Goal: Task Accomplishment & Management: Manage account settings

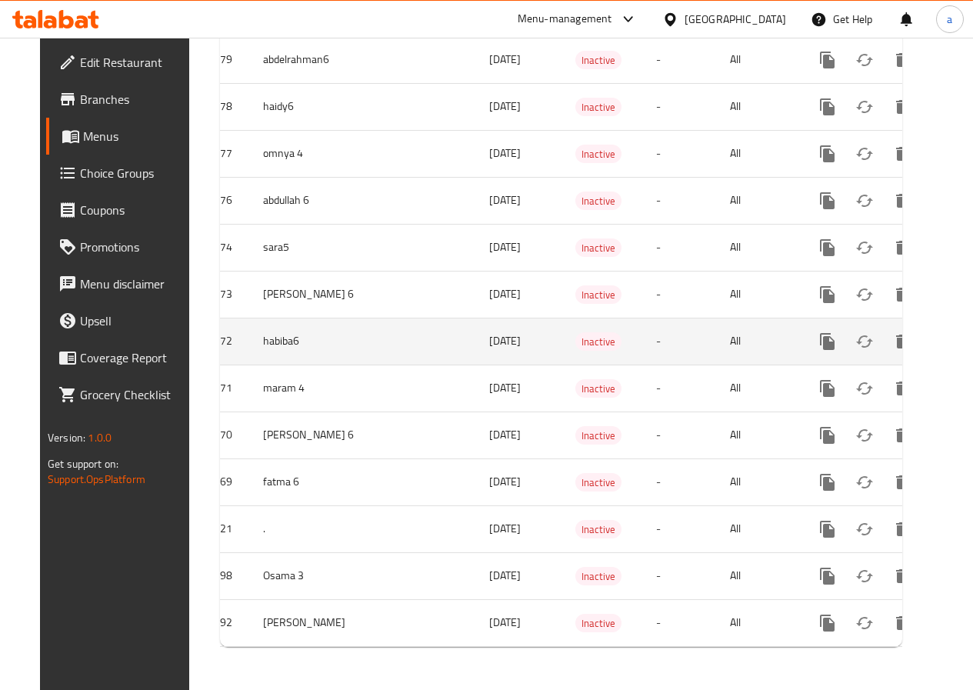
scroll to position [624, 0]
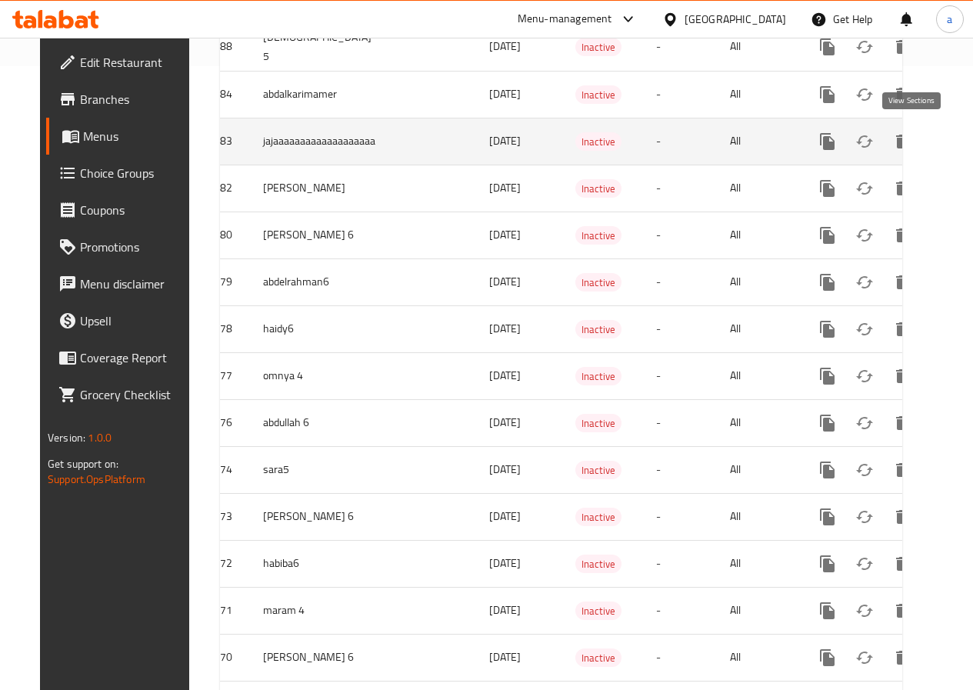
click at [932, 142] on icon "enhanced table" at bounding box center [939, 142] width 14 height 14
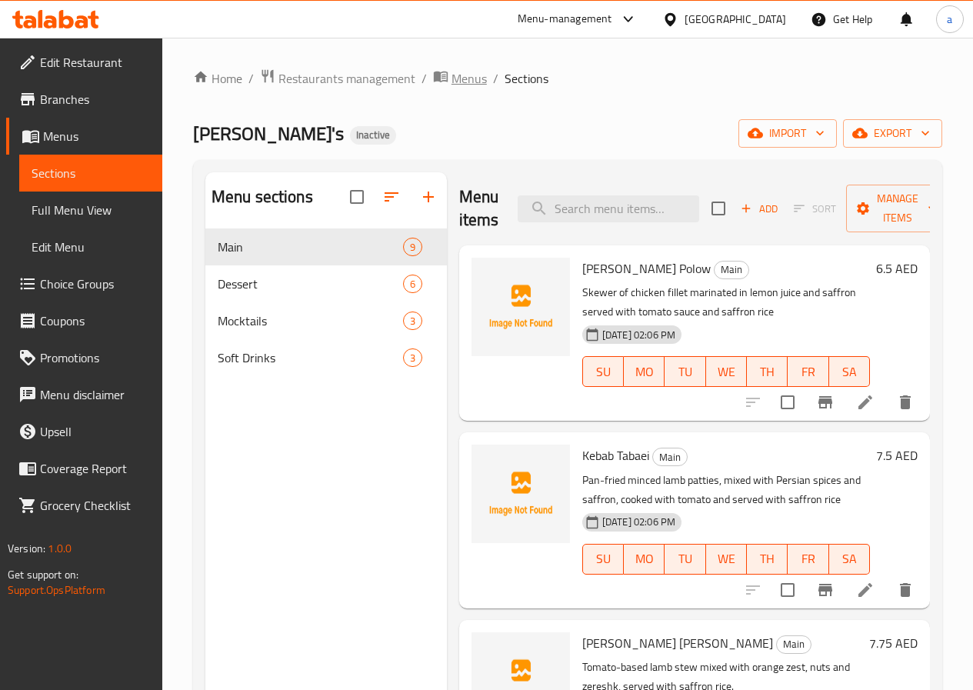
click at [459, 73] on span "Menus" at bounding box center [469, 78] width 35 height 18
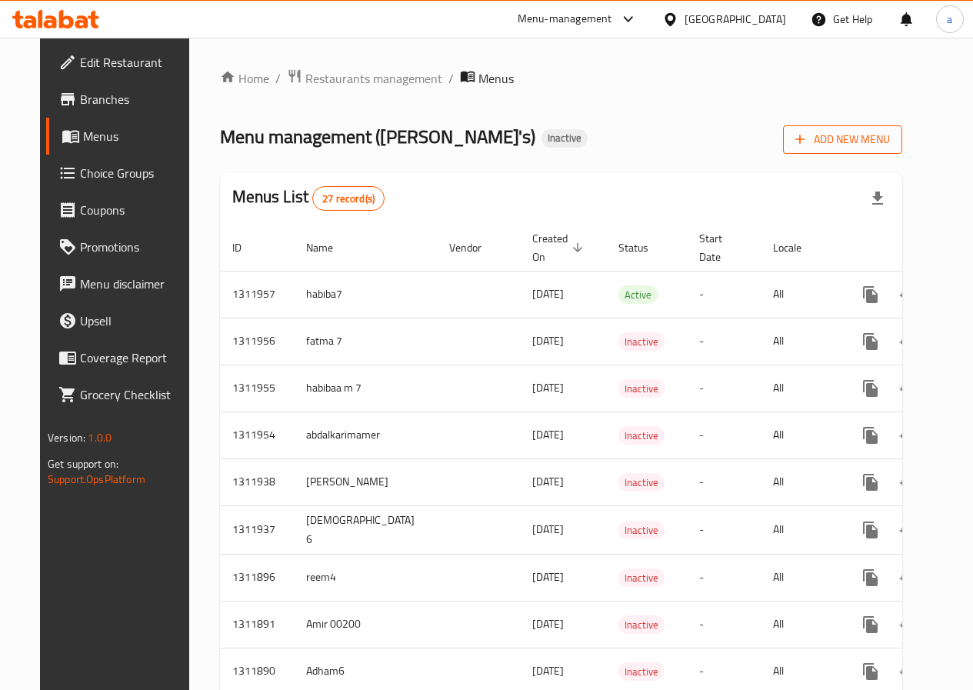
click at [853, 149] on span "Add New Menu" at bounding box center [843, 139] width 95 height 19
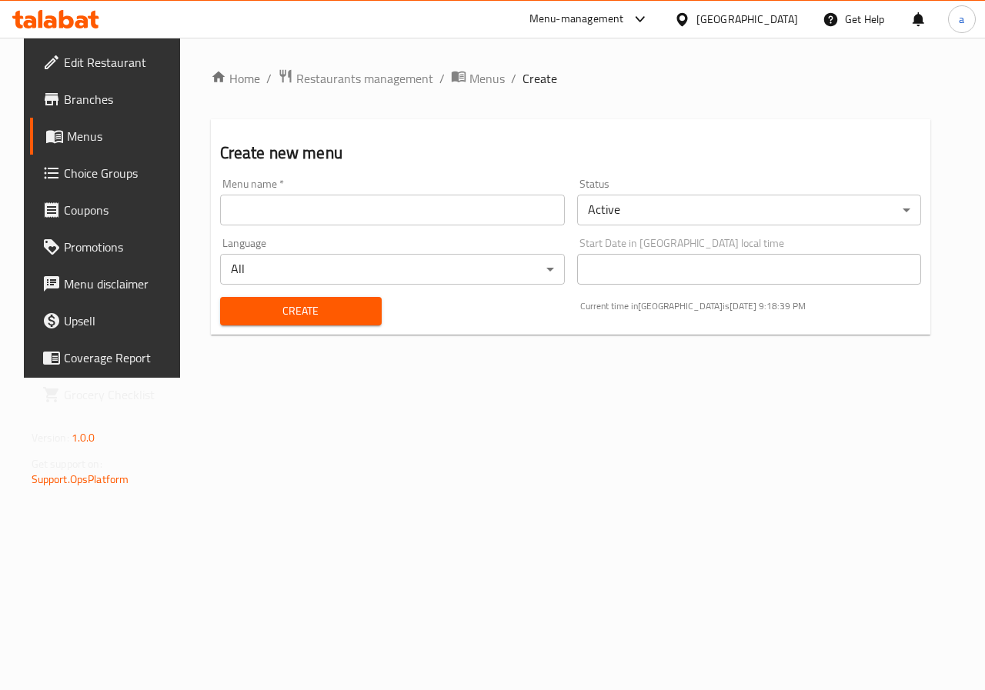
click at [494, 196] on input "text" at bounding box center [392, 210] width 345 height 31
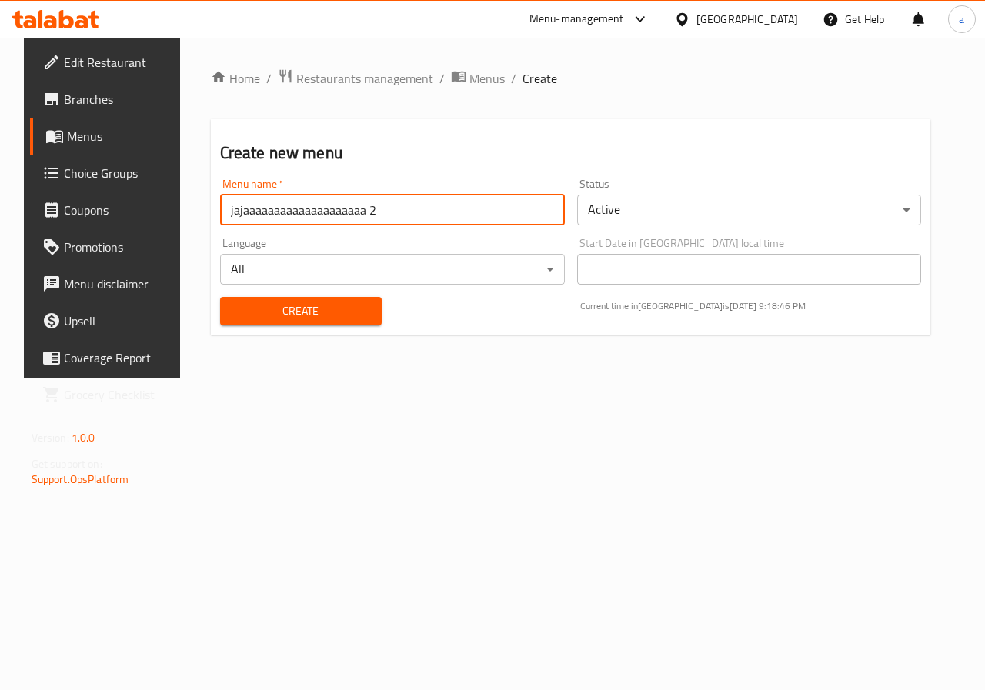
type input "jajaaaaaaaaaaaaaaaaaaaa 2"
click at [354, 302] on span "Create" at bounding box center [300, 311] width 137 height 19
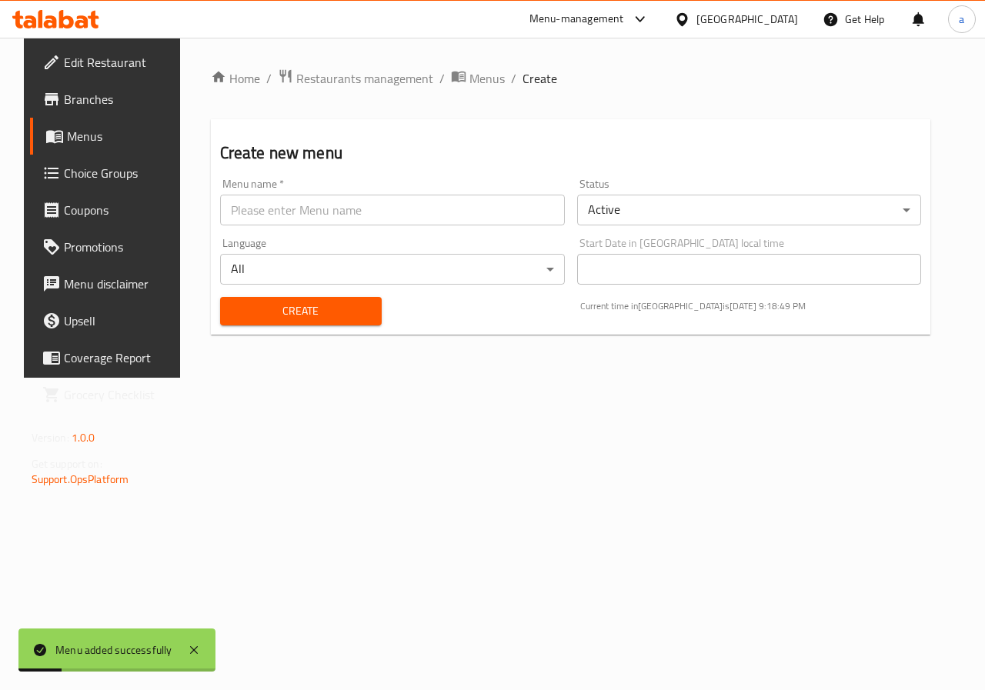
click at [67, 127] on span "Menus" at bounding box center [121, 136] width 109 height 18
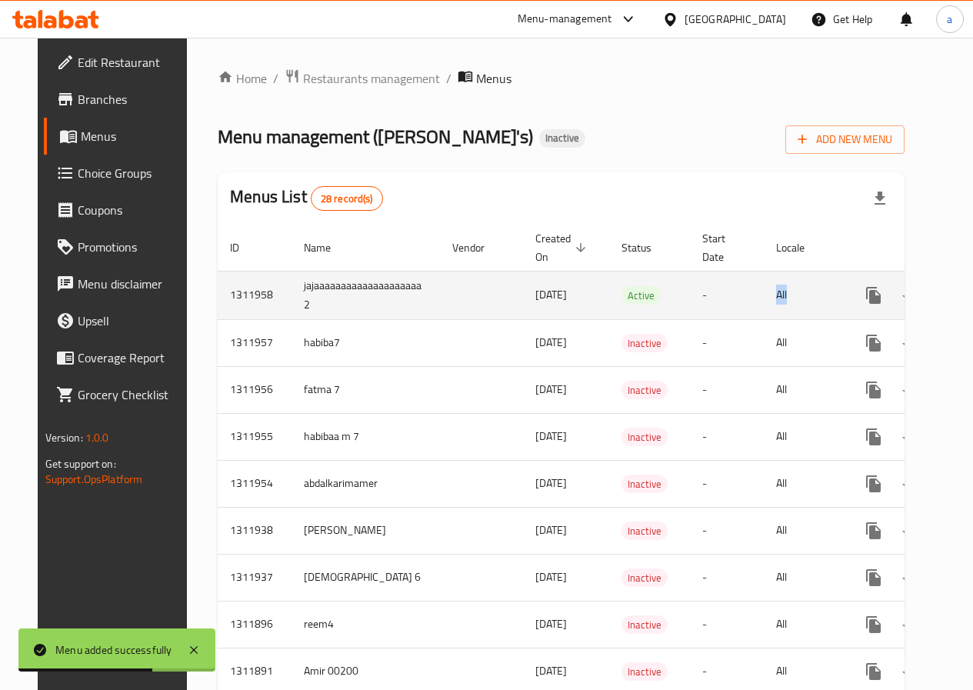
drag, startPoint x: 802, startPoint y: 294, endPoint x: 733, endPoint y: 294, distance: 68.5
click at [733, 294] on tr "1311958 jajaaaaaaaaaaaaaaaaaaaa 2 15/09/2025 Active - All" at bounding box center [617, 295] width 798 height 48
click at [764, 294] on td "All" at bounding box center [803, 295] width 79 height 48
click at [810, 296] on td "All" at bounding box center [803, 295] width 79 height 48
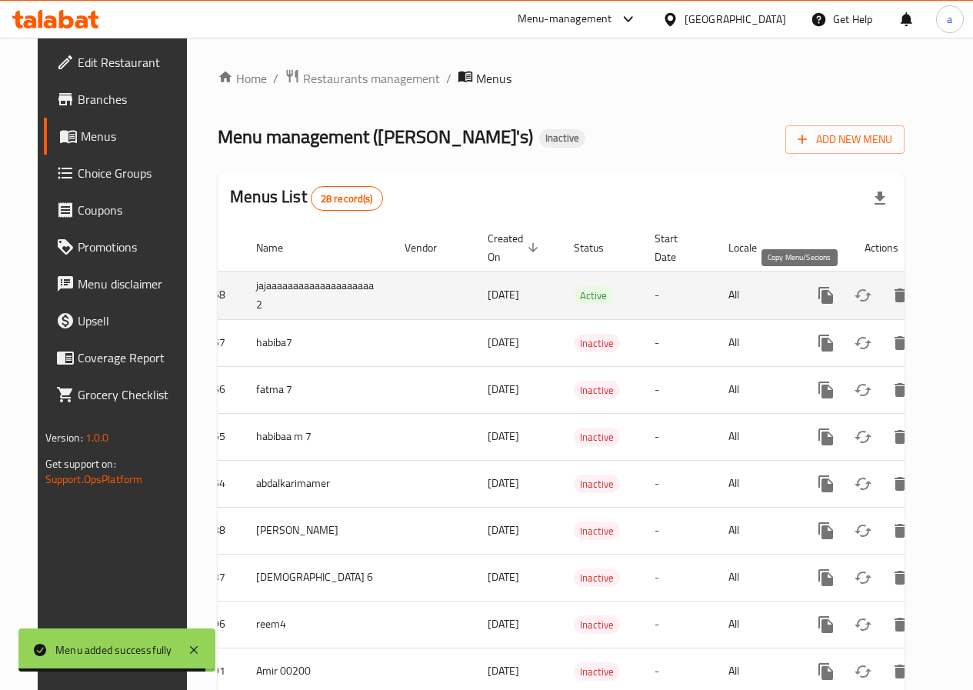
scroll to position [0, 48]
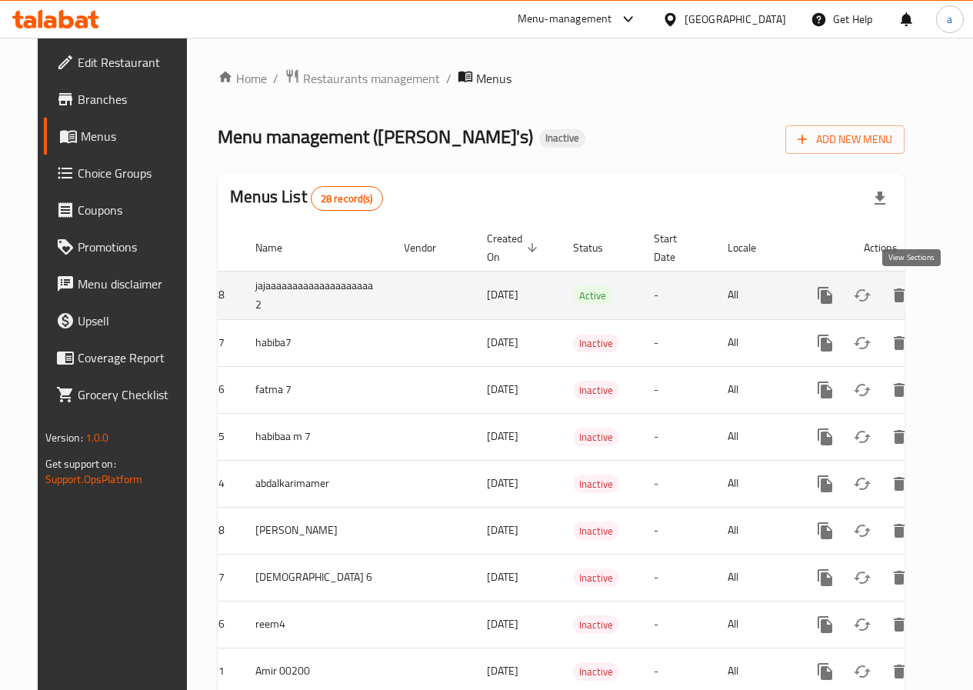
click at [923, 289] on link "enhanced table" at bounding box center [936, 295] width 37 height 37
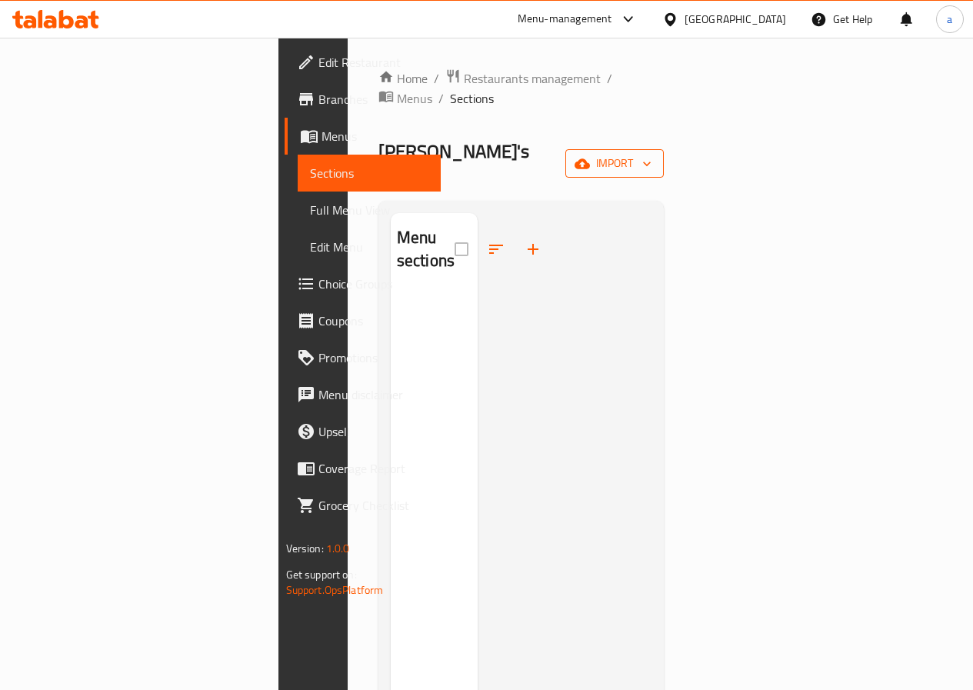
click at [652, 154] on span "import" at bounding box center [615, 163] width 74 height 19
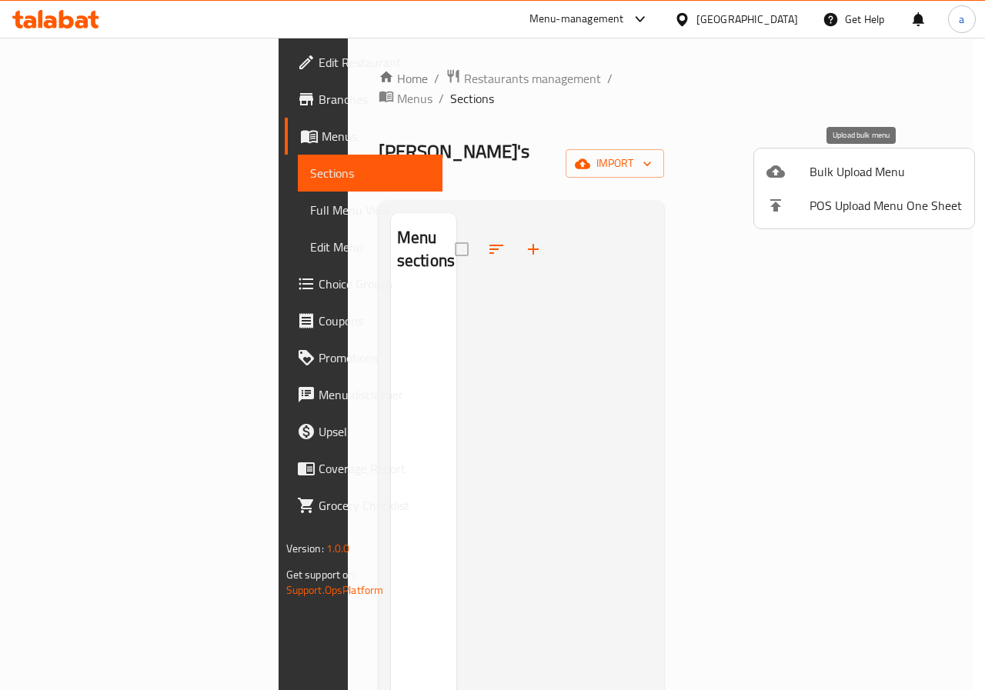
click at [880, 176] on span "Bulk Upload Menu" at bounding box center [886, 171] width 152 height 18
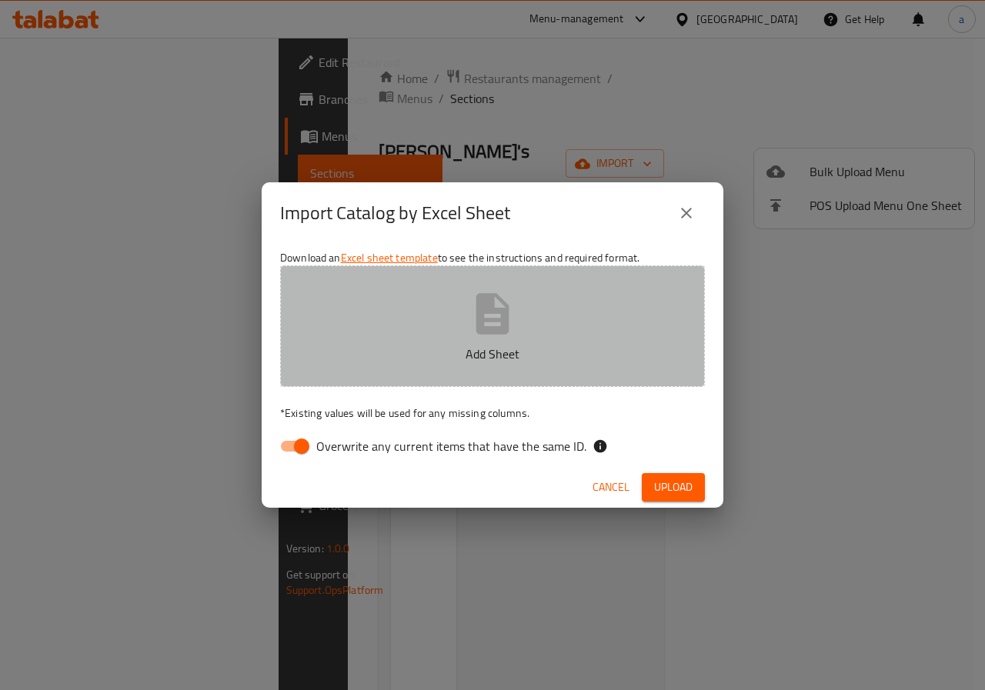
click at [510, 332] on icon "button" at bounding box center [492, 313] width 49 height 49
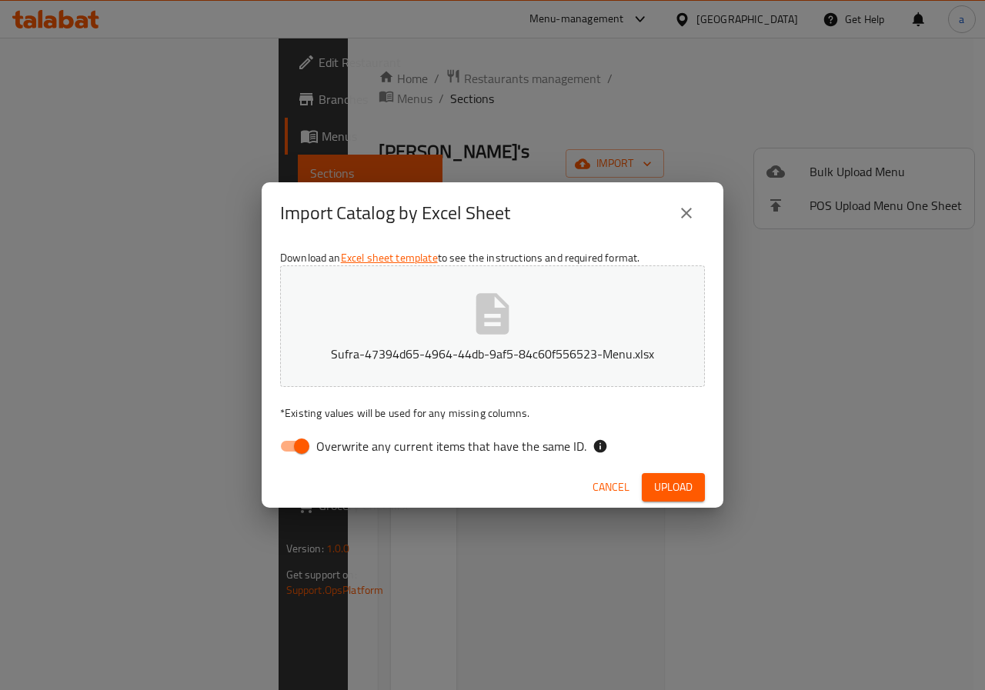
click at [675, 476] on button "Upload" at bounding box center [673, 487] width 63 height 28
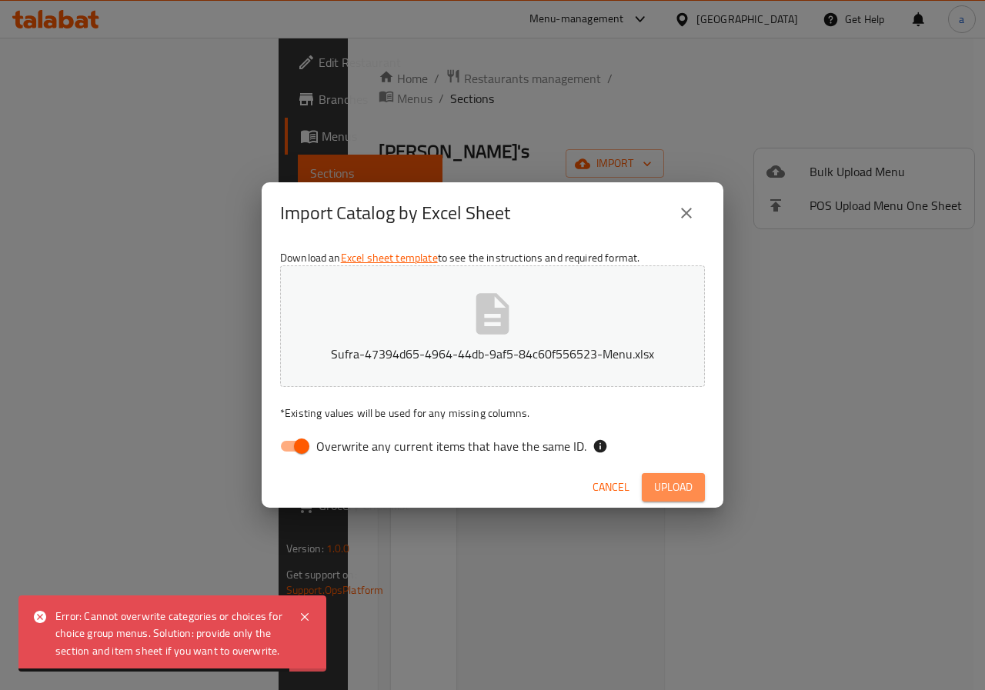
click at [683, 489] on span "Upload" at bounding box center [673, 487] width 38 height 19
click at [295, 449] on input "Overwrite any current items that have the same ID." at bounding box center [302, 446] width 88 height 29
checkbox input "false"
click at [690, 488] on span "Upload" at bounding box center [673, 487] width 38 height 19
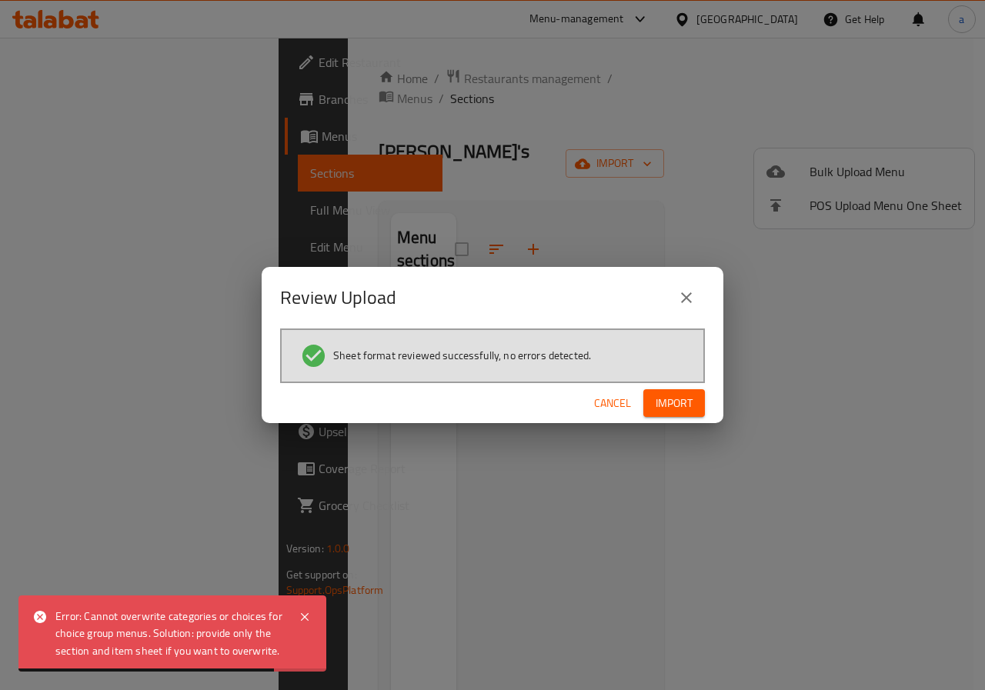
click at [667, 403] on span "Import" at bounding box center [674, 403] width 37 height 19
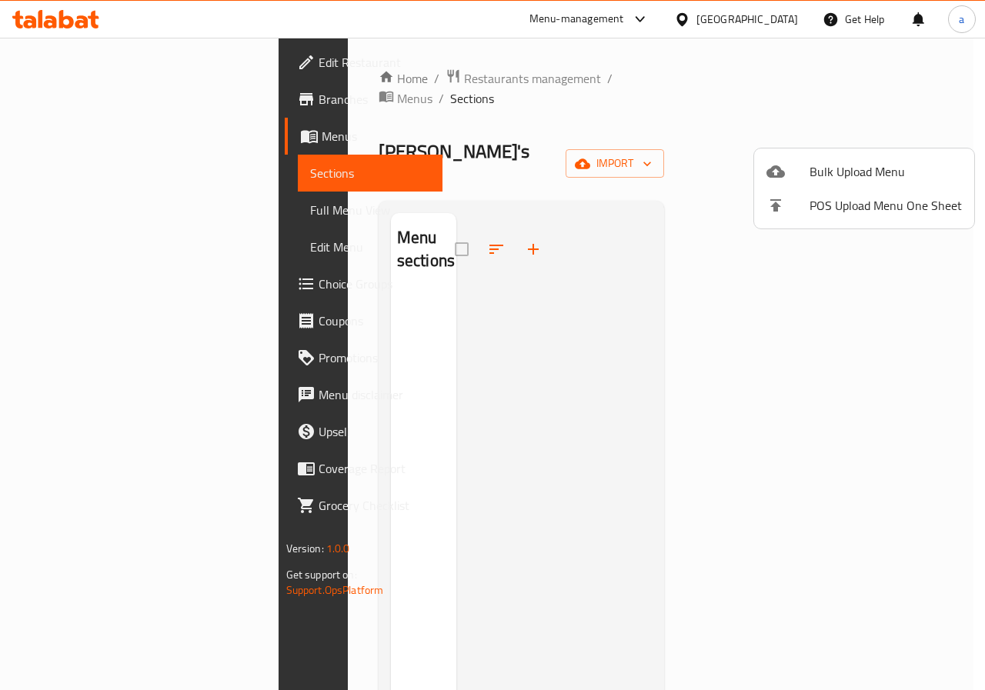
click at [505, 255] on div at bounding box center [492, 345] width 985 height 690
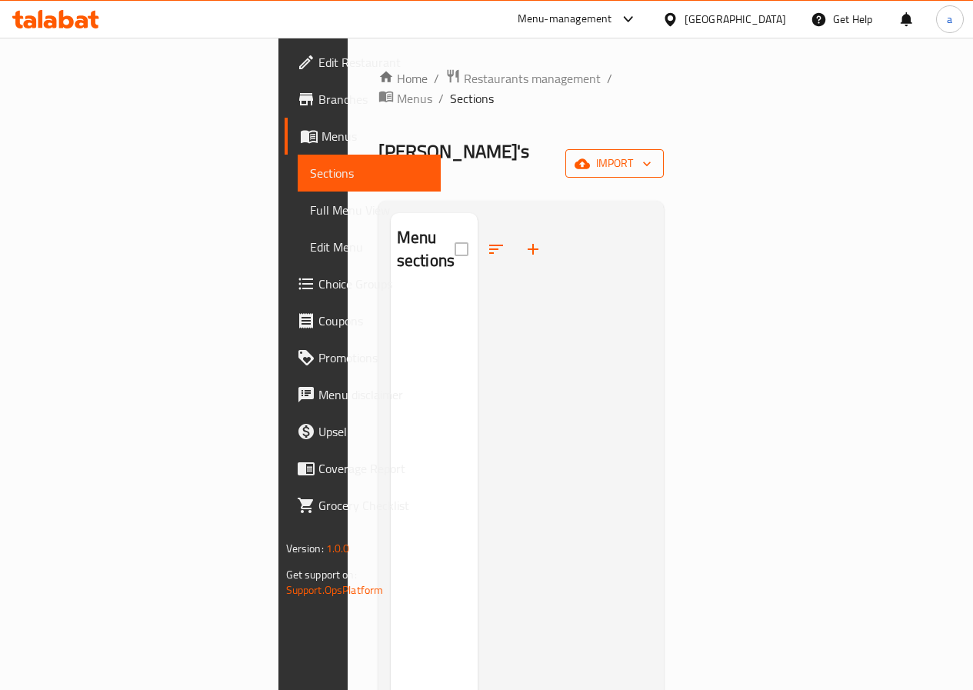
click at [664, 149] on button "import" at bounding box center [615, 163] width 98 height 28
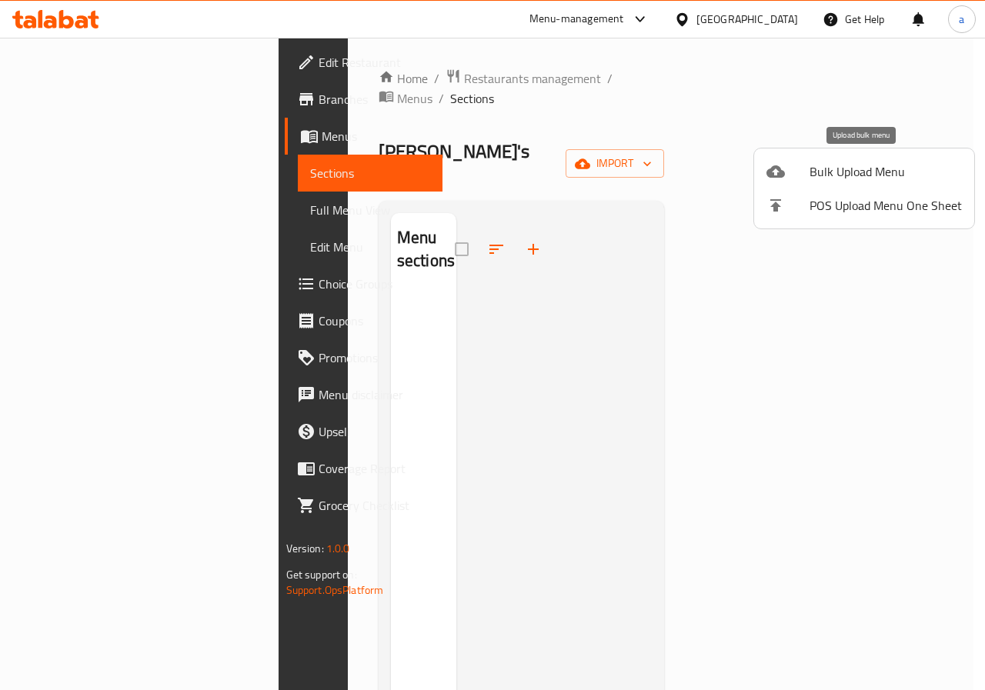
click at [856, 172] on span "Bulk Upload Menu" at bounding box center [886, 171] width 152 height 18
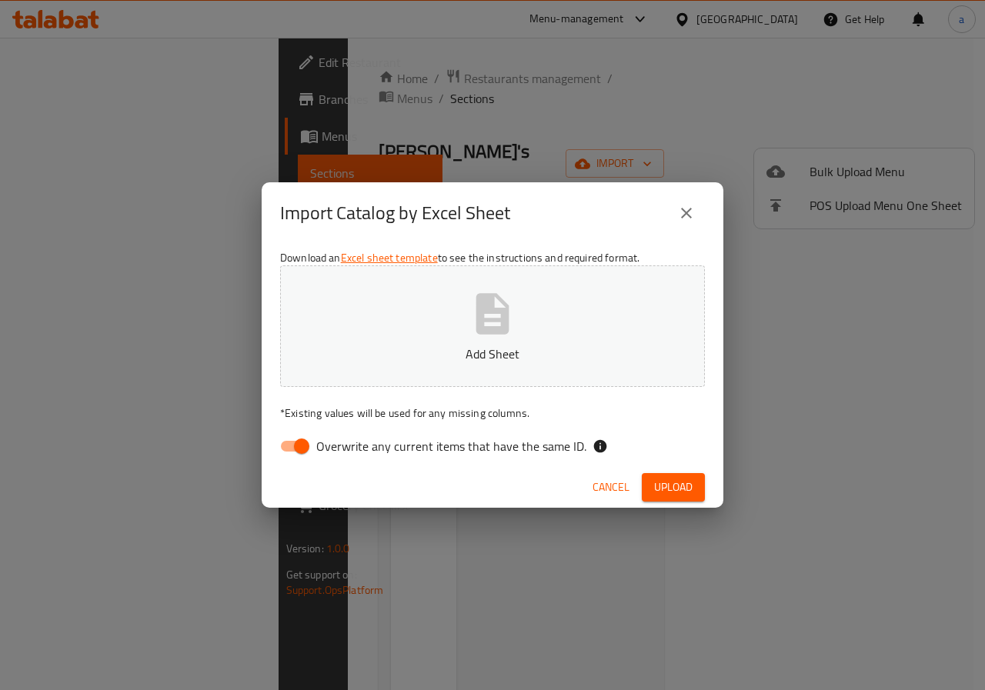
click at [386, 329] on button "Add Sheet" at bounding box center [492, 326] width 425 height 122
click at [303, 450] on input "Overwrite any current items that have the same ID." at bounding box center [302, 446] width 88 height 29
checkbox input "false"
click at [671, 480] on span "Upload" at bounding box center [673, 487] width 38 height 19
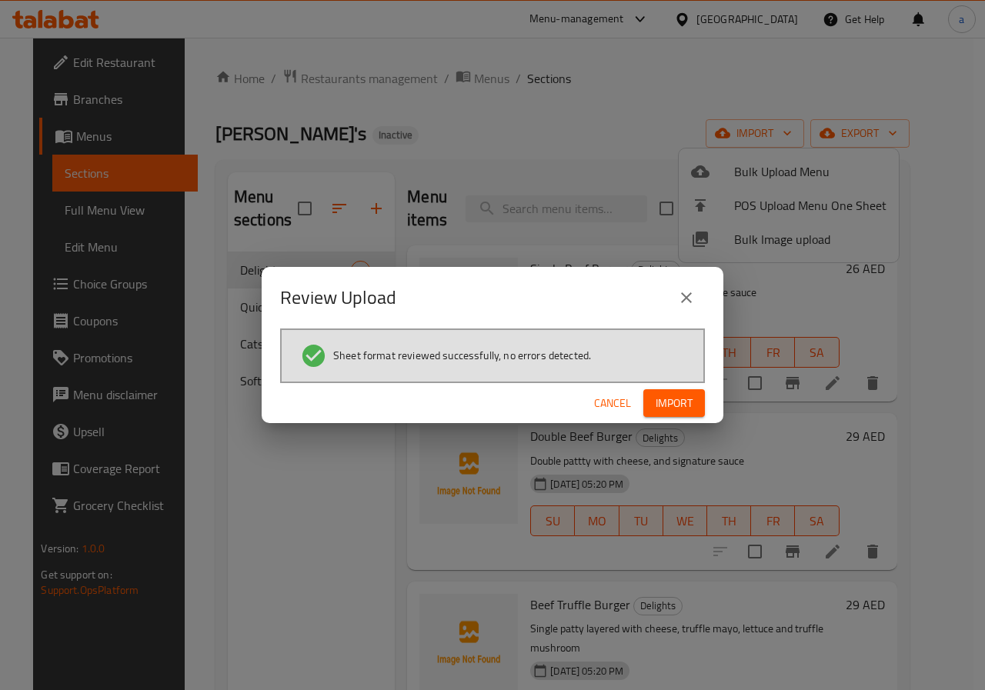
click at [653, 403] on button "Import" at bounding box center [674, 403] width 62 height 28
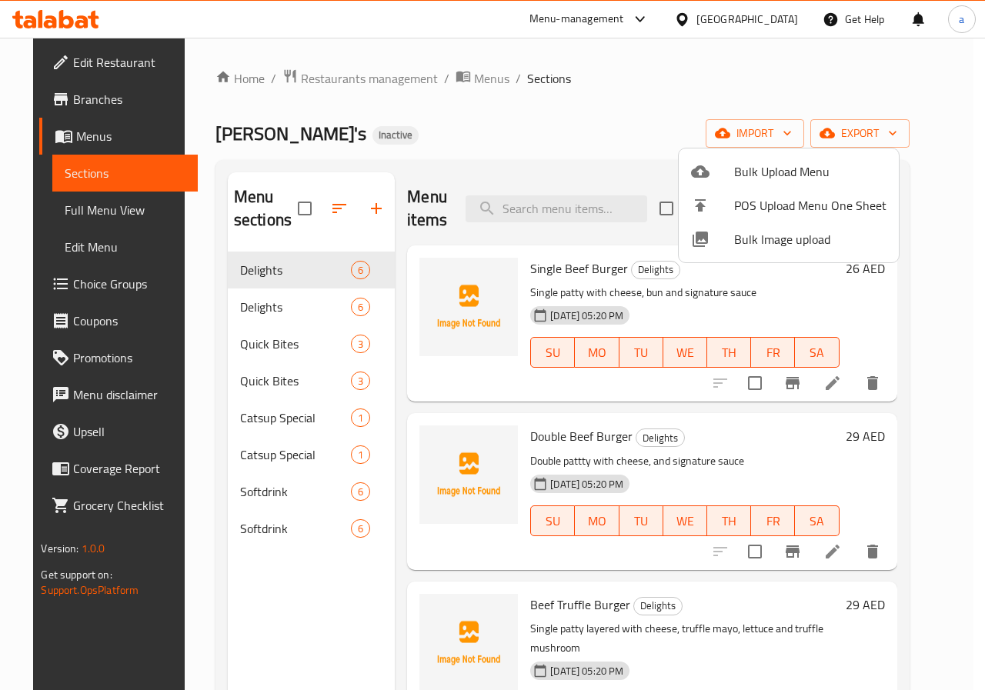
click at [577, 109] on div at bounding box center [492, 345] width 985 height 690
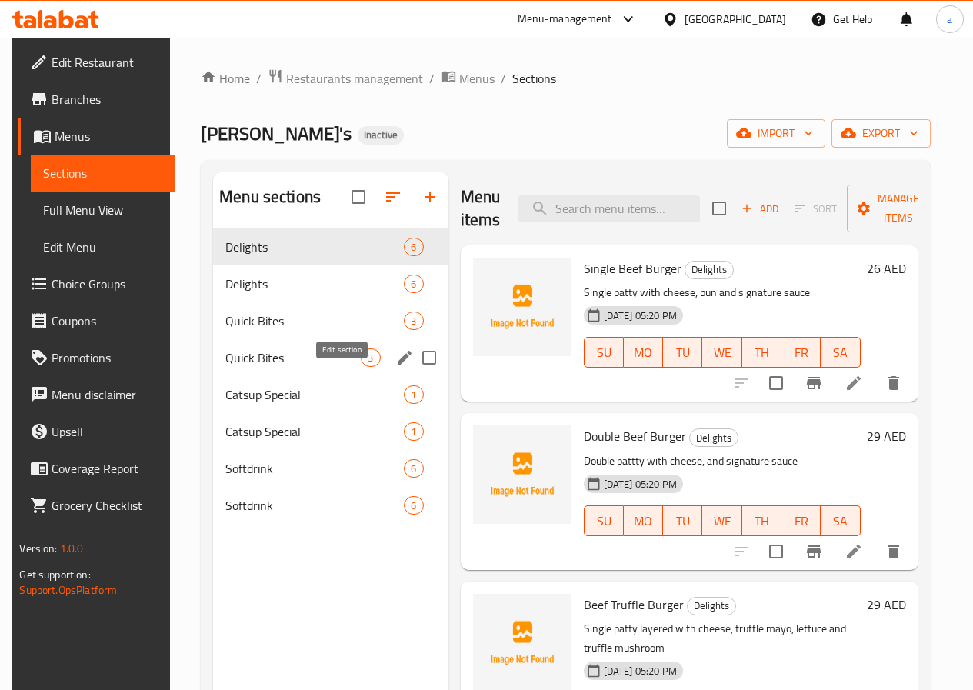
click at [396, 367] on icon "edit" at bounding box center [405, 358] width 18 height 18
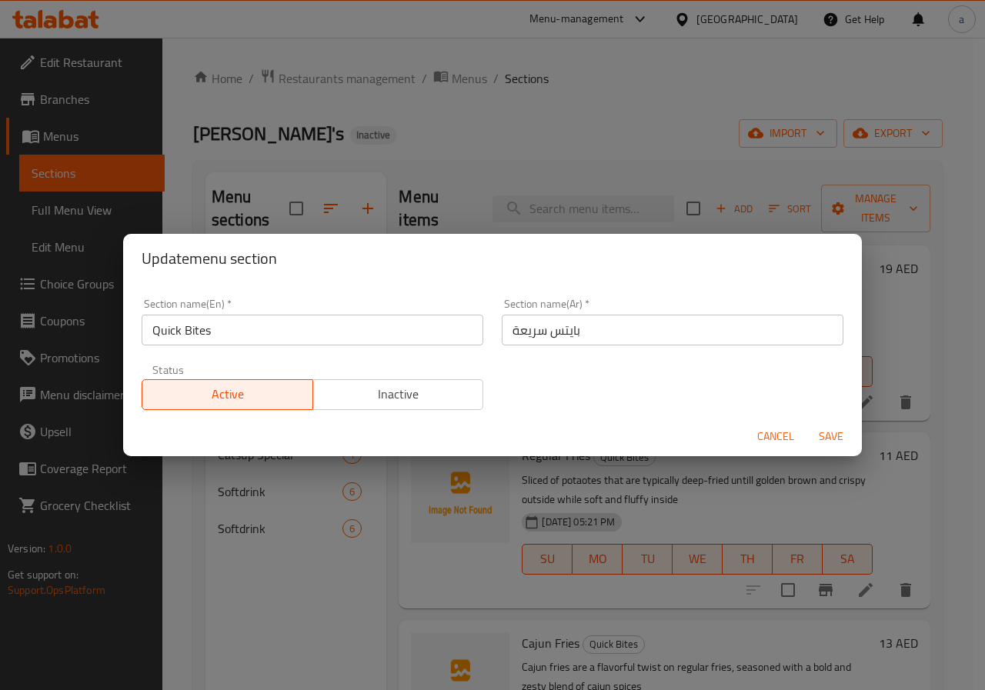
click at [834, 439] on span "Save" at bounding box center [831, 436] width 37 height 19
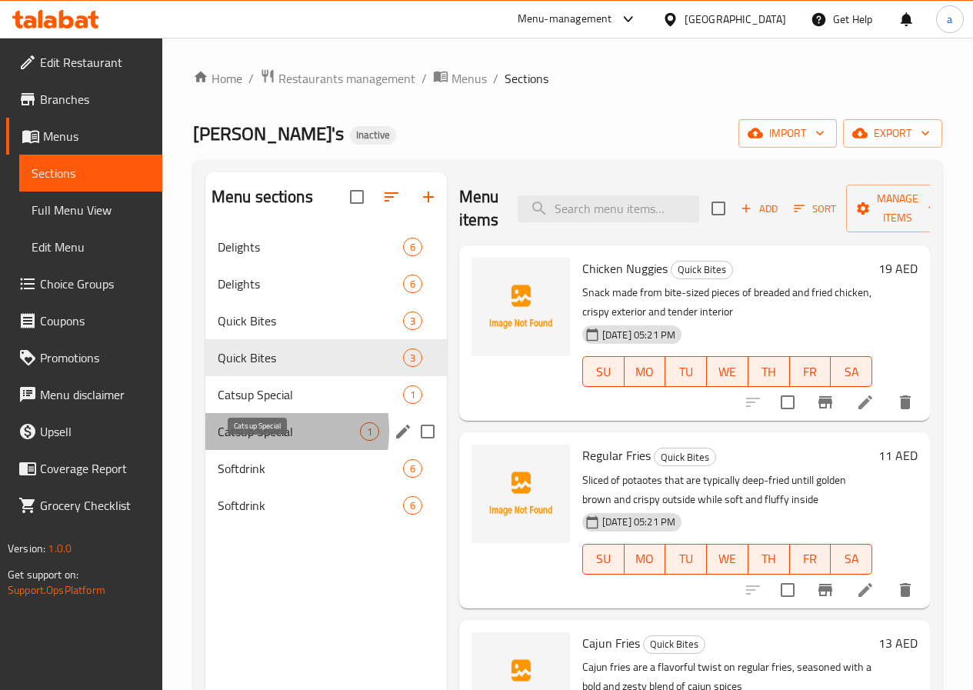
click at [248, 441] on span "Catsup Special" at bounding box center [289, 431] width 142 height 18
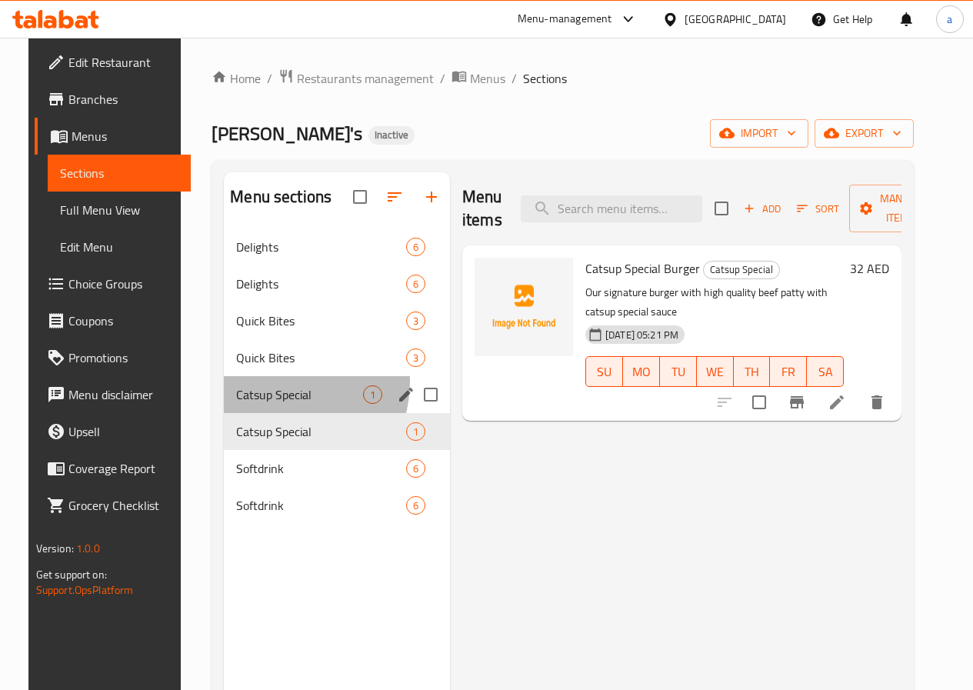
click at [251, 404] on div "Catsup Special 1" at bounding box center [337, 394] width 226 height 37
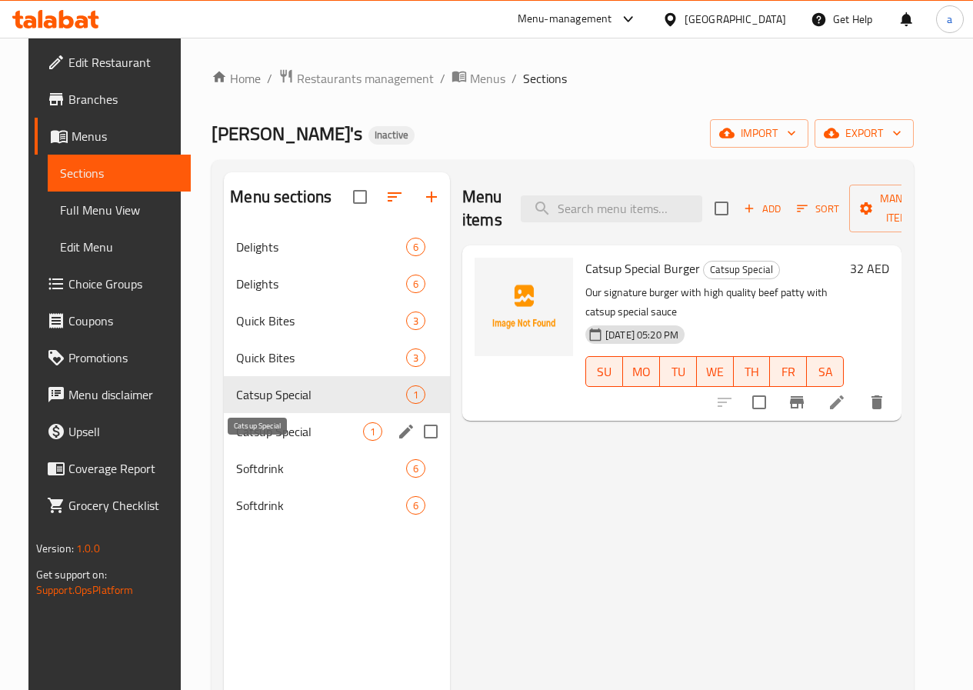
click at [236, 441] on span "Catsup Special" at bounding box center [299, 431] width 127 height 18
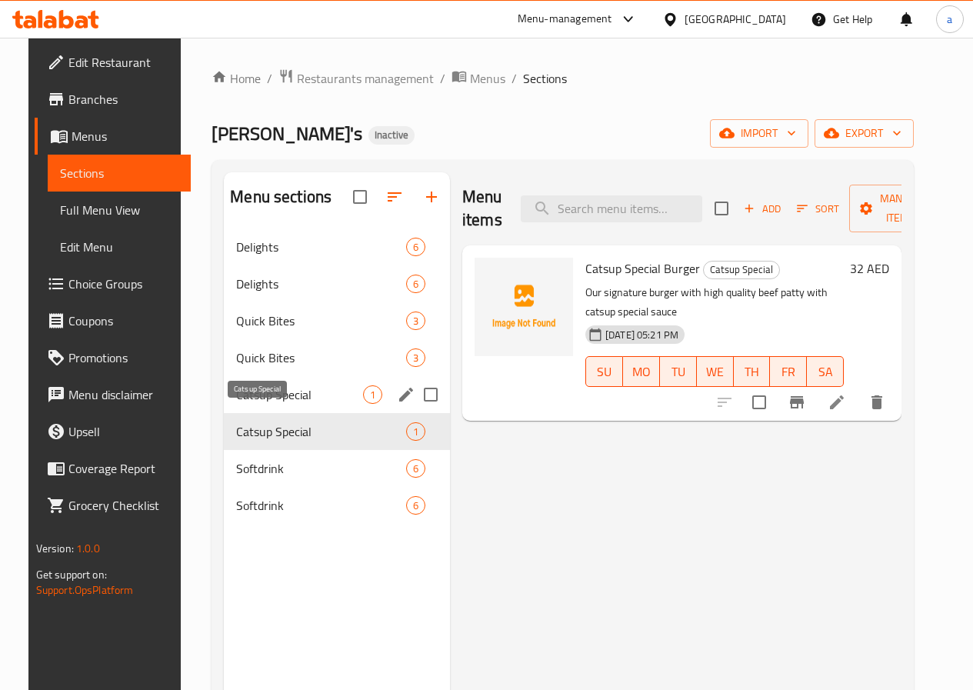
click at [246, 404] on span "Catsup Special" at bounding box center [299, 395] width 127 height 18
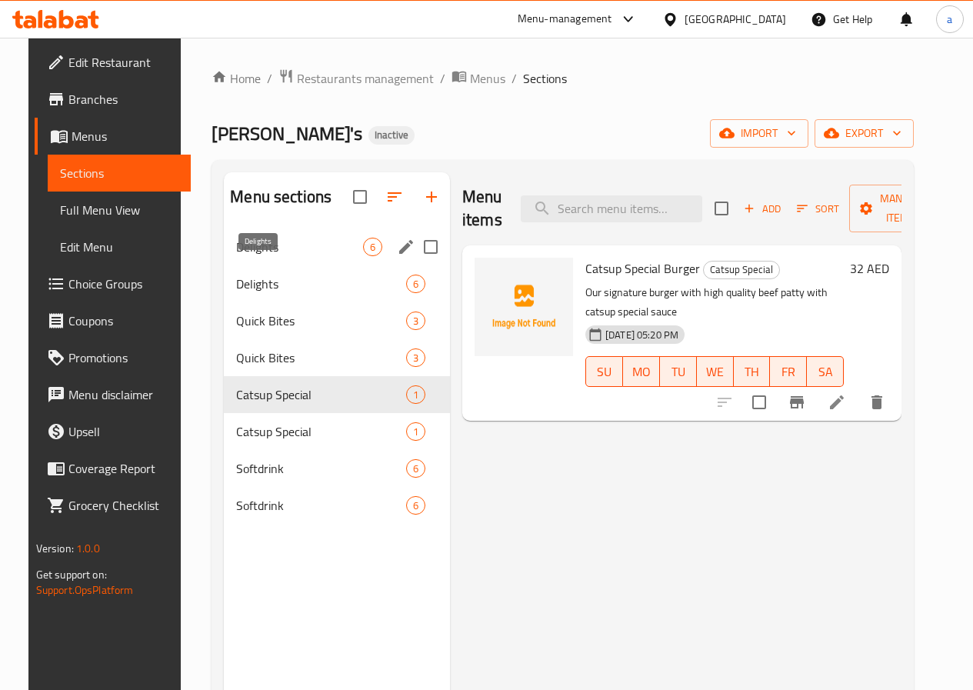
click at [256, 256] on span "Delights" at bounding box center [299, 247] width 127 height 18
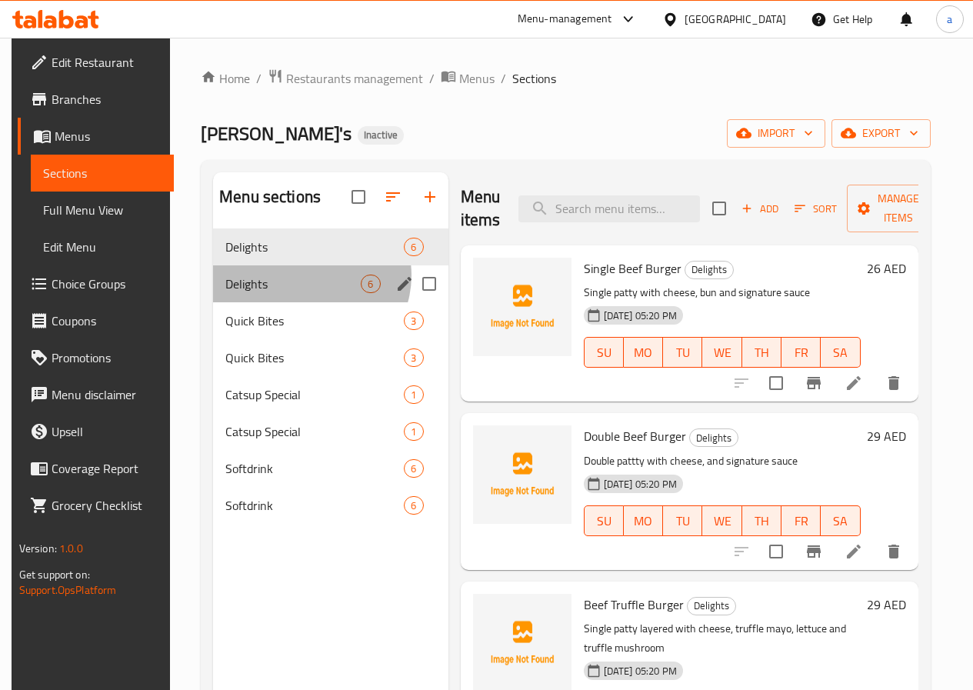
click at [302, 299] on div "Delights 6" at bounding box center [330, 283] width 235 height 37
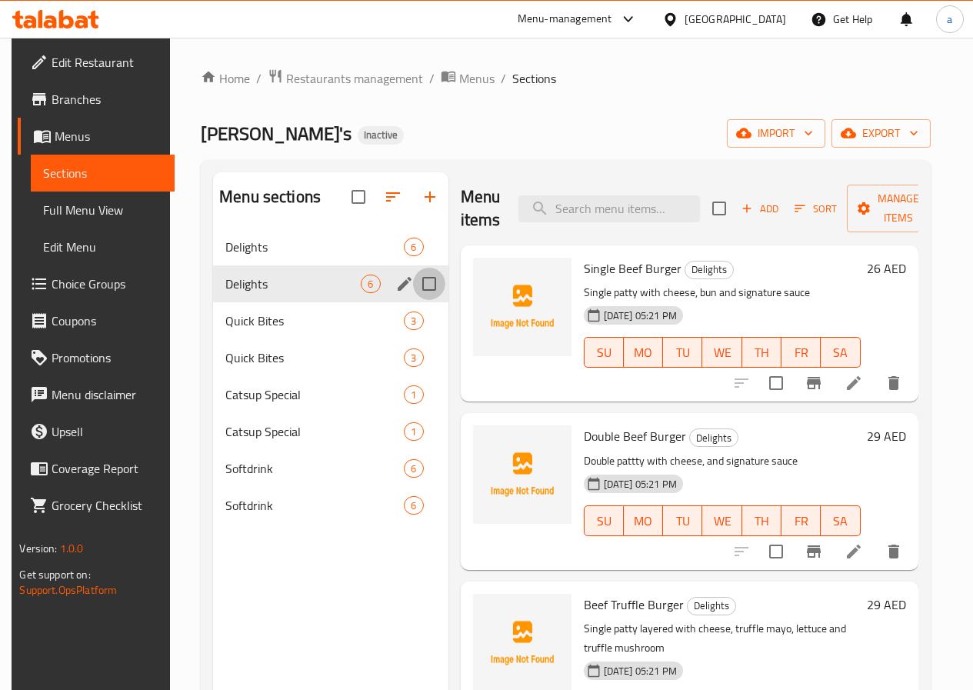
click at [413, 300] on input "Menu sections" at bounding box center [429, 284] width 32 height 32
checkbox input "true"
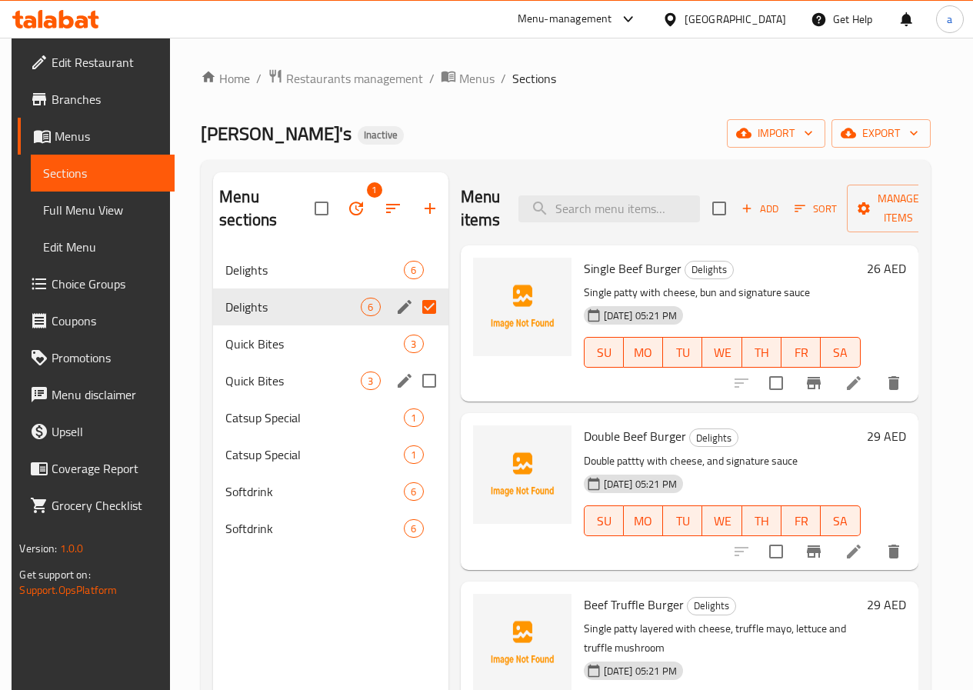
click at [413, 392] on input "Menu sections" at bounding box center [429, 381] width 32 height 32
checkbox input "true"
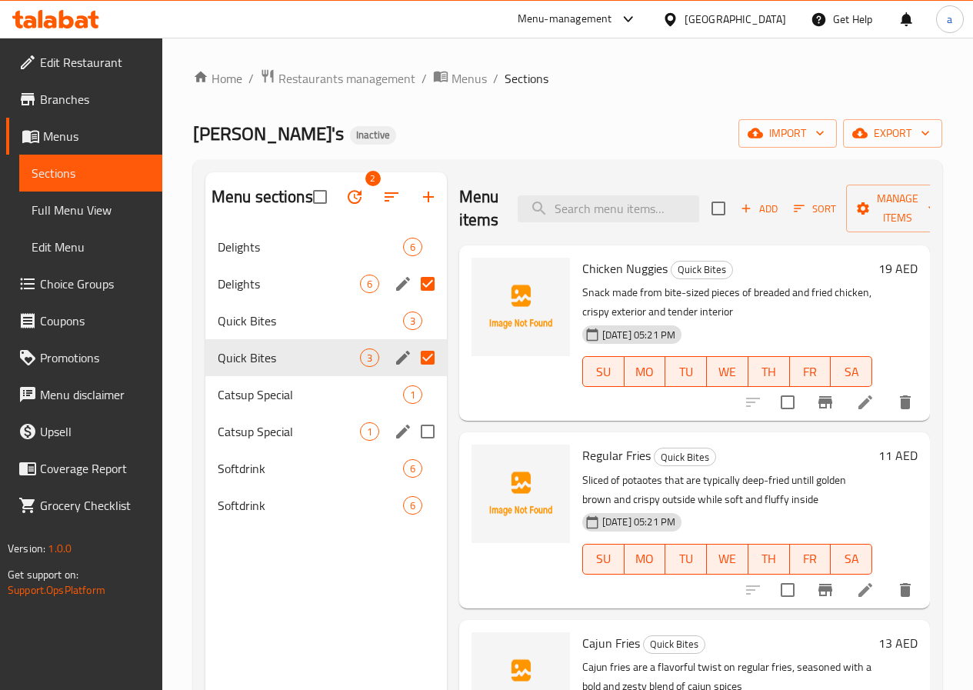
click at [412, 448] on input "Menu sections" at bounding box center [428, 432] width 32 height 32
checkbox input "true"
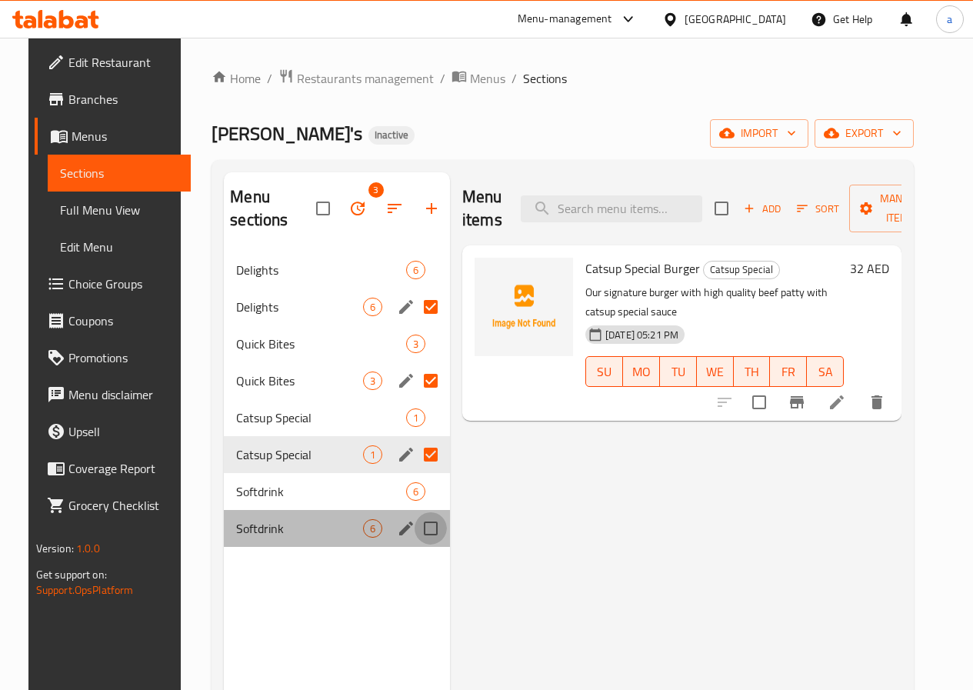
click at [415, 522] on input "Menu sections" at bounding box center [431, 528] width 32 height 32
checkbox input "true"
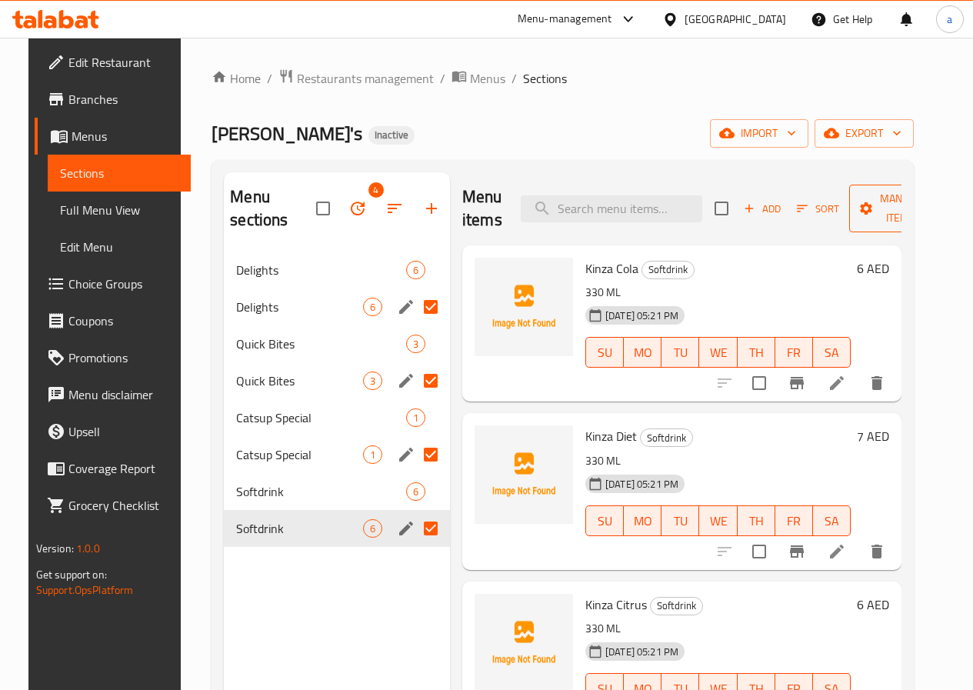
click at [862, 210] on span "Manage items" at bounding box center [901, 208] width 78 height 38
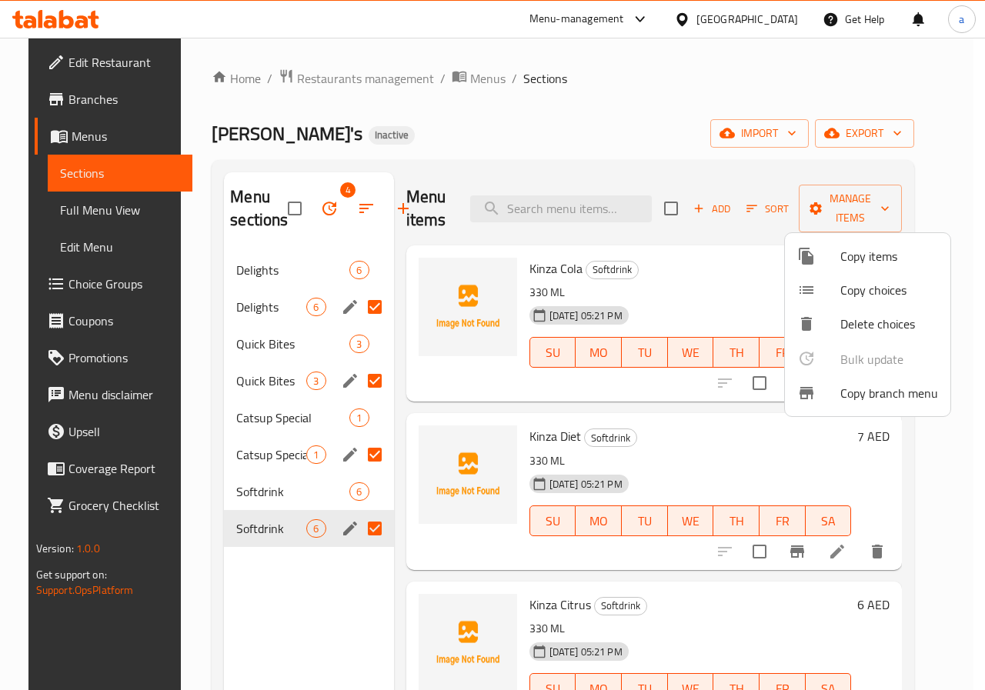
click at [342, 202] on div at bounding box center [492, 345] width 985 height 690
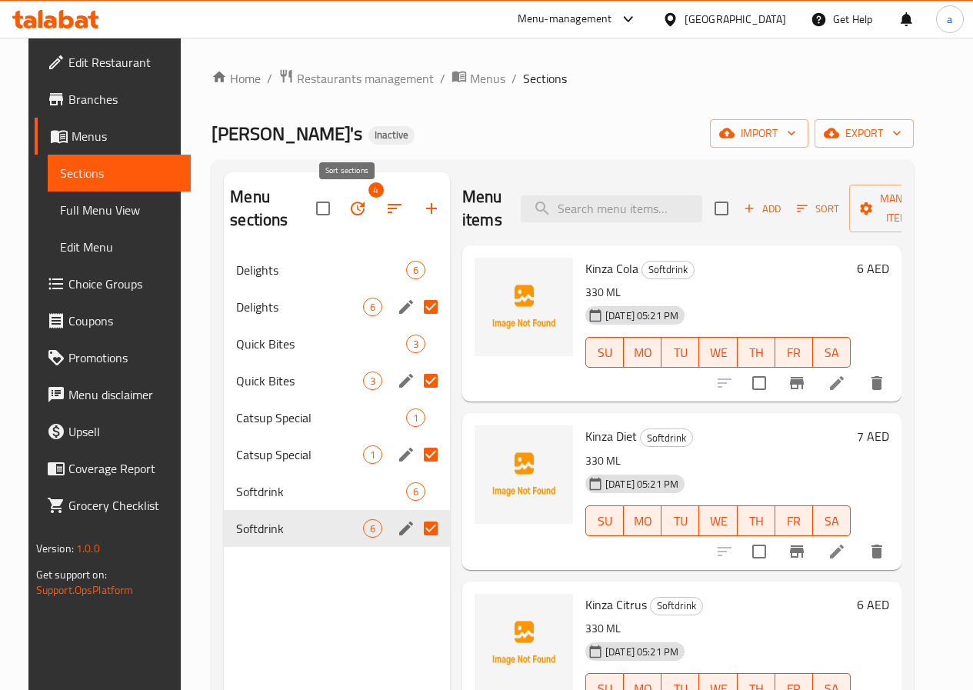
click at [386, 202] on icon "button" at bounding box center [395, 208] width 18 height 18
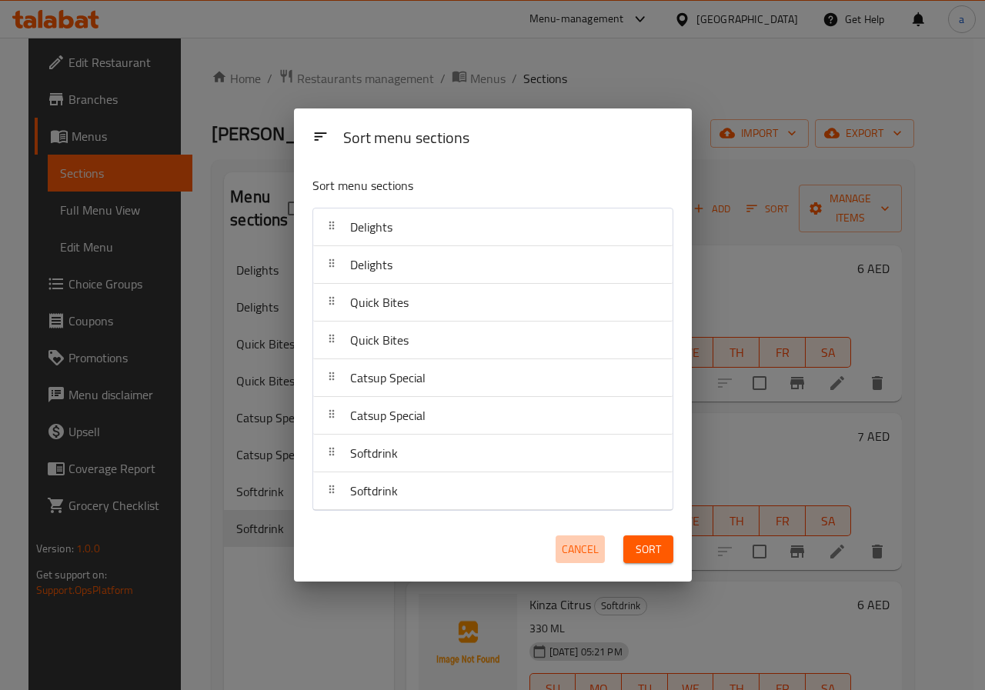
click at [599, 558] on button "Cancel" at bounding box center [580, 550] width 49 height 28
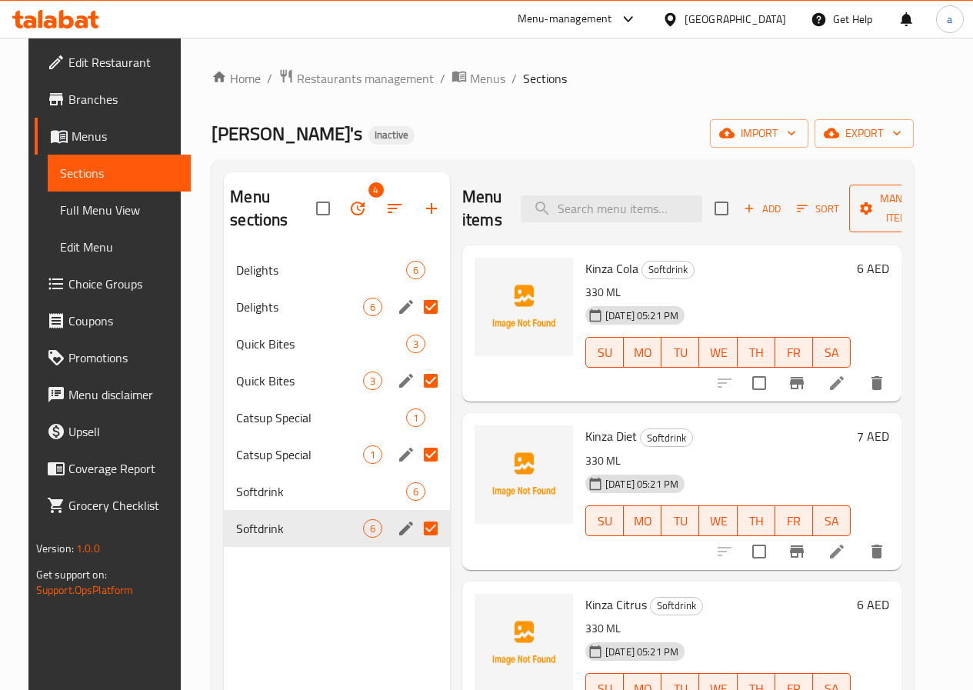
click at [883, 202] on span "Manage items" at bounding box center [901, 208] width 78 height 38
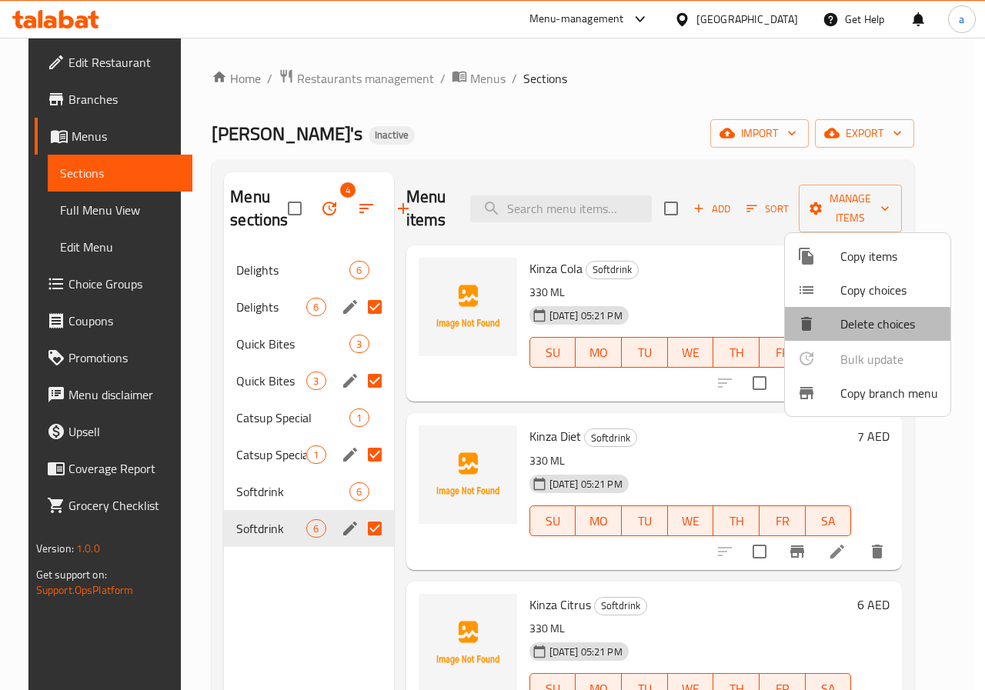
click at [838, 329] on div at bounding box center [818, 324] width 43 height 18
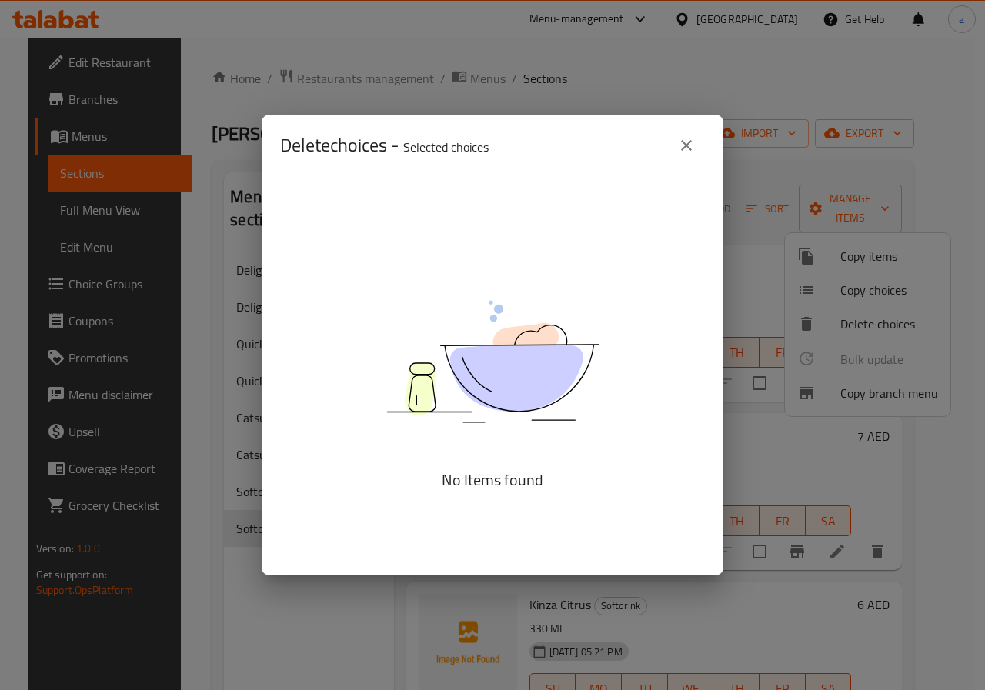
click at [693, 139] on icon "close" at bounding box center [686, 145] width 18 height 18
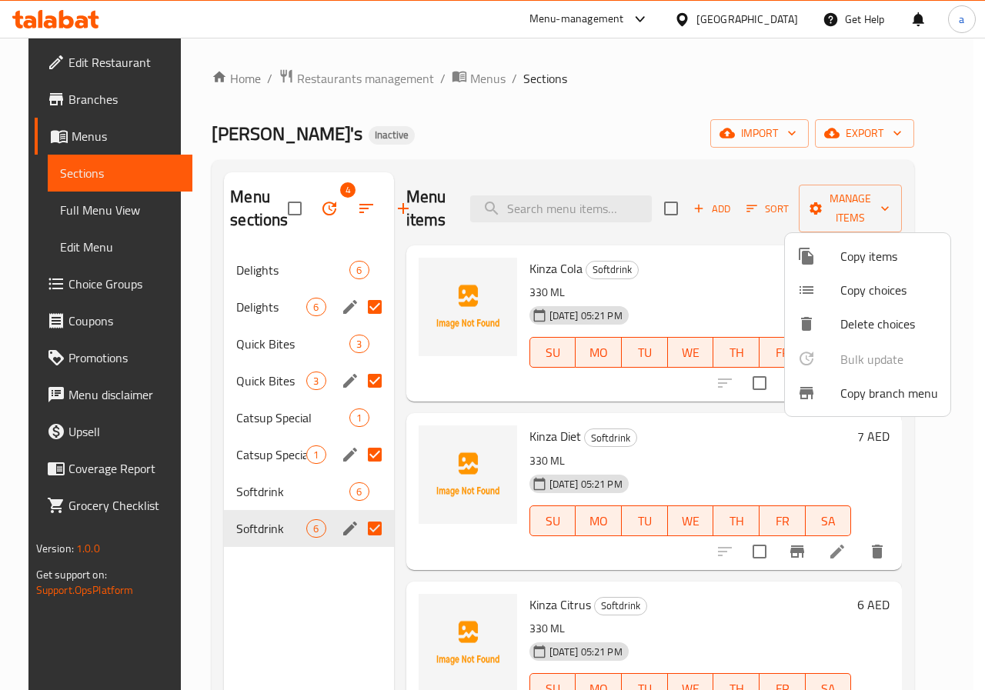
click at [362, 302] on div at bounding box center [492, 345] width 985 height 690
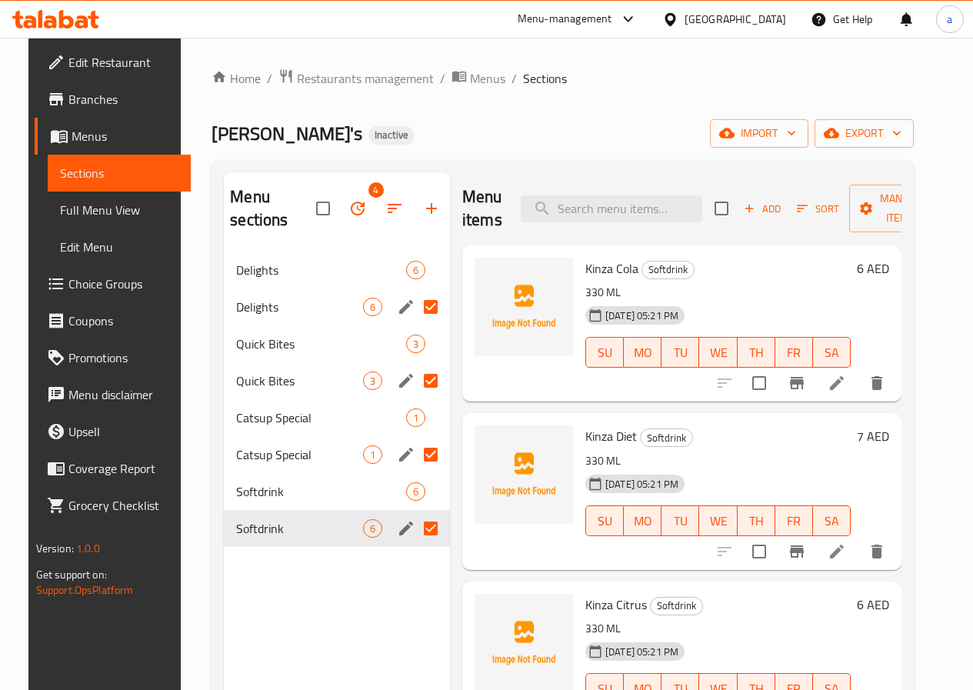
click at [415, 303] on input "Menu sections" at bounding box center [431, 307] width 32 height 32
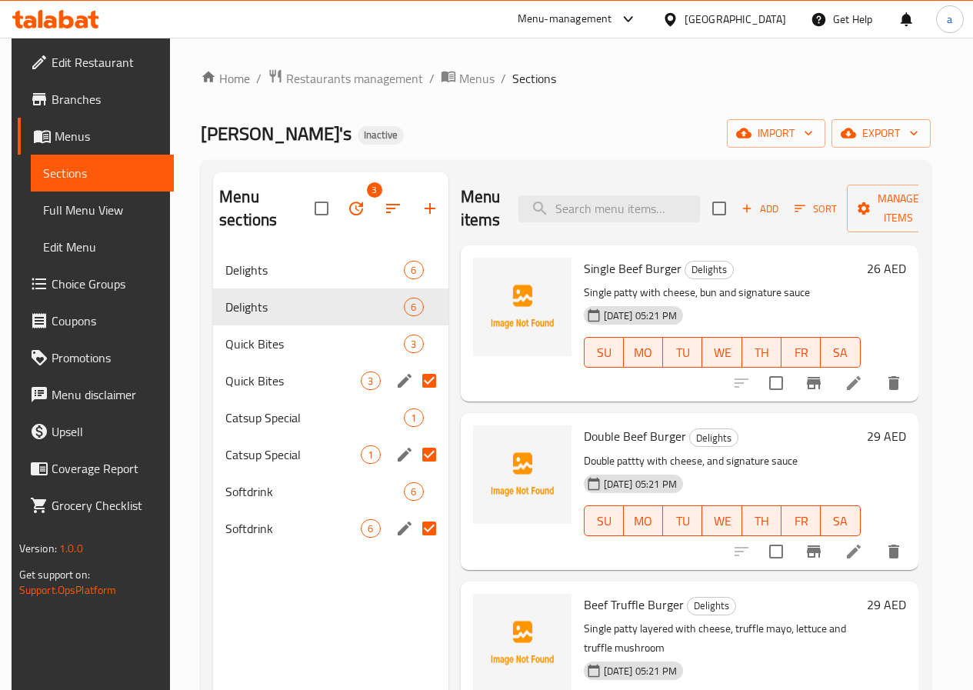
click at [413, 385] on input "Menu sections" at bounding box center [429, 381] width 32 height 32
checkbox input "false"
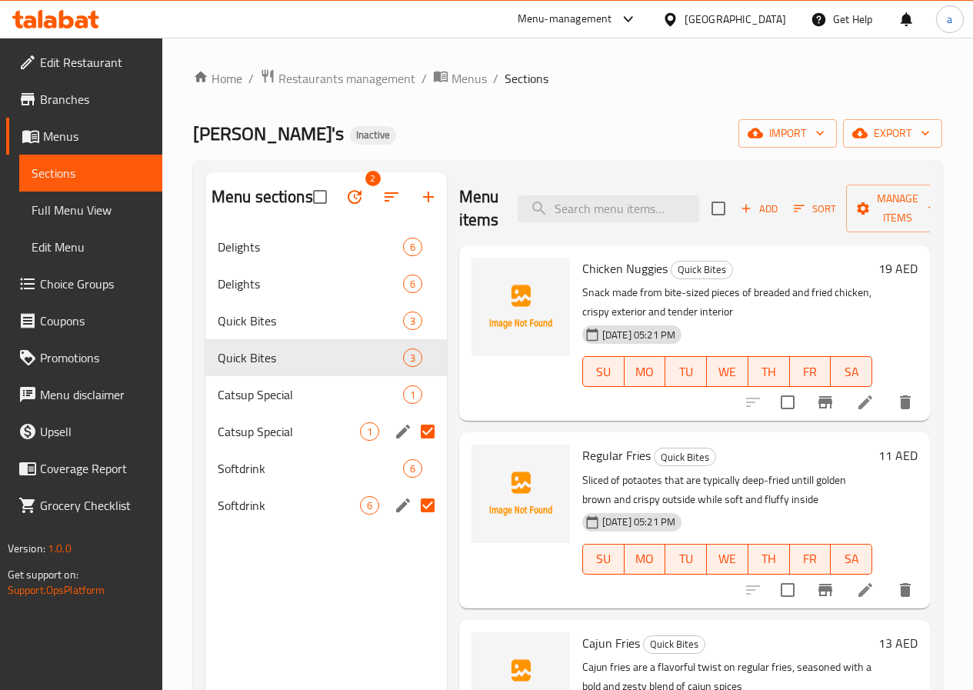
click at [412, 441] on input "Menu sections" at bounding box center [428, 432] width 32 height 32
checkbox input "false"
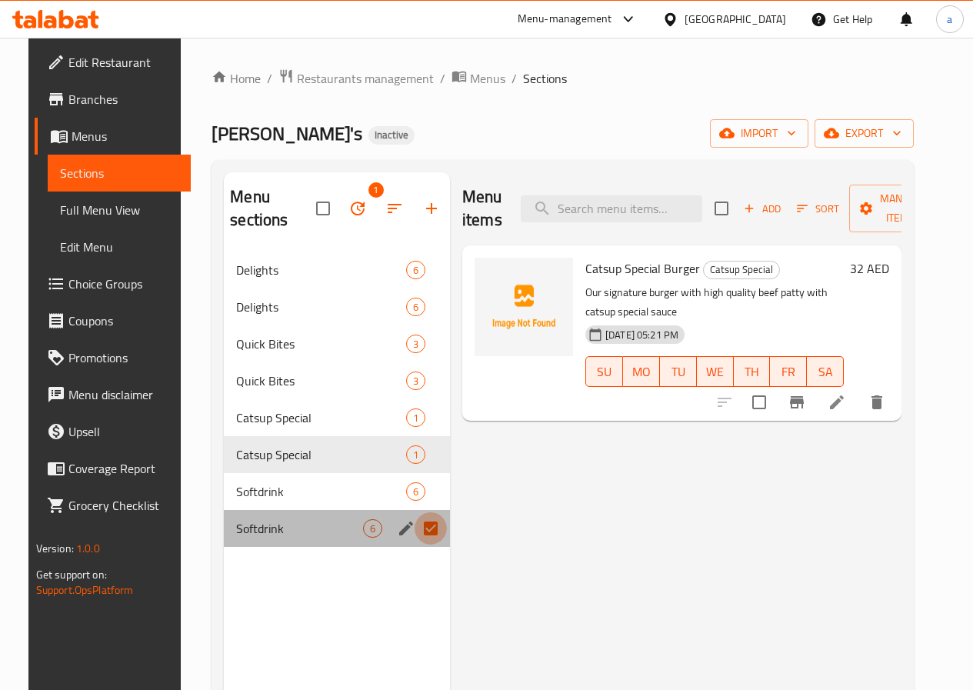
click at [415, 528] on input "Menu sections" at bounding box center [431, 528] width 32 height 32
checkbox input "false"
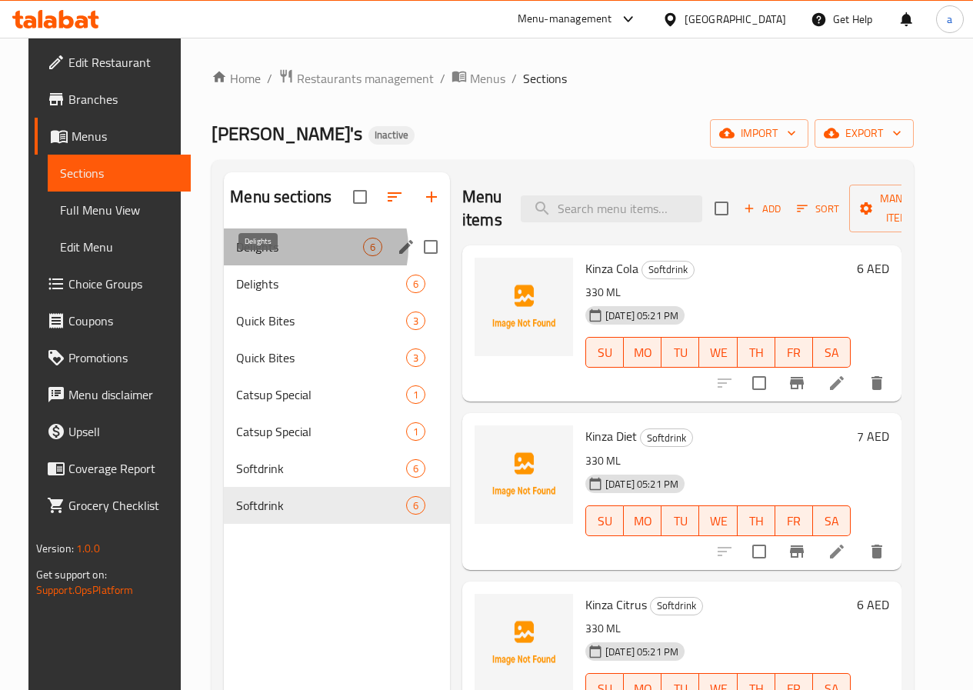
click at [295, 256] on span "Delights" at bounding box center [299, 247] width 127 height 18
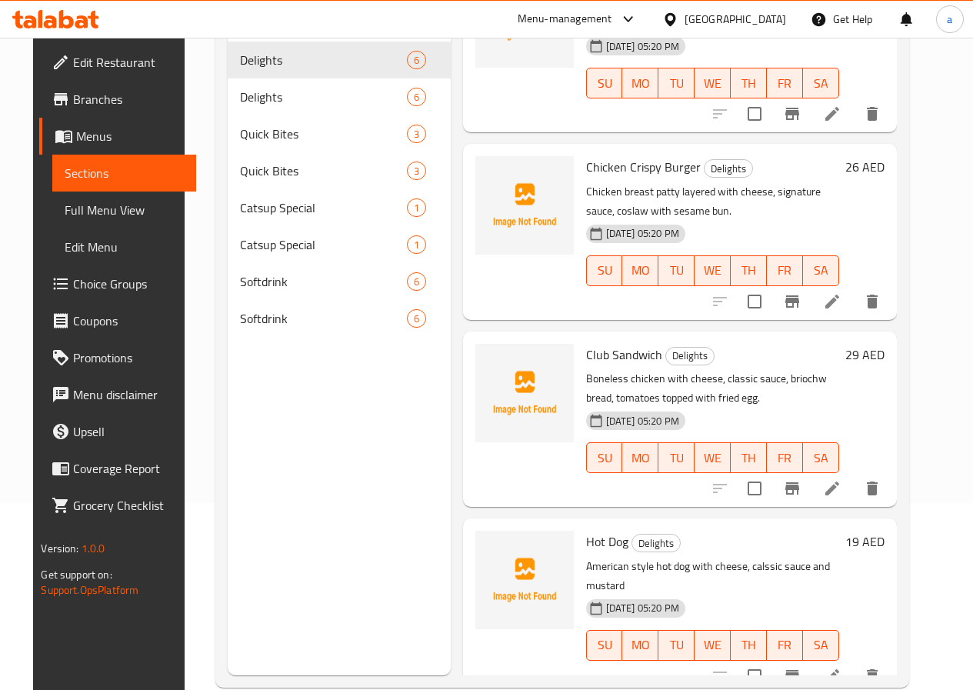
scroll to position [215, 0]
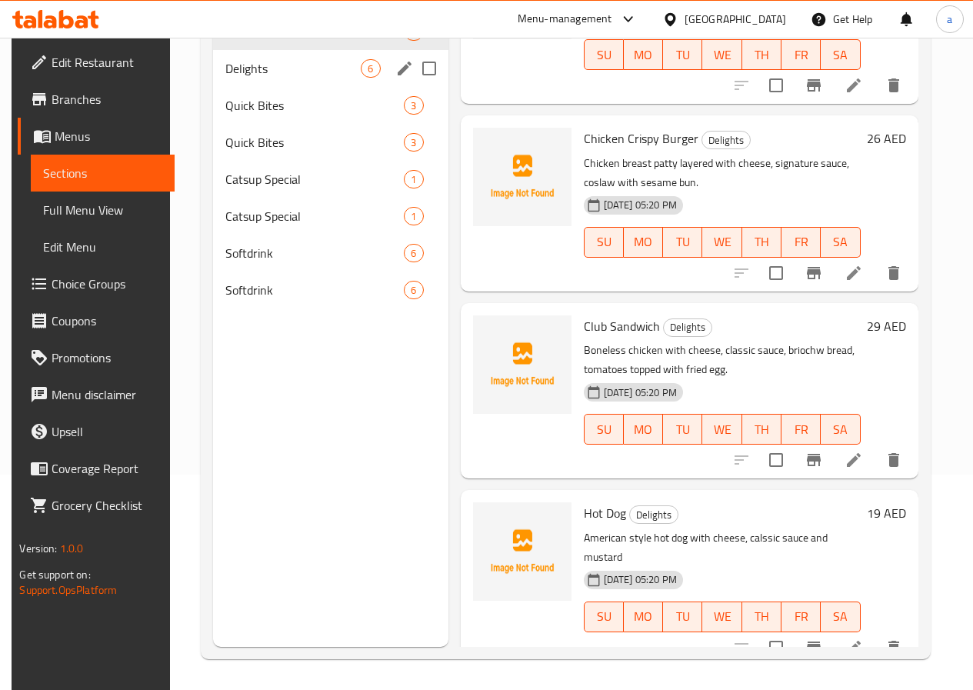
click at [243, 78] on span "Delights" at bounding box center [292, 68] width 135 height 18
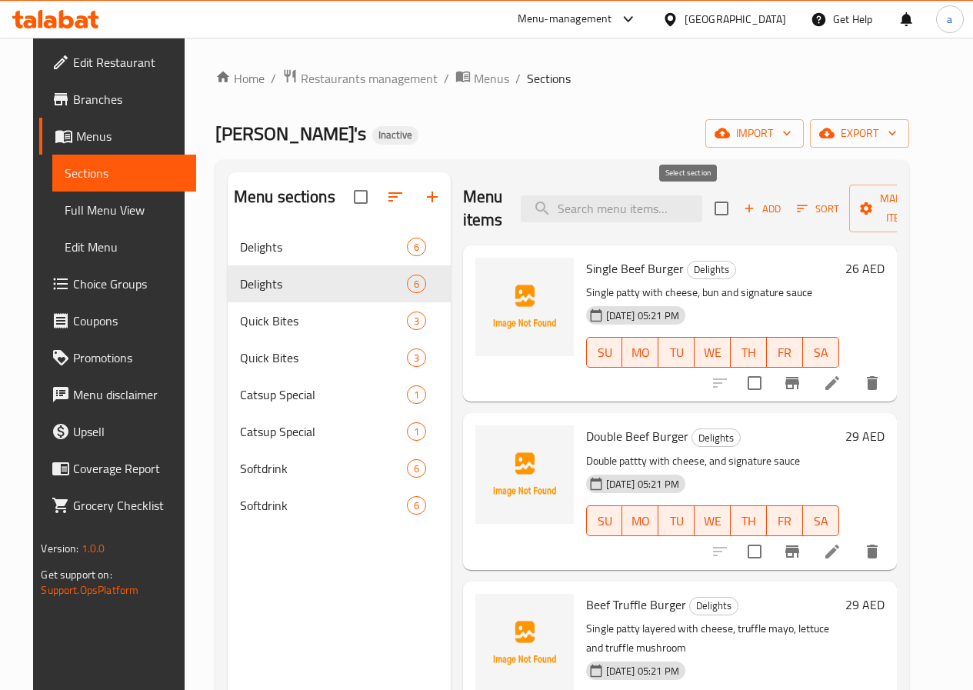
click at [706, 197] on input "checkbox" at bounding box center [722, 208] width 32 height 32
checkbox input "true"
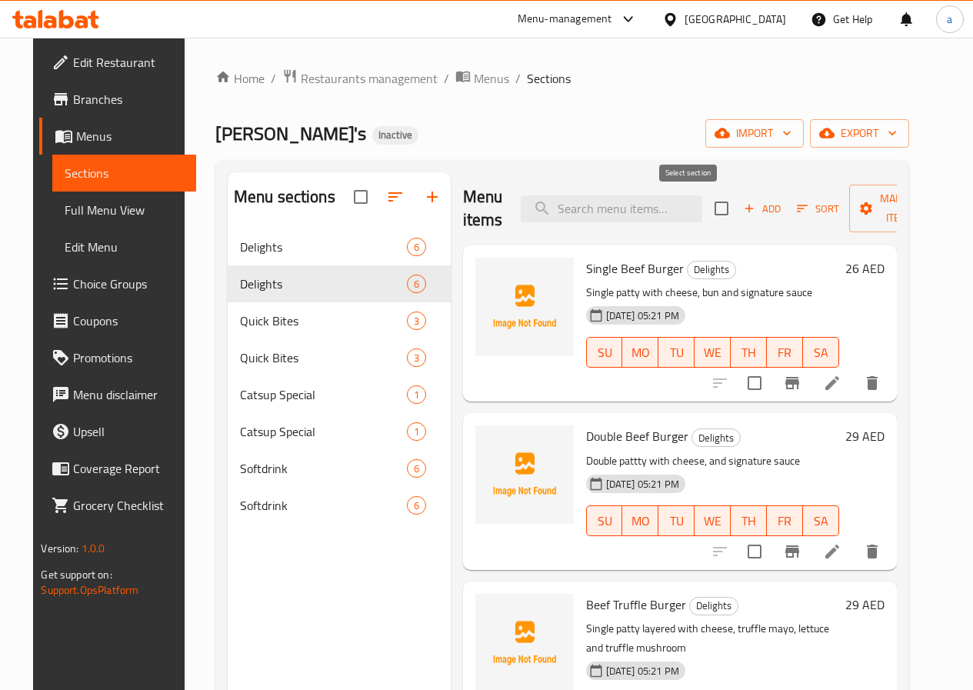
checkbox input "true"
click at [869, 224] on span "Manage items" at bounding box center [901, 208] width 78 height 38
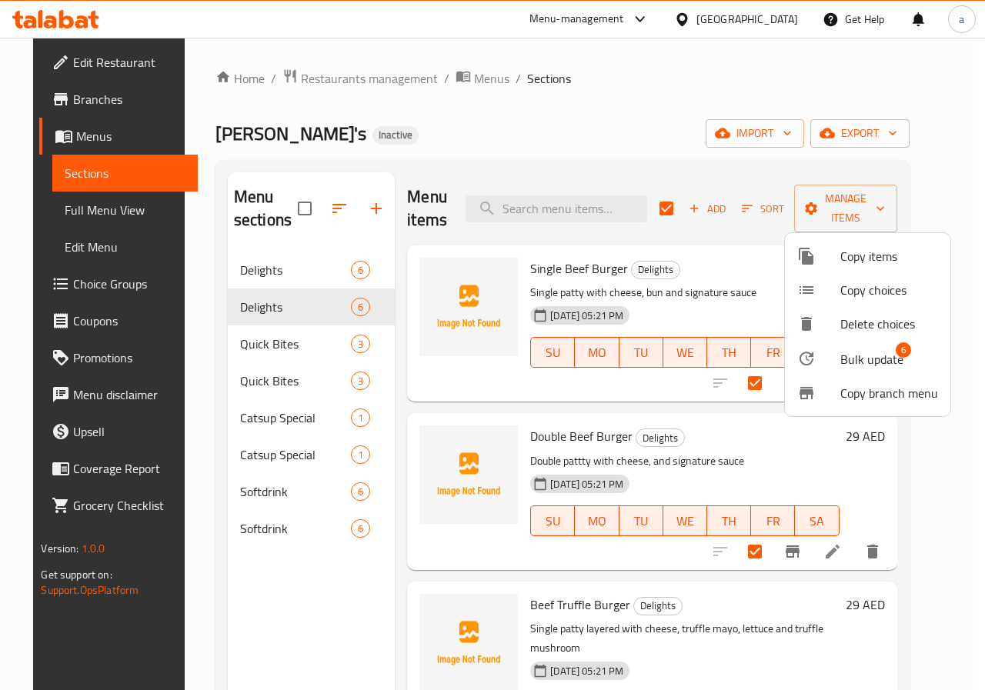
click at [853, 318] on span "Delete choices" at bounding box center [889, 324] width 98 height 18
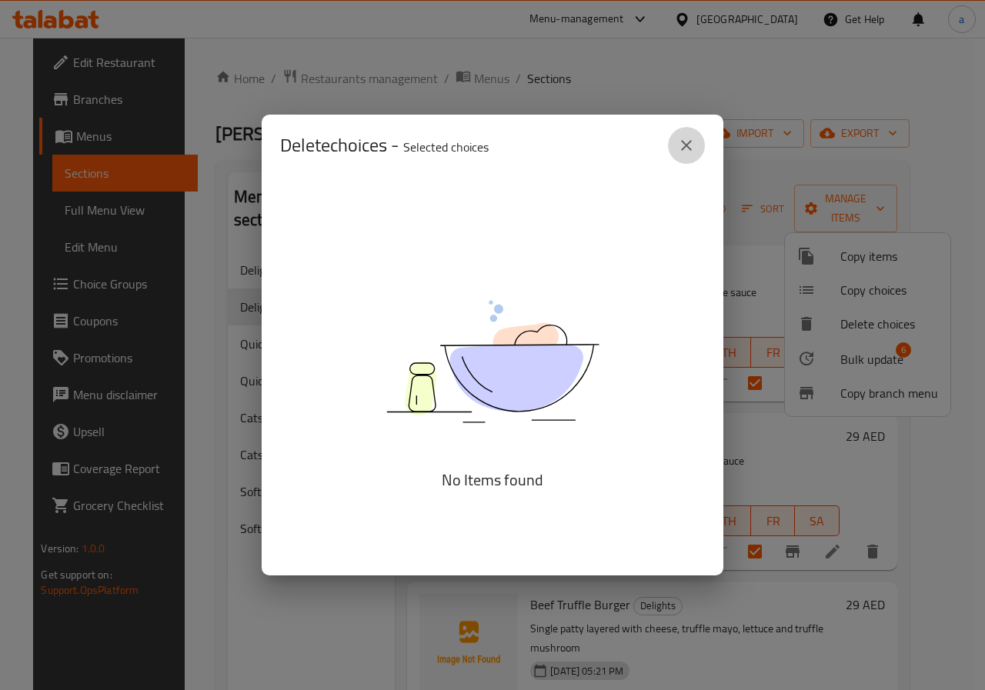
click at [683, 138] on icon "close" at bounding box center [686, 145] width 18 height 18
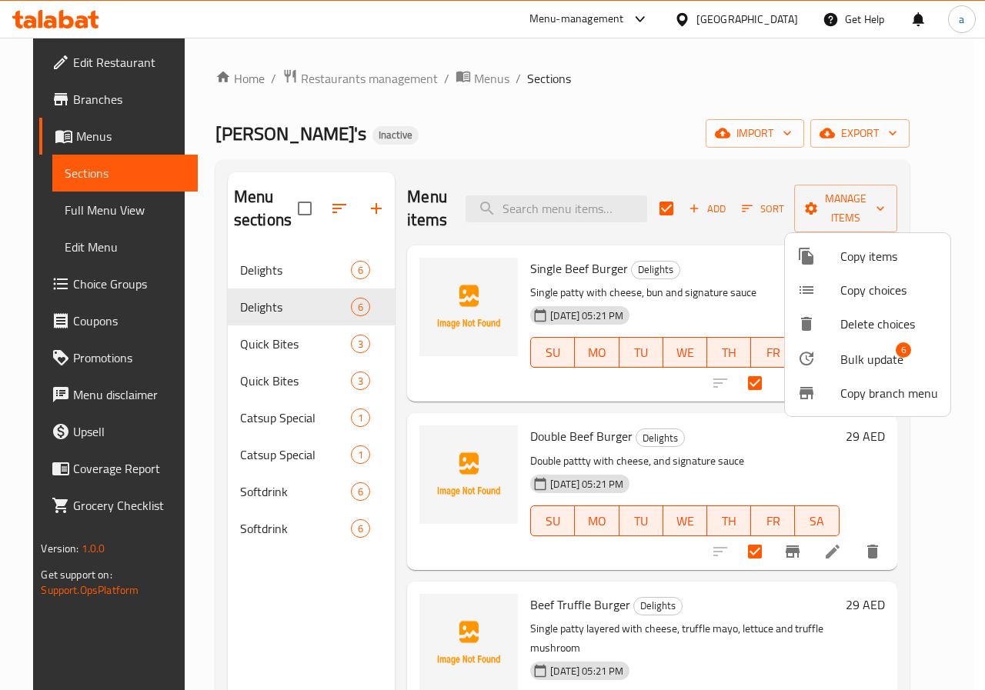
click at [340, 311] on div at bounding box center [492, 345] width 985 height 690
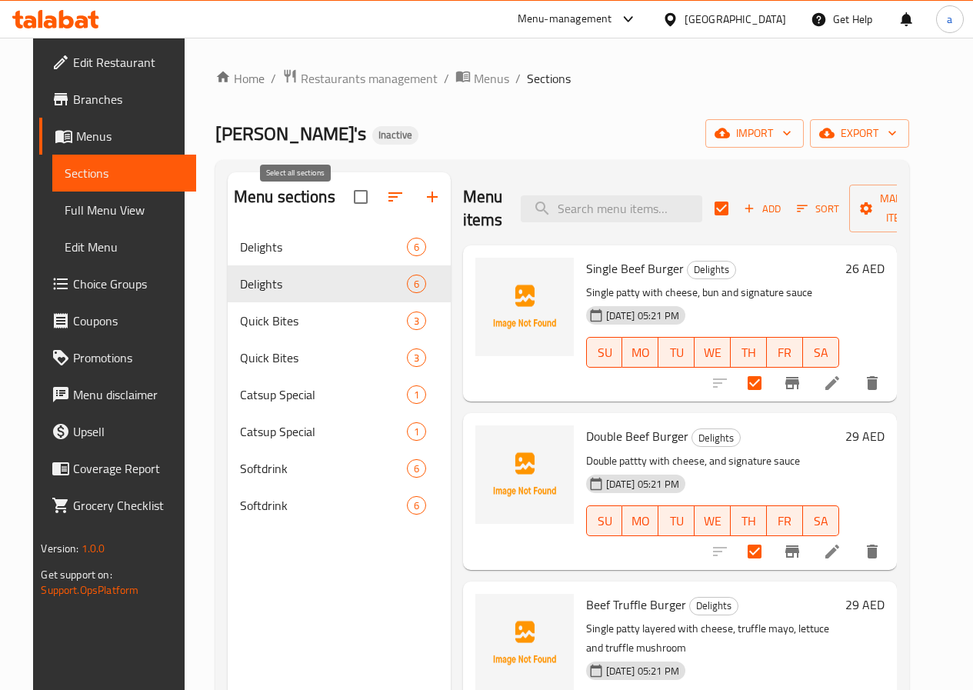
click at [345, 207] on input "checkbox" at bounding box center [361, 197] width 32 height 32
checkbox input "false"
click at [706, 214] on input "checkbox" at bounding box center [722, 208] width 32 height 32
checkbox input "false"
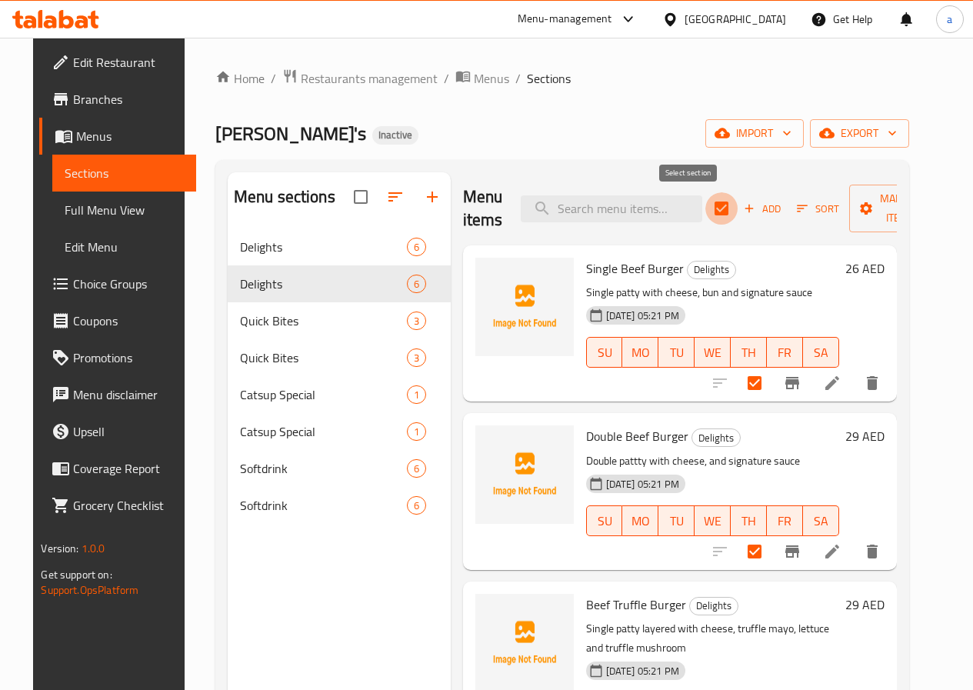
checkbox input "false"
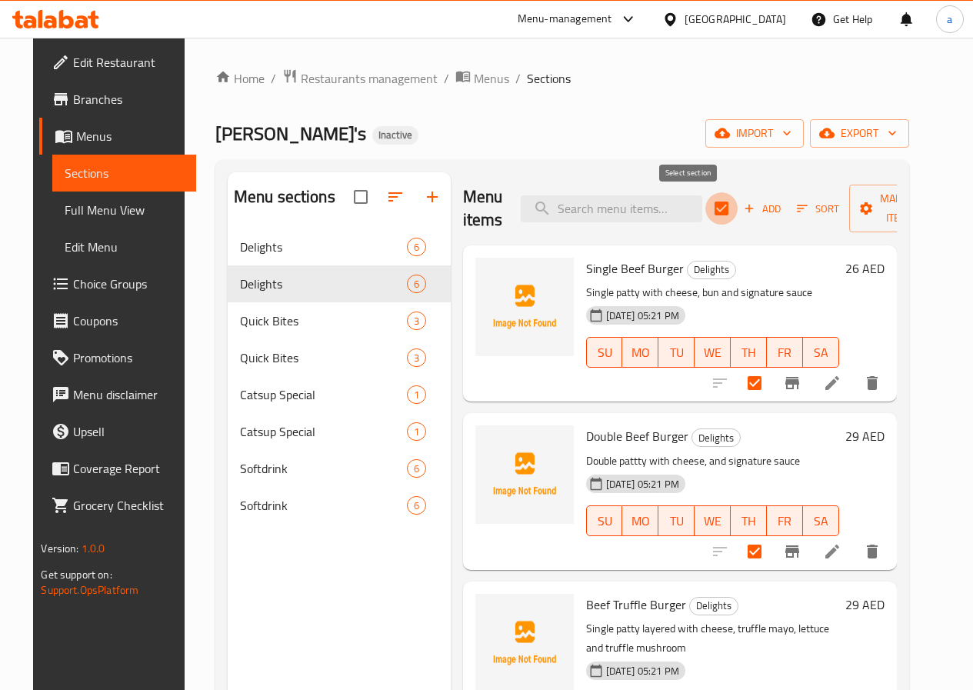
checkbox input "false"
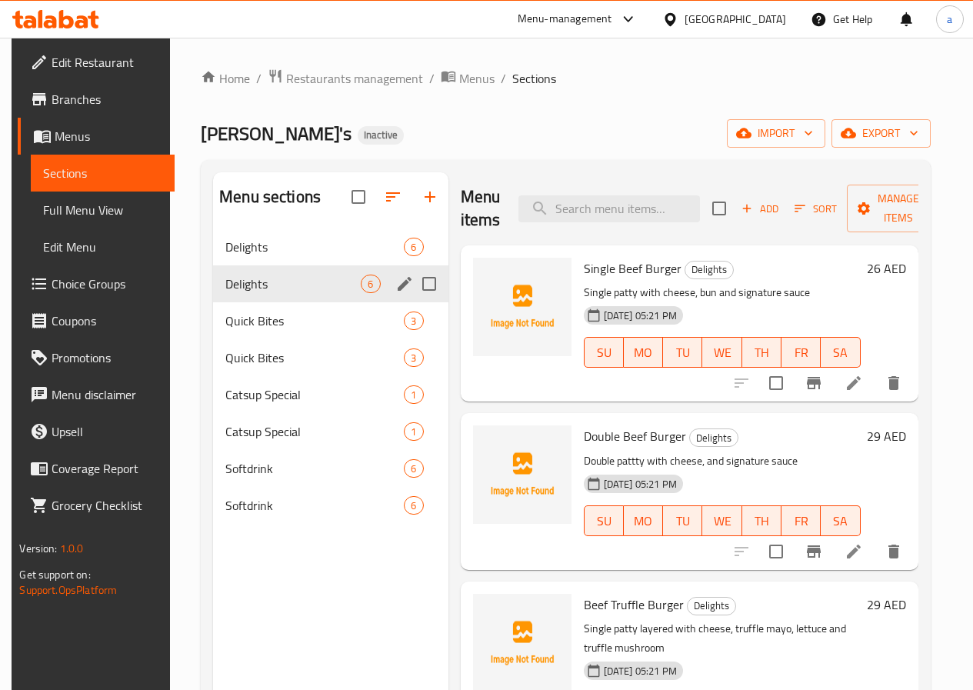
click at [413, 300] on input "Menu sections" at bounding box center [429, 284] width 32 height 32
checkbox input "true"
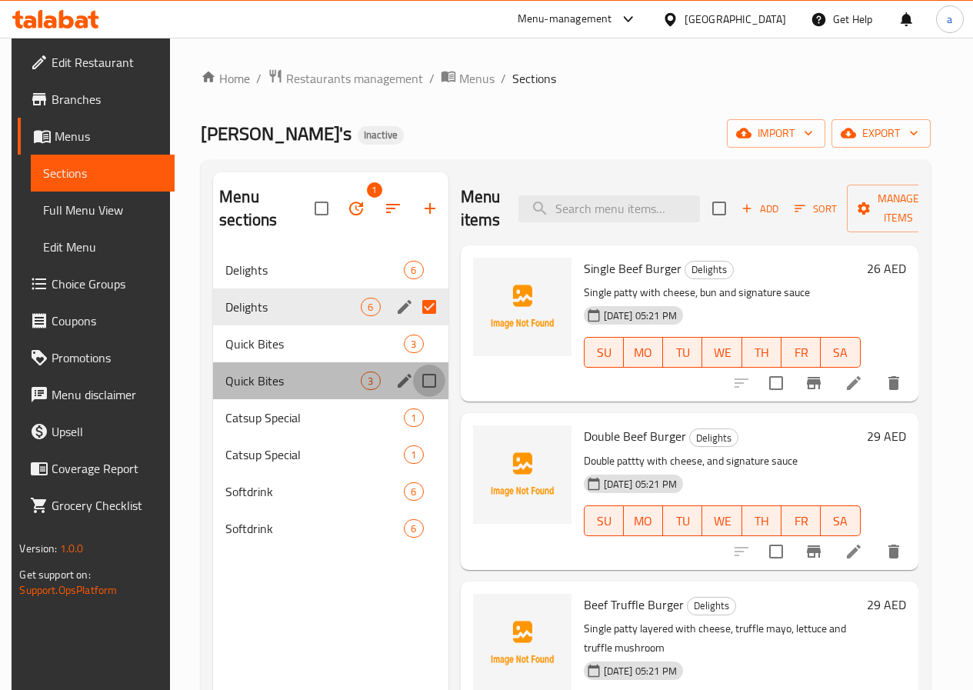
click at [413, 390] on input "Menu sections" at bounding box center [429, 381] width 32 height 32
checkbox input "true"
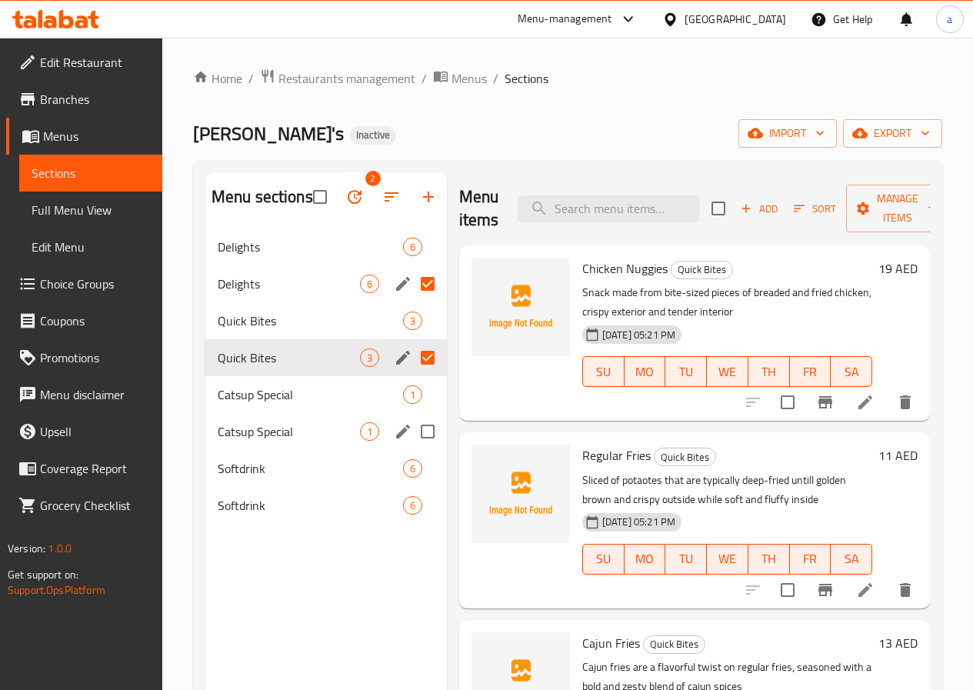
click at [412, 448] on input "Menu sections" at bounding box center [428, 432] width 32 height 32
checkbox input "true"
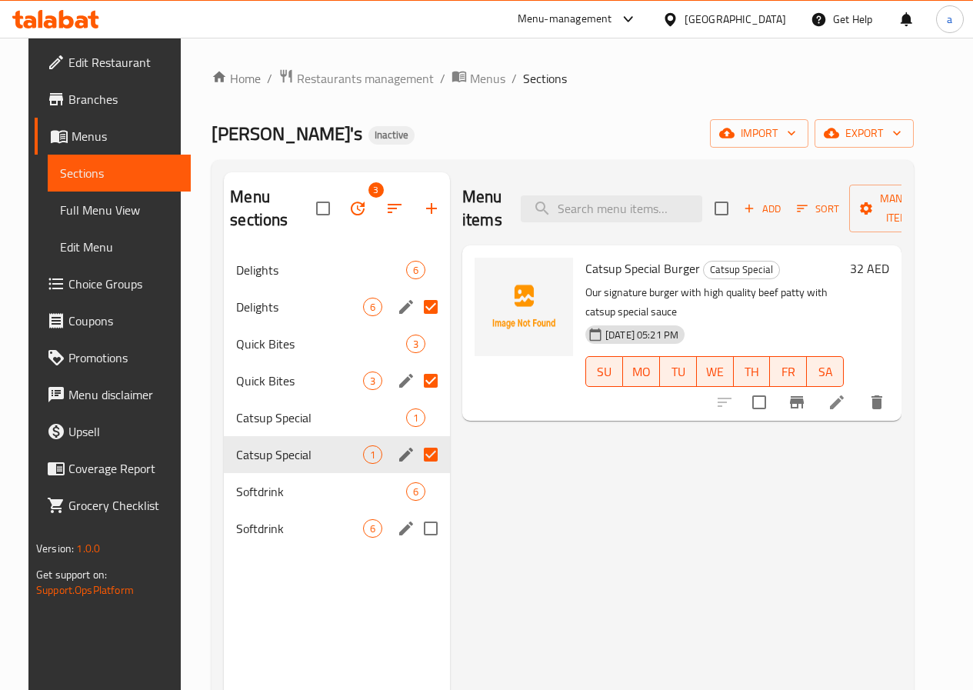
click at [415, 533] on input "Menu sections" at bounding box center [431, 528] width 32 height 32
checkbox input "true"
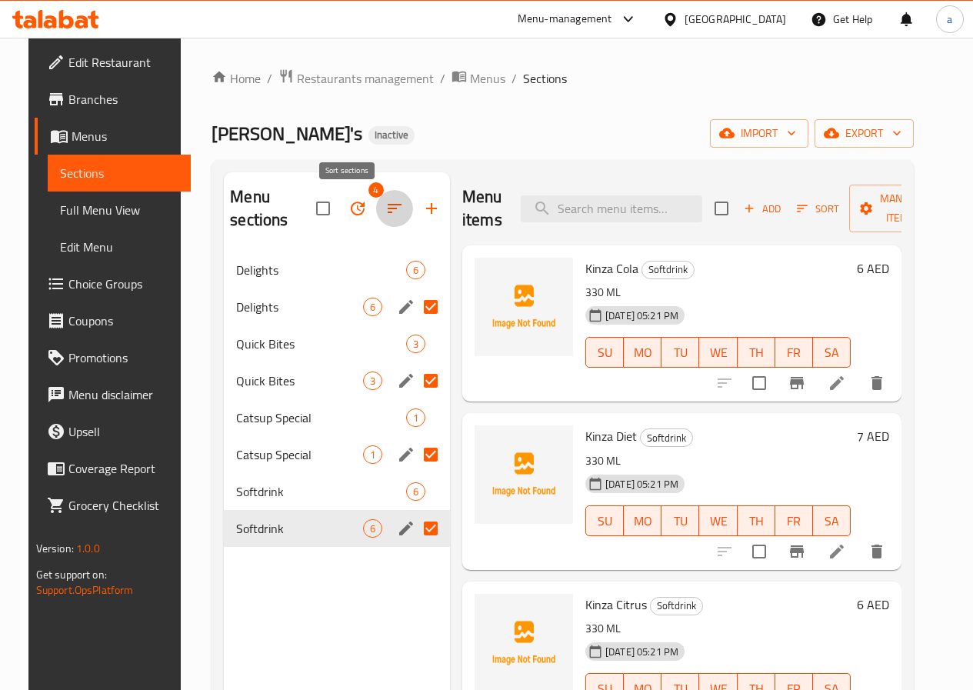
click at [386, 208] on icon "button" at bounding box center [395, 208] width 18 height 18
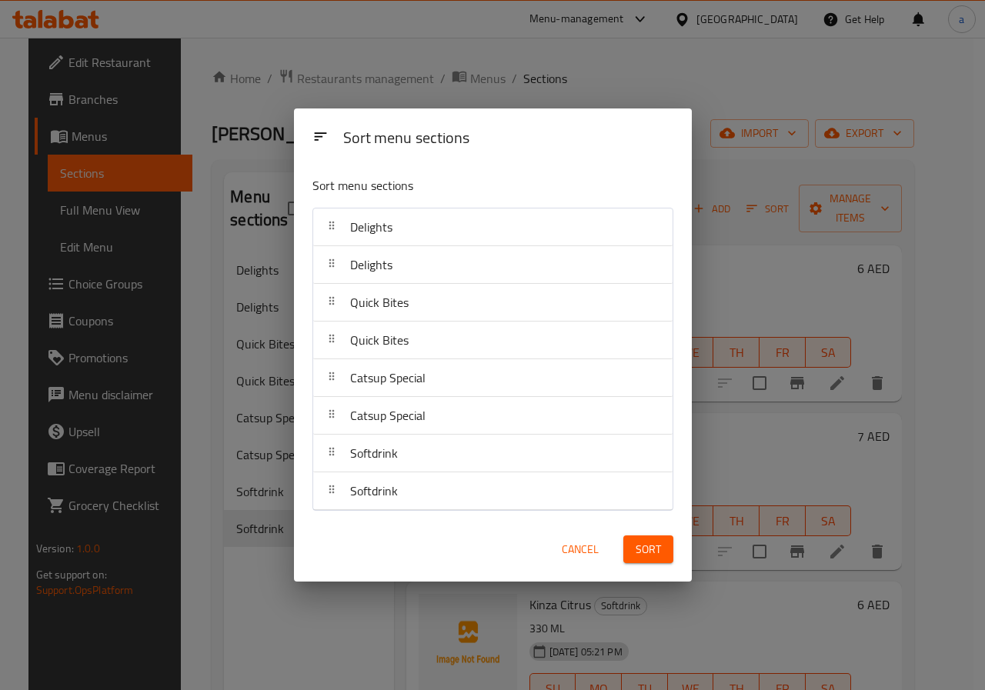
click at [317, 132] on icon at bounding box center [320, 136] width 12 height 8
click at [599, 545] on button "Cancel" at bounding box center [580, 550] width 49 height 28
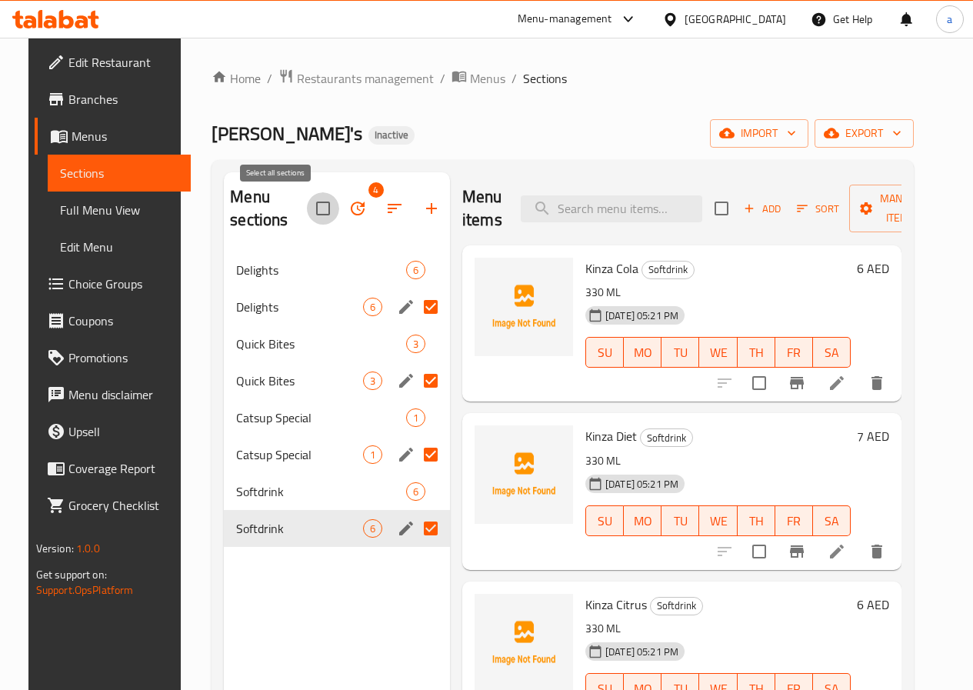
click at [307, 214] on input "checkbox" at bounding box center [323, 208] width 32 height 32
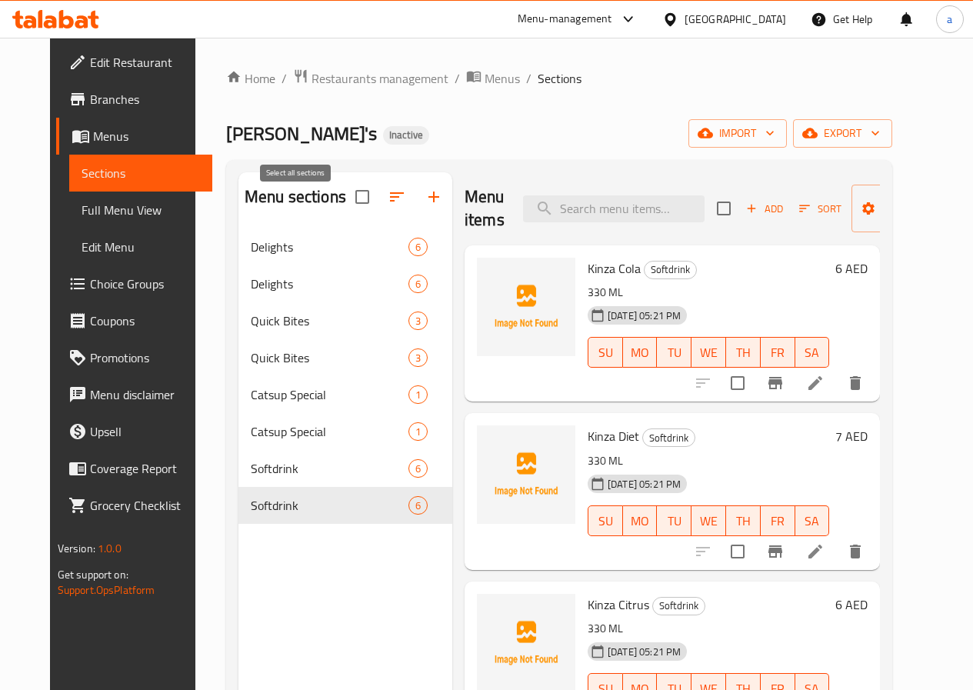
click at [346, 202] on input "checkbox" at bounding box center [362, 197] width 32 height 32
checkbox input "false"
click at [388, 206] on icon "button" at bounding box center [397, 197] width 18 height 18
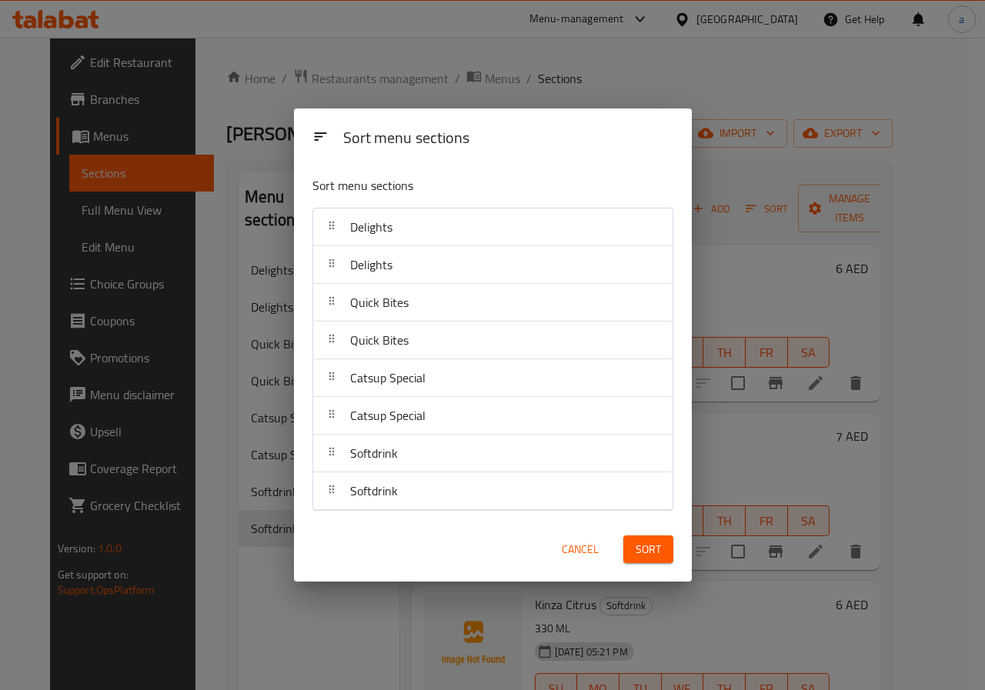
click at [598, 548] on span "Cancel" at bounding box center [580, 549] width 37 height 19
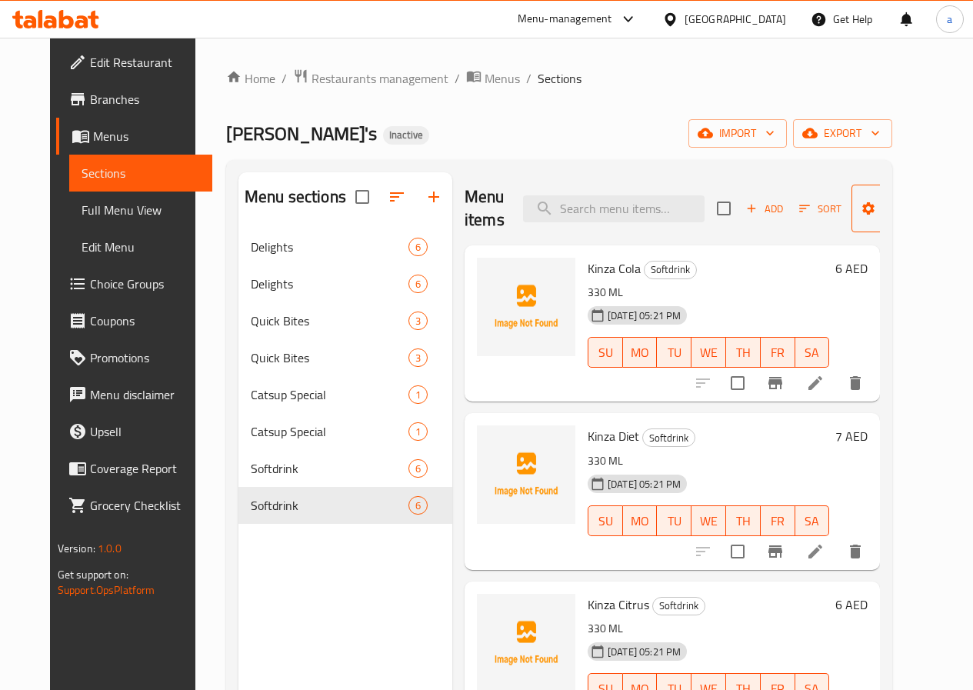
click at [864, 195] on span "Manage items" at bounding box center [903, 208] width 78 height 38
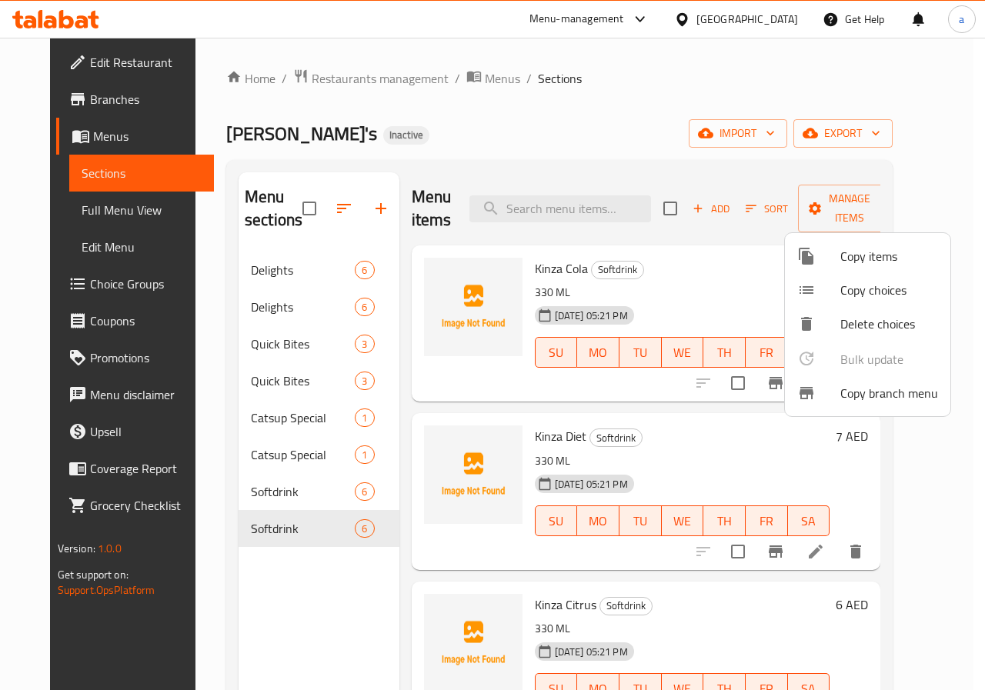
click at [841, 325] on span "Delete choices" at bounding box center [889, 324] width 98 height 18
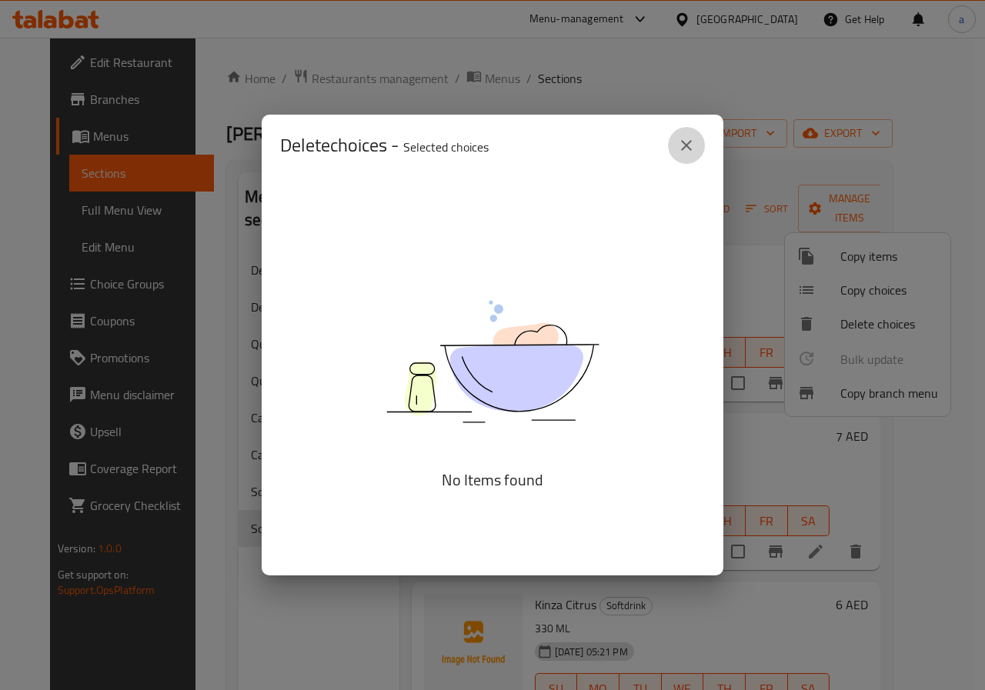
click at [686, 134] on button "close" at bounding box center [686, 145] width 37 height 37
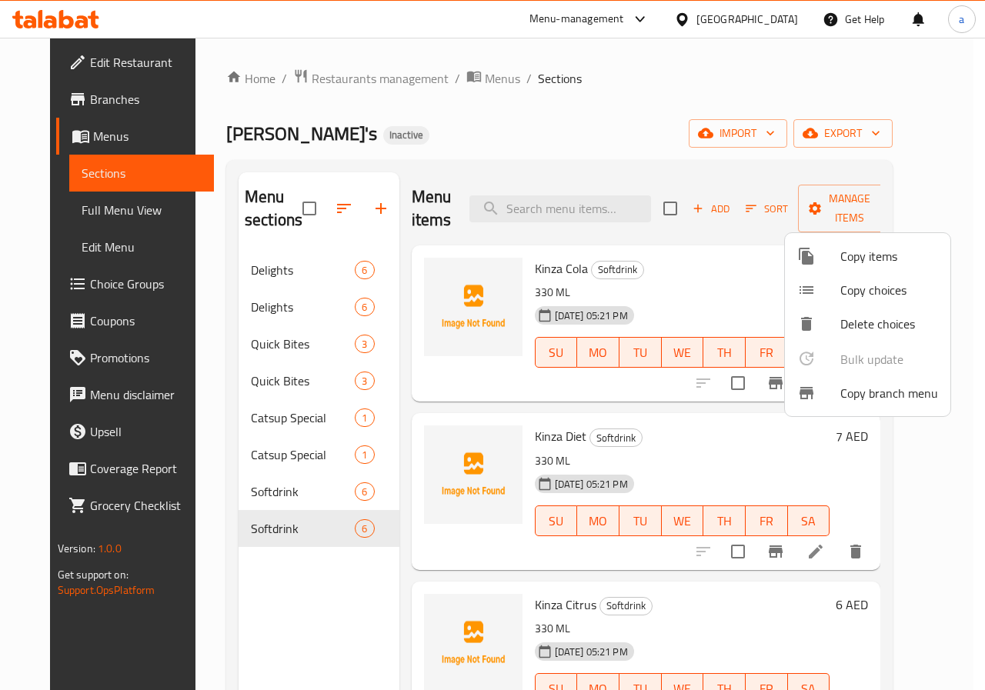
click at [778, 382] on div at bounding box center [492, 345] width 985 height 690
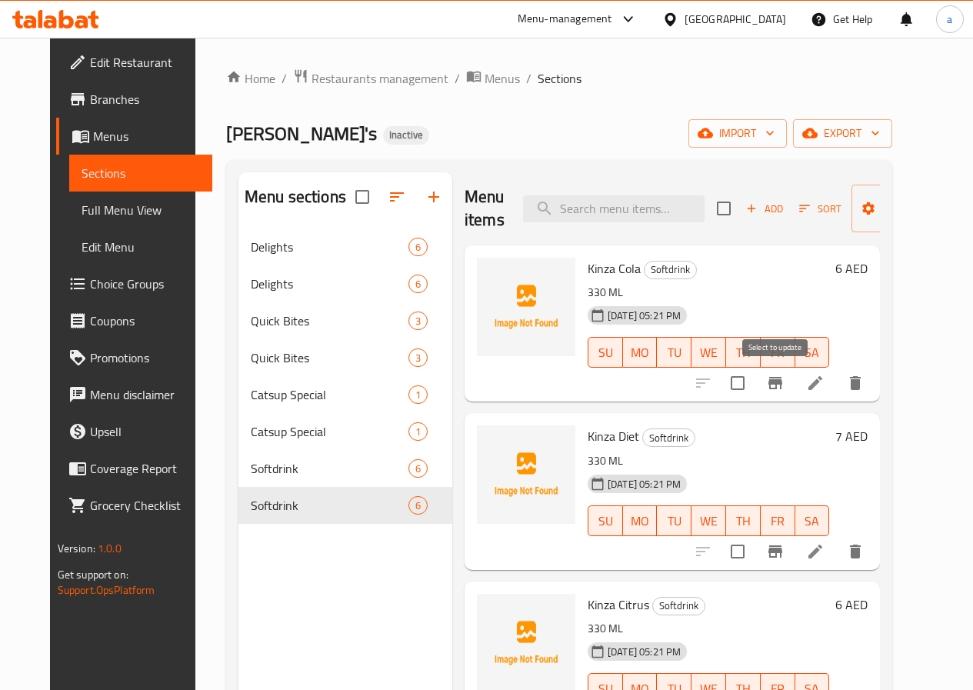
click at [754, 382] on input "checkbox" at bounding box center [738, 383] width 32 height 32
checkbox input "true"
click at [754, 557] on input "checkbox" at bounding box center [738, 552] width 32 height 32
checkbox input "true"
click at [864, 199] on span "Manage items" at bounding box center [903, 208] width 78 height 38
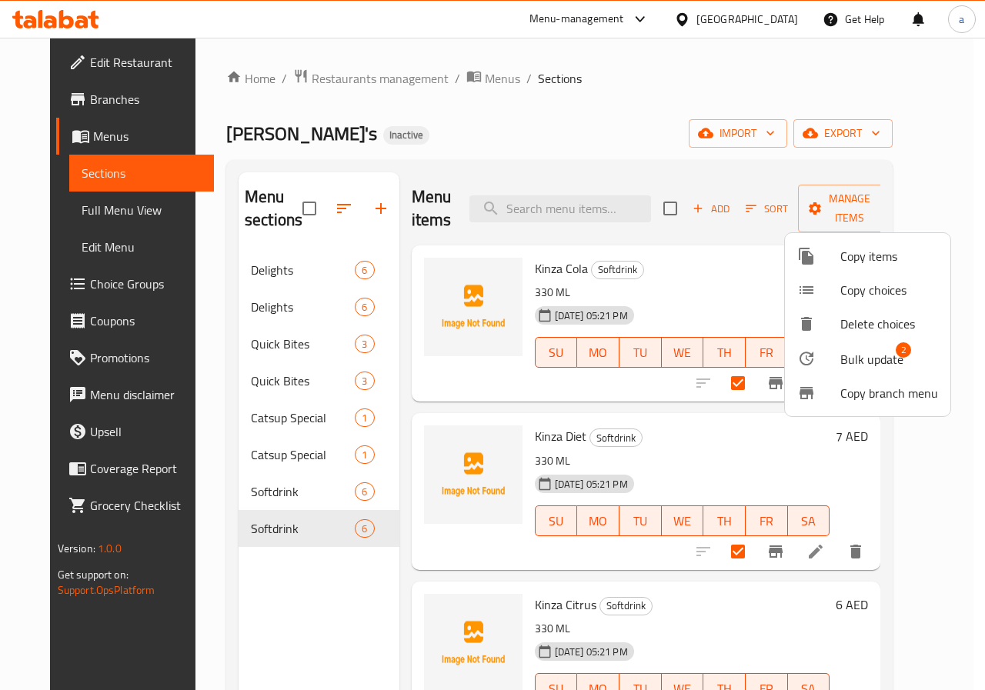
click at [830, 319] on div at bounding box center [818, 324] width 43 height 18
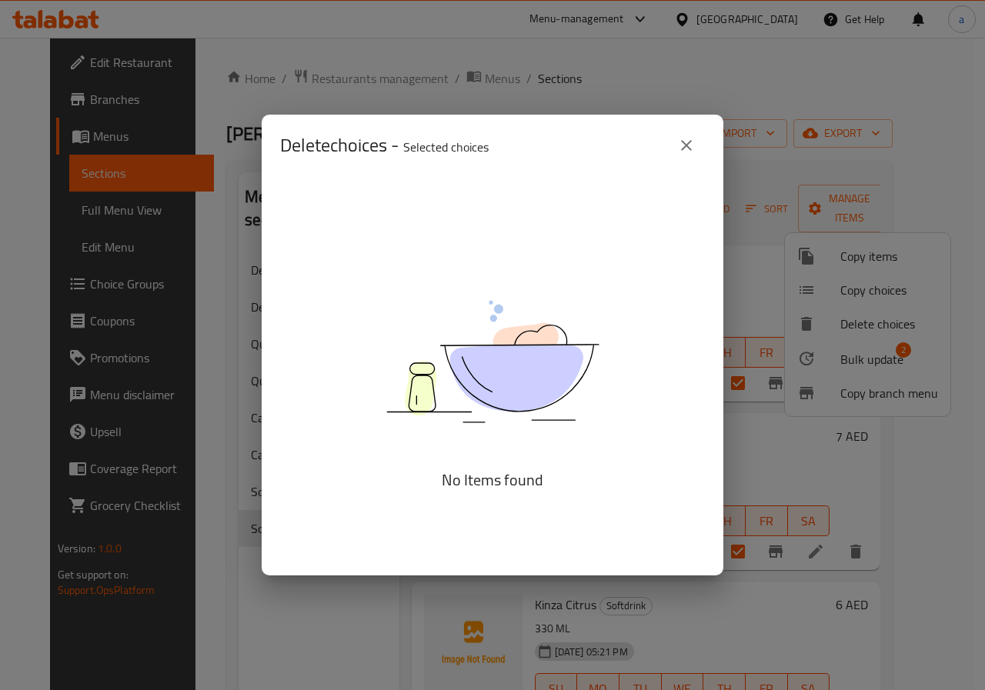
click at [673, 149] on button "close" at bounding box center [686, 145] width 37 height 37
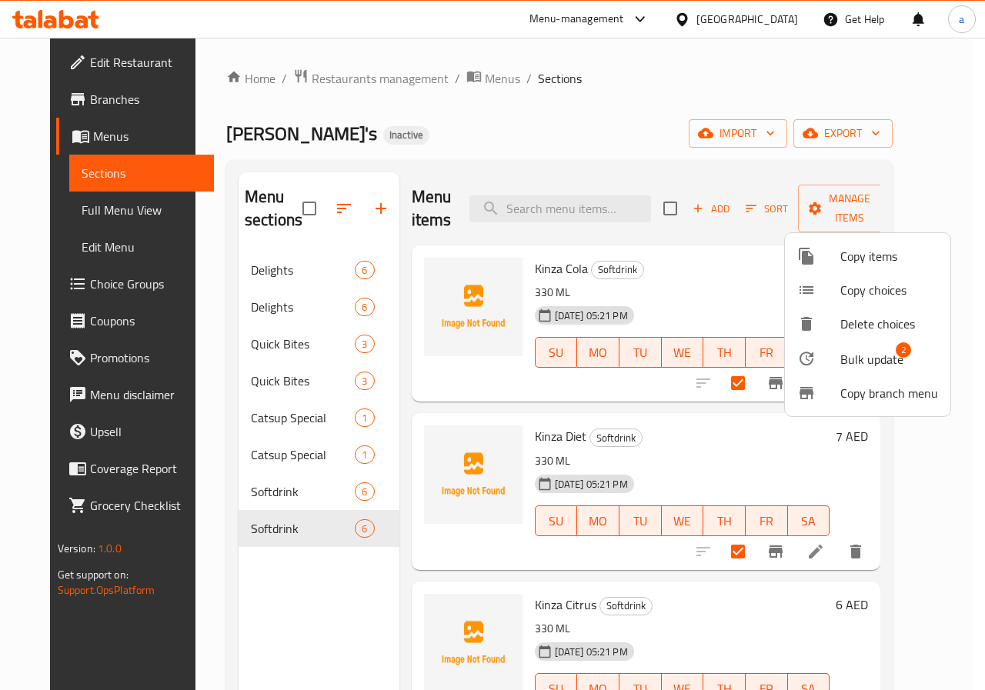
click at [366, 534] on div at bounding box center [492, 345] width 985 height 690
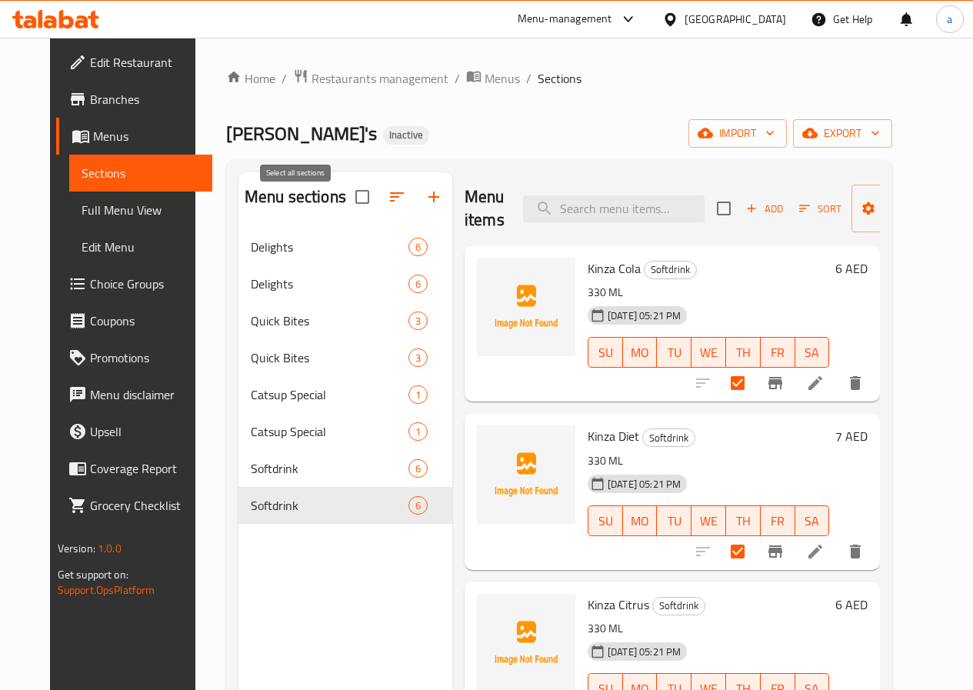
click at [346, 209] on input "checkbox" at bounding box center [362, 197] width 32 height 32
checkbox input "false"
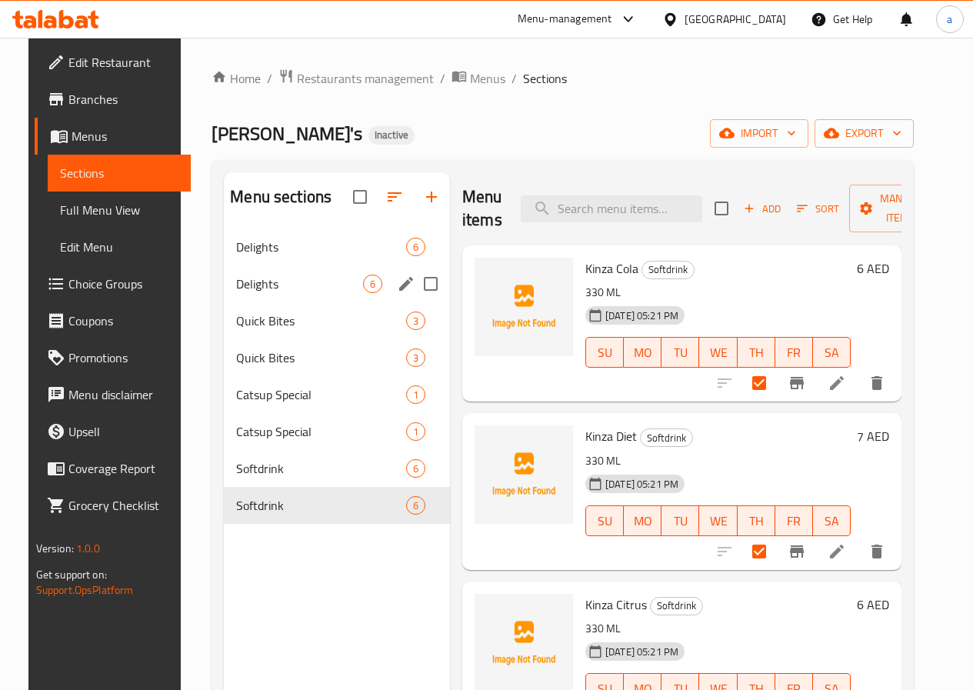
click at [415, 300] on input "Menu sections" at bounding box center [431, 284] width 32 height 32
checkbox input "true"
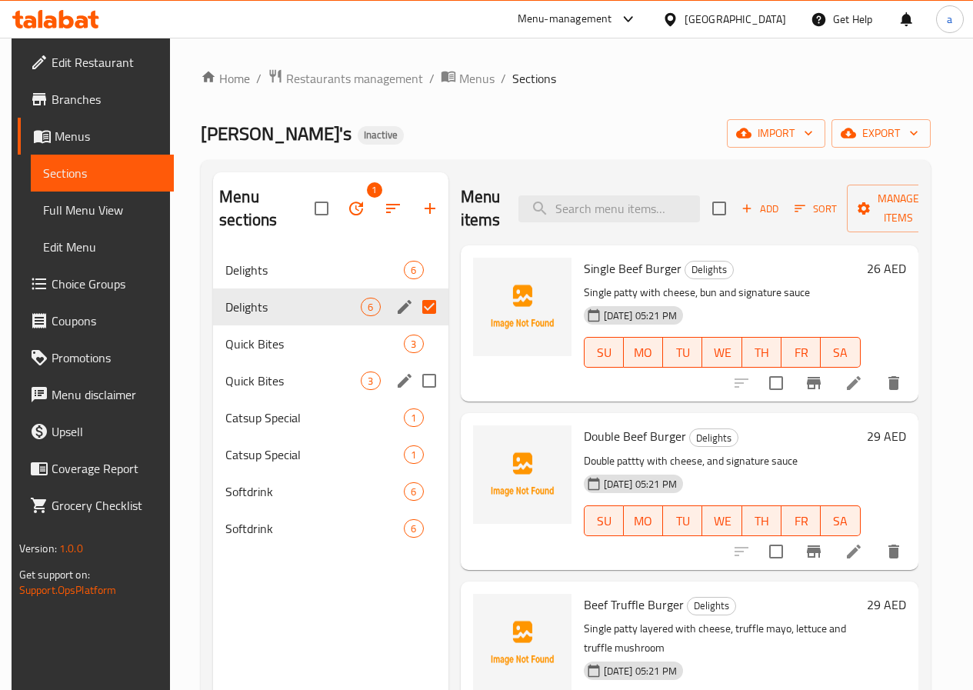
click at [413, 378] on input "Menu sections" at bounding box center [429, 381] width 32 height 32
checkbox input "true"
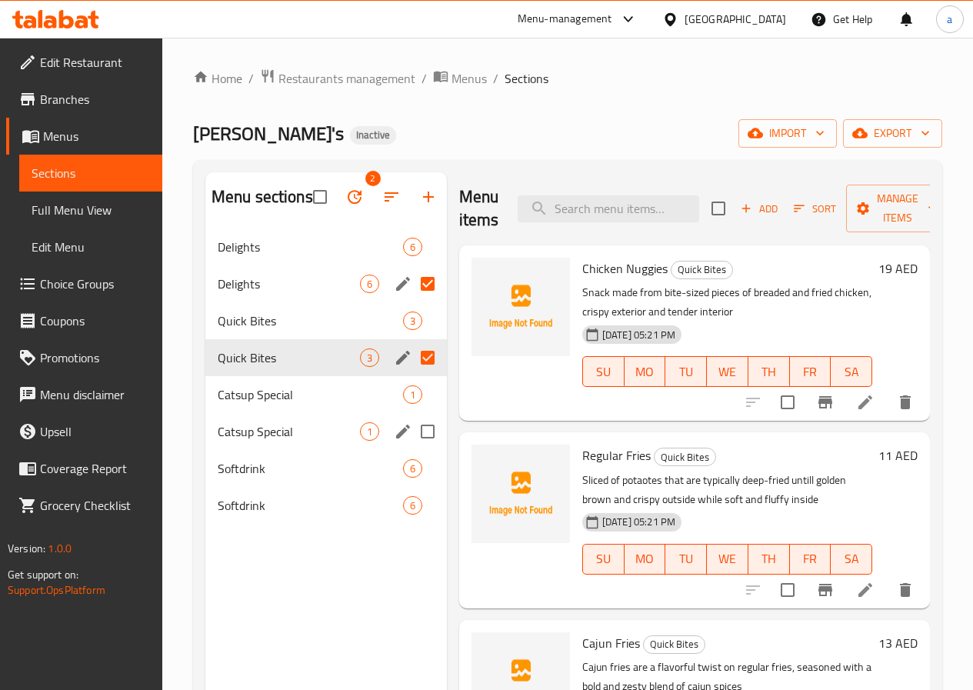
click at [412, 448] on input "Menu sections" at bounding box center [428, 432] width 32 height 32
checkbox input "true"
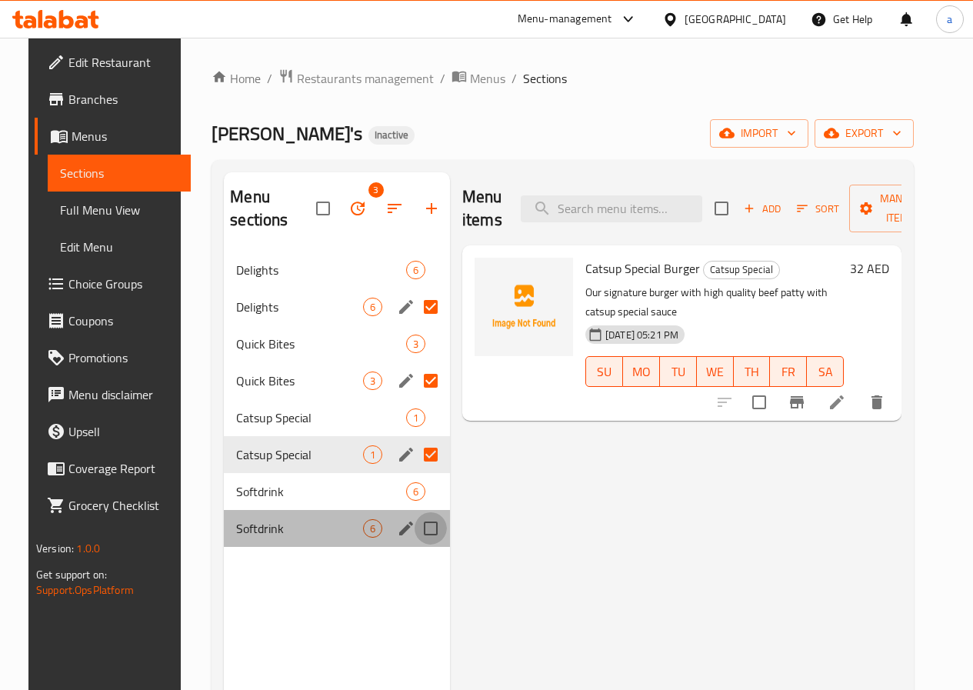
click at [415, 520] on input "Menu sections" at bounding box center [431, 528] width 32 height 32
checkbox input "true"
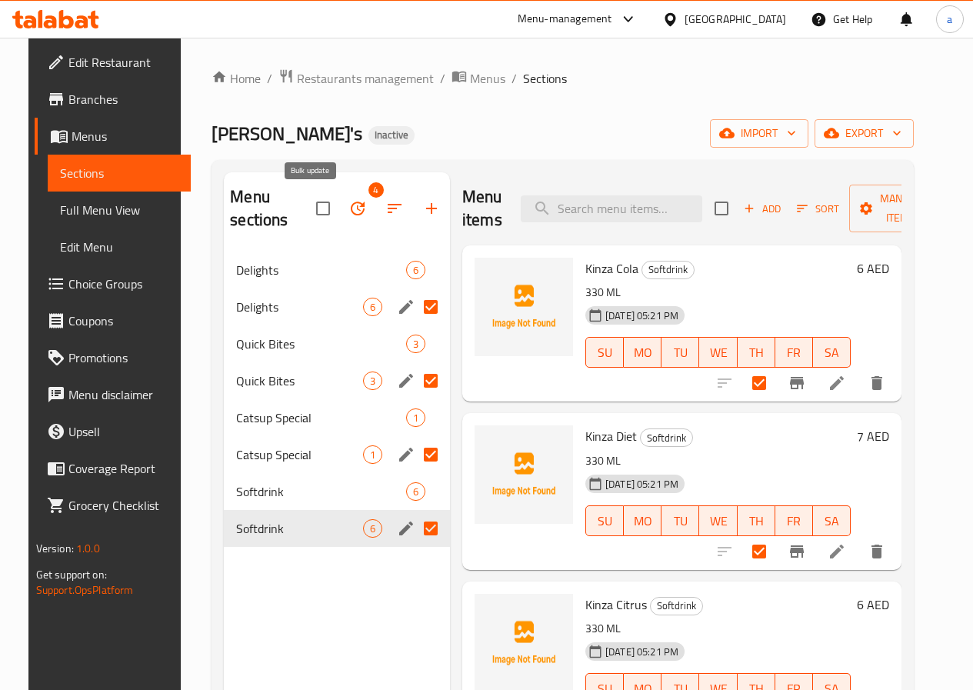
click at [351, 205] on icon "button" at bounding box center [358, 209] width 14 height 14
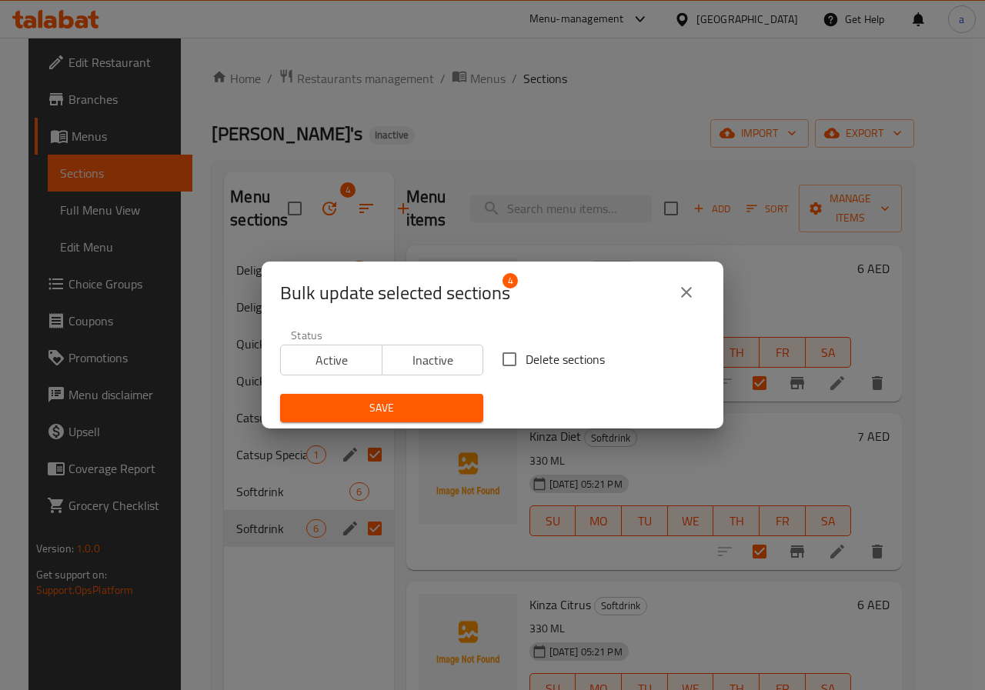
click at [507, 359] on input "Delete sections" at bounding box center [509, 359] width 32 height 32
checkbox input "true"
click at [429, 406] on span "Save" at bounding box center [381, 408] width 179 height 19
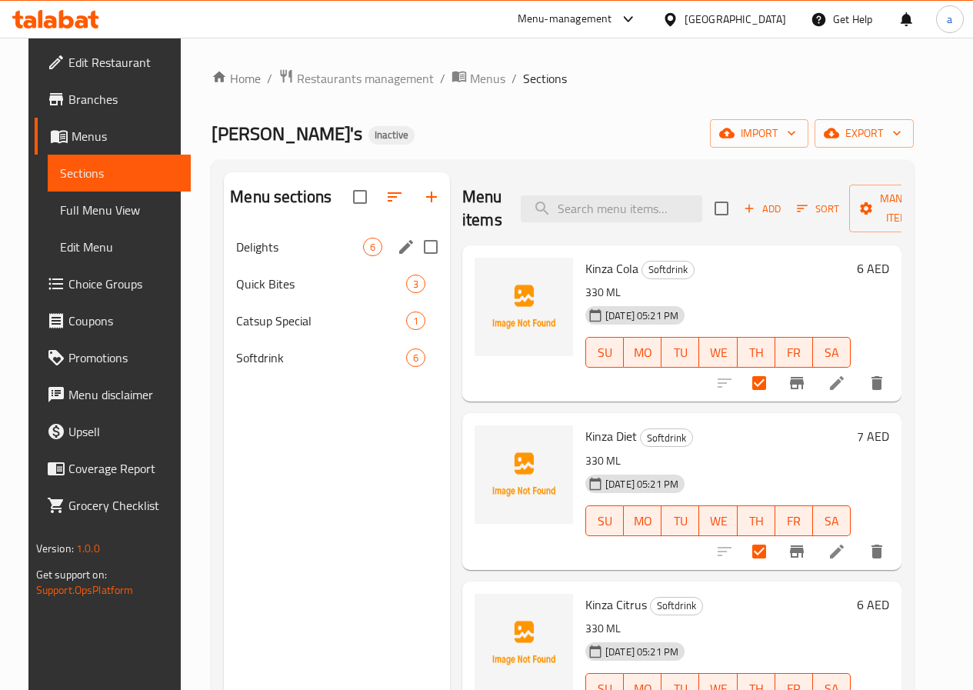
click at [236, 256] on span "Delights" at bounding box center [299, 247] width 127 height 18
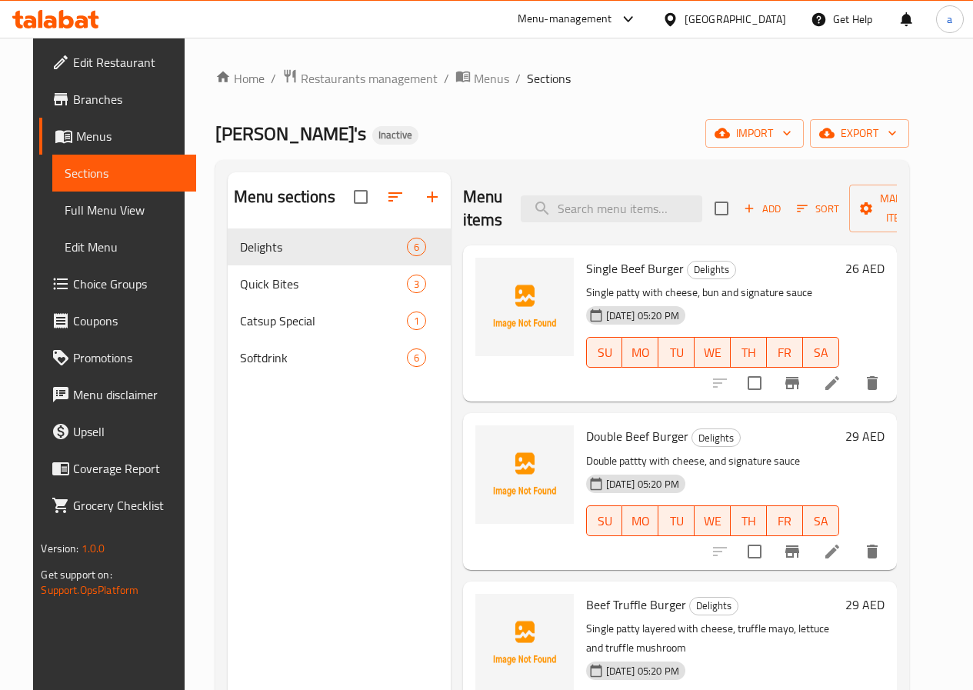
click at [843, 389] on li at bounding box center [832, 383] width 43 height 28
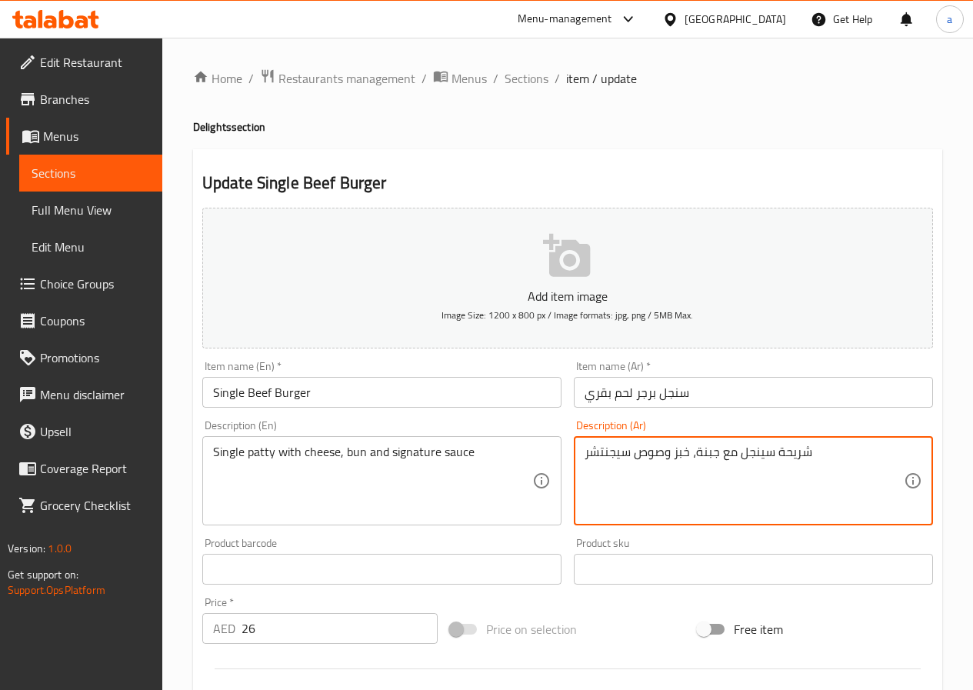
click at [676, 452] on textarea "شريحة سينجل مع جبنة، خبز وصوص سيجنتشر" at bounding box center [744, 481] width 319 height 73
click at [679, 452] on textarea "شريحة سينجل مع جبنة، خبز وصوص سيجنتشر" at bounding box center [744, 481] width 319 height 73
click at [683, 452] on textarea "شريحة سينجل مع جبنة، خبز وصوص سيجنتشر" at bounding box center [744, 481] width 319 height 73
drag, startPoint x: 688, startPoint y: 454, endPoint x: 673, endPoint y: 450, distance: 15.1
click at [673, 450] on textarea "شريحة سينجل مع جبنة، خبز وصوص سيجنتشر" at bounding box center [744, 481] width 319 height 73
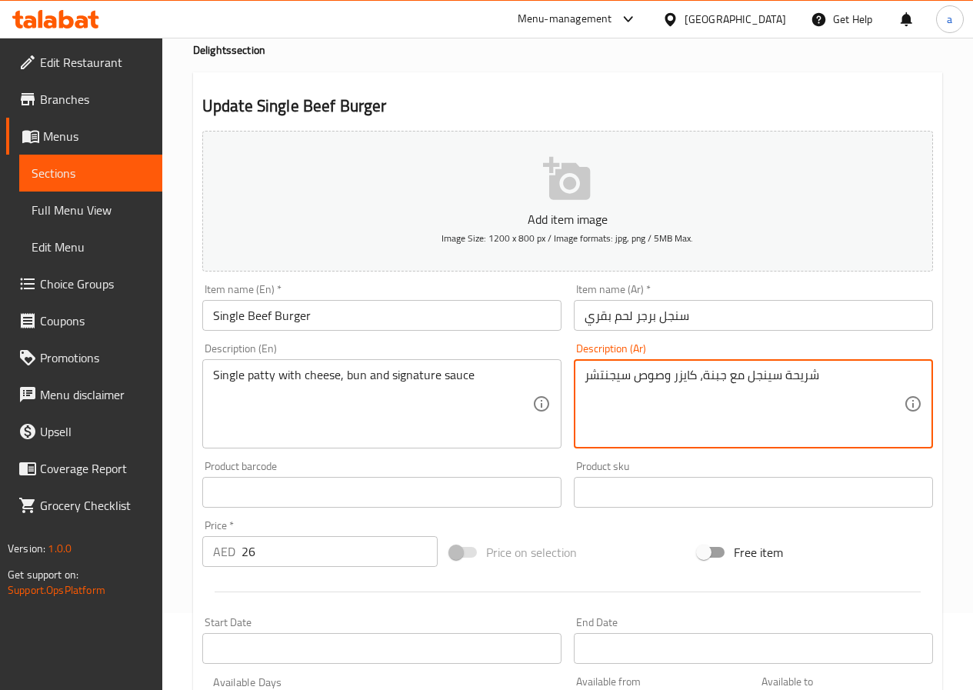
scroll to position [154, 0]
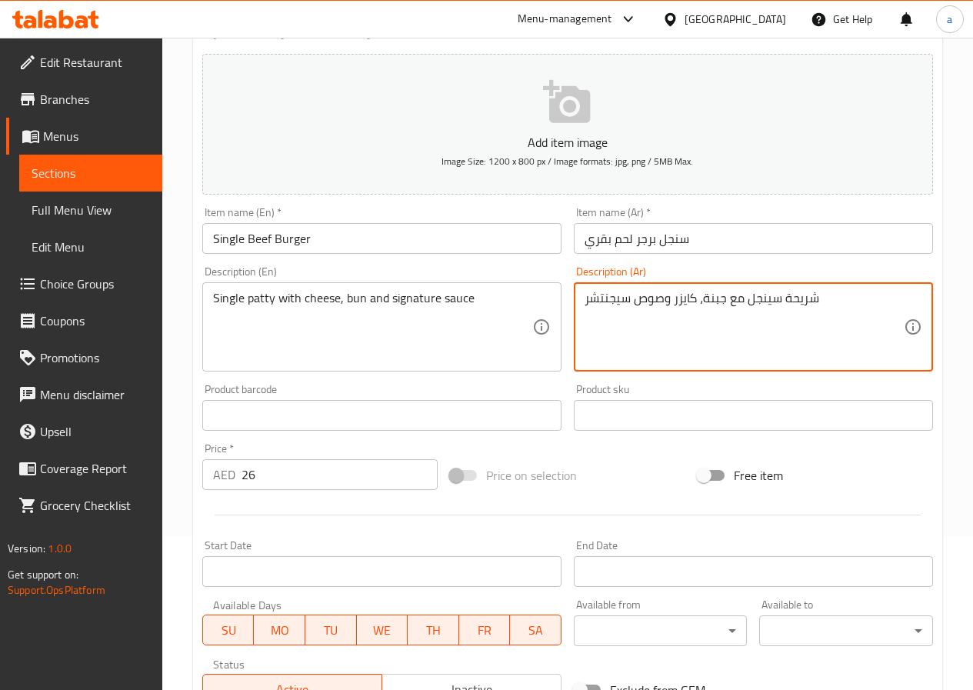
type textarea "شريحة سينجل مع جبنة، كايزر وصوص سيجنتشر"
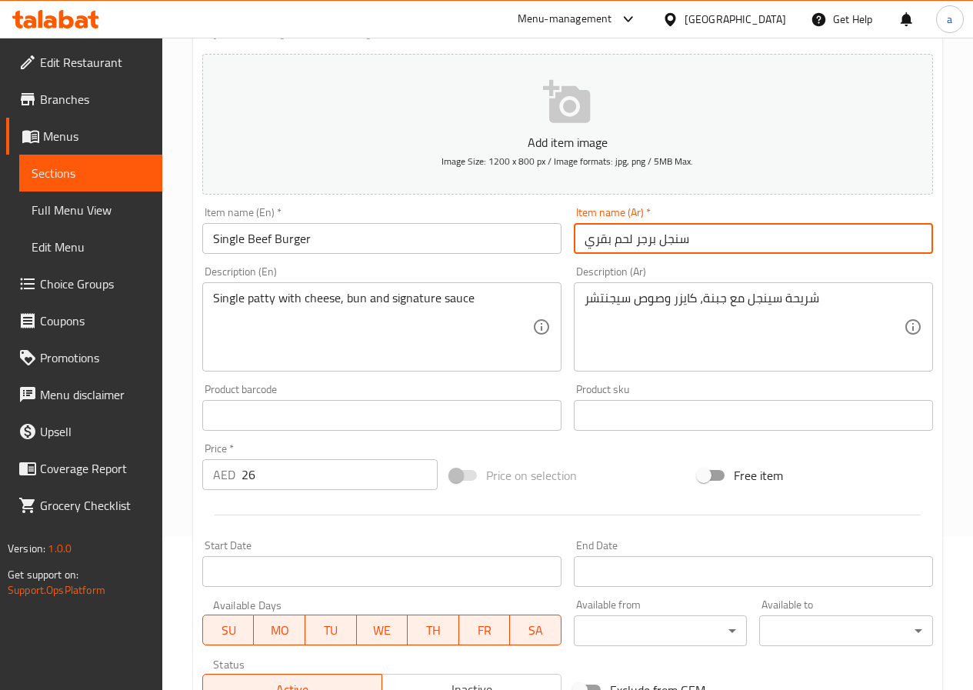
drag, startPoint x: 661, startPoint y: 242, endPoint x: 689, endPoint y: 245, distance: 27.9
click at [689, 245] on input "سنجل برجر لحم بقري" at bounding box center [753, 238] width 359 height 31
click at [665, 236] on input "برجر لحم بقري" at bounding box center [753, 238] width 359 height 31
paste input "سنجل"
type input "برجر لحم بقري سنجل"
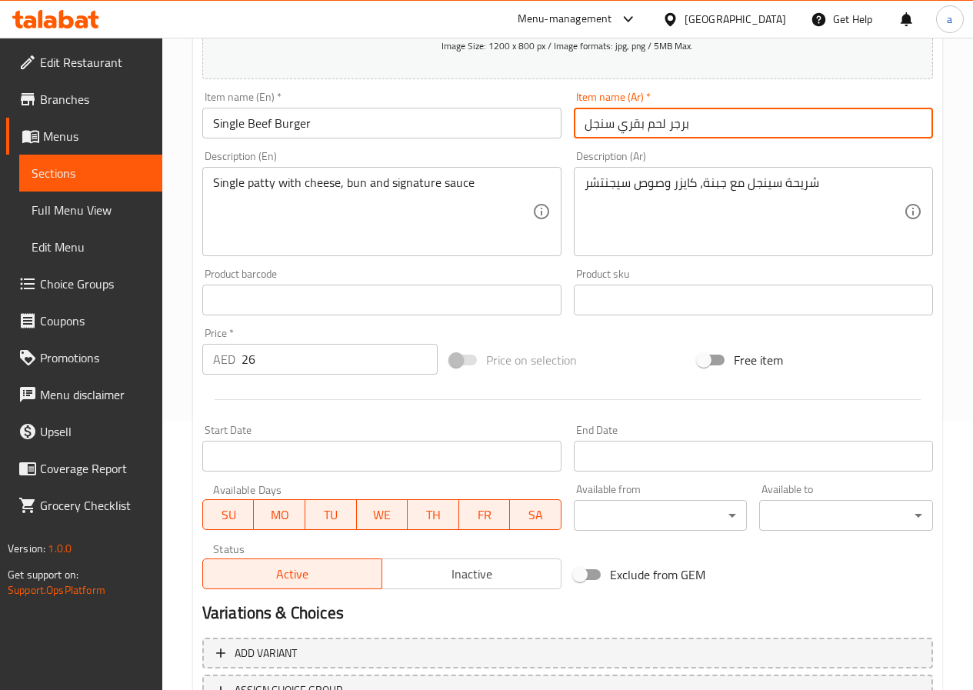
scroll to position [397, 0]
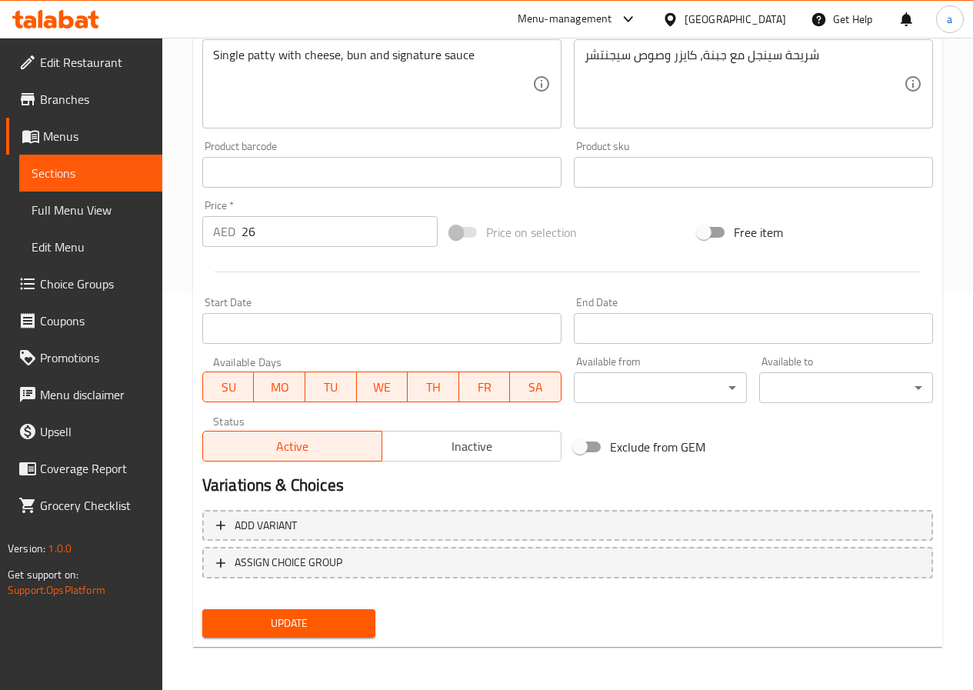
click at [343, 616] on span "Update" at bounding box center [289, 623] width 149 height 19
click at [235, 632] on span "Update" at bounding box center [289, 623] width 149 height 19
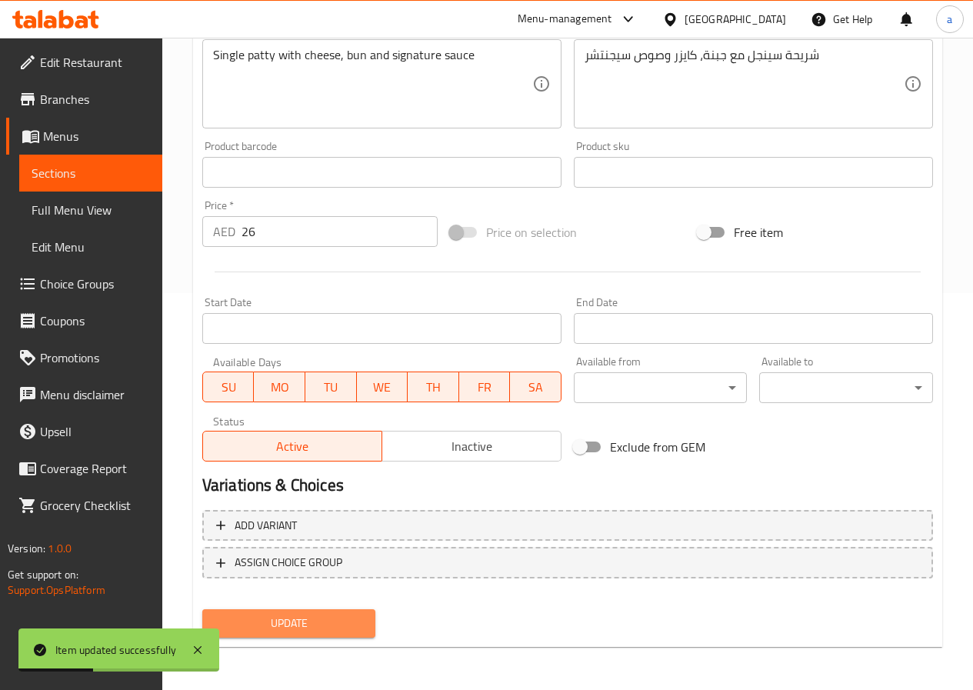
click at [338, 616] on span "Update" at bounding box center [289, 623] width 149 height 19
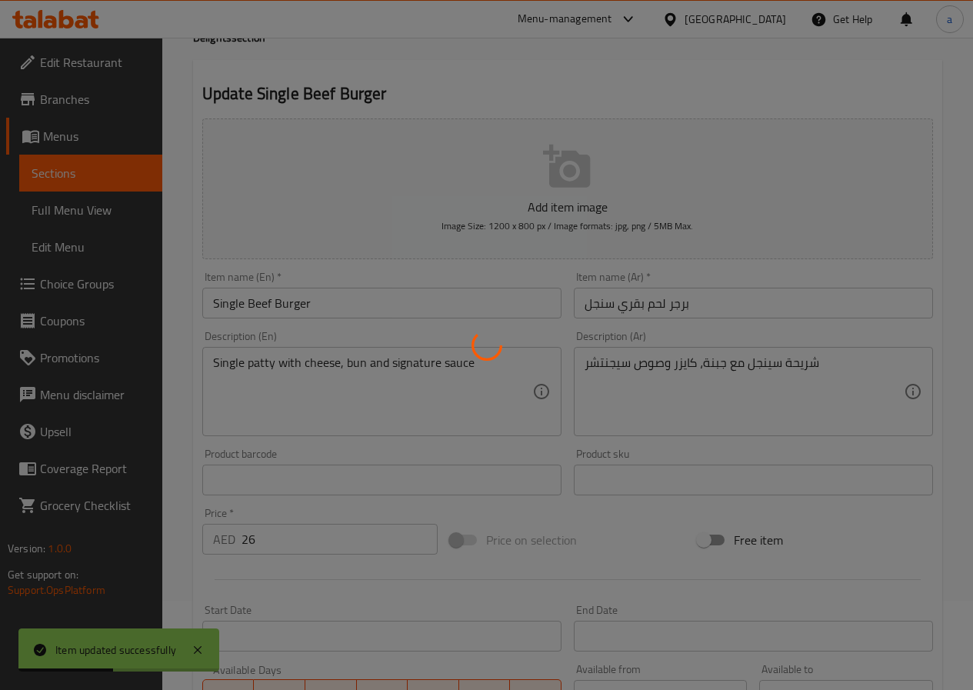
scroll to position [0, 0]
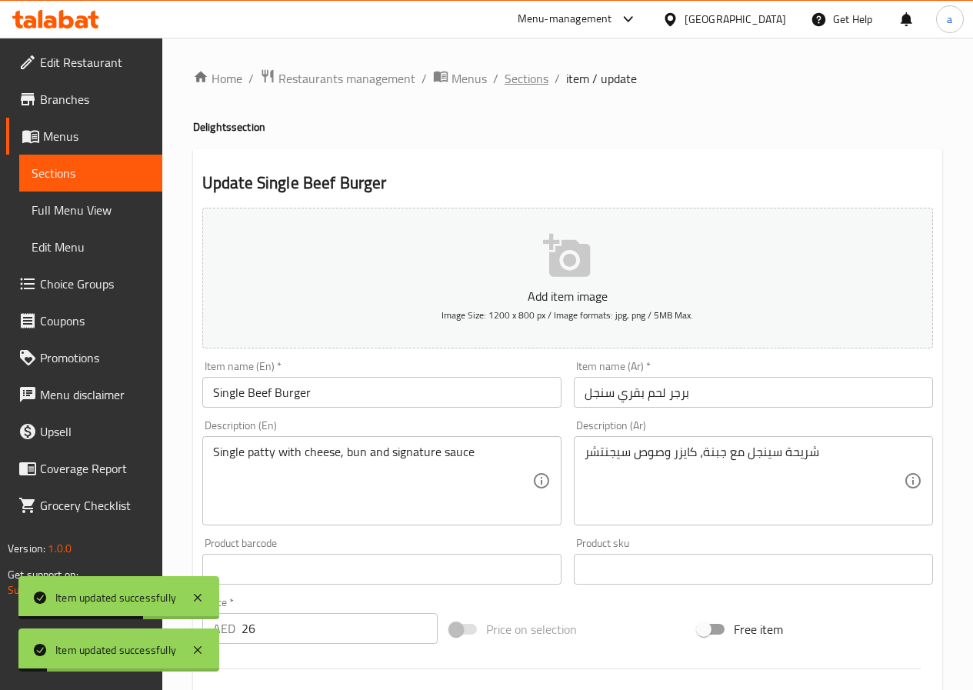
click at [526, 81] on span "Sections" at bounding box center [527, 78] width 44 height 18
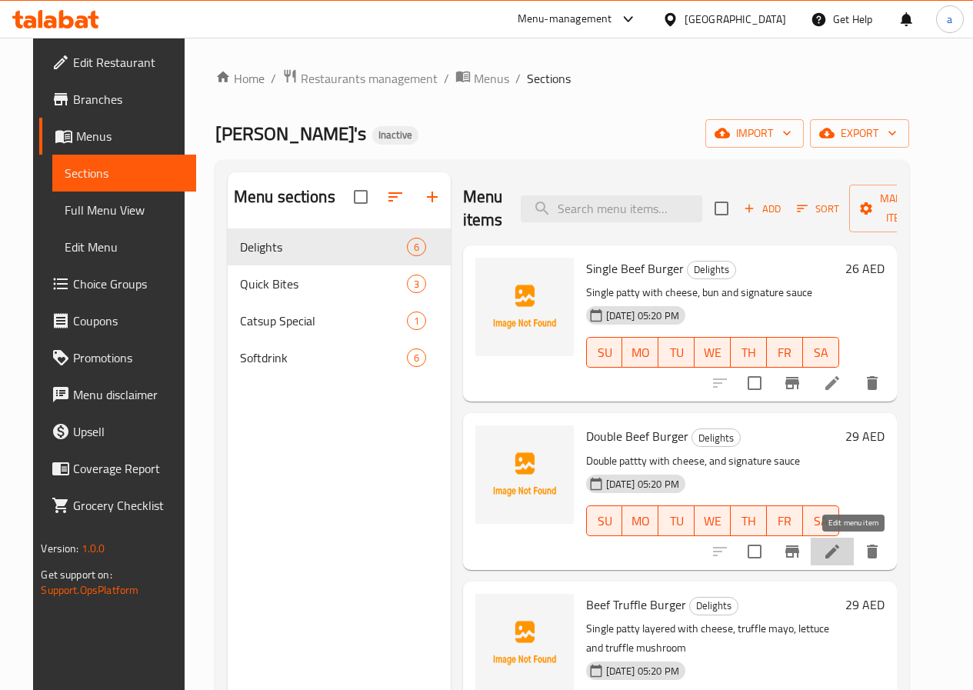
click at [842, 548] on icon at bounding box center [832, 552] width 18 height 18
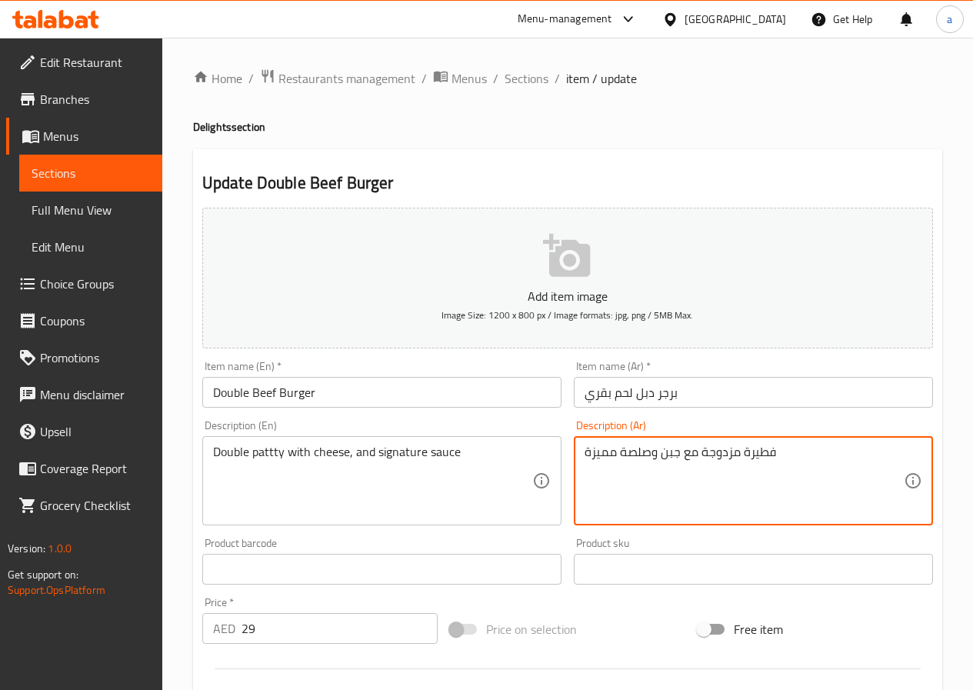
drag, startPoint x: 778, startPoint y: 451, endPoint x: 703, endPoint y: 461, distance: 75.3
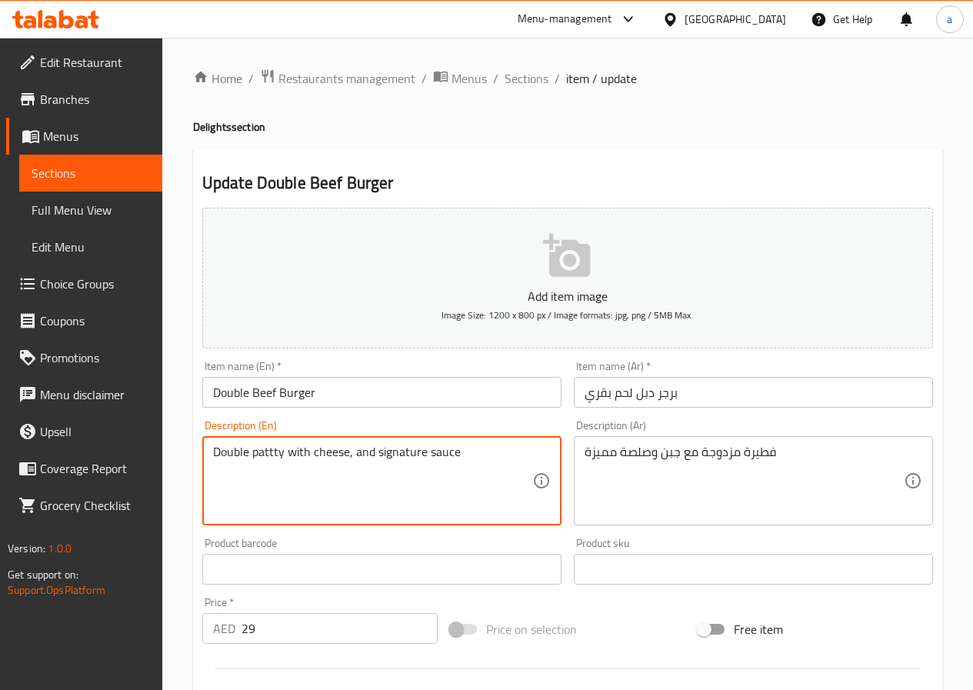
drag, startPoint x: 459, startPoint y: 455, endPoint x: 207, endPoint y: 441, distance: 252.0
click at [273, 454] on textarea "Double pattty with cheese, and signature sauce" at bounding box center [372, 481] width 319 height 73
type textarea "Double patty with cheese, and signature sauce"
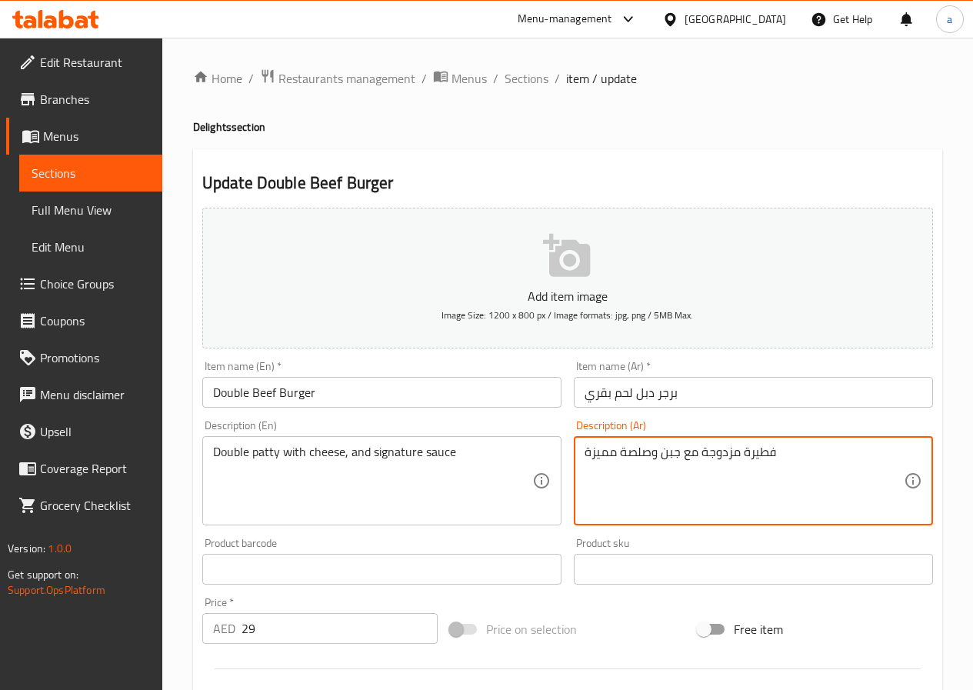
drag, startPoint x: 782, startPoint y: 456, endPoint x: 703, endPoint y: 450, distance: 79.5
click at [703, 450] on textarea "فطيرة مزدوجة مع جبن وصلصة مميزة" at bounding box center [744, 481] width 319 height 73
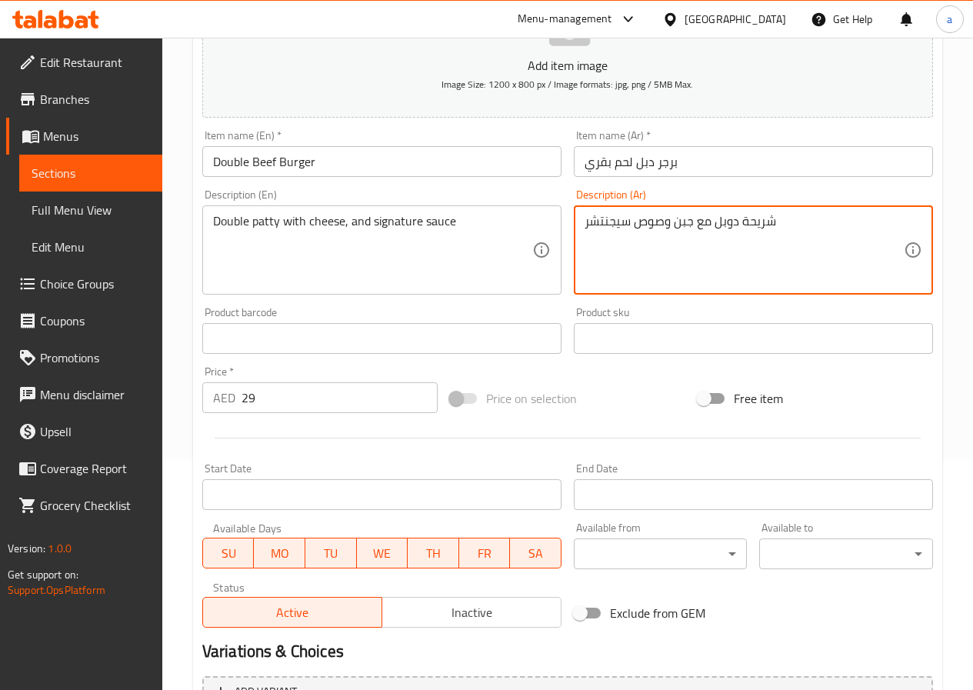
scroll to position [397, 0]
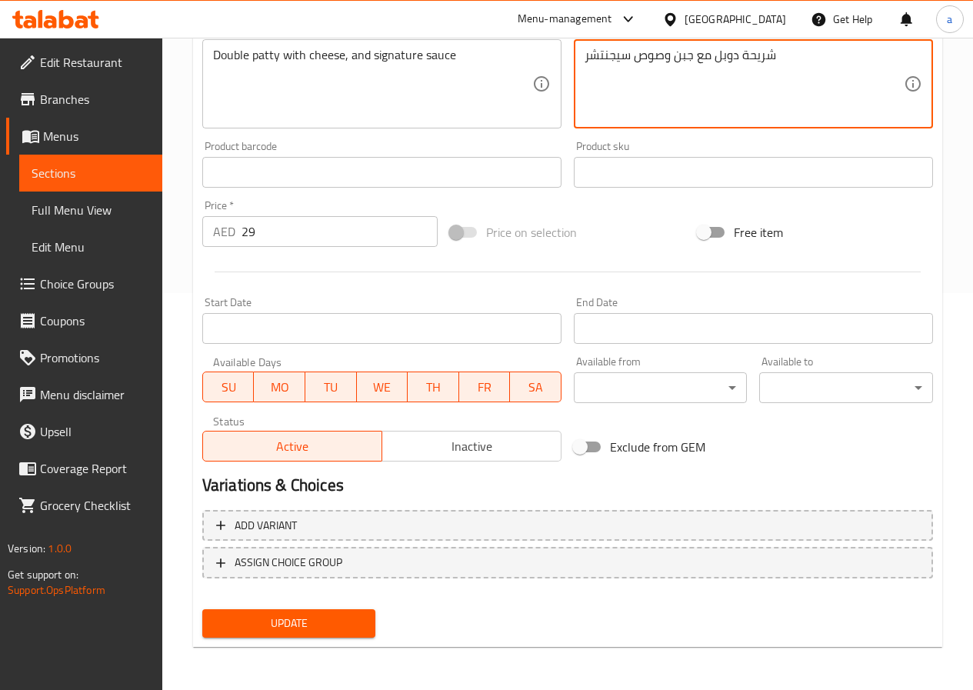
type textarea "شريحة دوبل مع جبن وصوص سيجنتشر"
click at [329, 623] on span "Update" at bounding box center [289, 623] width 149 height 19
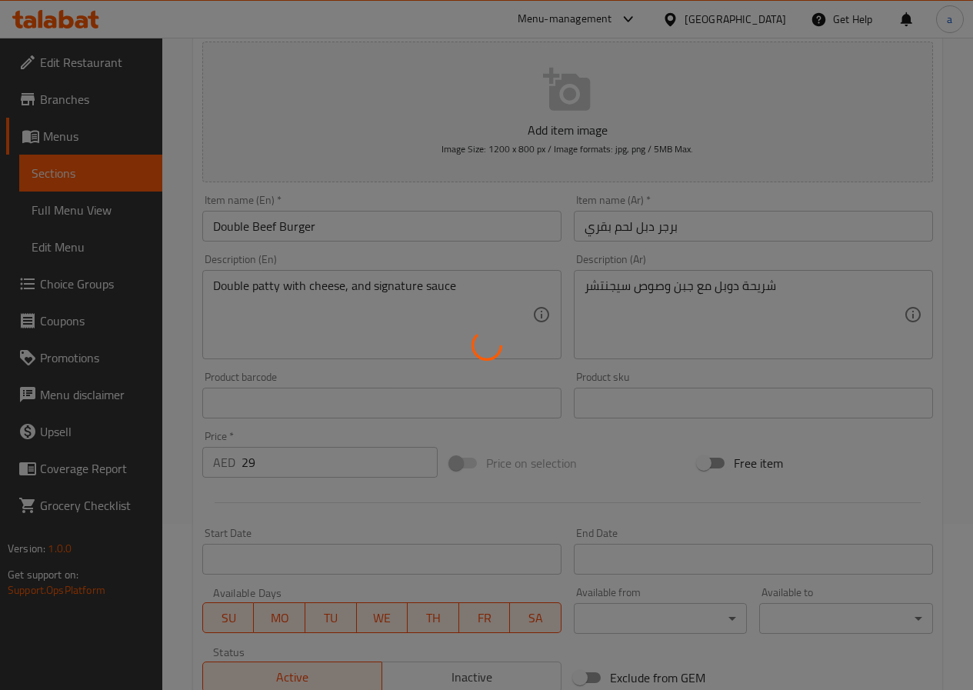
scroll to position [0, 0]
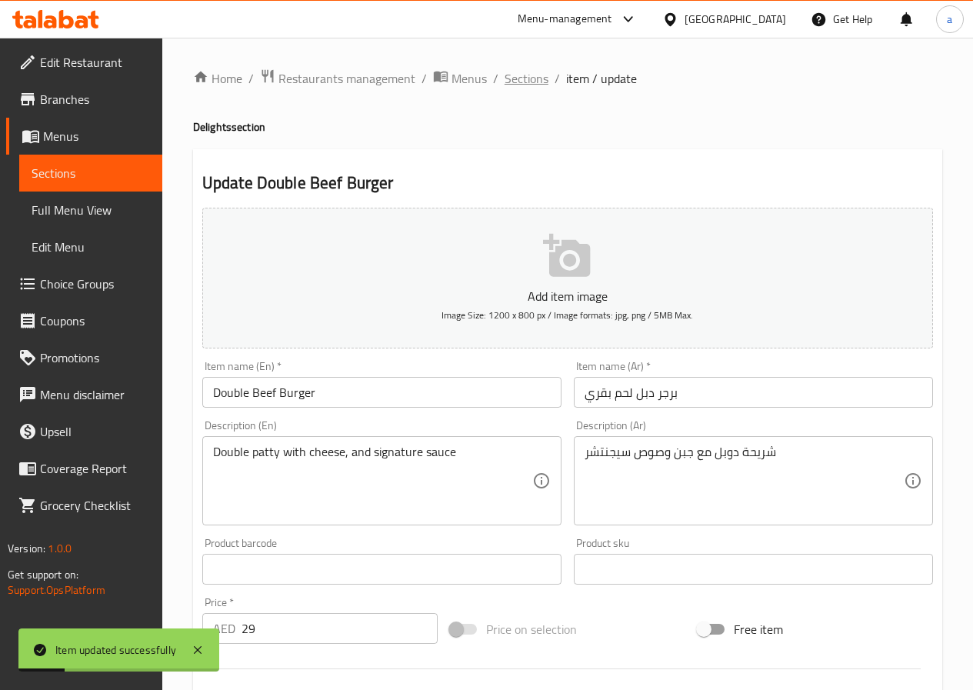
click at [528, 81] on span "Sections" at bounding box center [527, 78] width 44 height 18
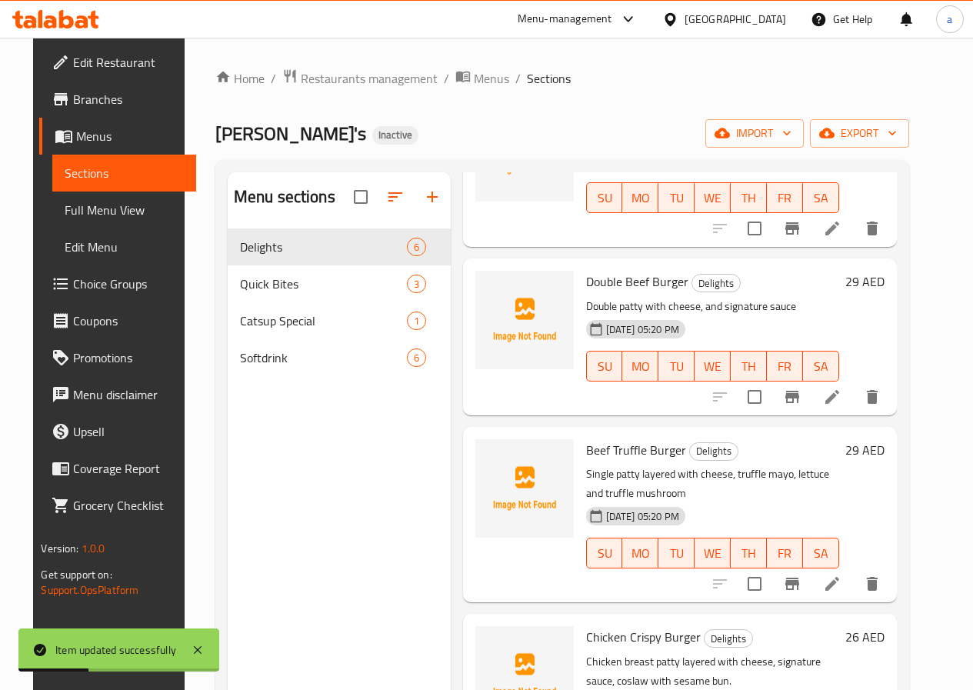
scroll to position [231, 0]
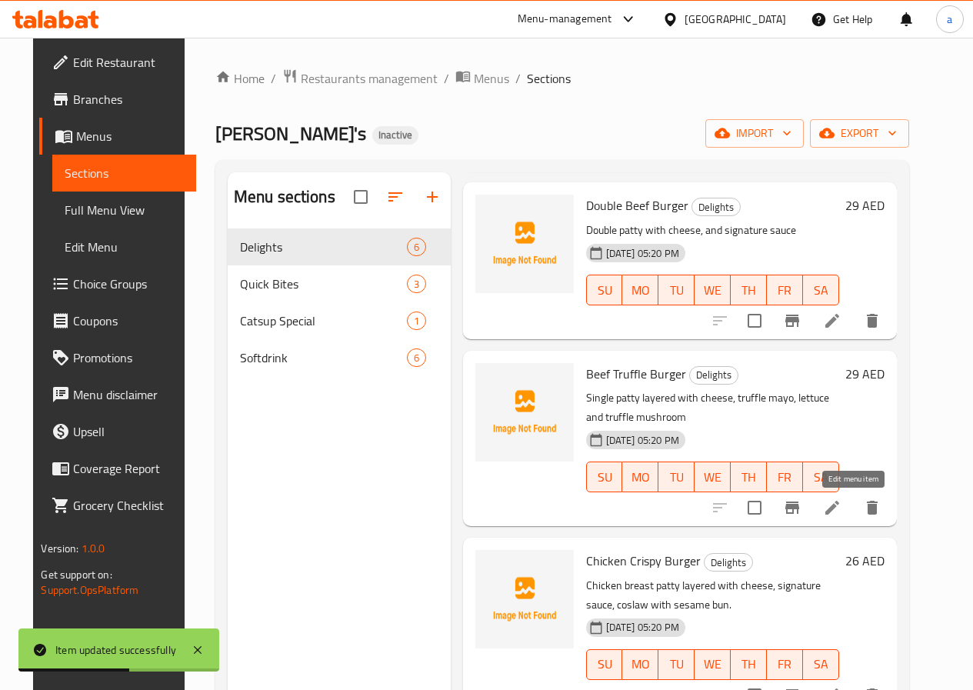
click at [842, 503] on icon at bounding box center [832, 508] width 18 height 18
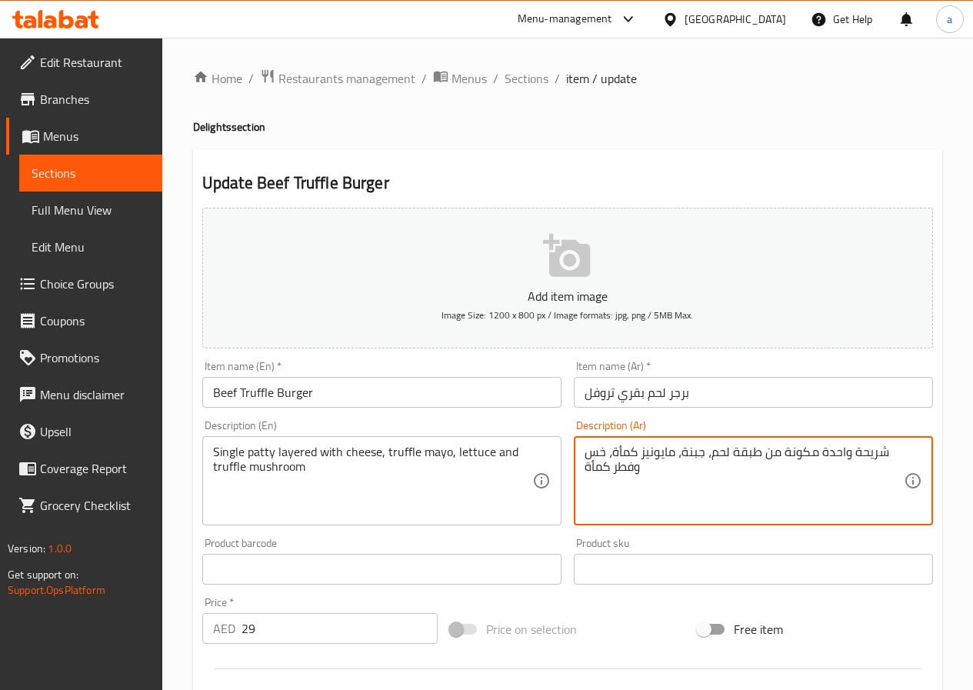
drag, startPoint x: 712, startPoint y: 455, endPoint x: 813, endPoint y: 462, distance: 101.0
click at [763, 451] on textarea "شريحة واحدة مكونة من طبقة لحم، جبنة، مايونيز كمأة، خس وفطر كمأة" at bounding box center [744, 481] width 319 height 73
drag, startPoint x: 813, startPoint y: 452, endPoint x: 709, endPoint y: 449, distance: 103.9
click at [709, 449] on textarea "شريحة واحدة مكونة من طبقة لحم، جبنة، مايونيز كمأة، خس وفطر كمأة" at bounding box center [744, 481] width 319 height 73
paste textarea "ع طبقات"
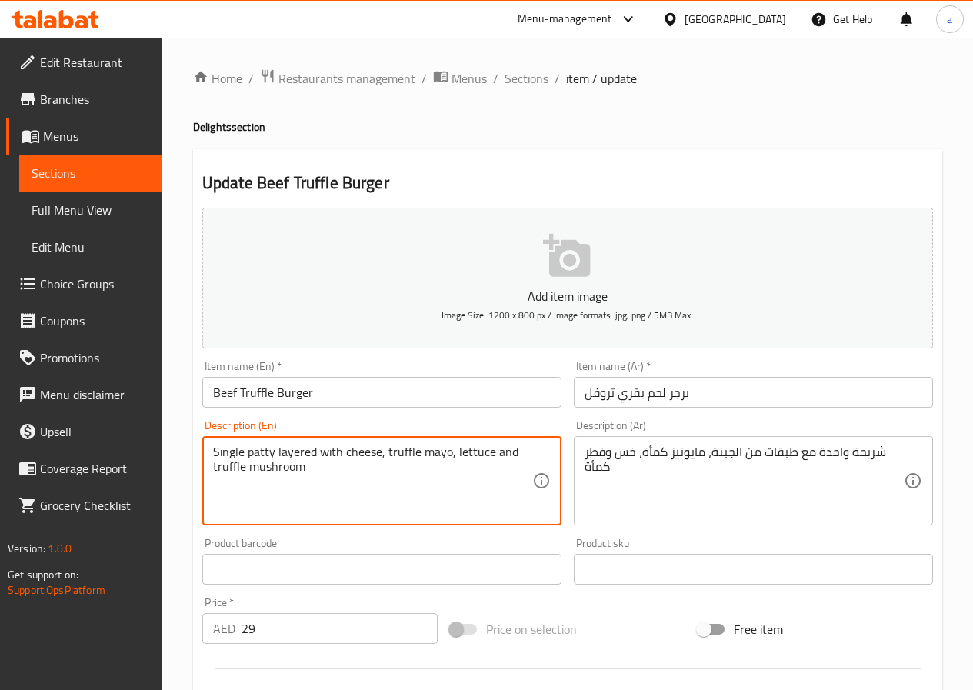
click at [422, 452] on textarea "Single patty layered with cheese, truffle mayo, lettuce and truffle mushroom" at bounding box center [372, 481] width 319 height 73
click at [428, 457] on textarea "Single patty layered with cheese, truffle mayo, lettuce and truffle mushroom" at bounding box center [372, 481] width 319 height 73
drag, startPoint x: 384, startPoint y: 452, endPoint x: 446, endPoint y: 458, distance: 62.6
click at [446, 458] on textarea "Single patty layered with cheese, truffle mayo, lettuce and truffle mushroom" at bounding box center [372, 481] width 319 height 73
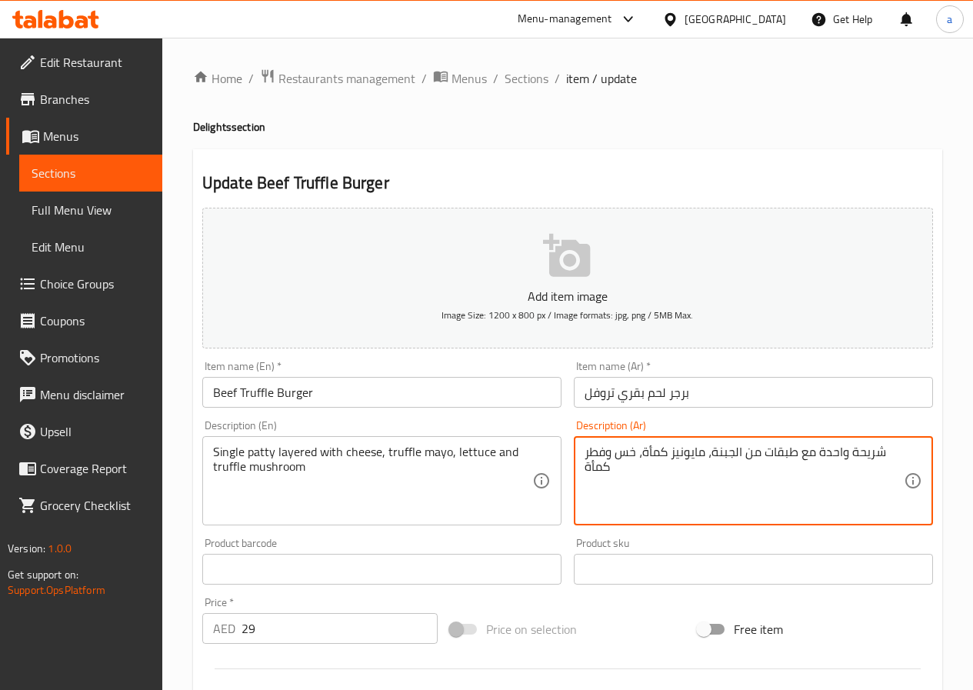
drag, startPoint x: 644, startPoint y: 453, endPoint x: 705, endPoint y: 459, distance: 61.1
click at [600, 473] on textarea "شريحة واحدة مع طبقات من الجبنة، ترافل مايو، خس وترافل فطر كمأة" at bounding box center [744, 481] width 319 height 73
click at [593, 452] on textarea "شريحة واحدة مع طبقات من الجبنة، ترافل مايو، خس وترافل فطر" at bounding box center [744, 481] width 319 height 73
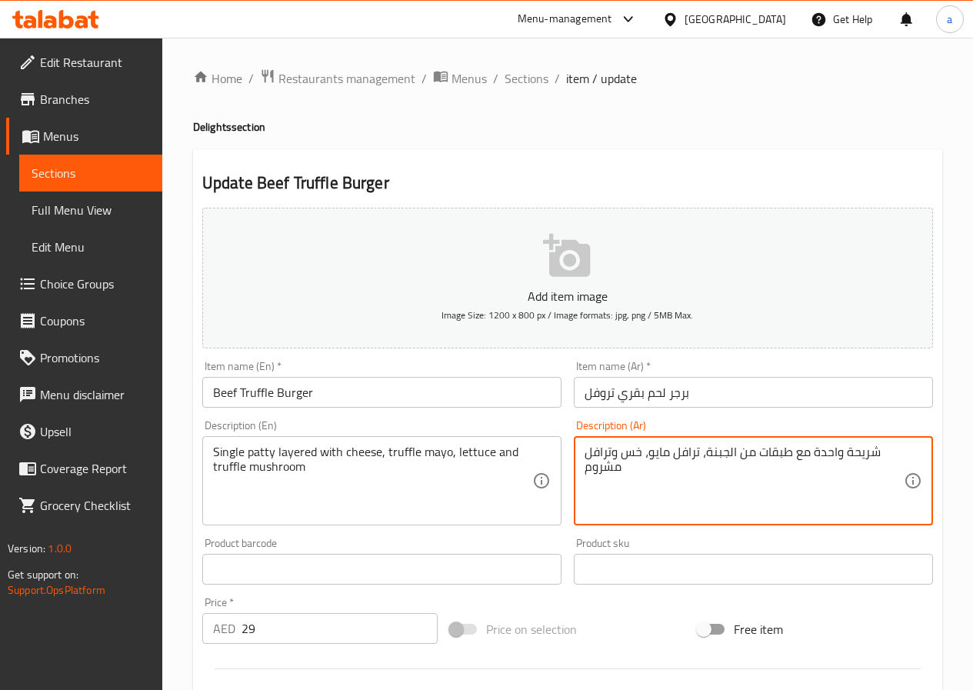
type textarea "شريحة واحدة مع طبقات من الجبنة، ترافل مايو، خس وترافل مشروم"
click at [564, 542] on div "Product barcode Product barcode" at bounding box center [382, 561] width 372 height 59
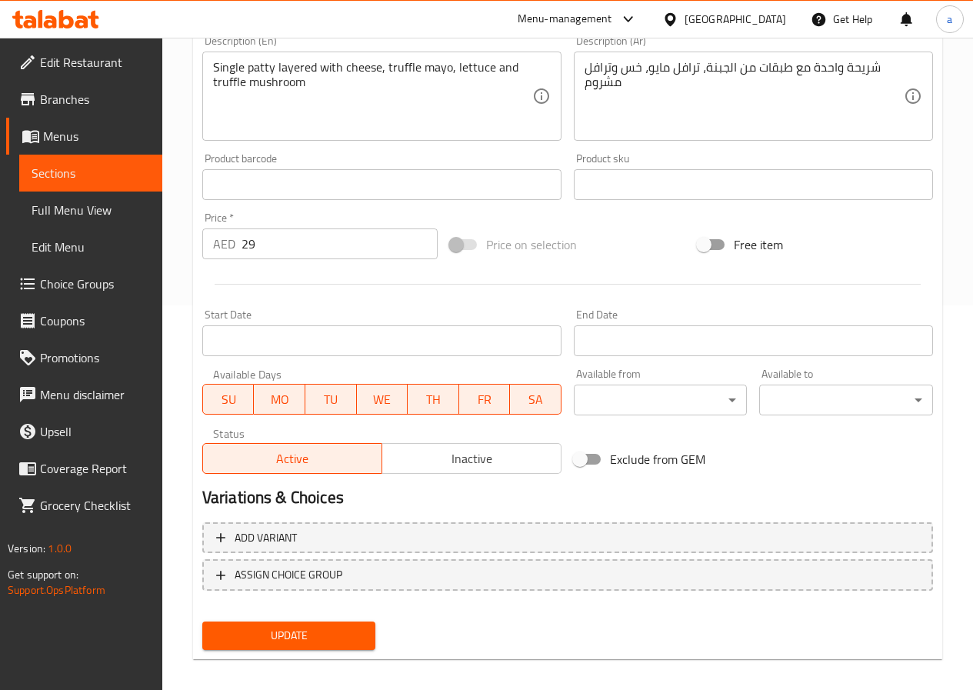
scroll to position [397, 0]
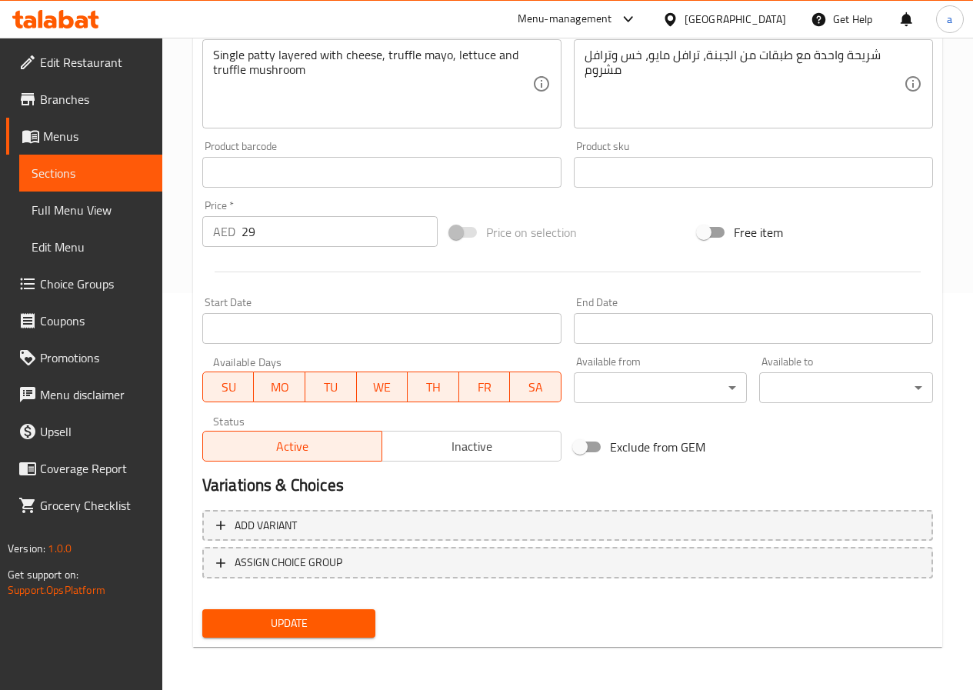
click at [319, 633] on span "Update" at bounding box center [289, 623] width 149 height 19
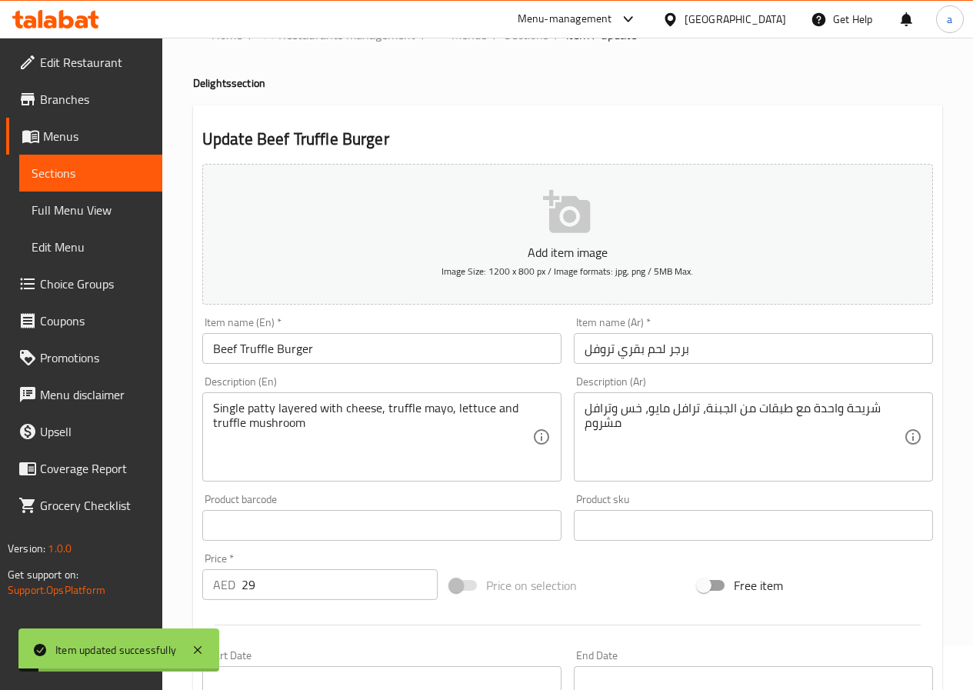
scroll to position [0, 0]
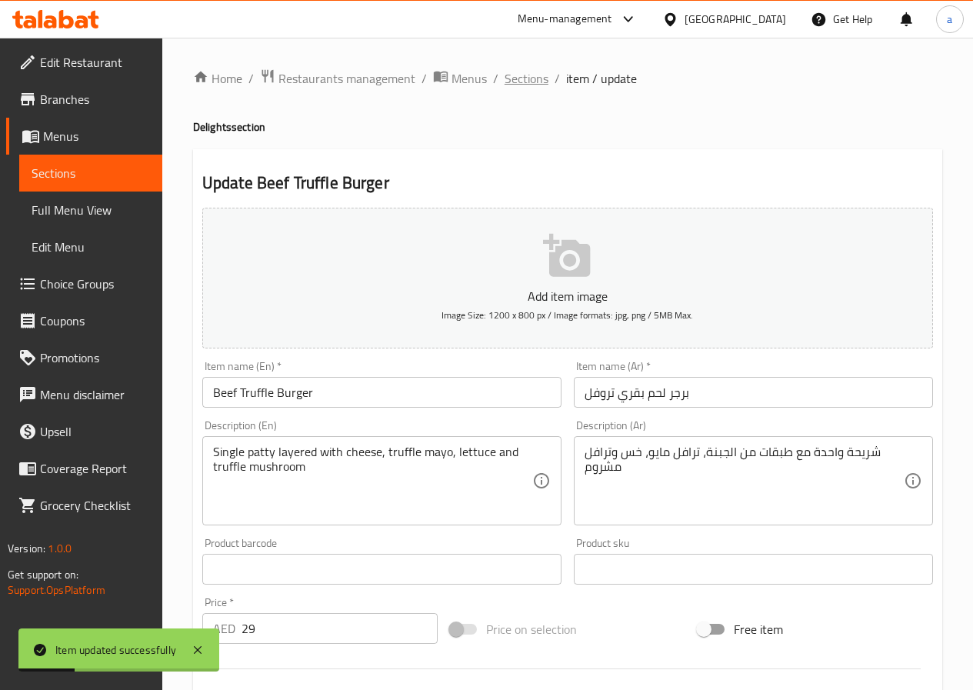
click at [537, 88] on span "Sections" at bounding box center [527, 78] width 44 height 18
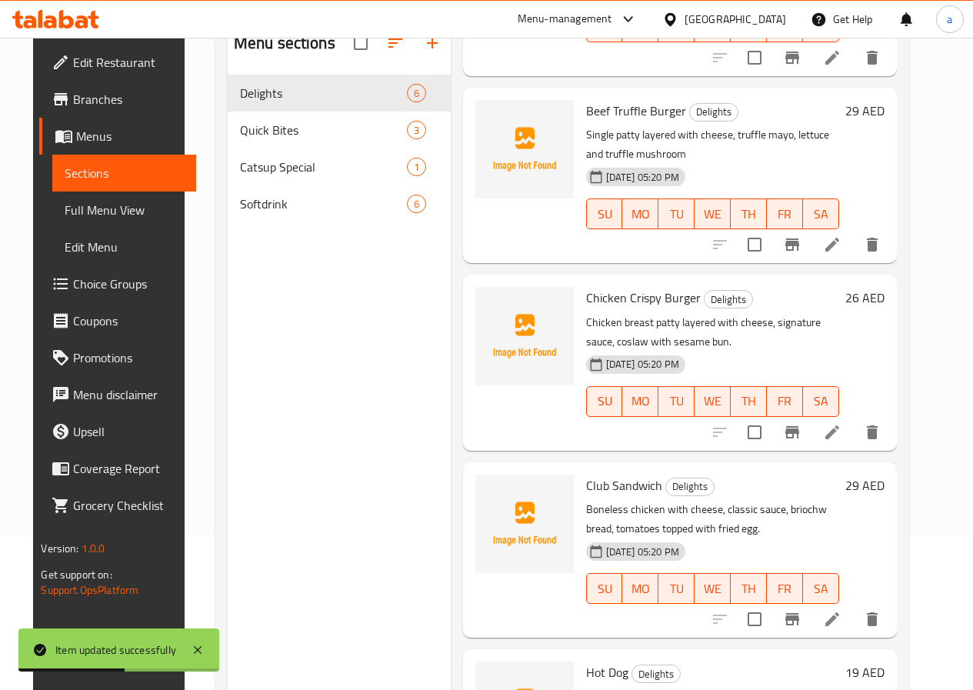
scroll to position [438, 0]
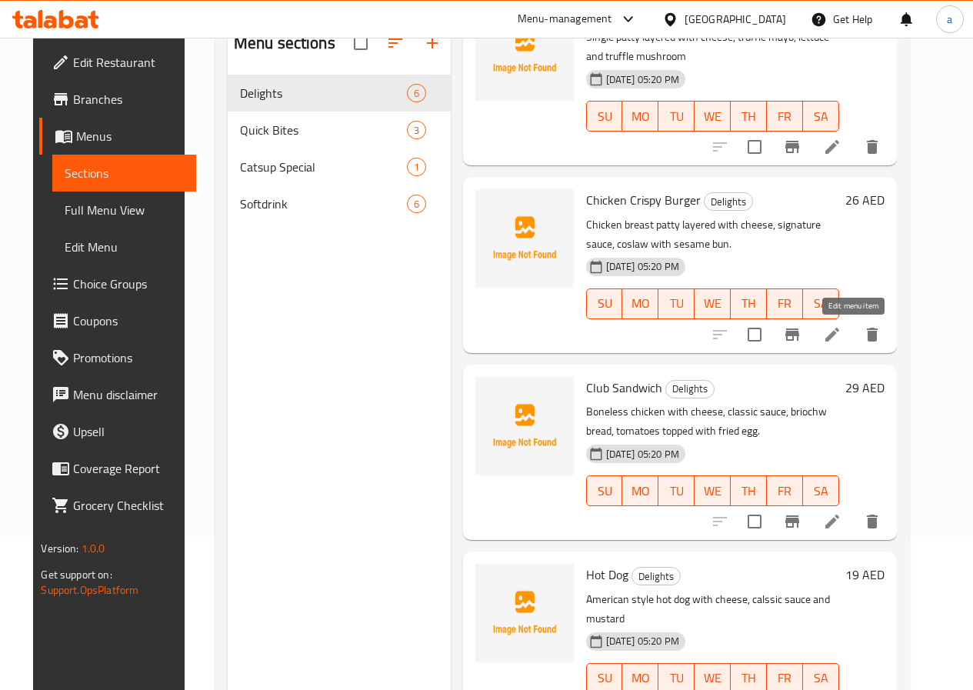
click at [840, 333] on icon at bounding box center [833, 335] width 14 height 14
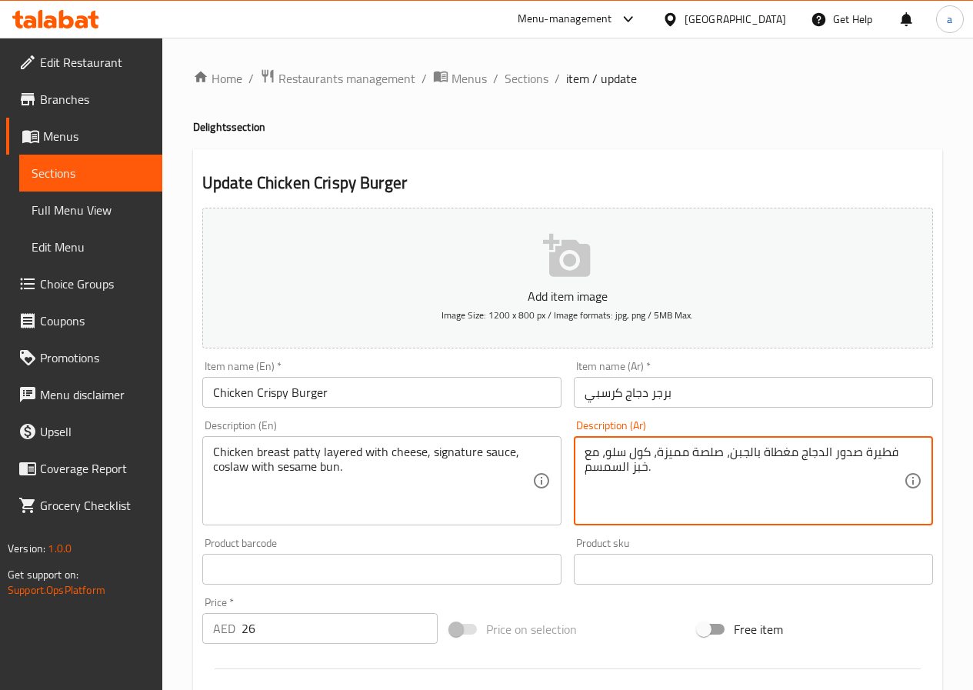
drag, startPoint x: 896, startPoint y: 454, endPoint x: 883, endPoint y: 452, distance: 13.3
click at [883, 452] on textarea "فطيرة صدور الدجاج مغطاة بالجبن، صلصة مميزة، كول سلو، مع خبز السمسم." at bounding box center [744, 481] width 319 height 73
drag, startPoint x: 866, startPoint y: 455, endPoint x: 895, endPoint y: 452, distance: 29.4
click at [895, 452] on textarea "فطيرة صدور الدجاج مغطاة بالجبن، صلصة مميزة، كول سلو، مع خبز السمسم." at bounding box center [744, 481] width 319 height 73
drag, startPoint x: 643, startPoint y: 455, endPoint x: 706, endPoint y: 443, distance: 64.9
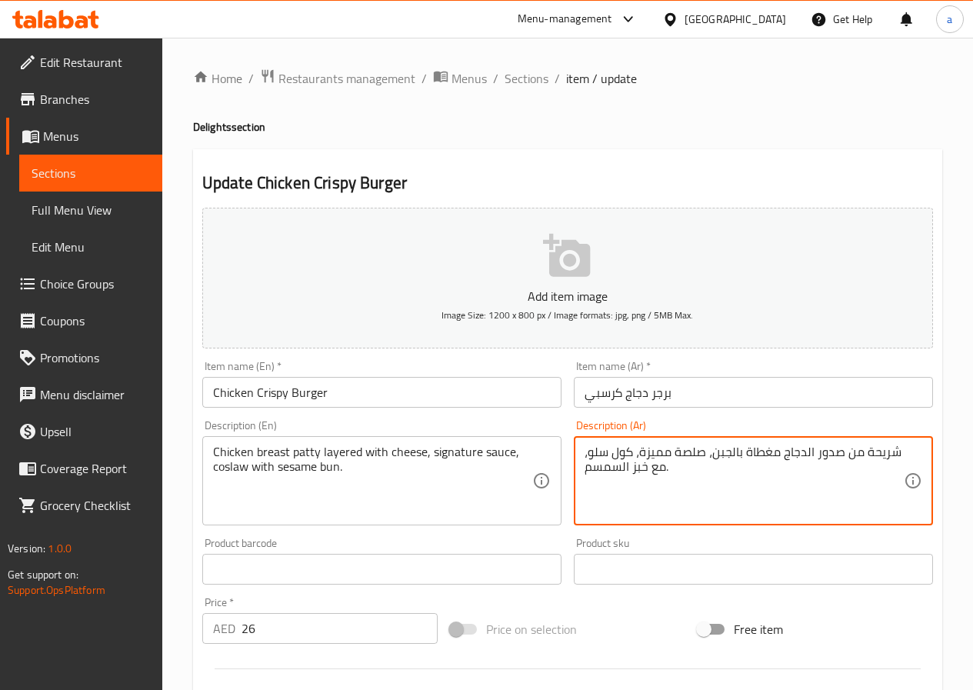
click at [706, 443] on div "شريحة من صدور الدجاج مغطاة بالجبن، صلصة مميزة، كول سلو، مع خبز السمسم. Descript…" at bounding box center [753, 480] width 359 height 89
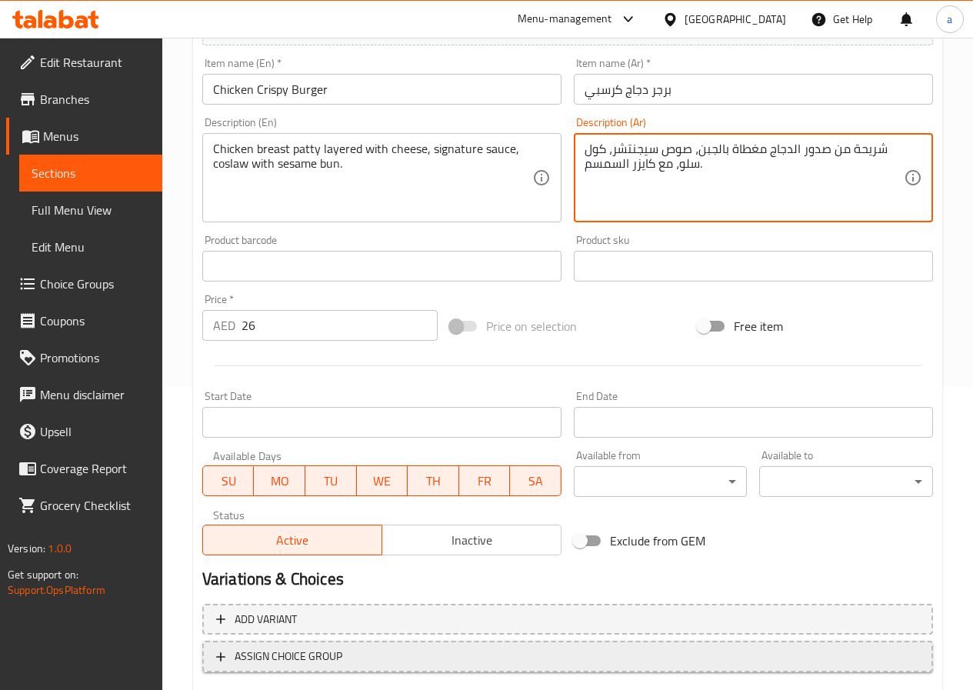
scroll to position [397, 0]
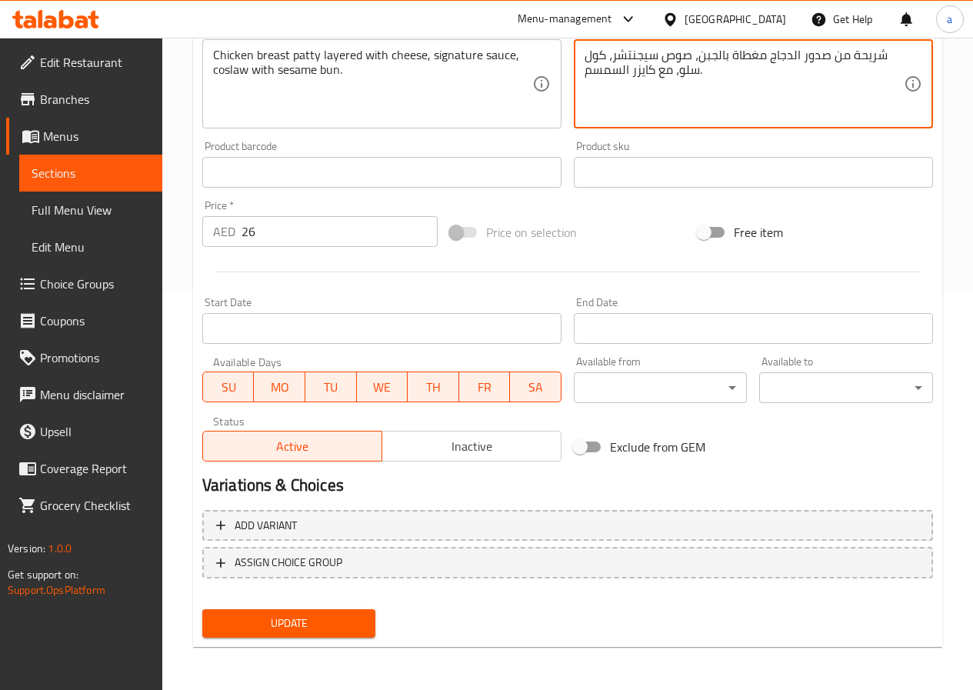
type textarea "شريحة من صدور الدجاج مغطاة بالجبن، صوص سيجنتشر، كول سلو، مع كايزر السمسم."
click at [342, 634] on button "Update" at bounding box center [289, 623] width 174 height 28
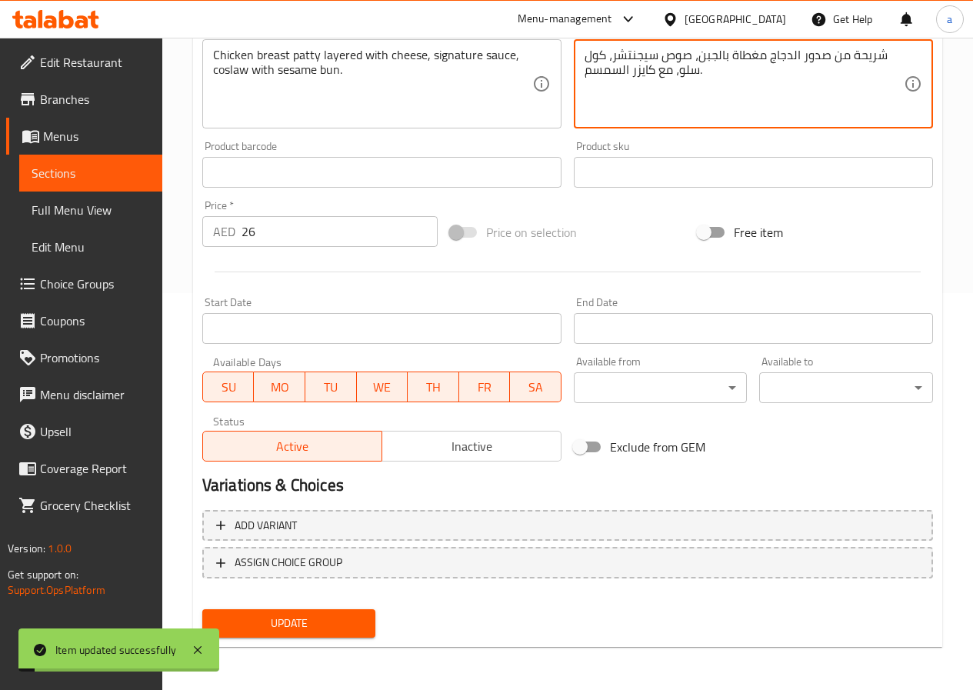
click at [642, 78] on textarea "شريحة من صدور الدجاج مغطاة بالجبن، صوص سيجنتشر، كول سلو، مع كايزر السمسم." at bounding box center [744, 84] width 319 height 73
click at [643, 74] on textarea "شريحة من صدور الدجاج مغطاة بالجبن، صوص سيجنتشر، كول سلو، مع كايزر السمسم." at bounding box center [744, 84] width 319 height 73
drag, startPoint x: 654, startPoint y: 72, endPoint x: 633, endPoint y: 73, distance: 21.6
click at [633, 73] on textarea "شريحة من صدور الدجاج مغطاة بالجبن، صوص سيجنتشر، كول سلو، مع كايزر السمسم." at bounding box center [744, 84] width 319 height 73
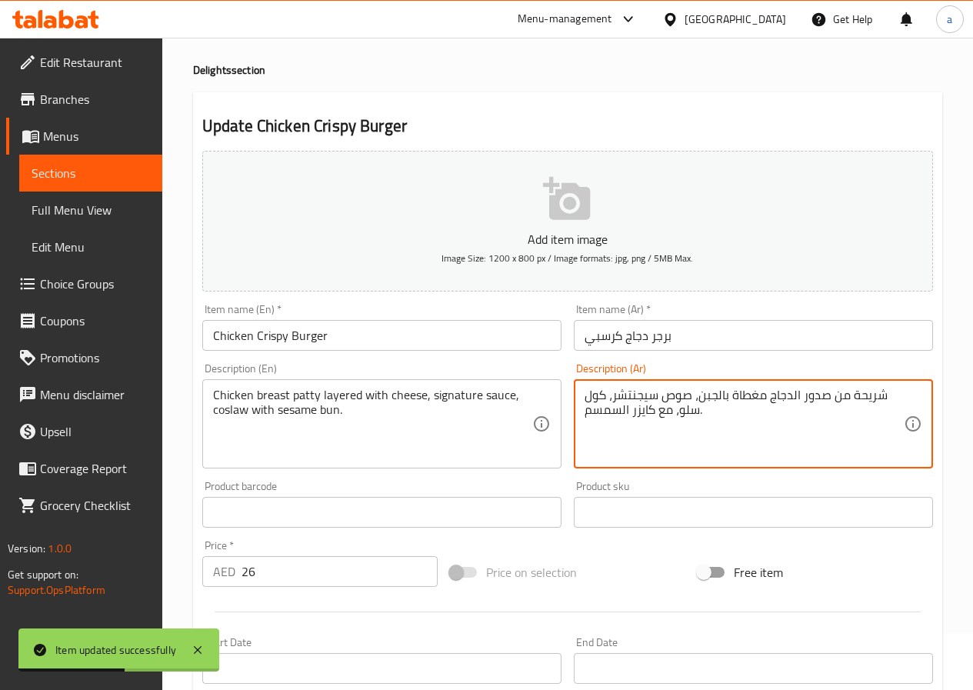
scroll to position [12, 0]
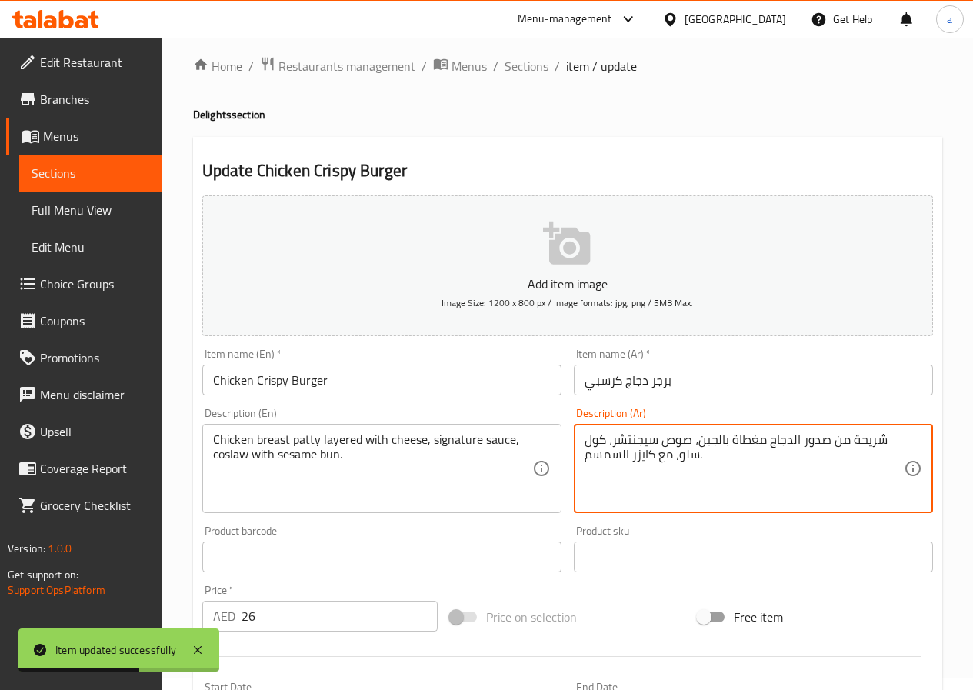
click at [539, 72] on span "Sections" at bounding box center [527, 66] width 44 height 18
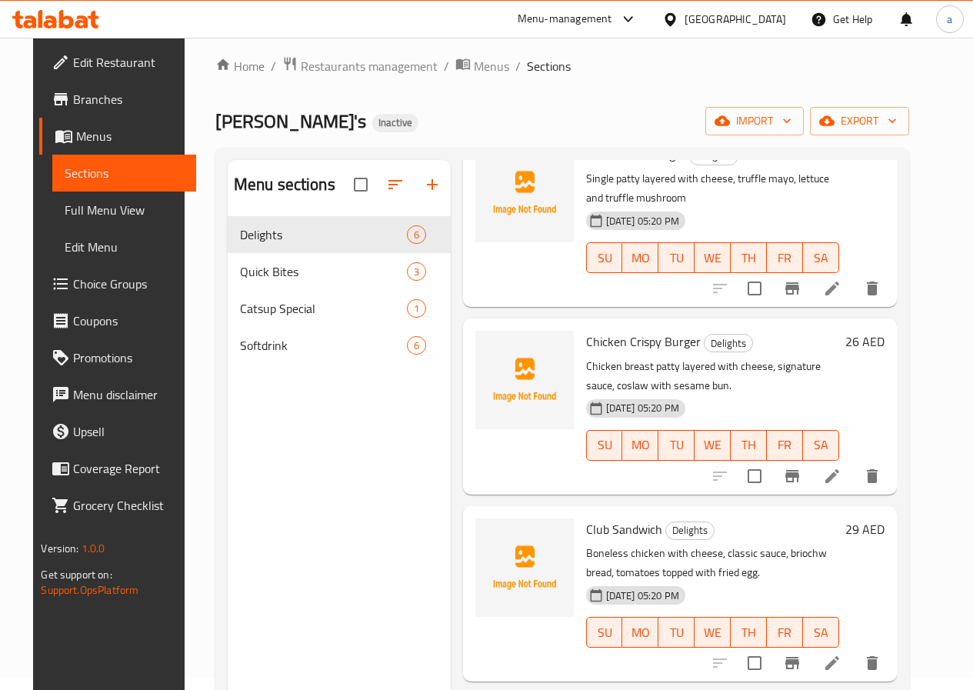
scroll to position [166, 0]
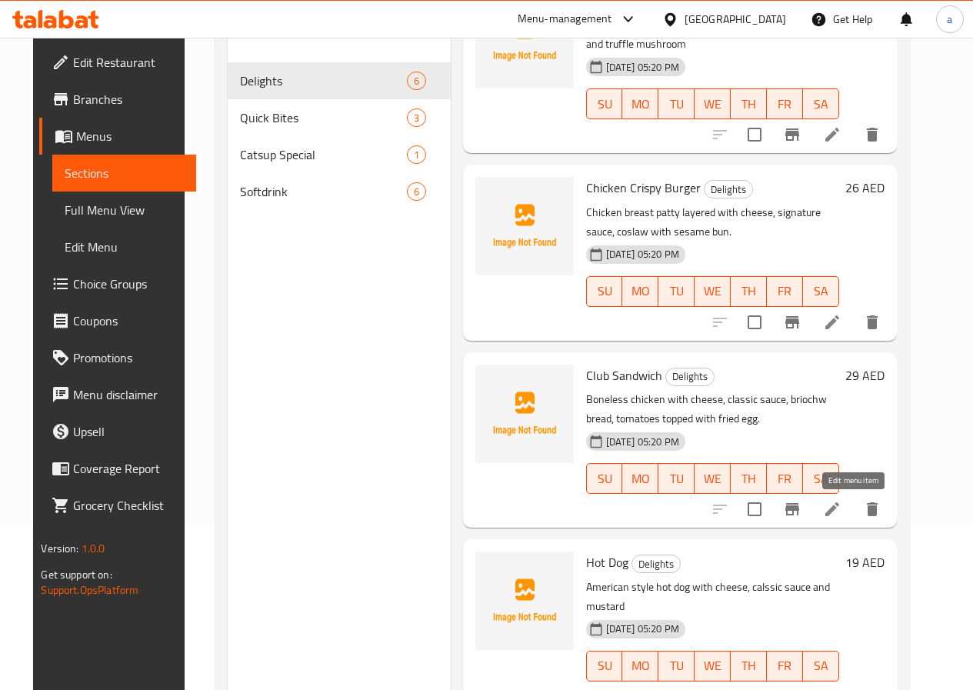
click at [840, 505] on icon at bounding box center [833, 509] width 14 height 14
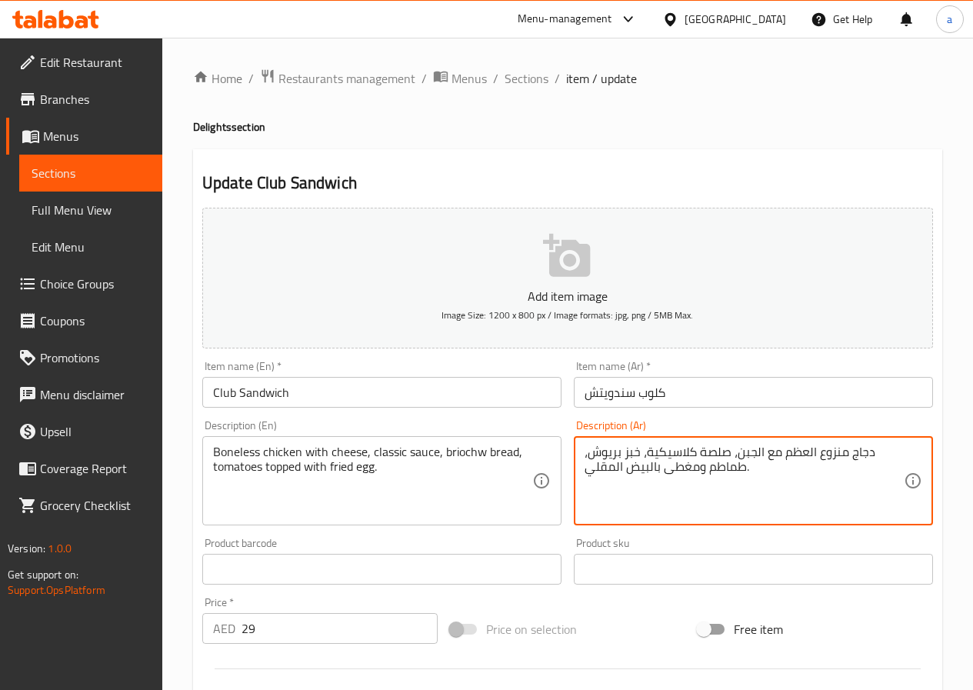
drag, startPoint x: 786, startPoint y: 451, endPoint x: 845, endPoint y: 451, distance: 59.3
click at [696, 452] on textarea "دجاج مسحب مع الجبن، صلصة كلاسيكية، خبز بريوش، طماطم ومغطى بالبيض المقلي." at bounding box center [744, 481] width 319 height 73
type textarea "دجاج مسحب مع الجبن، صوص كلاسيك، خبز بريوش، طماطم ومغطى بالبيض المقلي."
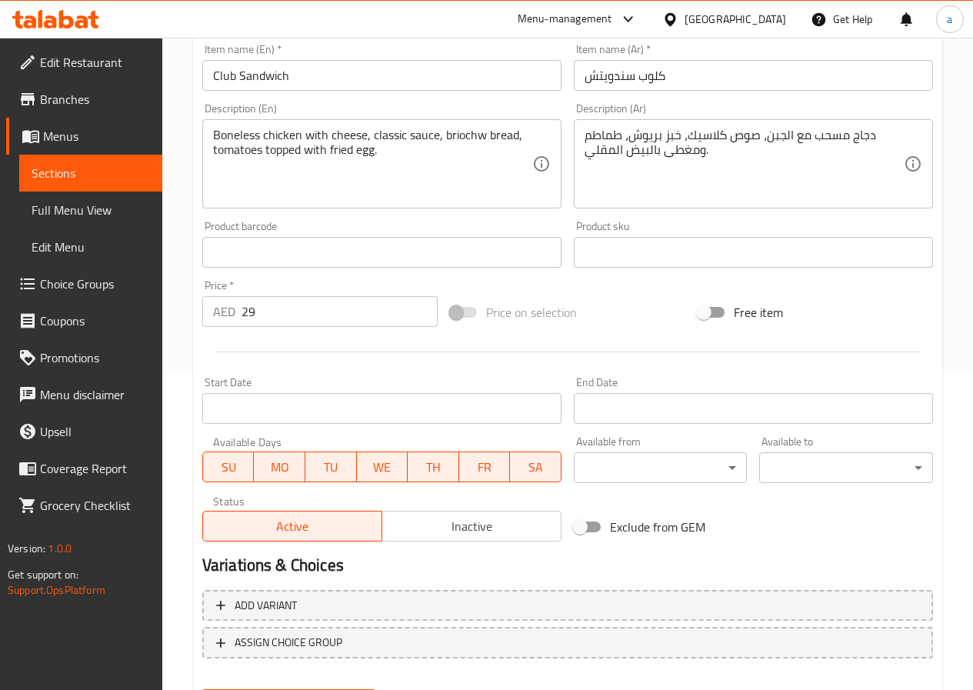
scroll to position [397, 0]
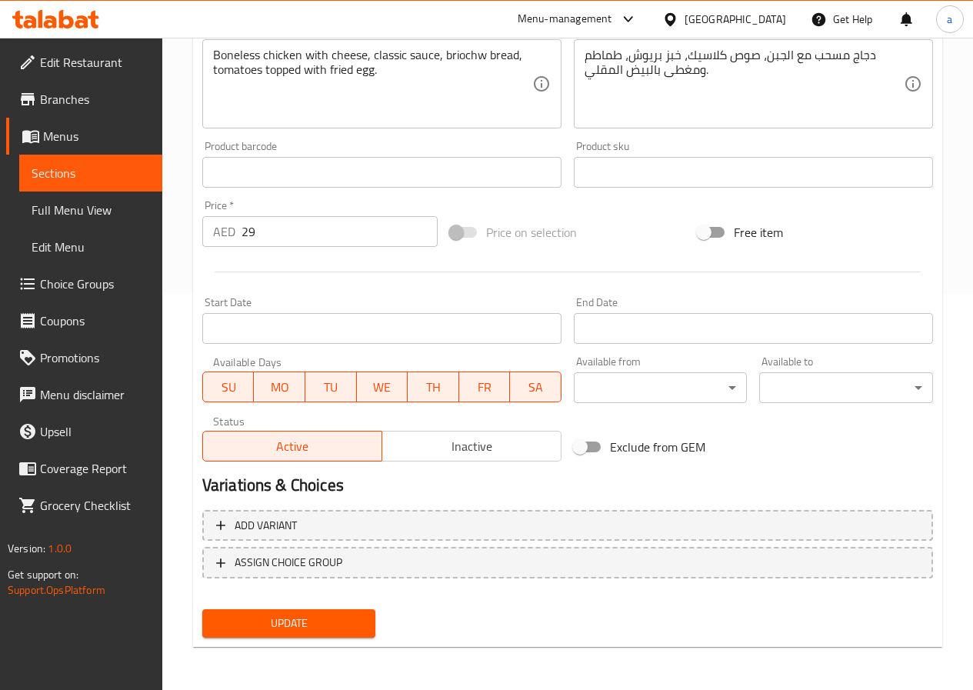
click at [352, 621] on span "Update" at bounding box center [289, 623] width 149 height 19
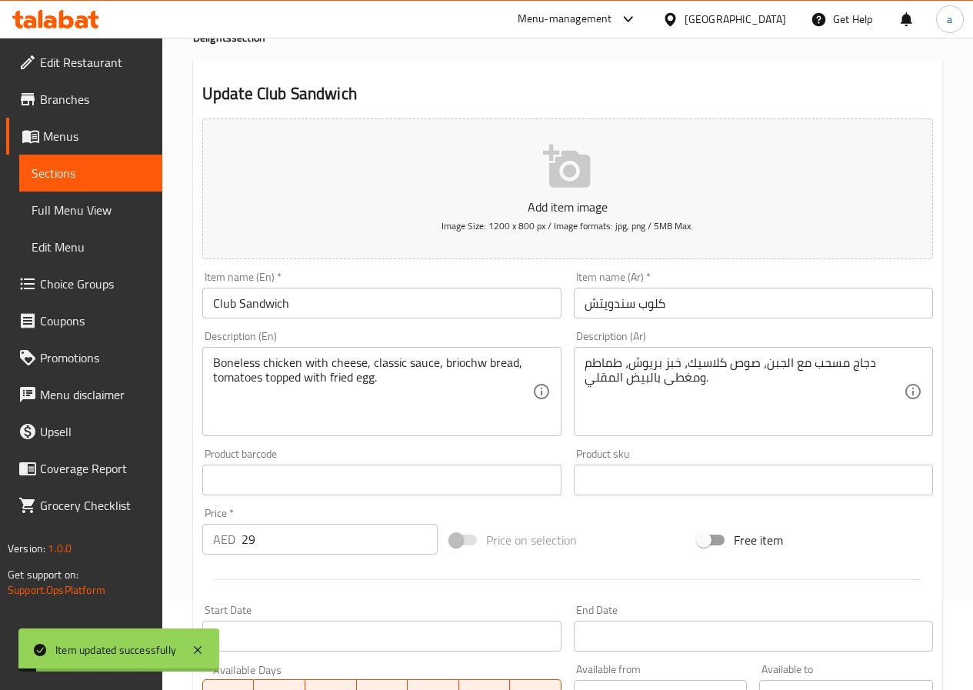
scroll to position [0, 0]
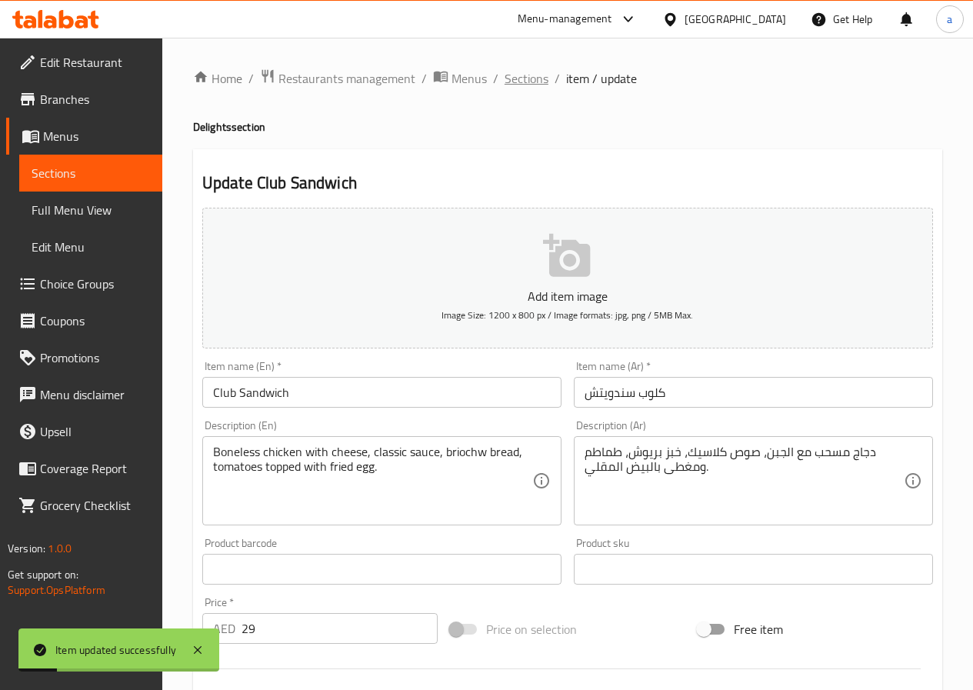
click at [531, 73] on span "Sections" at bounding box center [527, 78] width 44 height 18
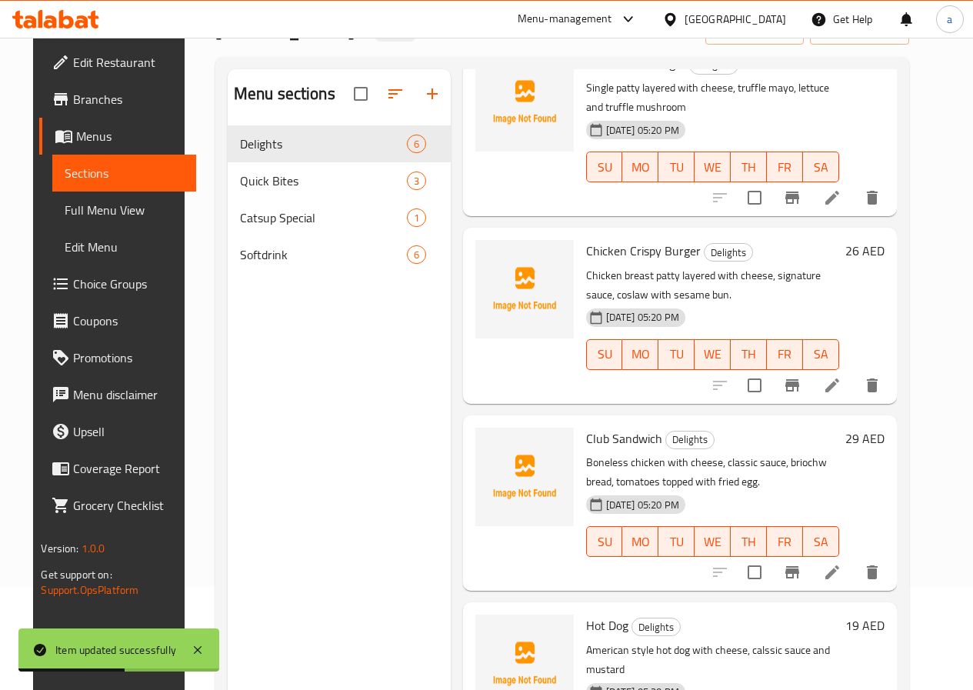
scroll to position [215, 0]
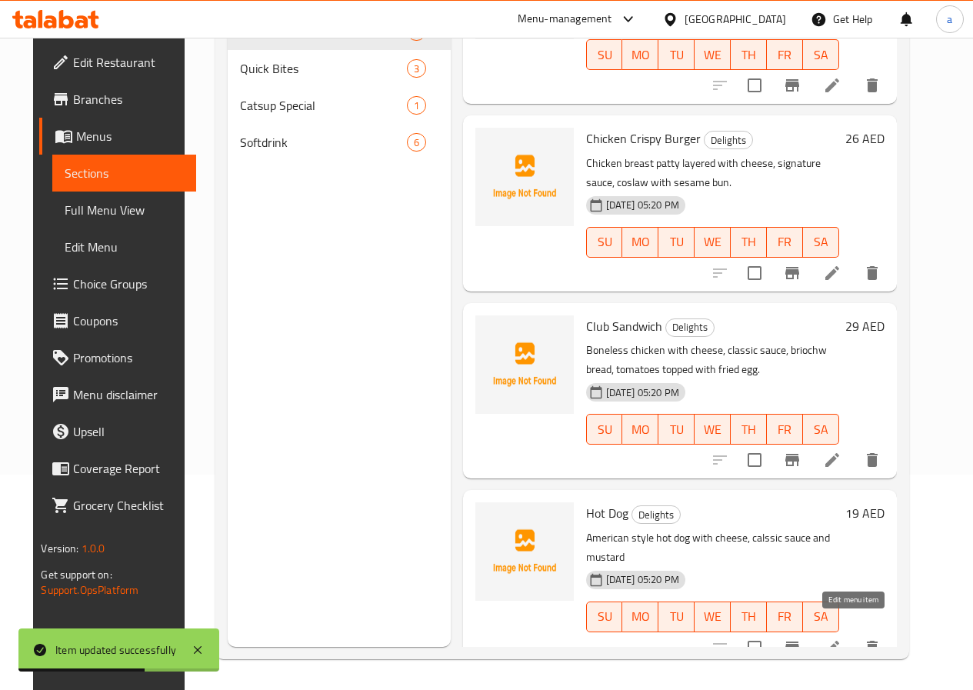
click at [842, 639] on icon at bounding box center [832, 648] width 18 height 18
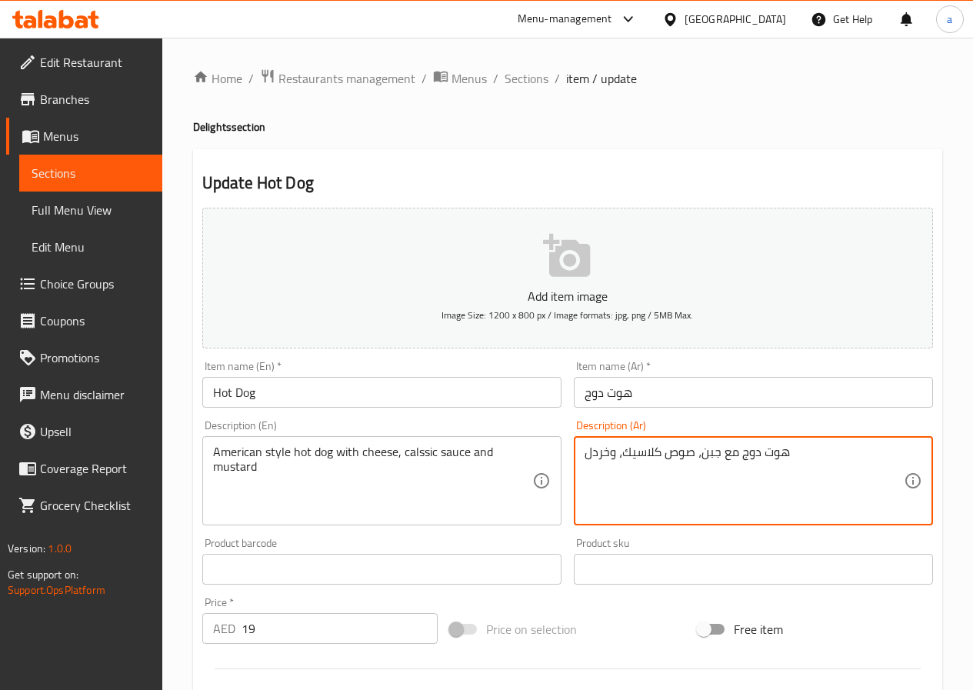
click at [786, 452] on textarea "هوت دوج مع جبن، صوص كلاسيك، وخردل" at bounding box center [744, 481] width 319 height 73
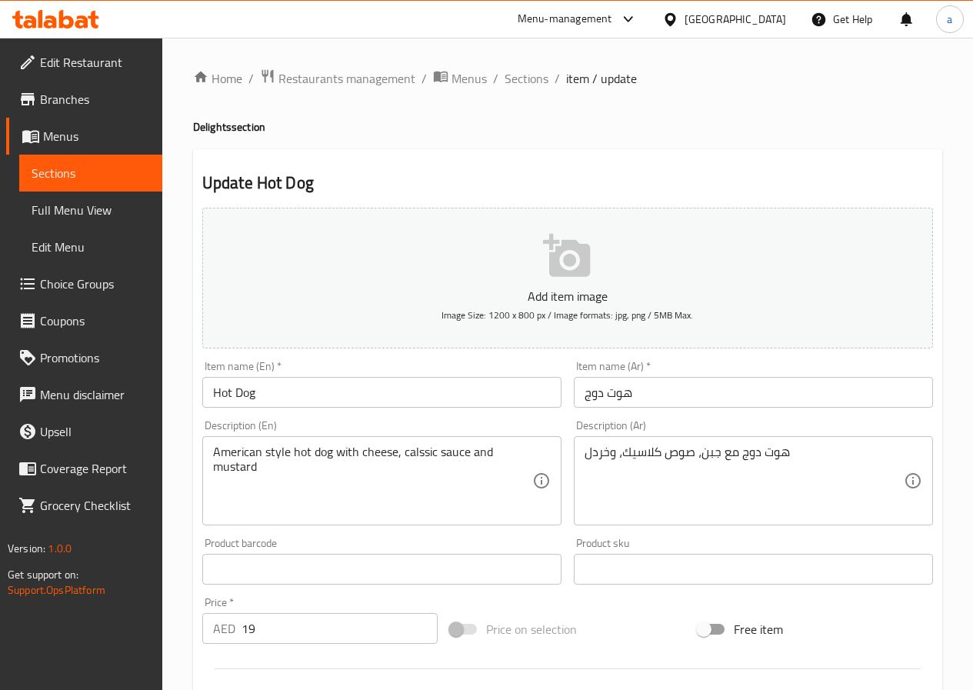
click at [581, 458] on div "هوت دوج مع جبن، صوص كلاسيك، وخردل Description (Ar)" at bounding box center [753, 480] width 359 height 89
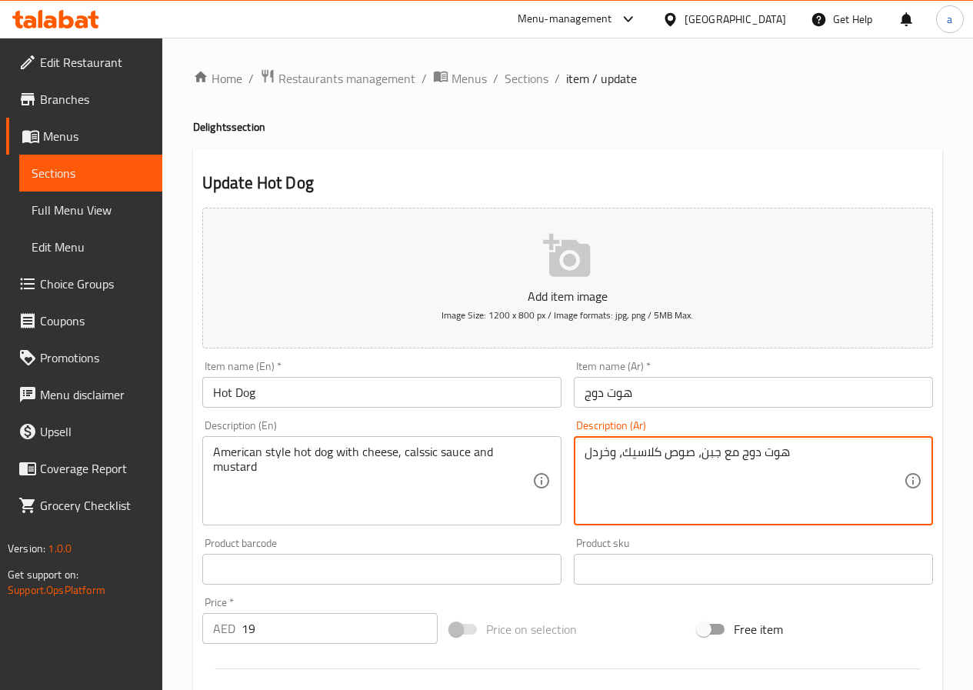
click at [581, 458] on div "هوت دوج مع جبن، صوص كلاسيك، وخردل Description (Ar)" at bounding box center [753, 480] width 359 height 89
click at [585, 456] on textarea "هوت دوج مع جبن، صوص كلاسيك، وخردل" at bounding box center [744, 481] width 319 height 73
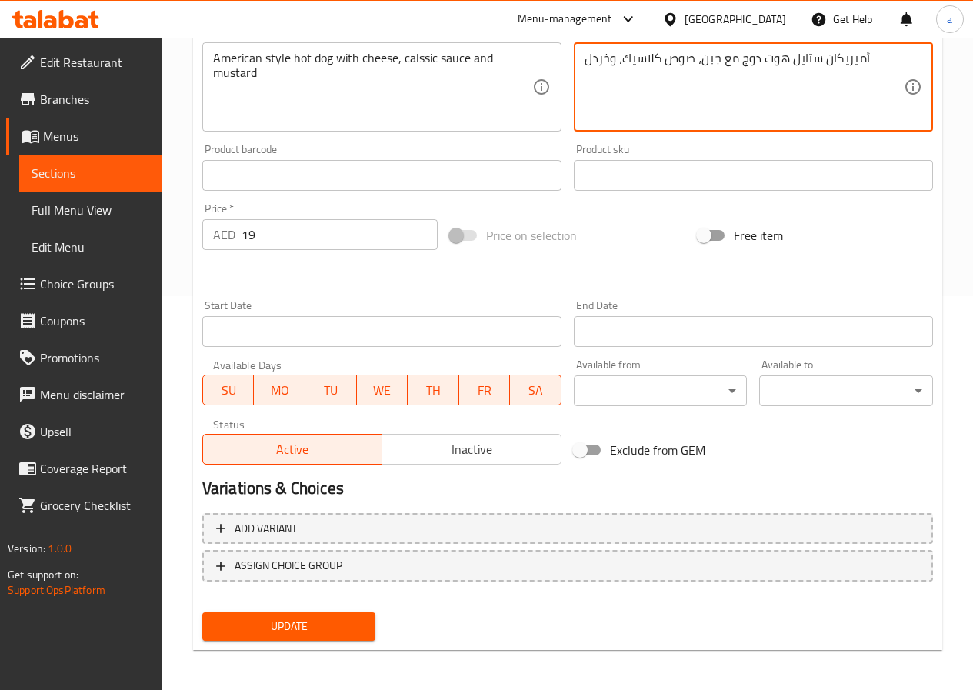
scroll to position [397, 0]
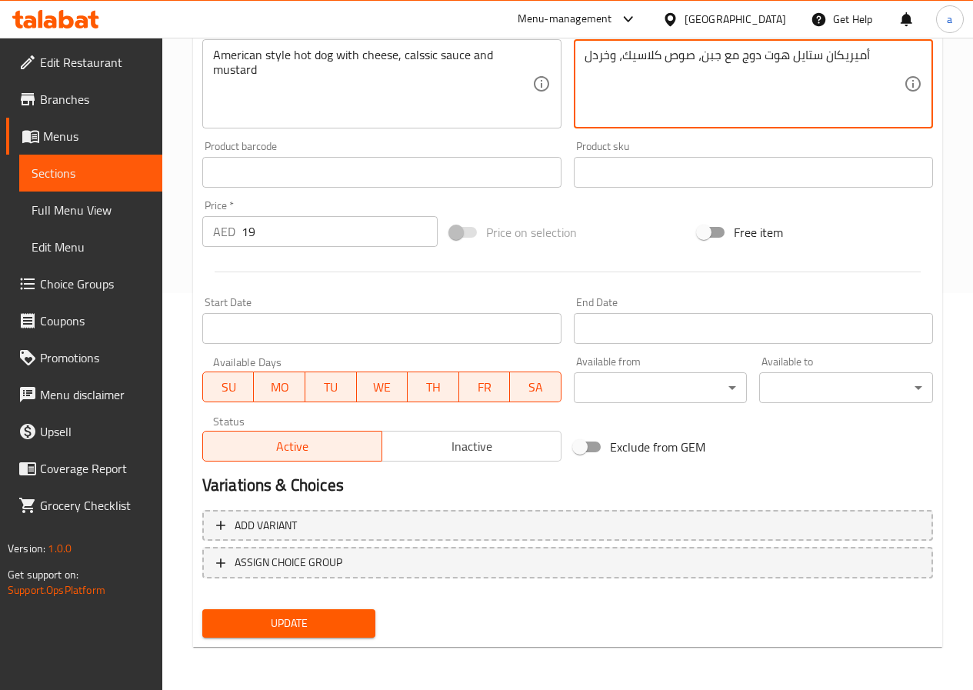
type textarea "أميريكان ستايل هوت دوج مع جبن، صوص كلاسيك، وخردل"
click at [372, 616] on button "Update" at bounding box center [289, 623] width 174 height 28
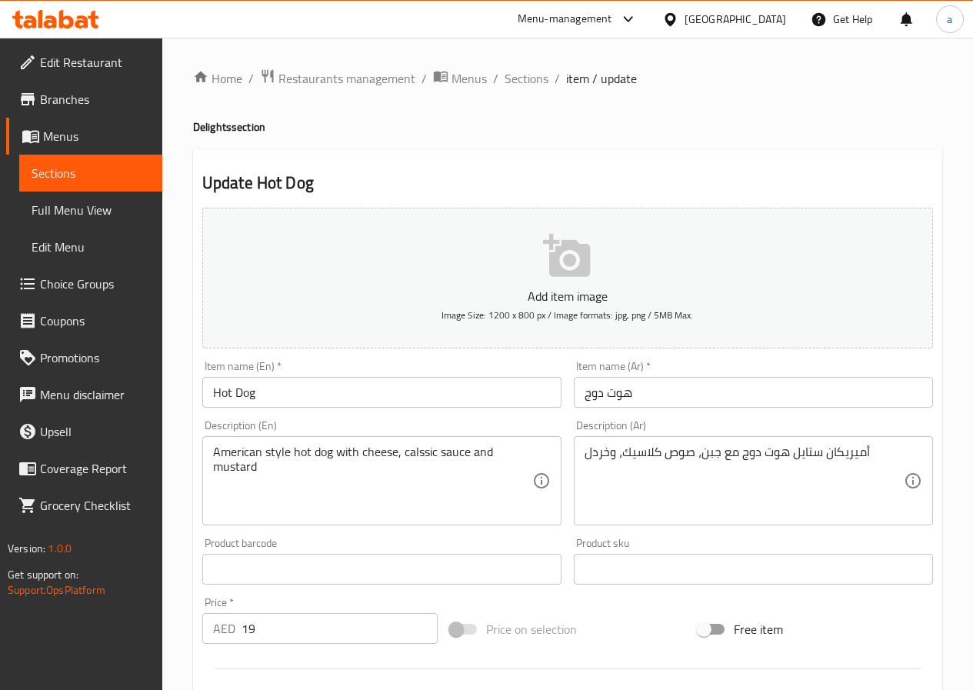
scroll to position [385, 0]
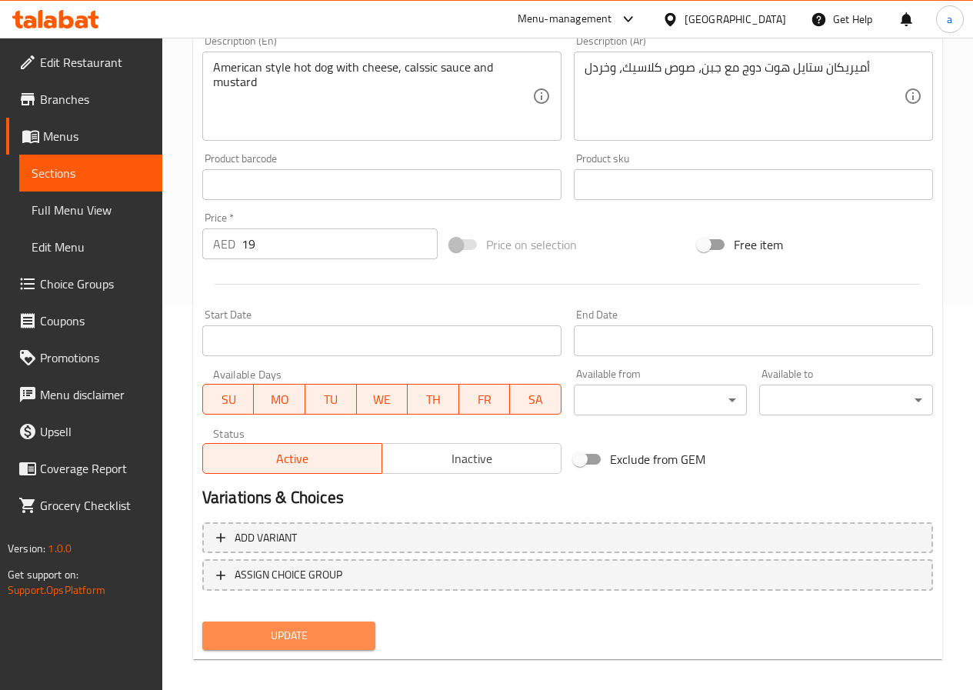
click at [239, 643] on span "Update" at bounding box center [289, 635] width 149 height 19
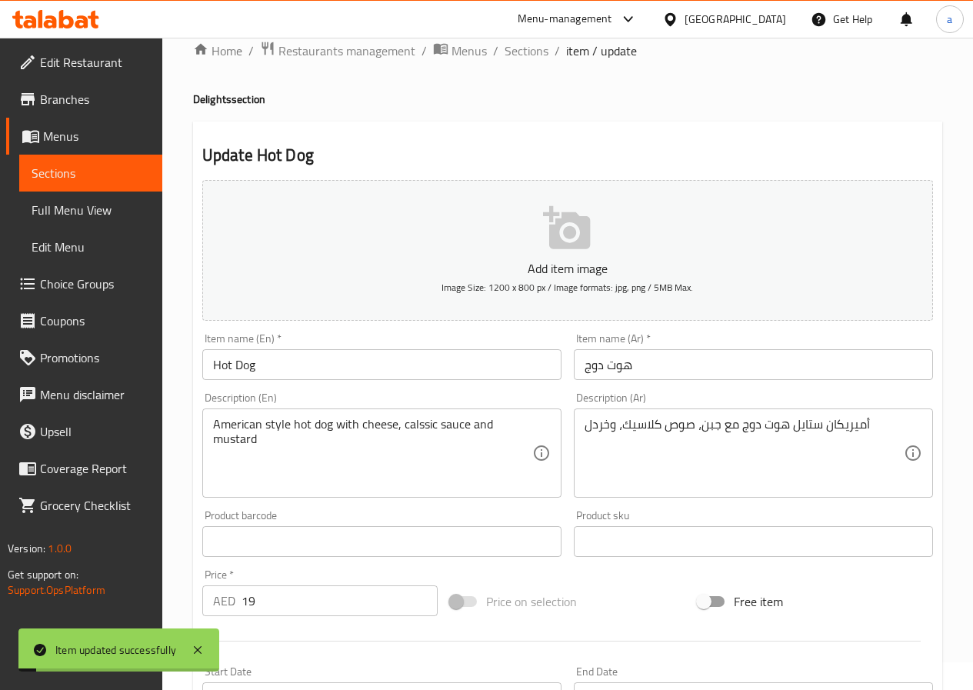
scroll to position [0, 0]
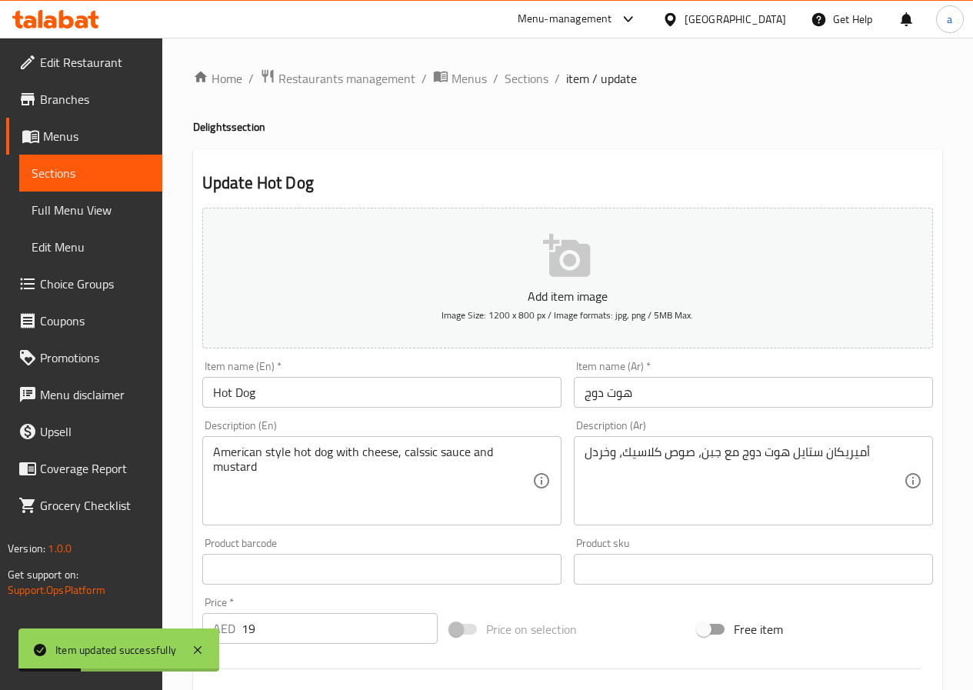
click at [499, 78] on ol "Home / Restaurants management / Menus / Sections / item / update" at bounding box center [567, 78] width 749 height 20
click at [507, 77] on span "Sections" at bounding box center [527, 78] width 44 height 18
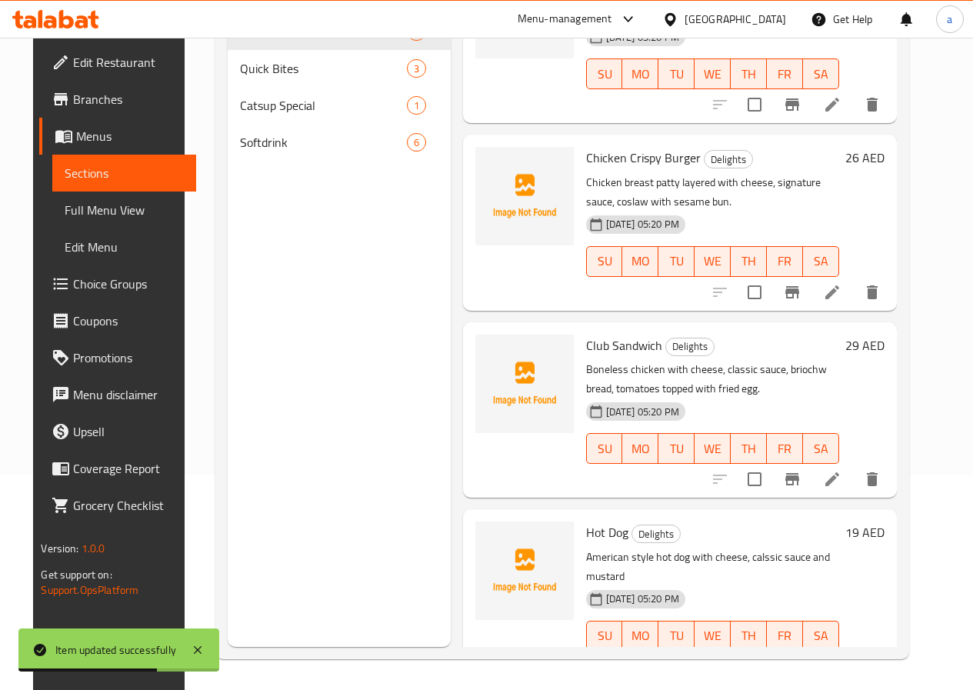
scroll to position [438, 0]
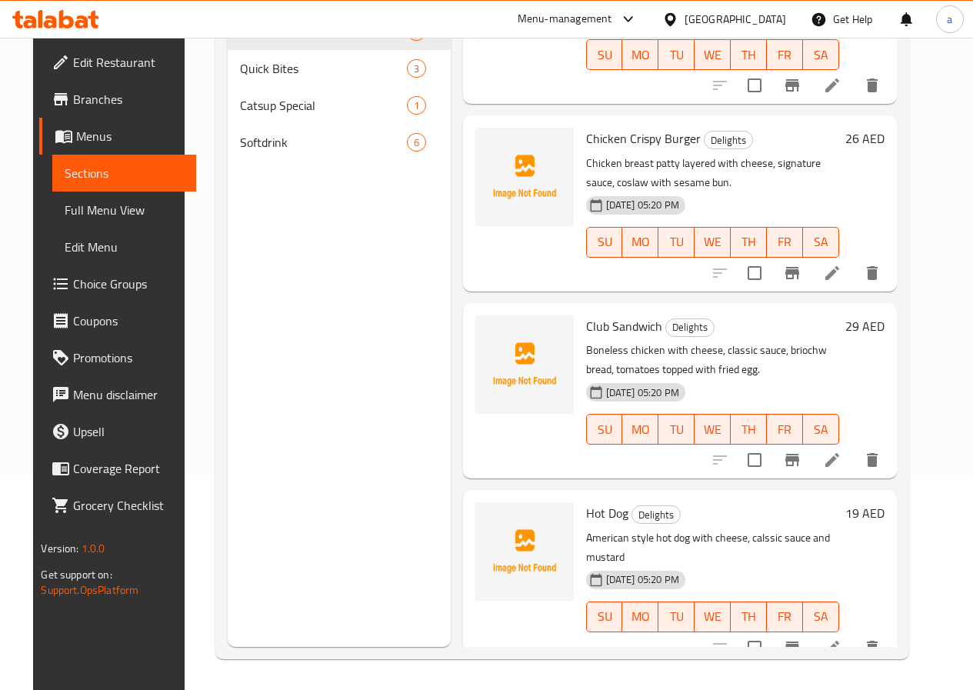
click at [842, 461] on icon at bounding box center [832, 460] width 18 height 18
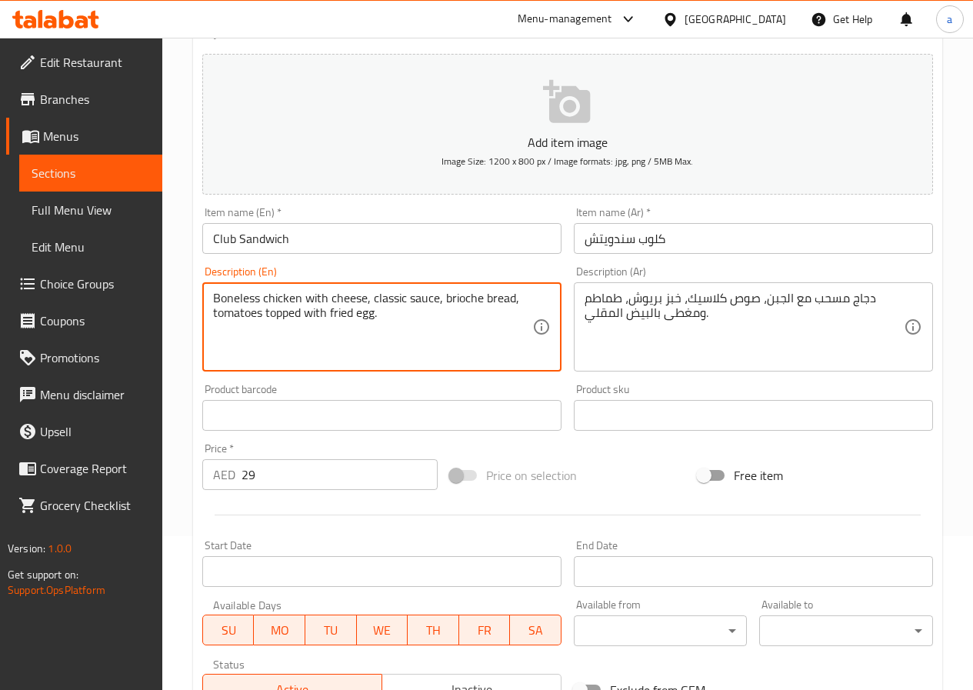
scroll to position [397, 0]
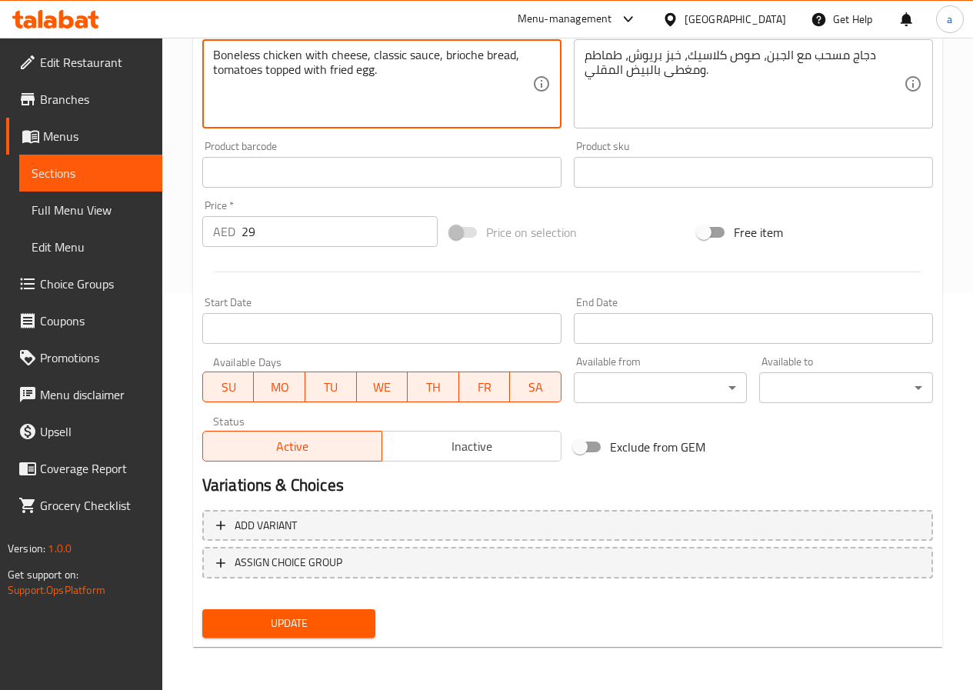
type textarea "Boneless chicken with cheese, classic sauce, brioche bread, tomatoes topped wit…"
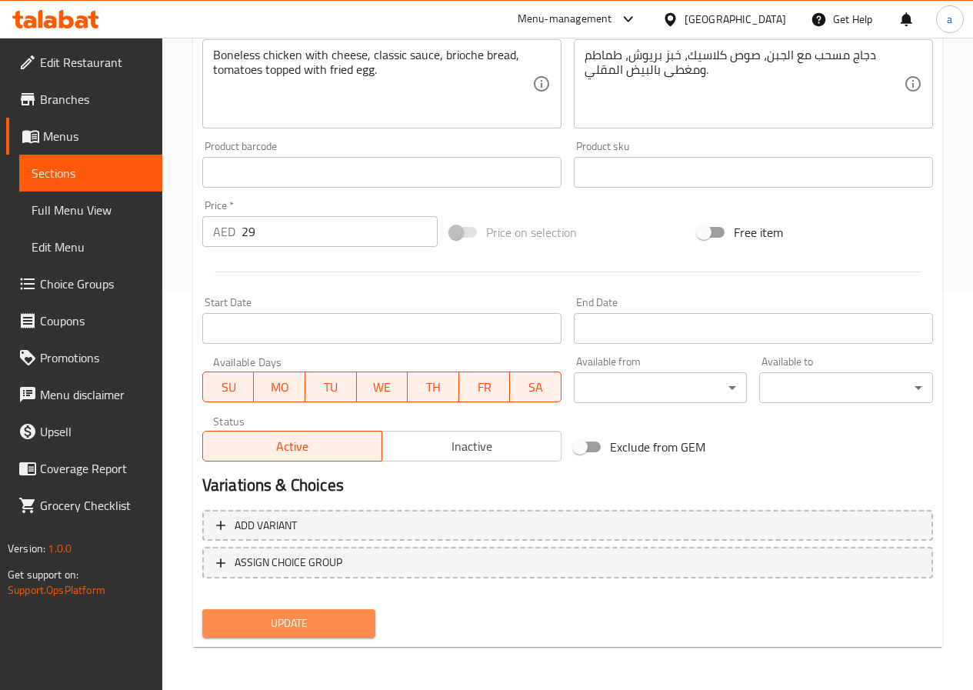
click at [308, 631] on span "Update" at bounding box center [289, 623] width 149 height 19
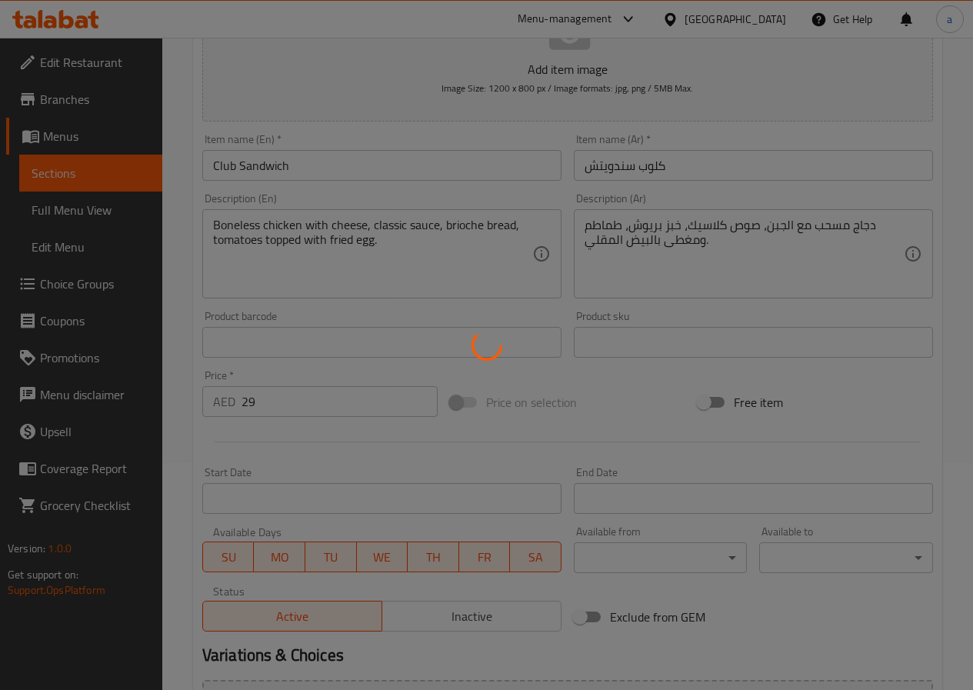
scroll to position [12, 0]
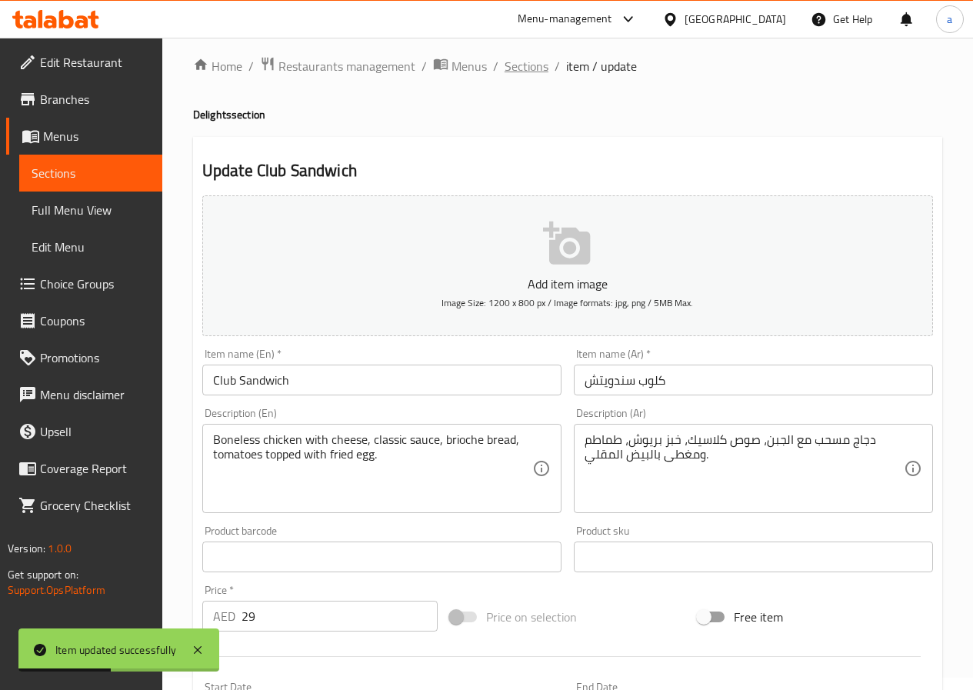
click at [535, 70] on span "Sections" at bounding box center [527, 66] width 44 height 18
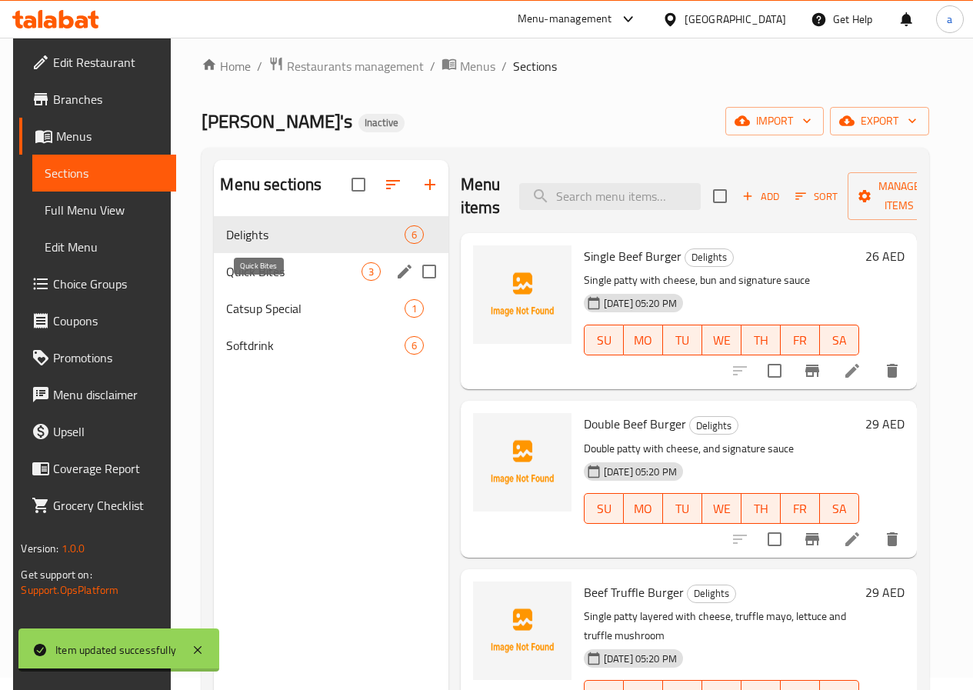
click at [226, 281] on span "Quick Bites" at bounding box center [293, 271] width 135 height 18
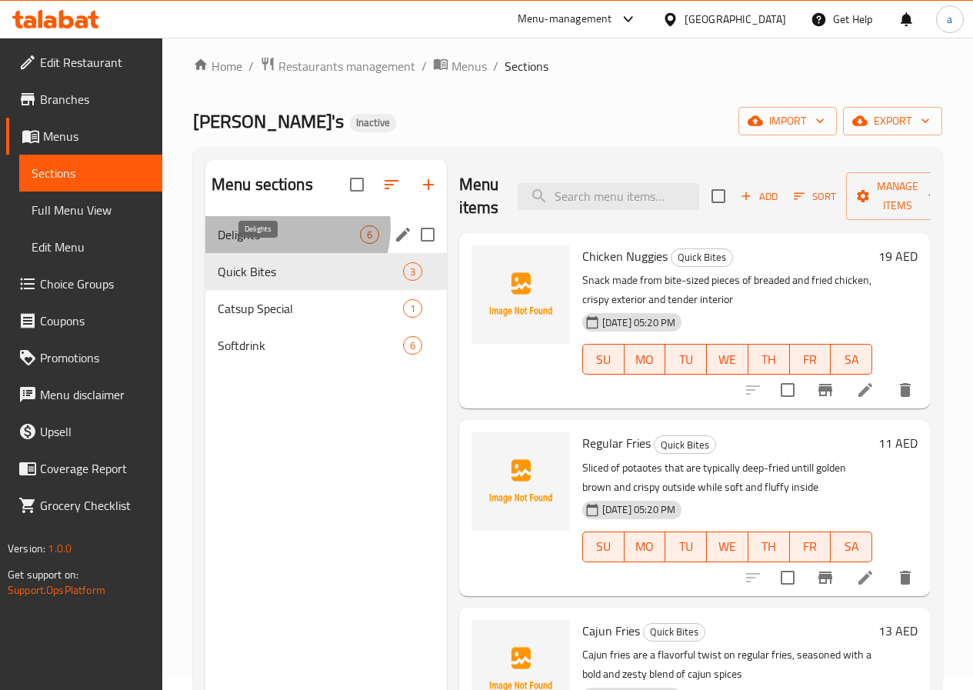
click at [289, 244] on span "Delights" at bounding box center [289, 234] width 142 height 18
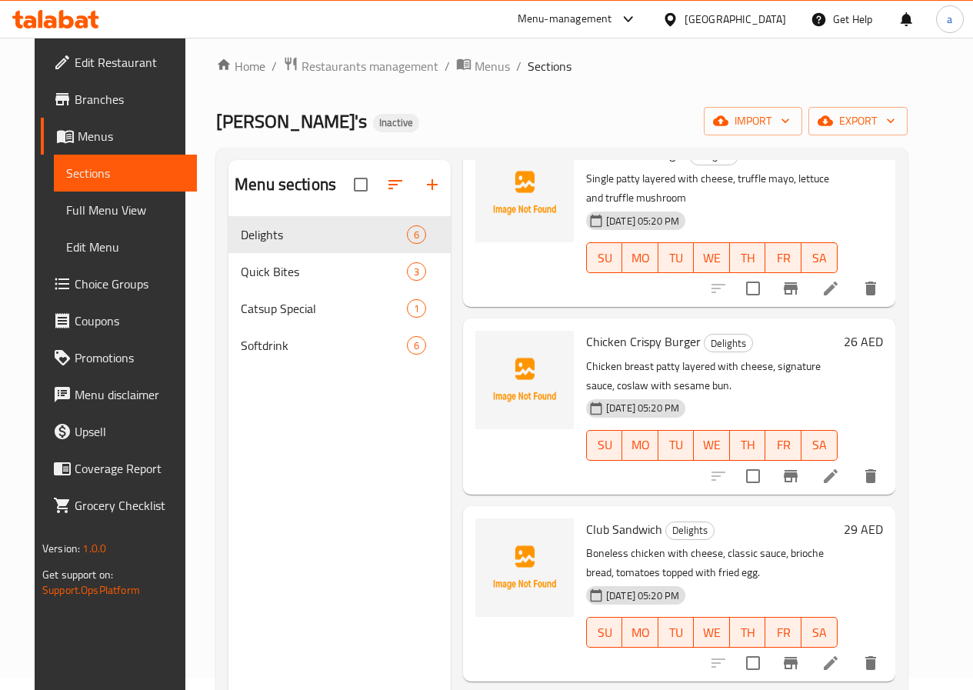
scroll to position [215, 0]
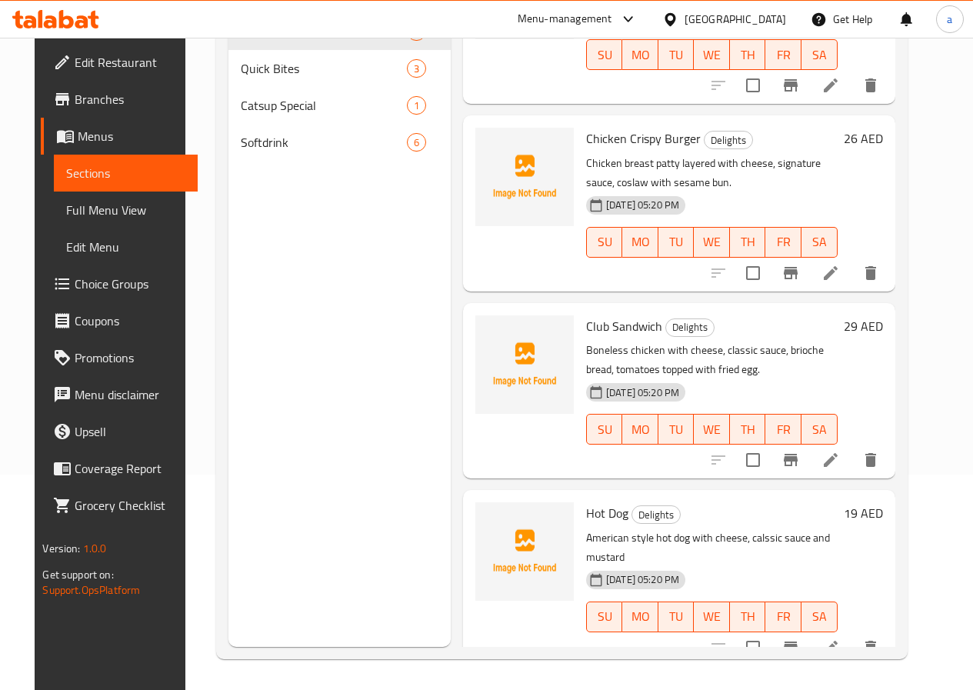
click at [838, 641] on icon at bounding box center [831, 648] width 14 height 14
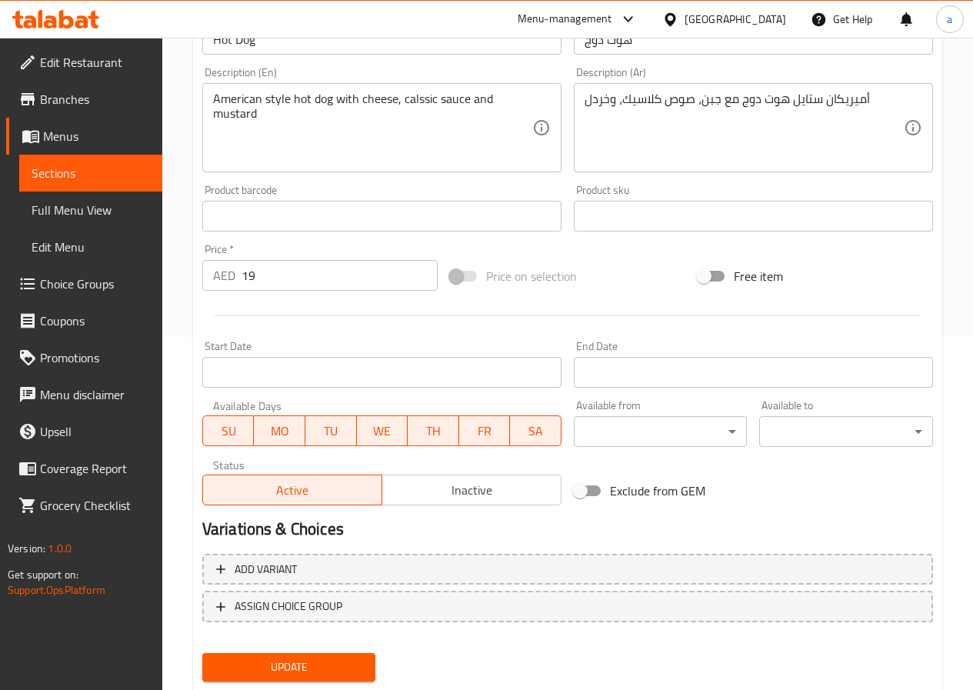
scroll to position [385, 0]
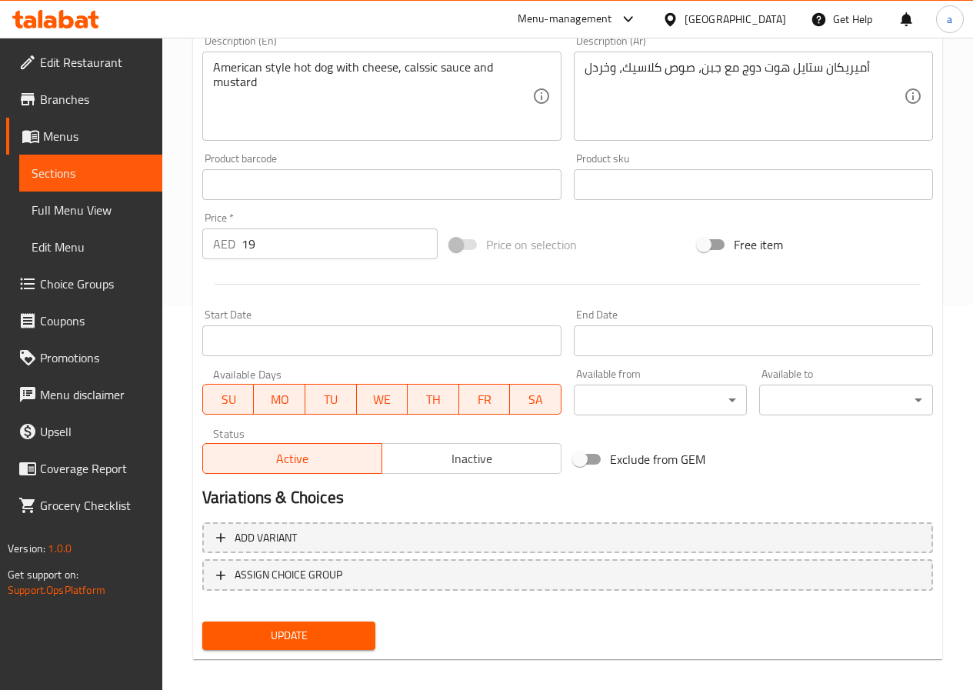
click at [272, 624] on button "Update" at bounding box center [289, 636] width 174 height 28
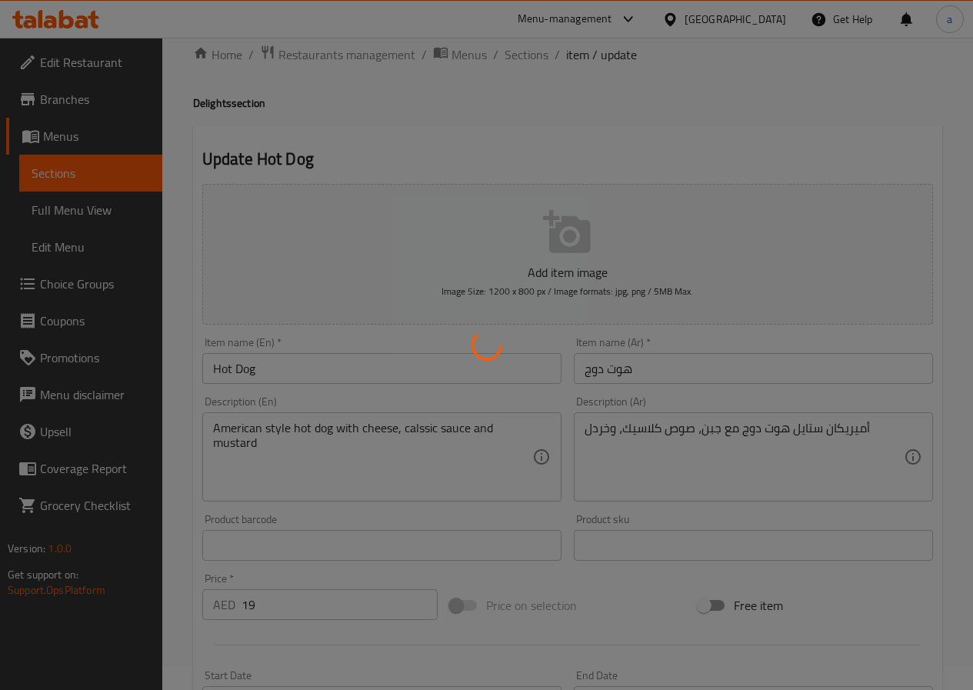
scroll to position [0, 0]
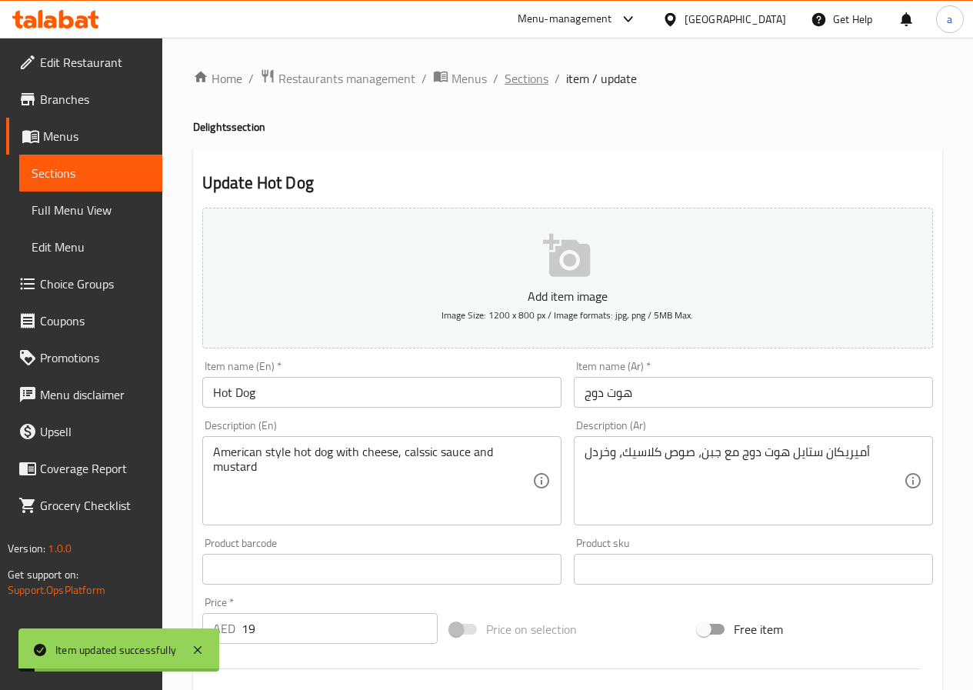
click at [531, 82] on span "Sections" at bounding box center [527, 78] width 44 height 18
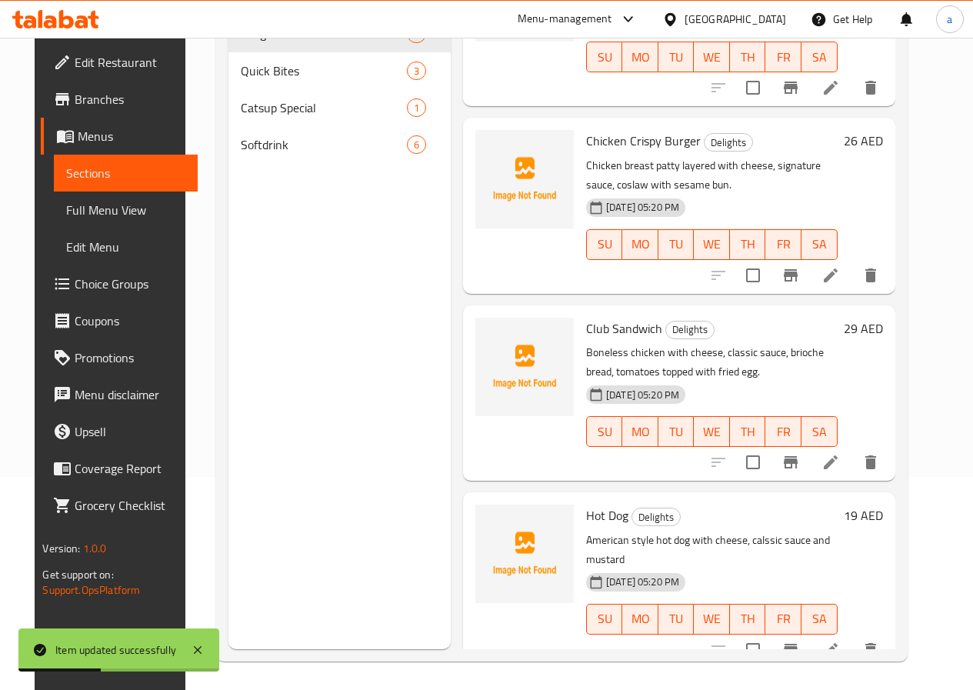
scroll to position [215, 0]
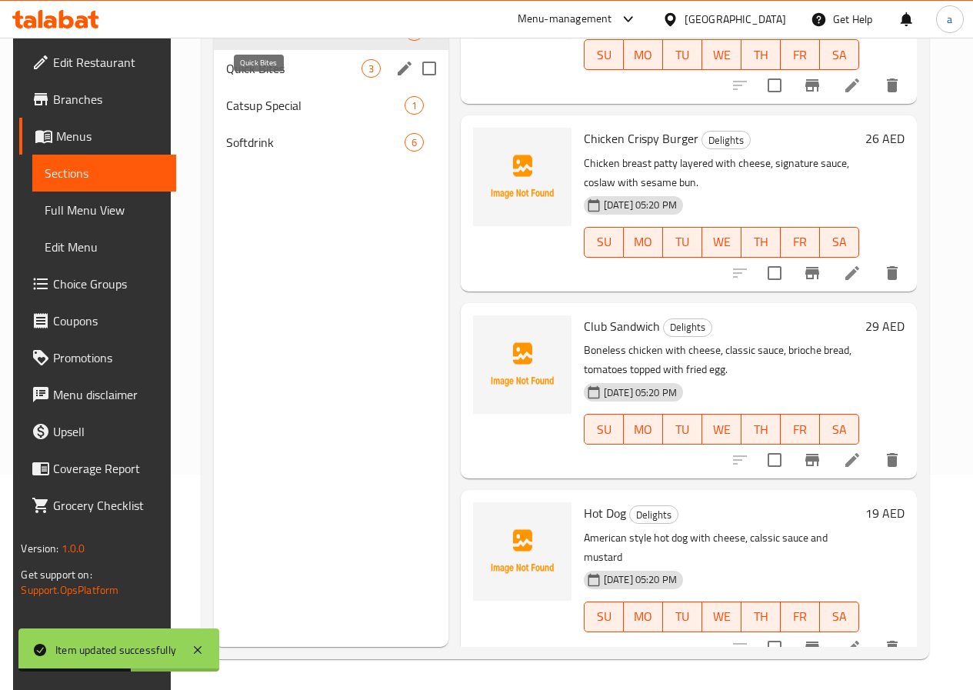
click at [255, 78] on span "Quick Bites" at bounding box center [293, 68] width 135 height 18
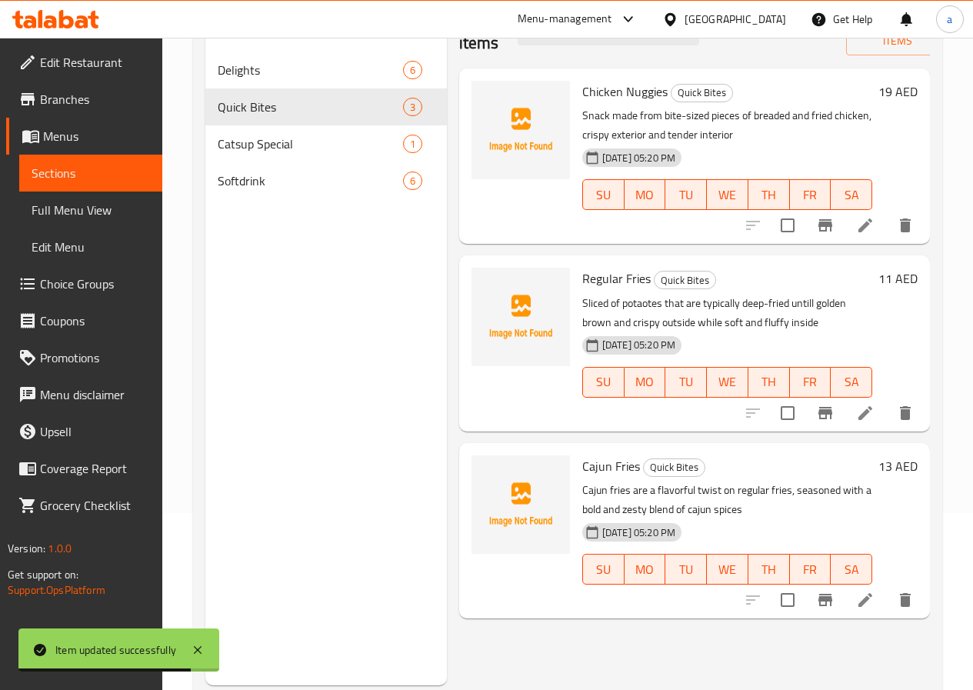
scroll to position [139, 0]
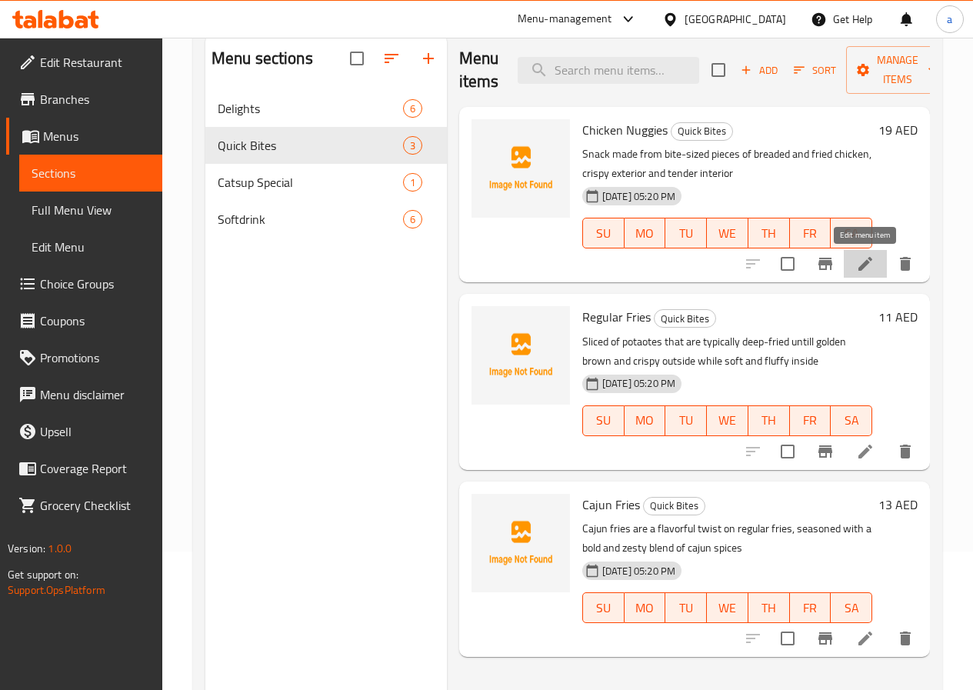
click at [862, 265] on icon at bounding box center [865, 264] width 18 height 18
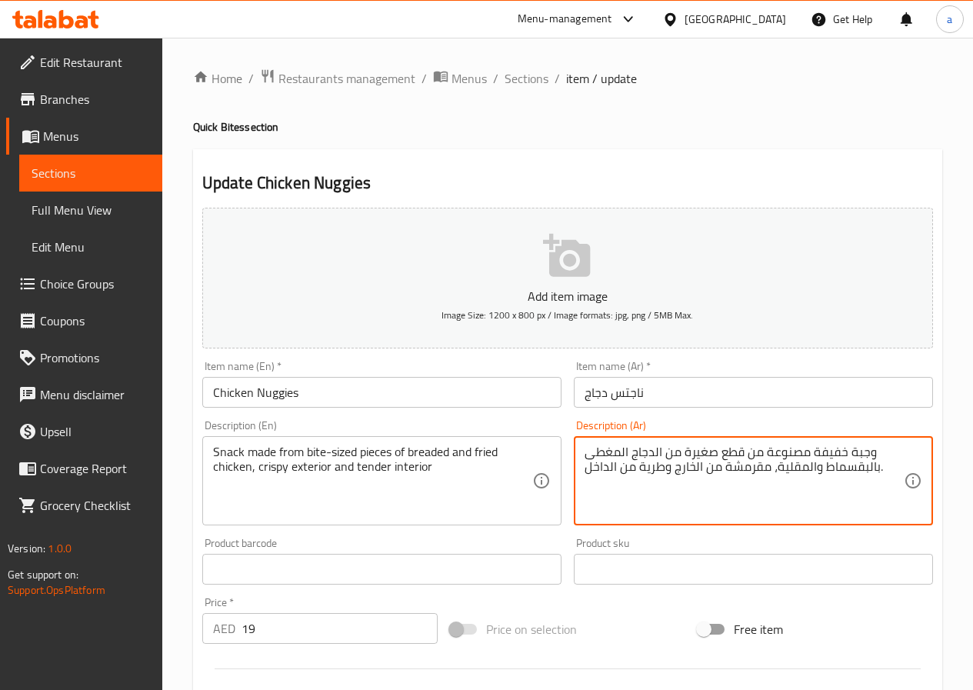
drag, startPoint x: 812, startPoint y: 452, endPoint x: 872, endPoint y: 452, distance: 60.0
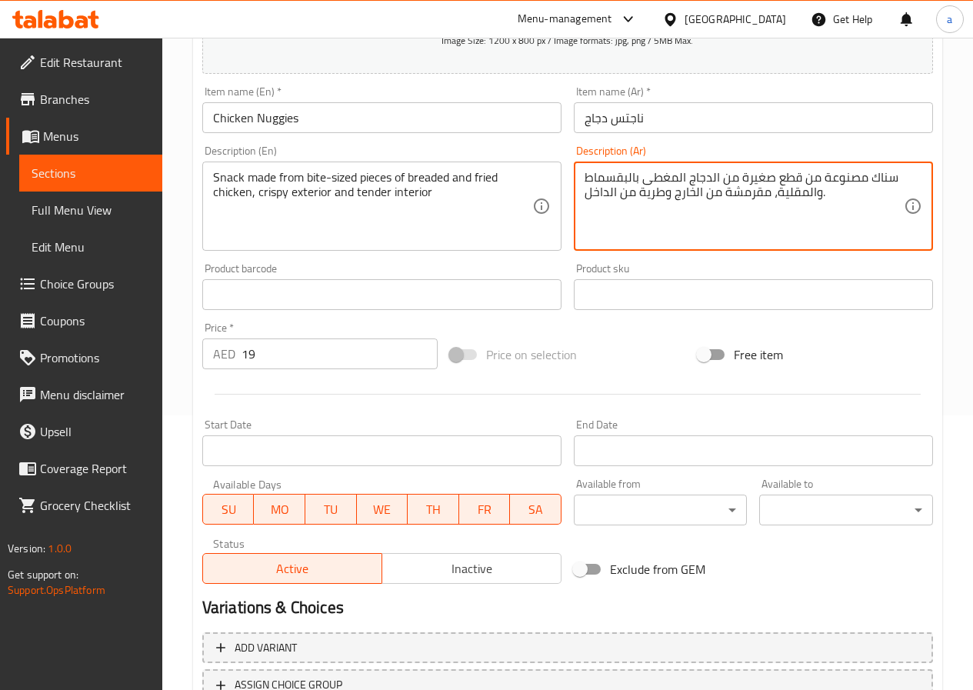
scroll to position [385, 0]
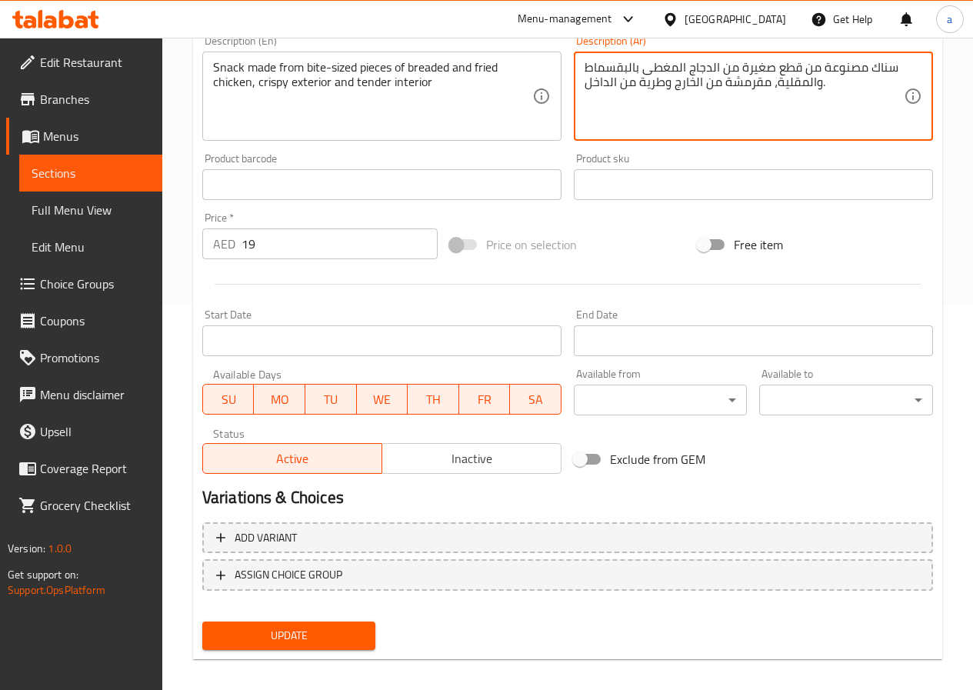
type textarea "سناك مصنوعة من قطع صغيرة من الدجاج المغطى بالبقسماط والمقلية، مقرمشة من الخارج …"
click at [326, 622] on button "Update" at bounding box center [289, 636] width 174 height 28
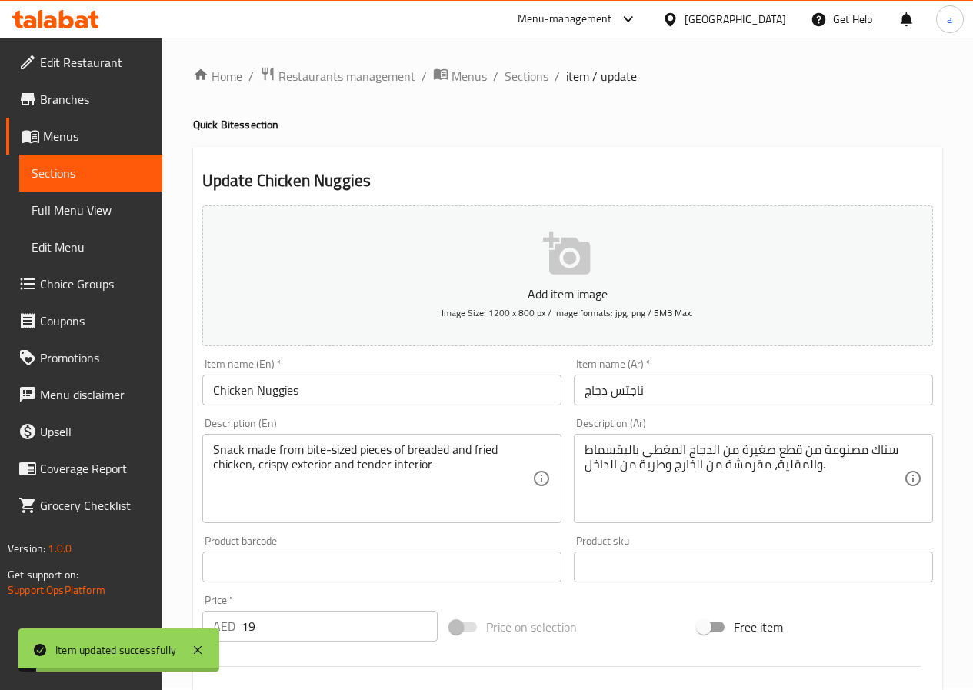
scroll to position [0, 0]
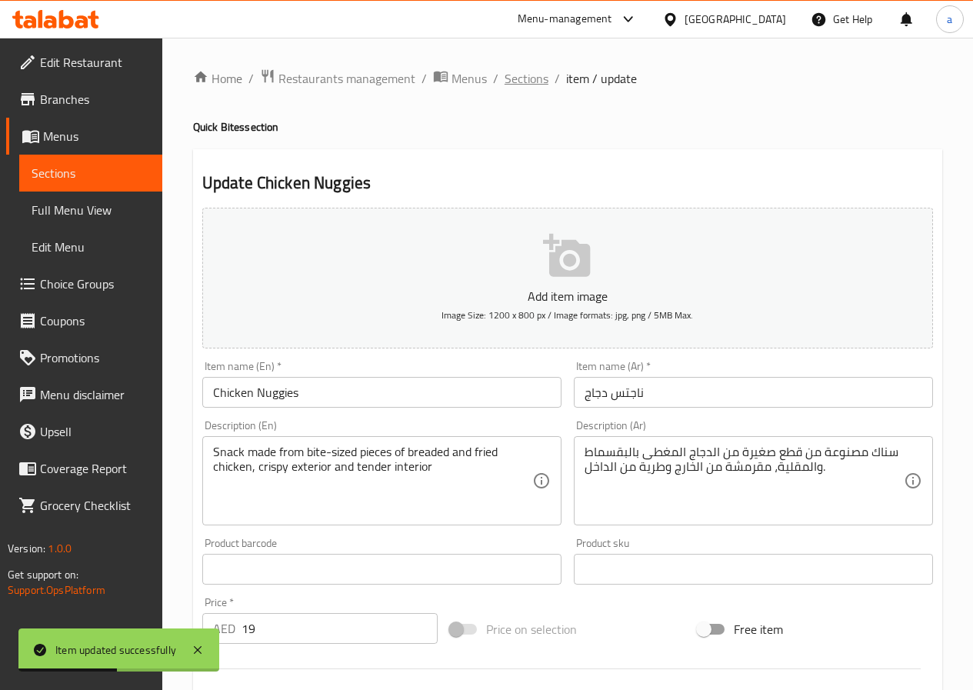
click at [523, 73] on span "Sections" at bounding box center [527, 78] width 44 height 18
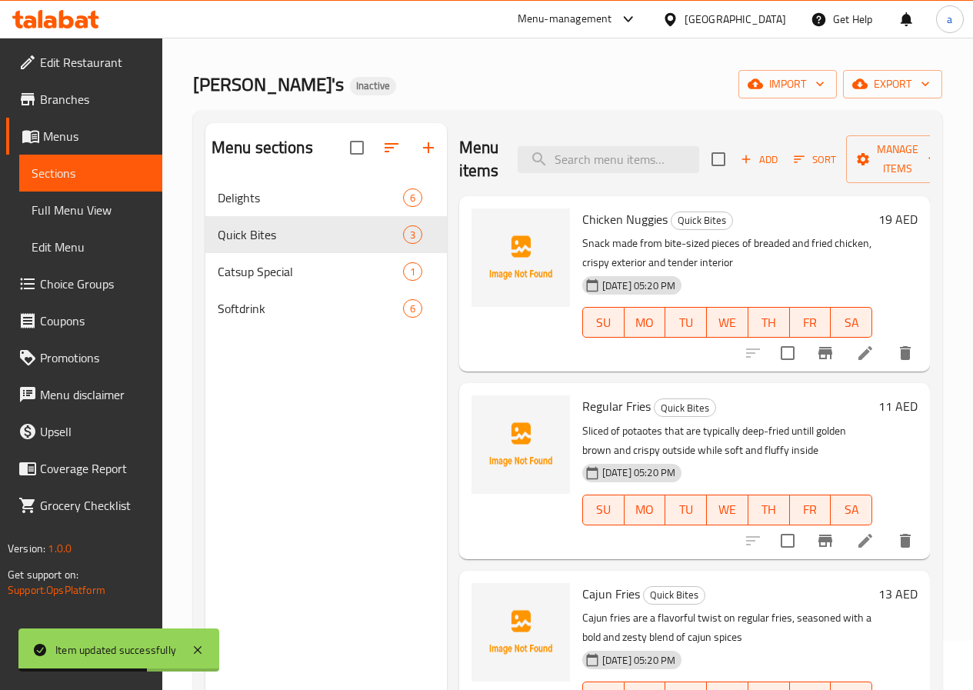
scroll to position [77, 0]
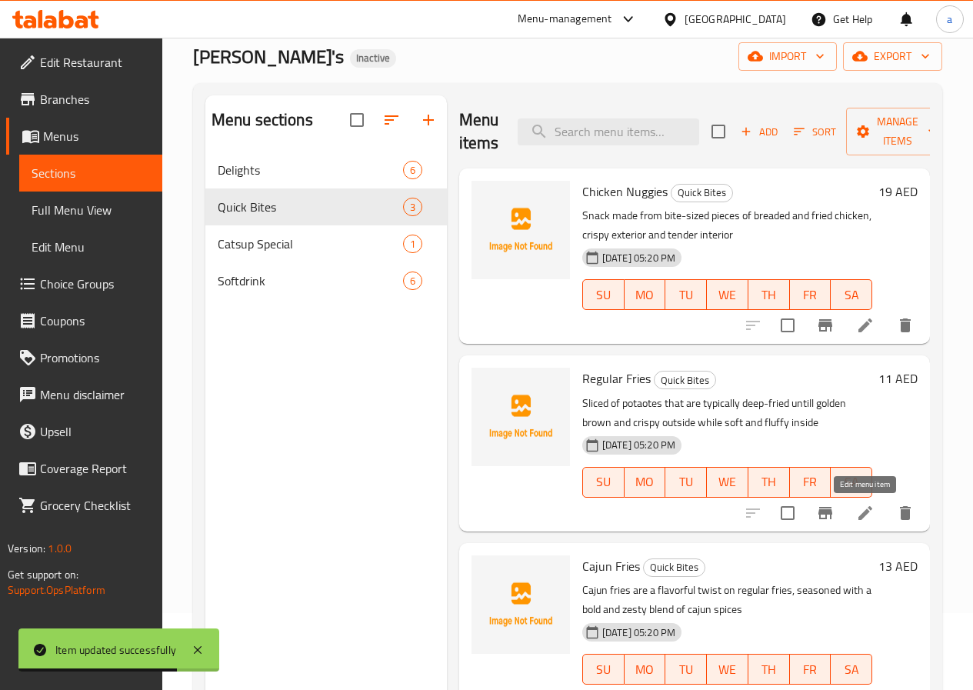
click at [872, 509] on icon at bounding box center [866, 513] width 14 height 14
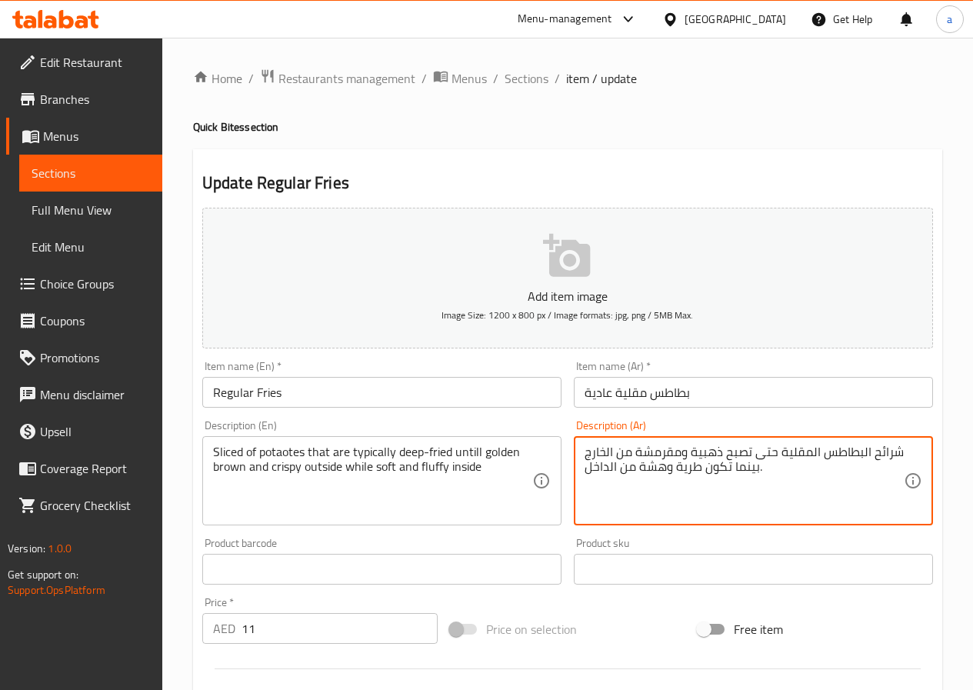
drag, startPoint x: 636, startPoint y: 468, endPoint x: 666, endPoint y: 472, distance: 29.6
type textarea "شرائح البطاطس المقلية حتى تصبح ذهبية ومقرمشة من الخارج بينما تكون طرية وفلافي م…"
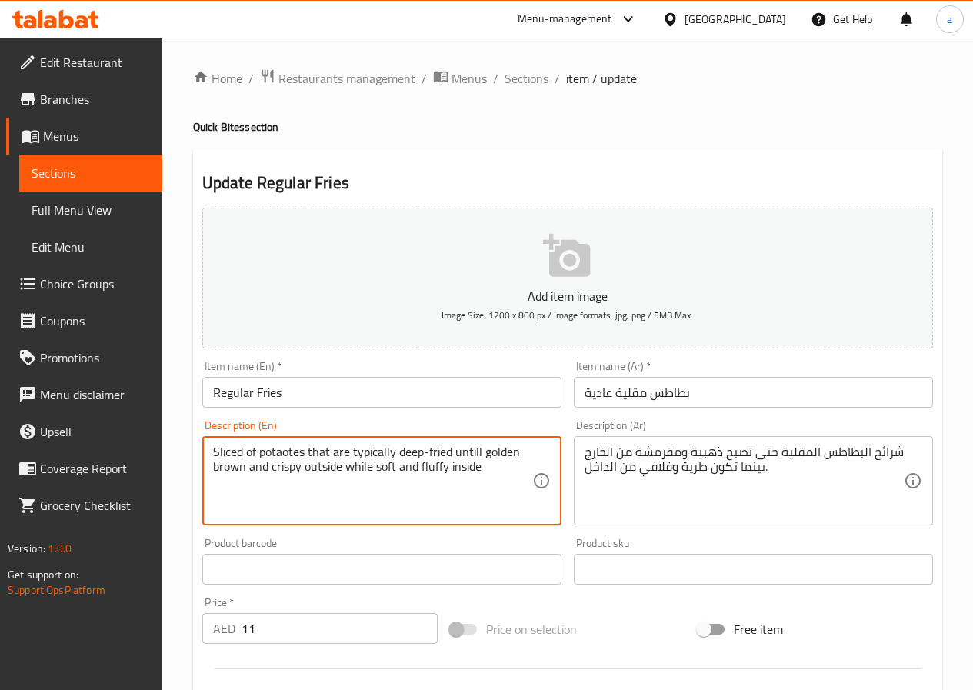
drag, startPoint x: 286, startPoint y: 456, endPoint x: 344, endPoint y: 497, distance: 70.7
click at [344, 497] on textarea "Sliced of potaotes that are typically deep-fried untill golden brown and crispy…" at bounding box center [372, 481] width 319 height 73
click at [243, 456] on textarea "Sliced of potatoes that are typically deep-fried until golden brown and crispy …" at bounding box center [372, 481] width 319 height 73
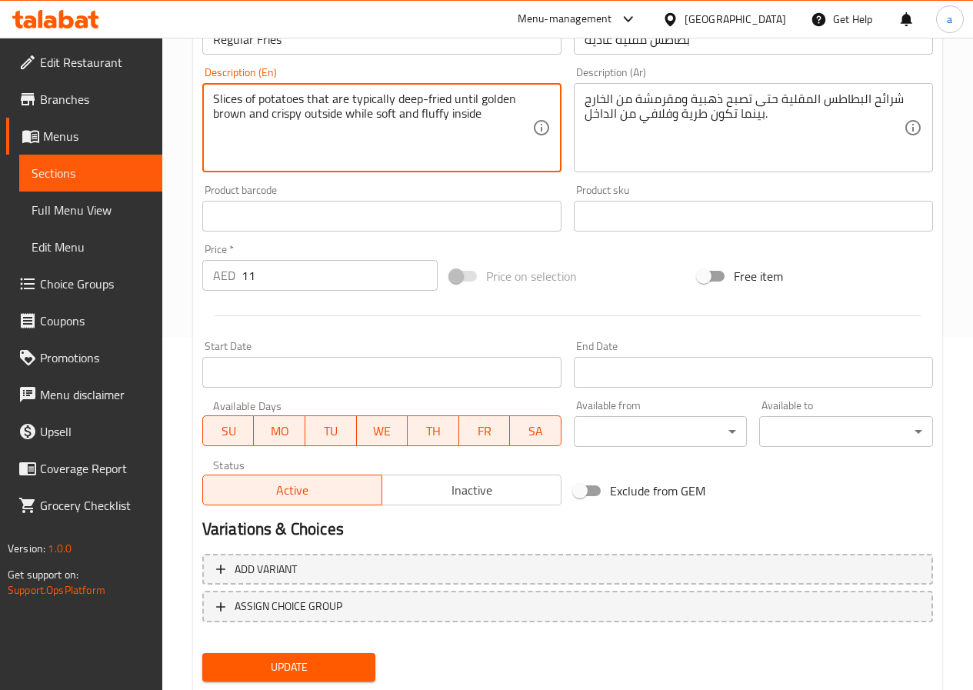
scroll to position [397, 0]
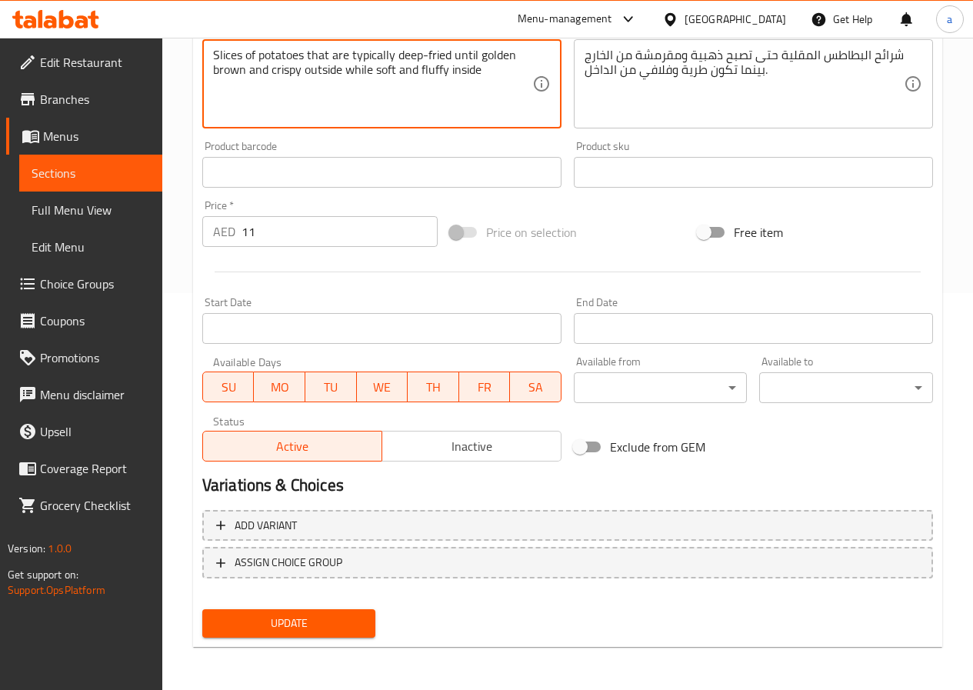
type textarea "Slices of potatoes that are typically deep-fried until golden brown and crispy …"
click at [293, 630] on span "Update" at bounding box center [289, 623] width 149 height 19
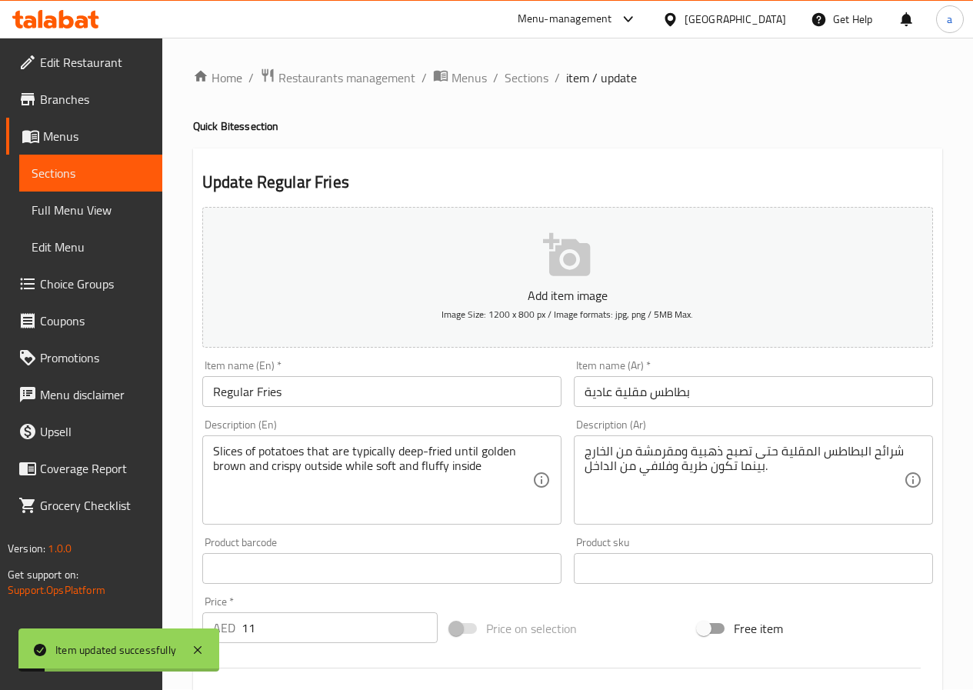
scroll to position [0, 0]
click at [536, 82] on span "Sections" at bounding box center [527, 78] width 44 height 18
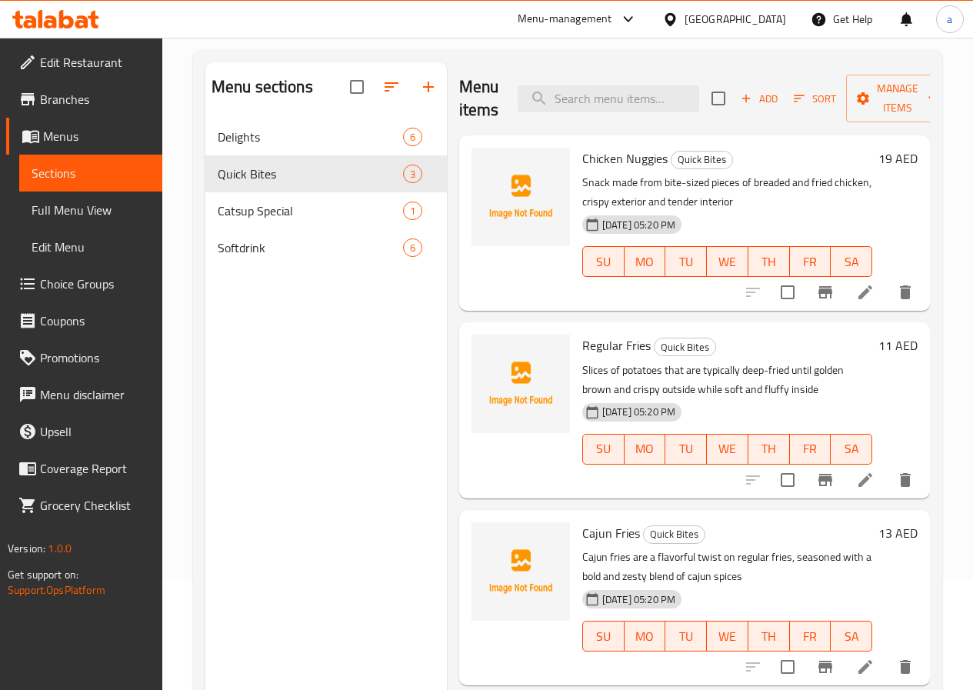
scroll to position [215, 0]
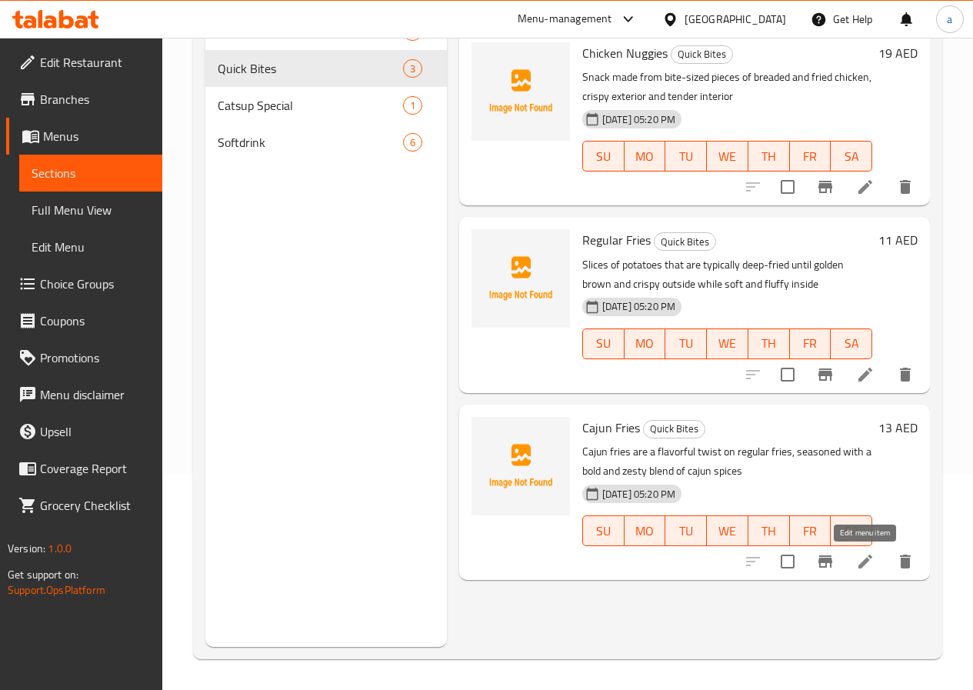
click at [868, 567] on icon at bounding box center [865, 562] width 18 height 18
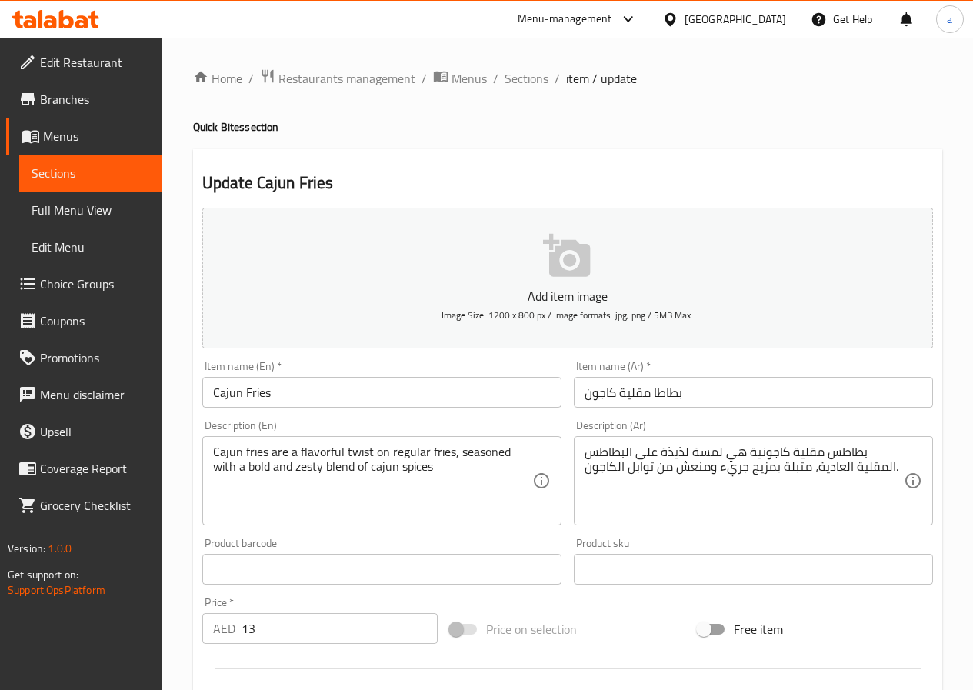
click at [606, 392] on input "بطاطا مقلية كاجون" at bounding box center [753, 392] width 359 height 31
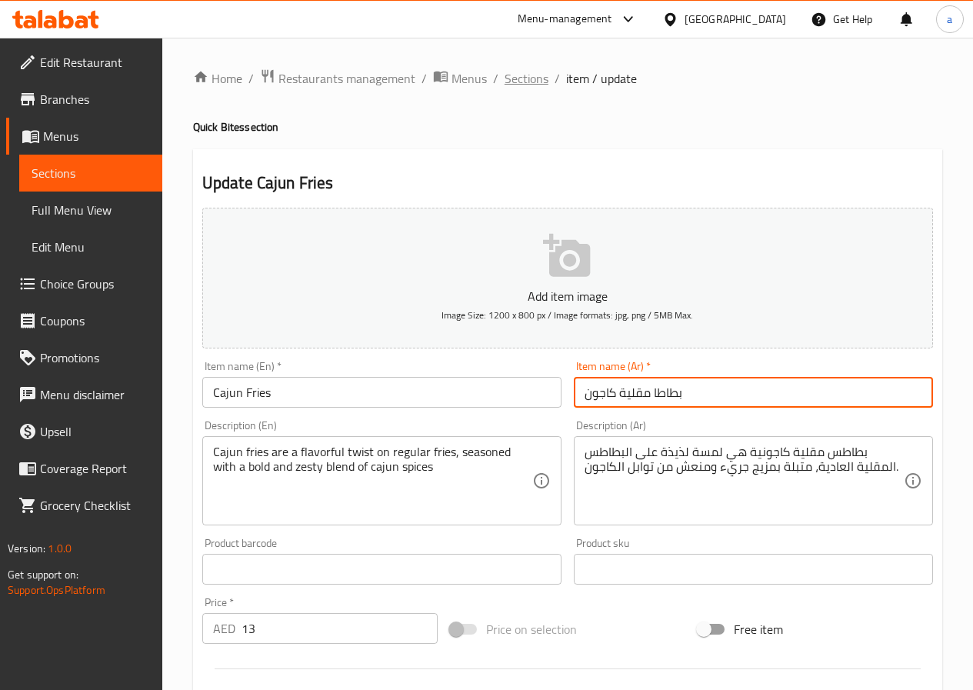
click at [525, 77] on span "Sections" at bounding box center [527, 78] width 44 height 18
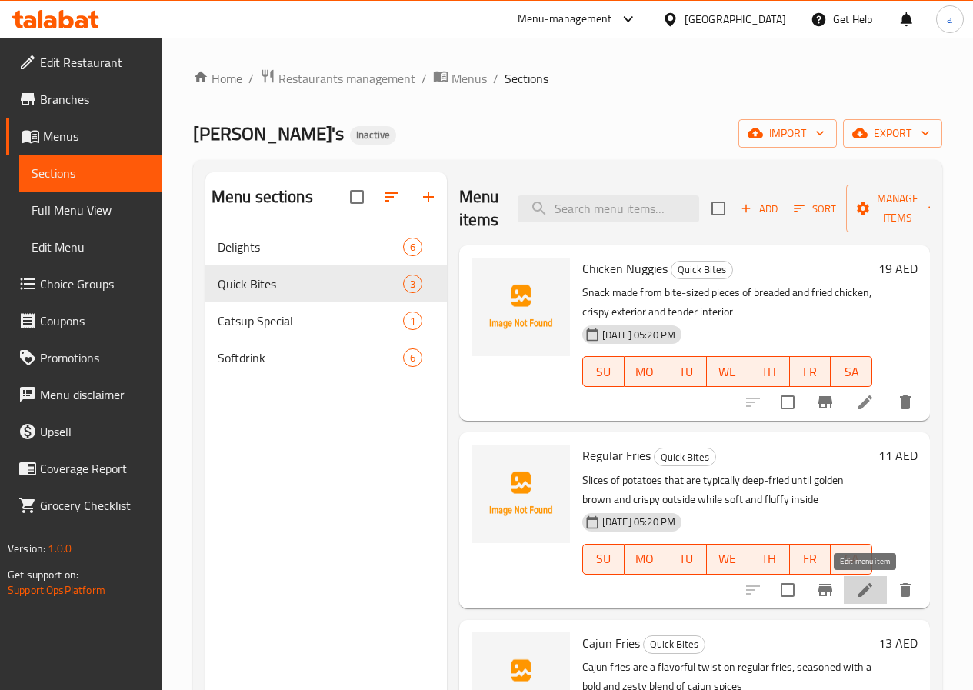
click at [870, 593] on icon at bounding box center [865, 590] width 18 height 18
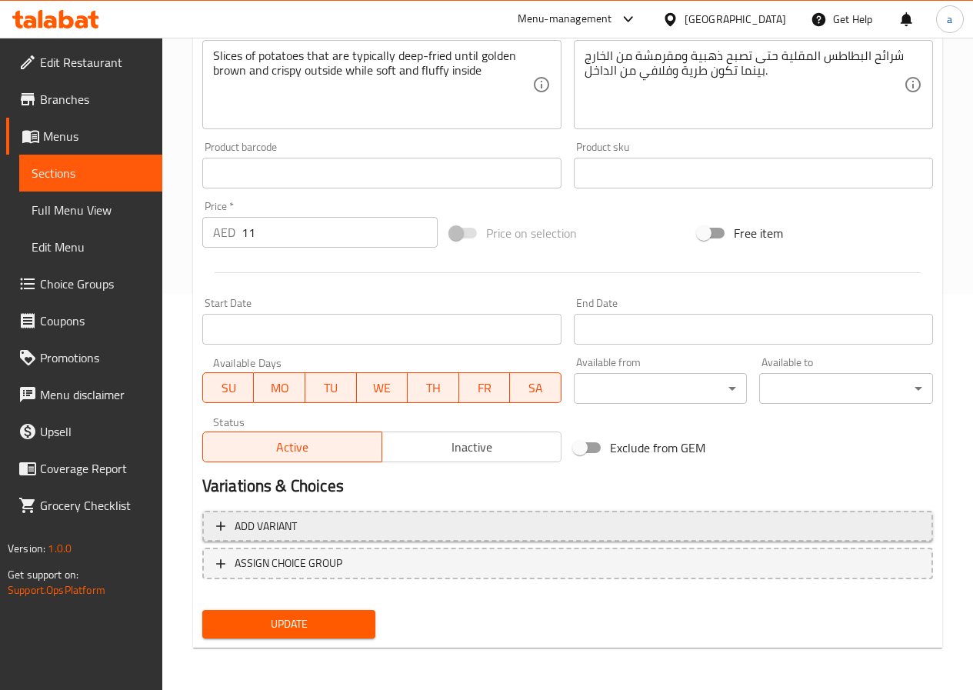
scroll to position [397, 0]
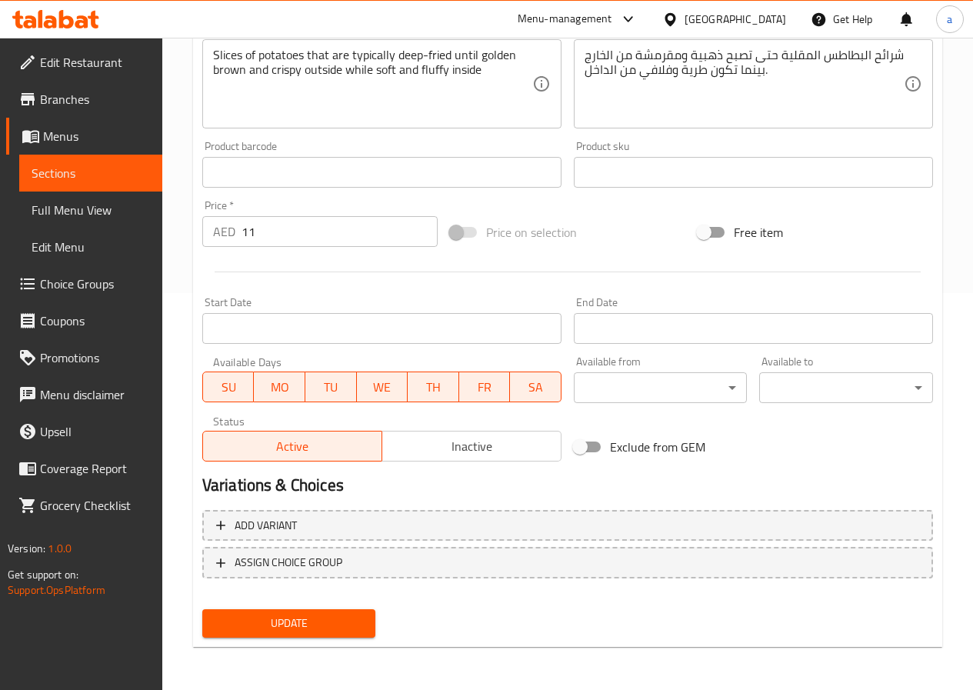
click at [298, 620] on span "Update" at bounding box center [289, 623] width 149 height 19
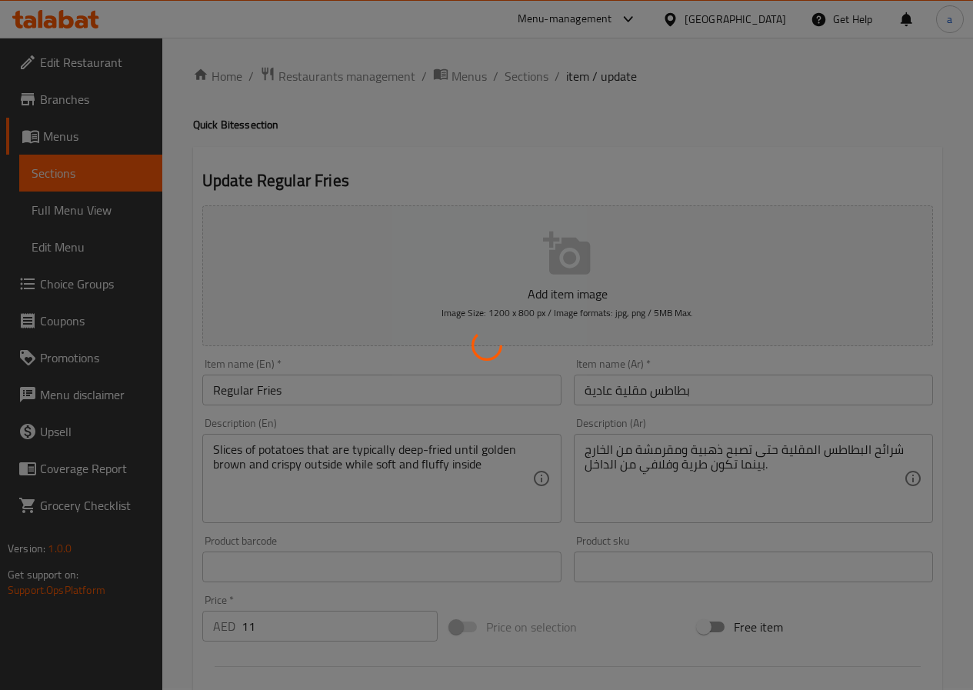
scroll to position [0, 0]
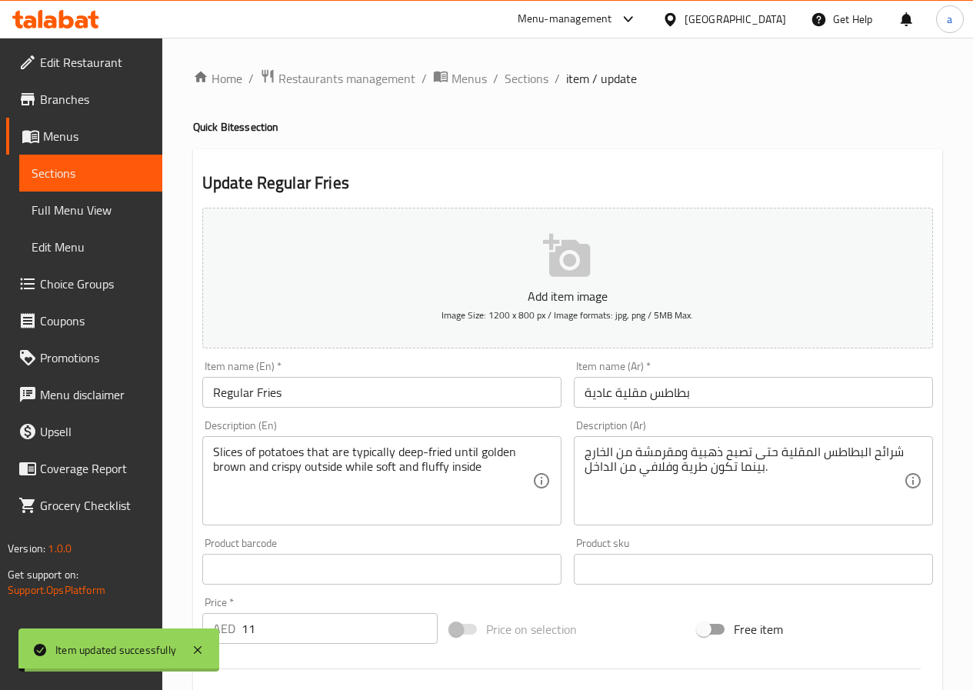
click at [522, 79] on span "Sections" at bounding box center [527, 78] width 44 height 18
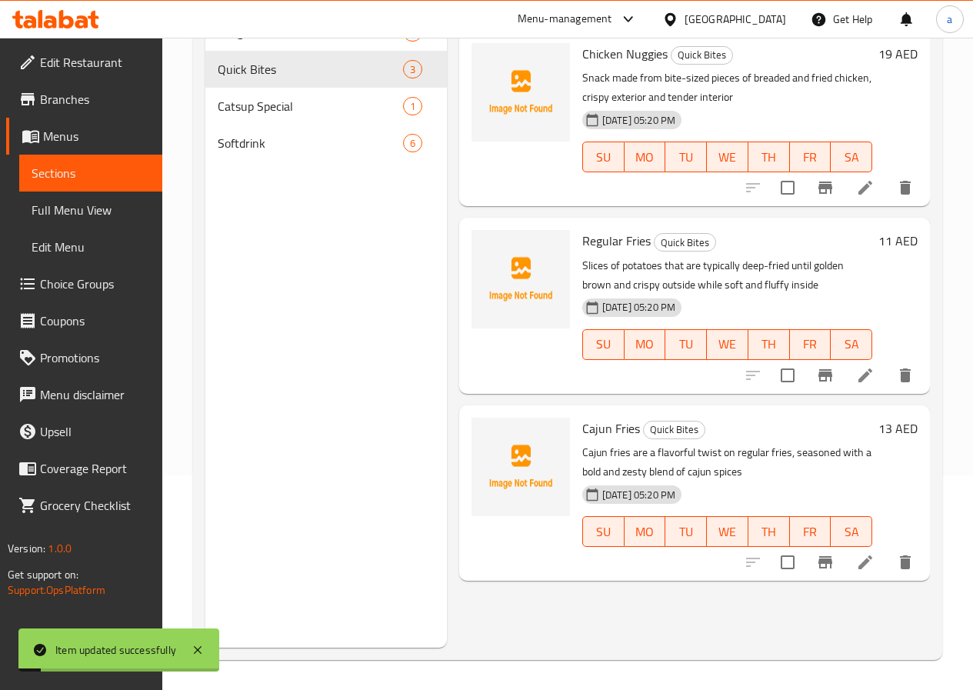
scroll to position [215, 0]
click at [870, 563] on icon at bounding box center [865, 562] width 18 height 18
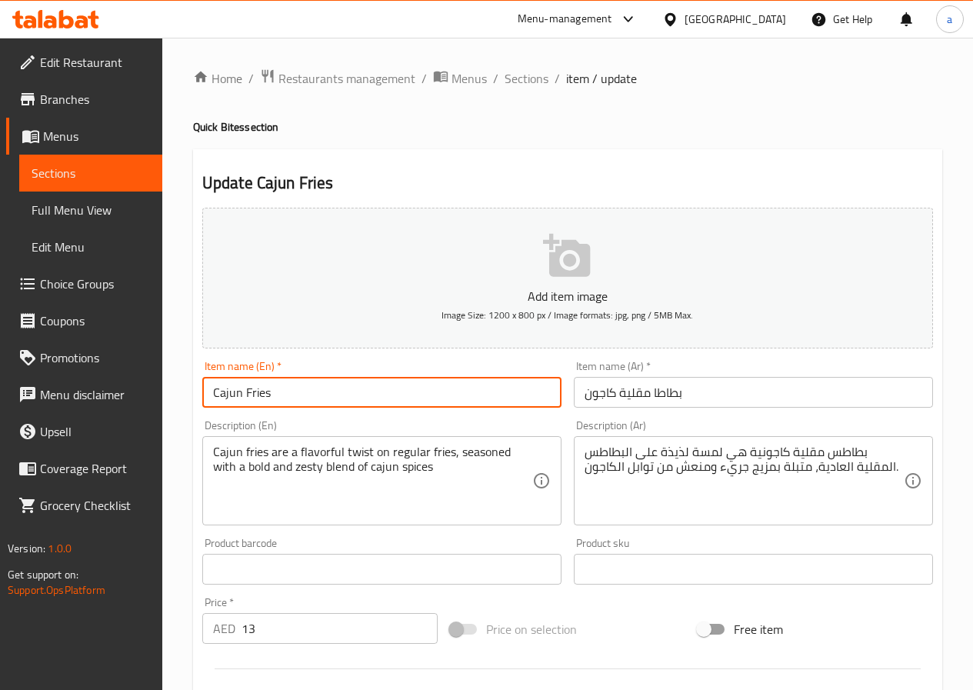
drag, startPoint x: 215, startPoint y: 389, endPoint x: 242, endPoint y: 394, distance: 27.5
click at [242, 394] on input "Cajun Fries" at bounding box center [381, 392] width 359 height 31
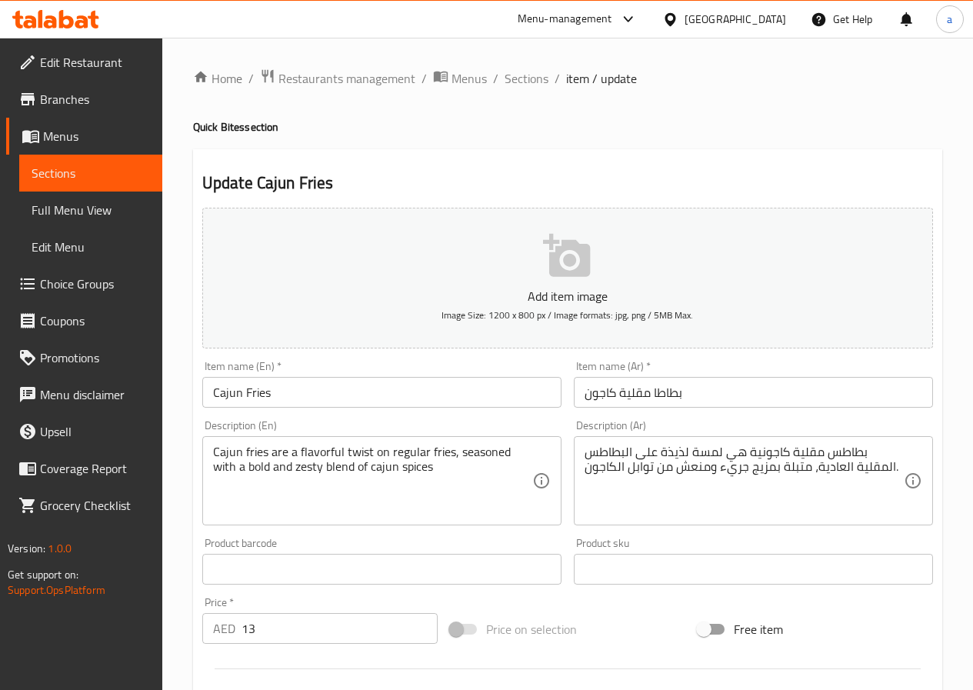
click at [606, 392] on input "بطاطا مقلية كاجون" at bounding box center [753, 392] width 359 height 31
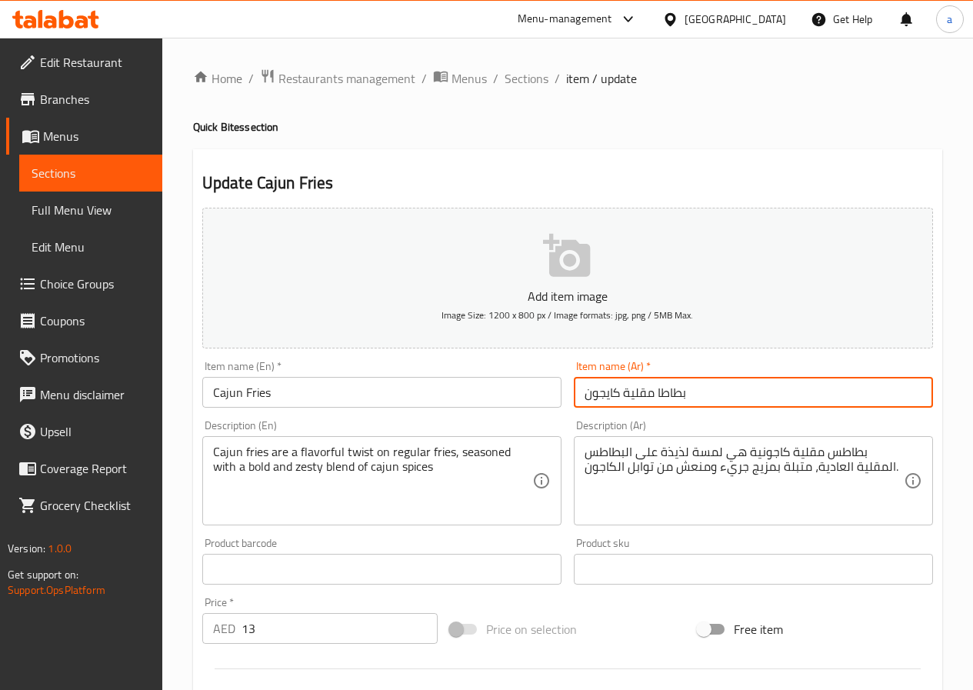
click at [605, 393] on input "بطاطا مقلية كايجون" at bounding box center [753, 392] width 359 height 31
type input "بطاطا مقلية كايجون"
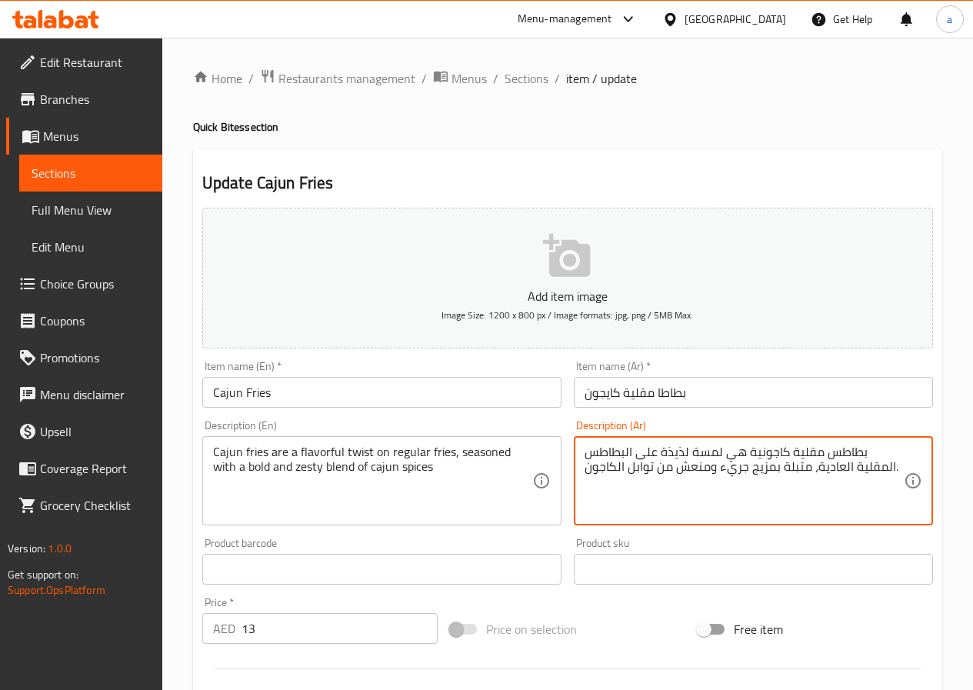
drag, startPoint x: 677, startPoint y: 468, endPoint x: 707, endPoint y: 470, distance: 30.1
click at [774, 454] on textarea "بطاطس مقلية كاجونية هي لمسة لذيذة على البطاطس المقلية العادية، متبلة بمزيج جريء…" at bounding box center [744, 481] width 319 height 73
click at [756, 454] on textarea "بطاطس مقلية كايجونية هي لمسة لذيذة على البطاطس المقلية العادية، متبلة بمزيج جري…" at bounding box center [744, 481] width 319 height 73
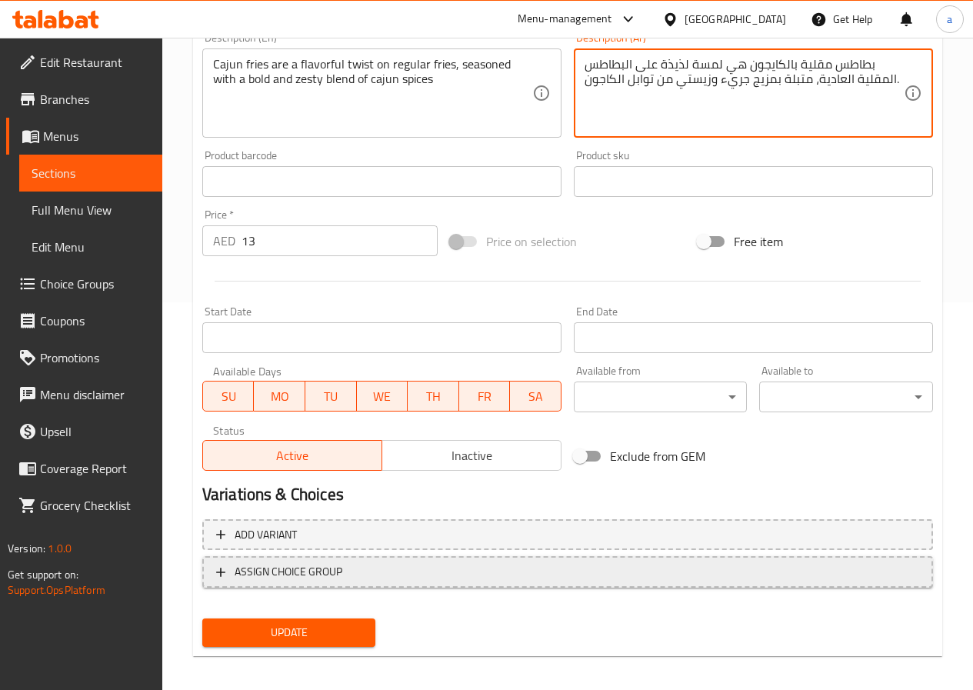
scroll to position [397, 0]
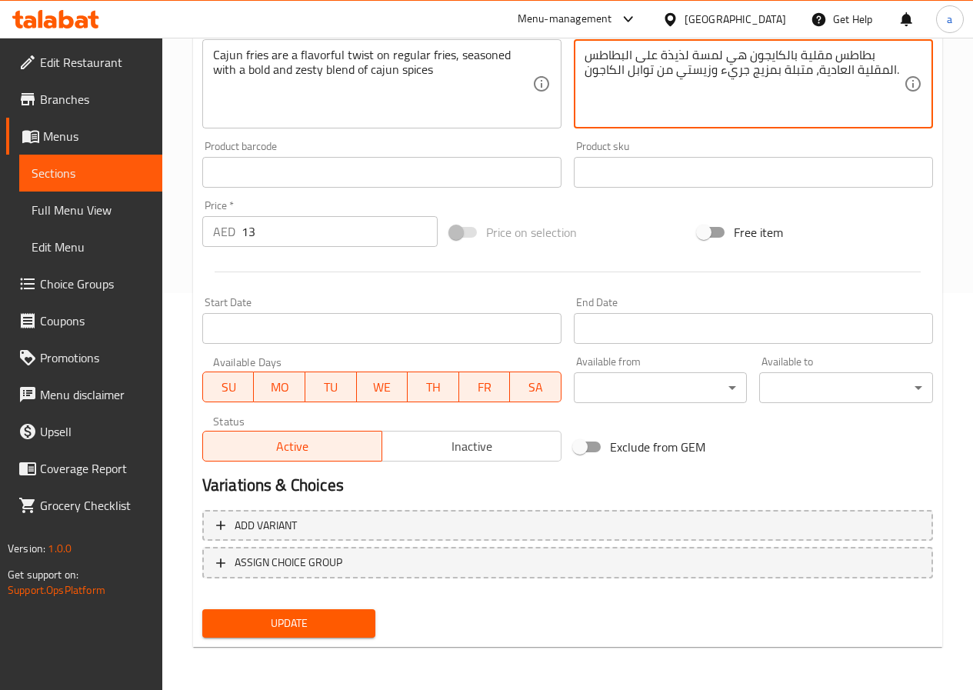
type textarea "بطاطس مقلية بالكايجون هي لمسة لذيذة على البطاطس المقلية العادية، متبلة بمزيج جر…"
click at [342, 620] on span "Update" at bounding box center [289, 623] width 149 height 19
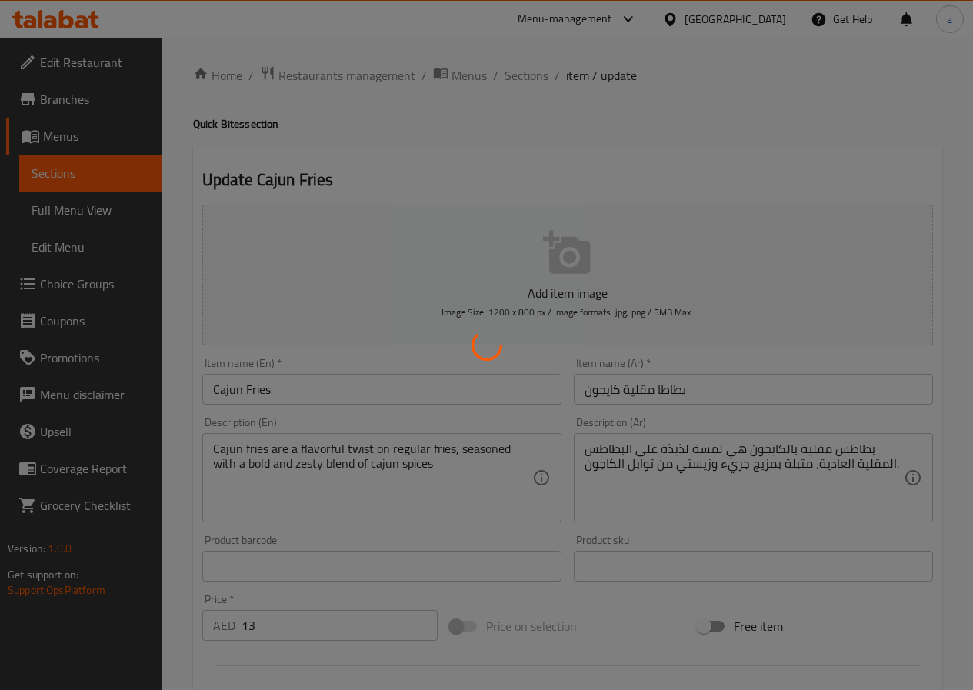
scroll to position [0, 0]
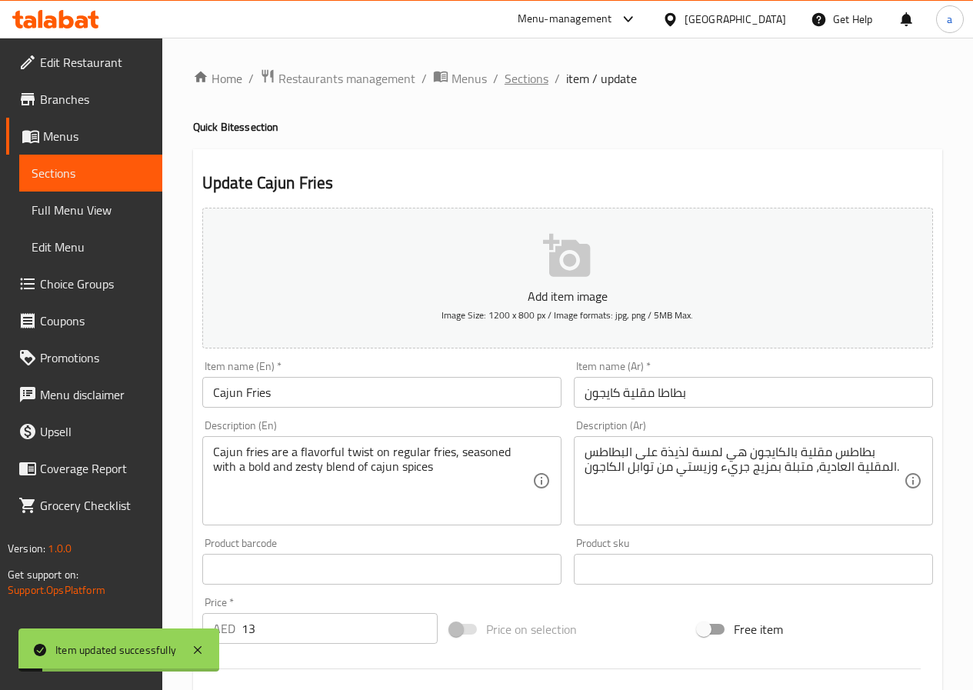
click at [536, 83] on span "Sections" at bounding box center [527, 78] width 44 height 18
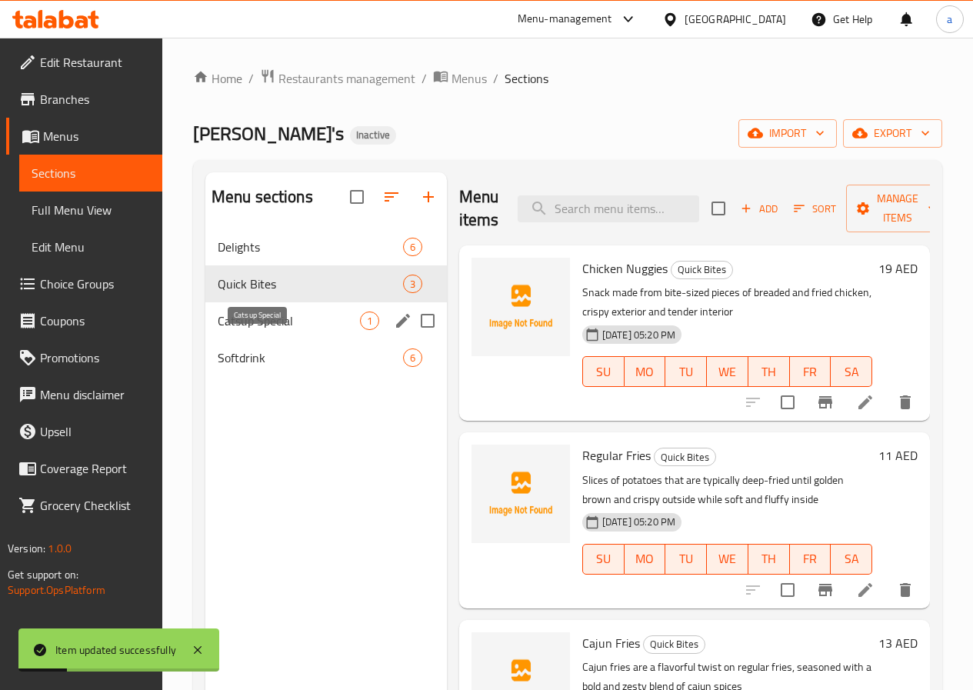
click at [285, 330] on span "Catsup Special" at bounding box center [289, 321] width 142 height 18
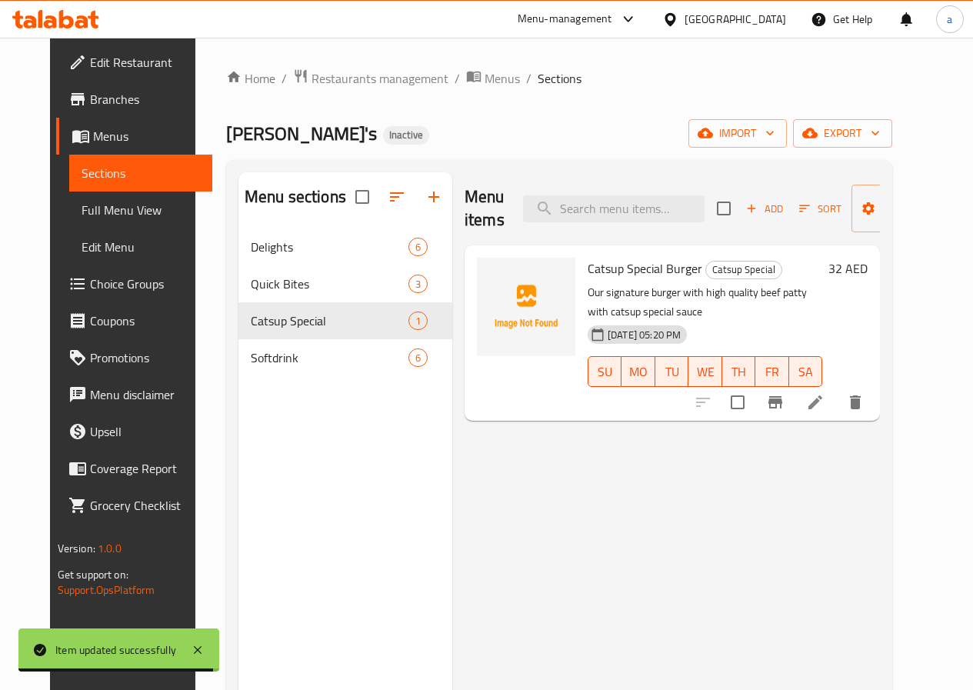
click at [837, 390] on li at bounding box center [815, 403] width 43 height 28
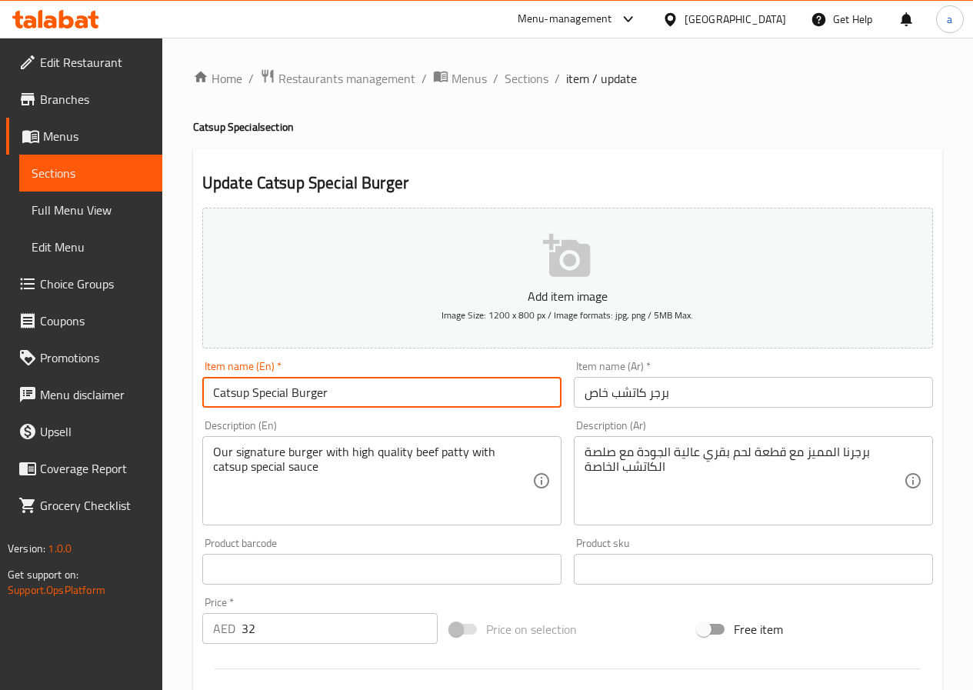
drag, startPoint x: 211, startPoint y: 396, endPoint x: 248, endPoint y: 401, distance: 37.2
click at [248, 401] on input "Catsup Special Burger" at bounding box center [381, 392] width 359 height 31
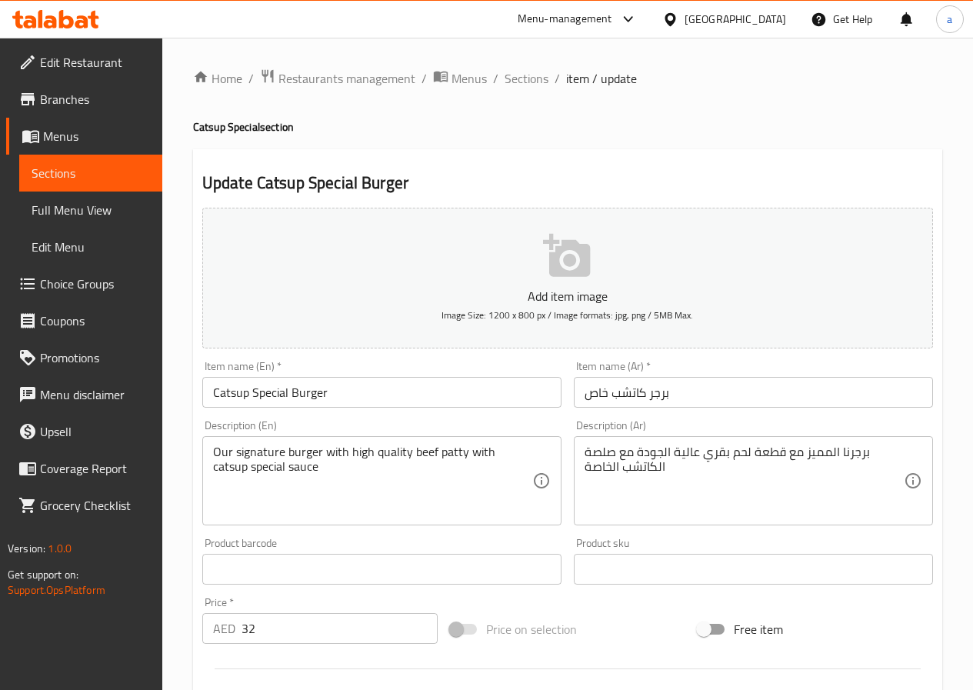
click at [418, 402] on input "Catsup Special Burger" at bounding box center [381, 392] width 359 height 31
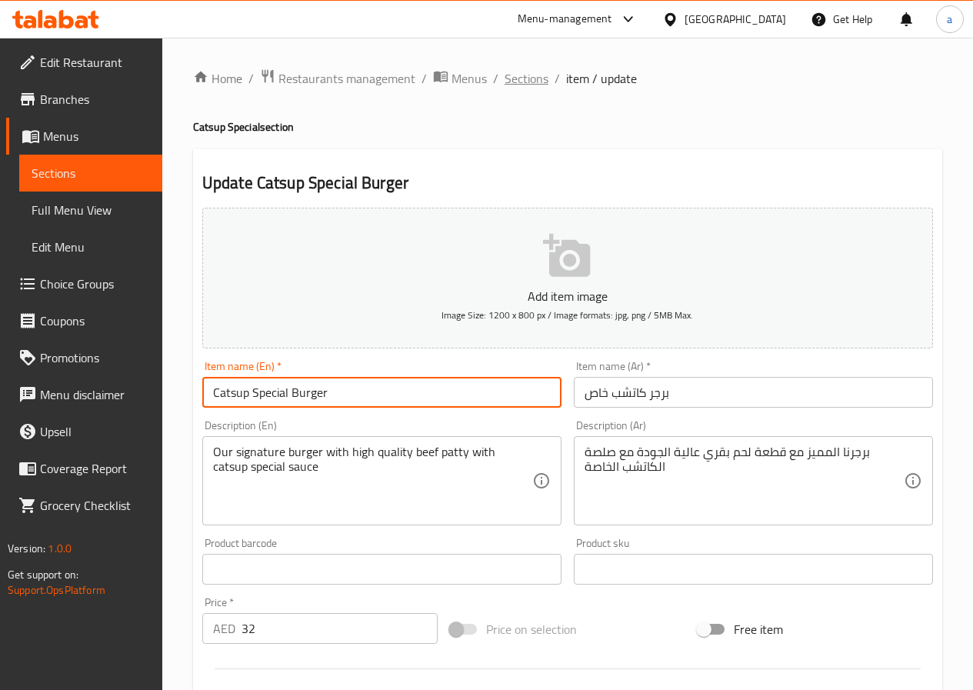
click at [524, 82] on span "Sections" at bounding box center [527, 78] width 44 height 18
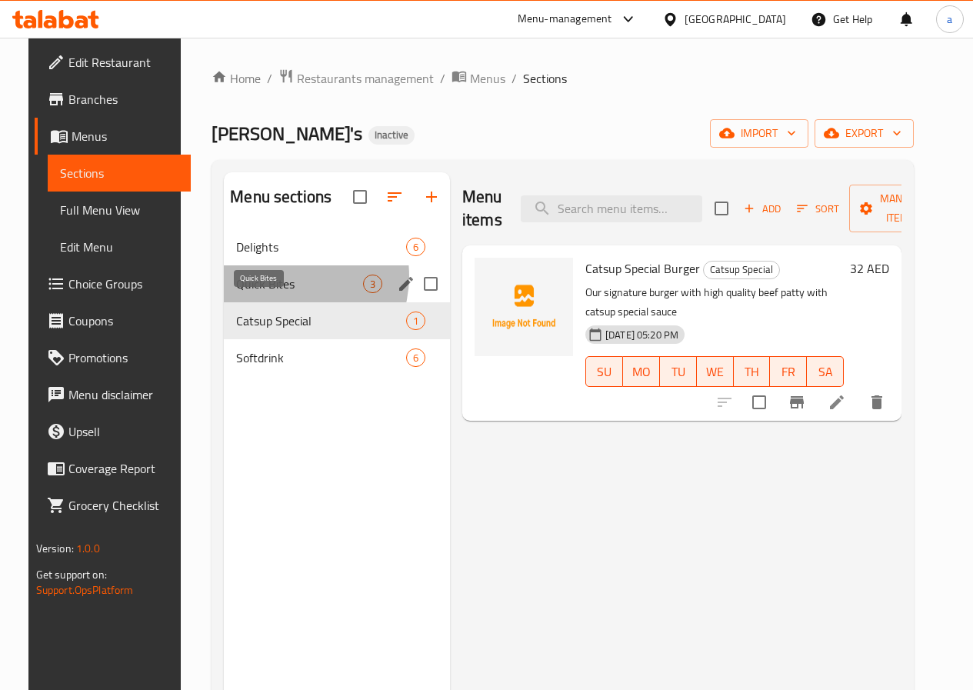
click at [270, 293] on span "Quick Bites" at bounding box center [299, 284] width 127 height 18
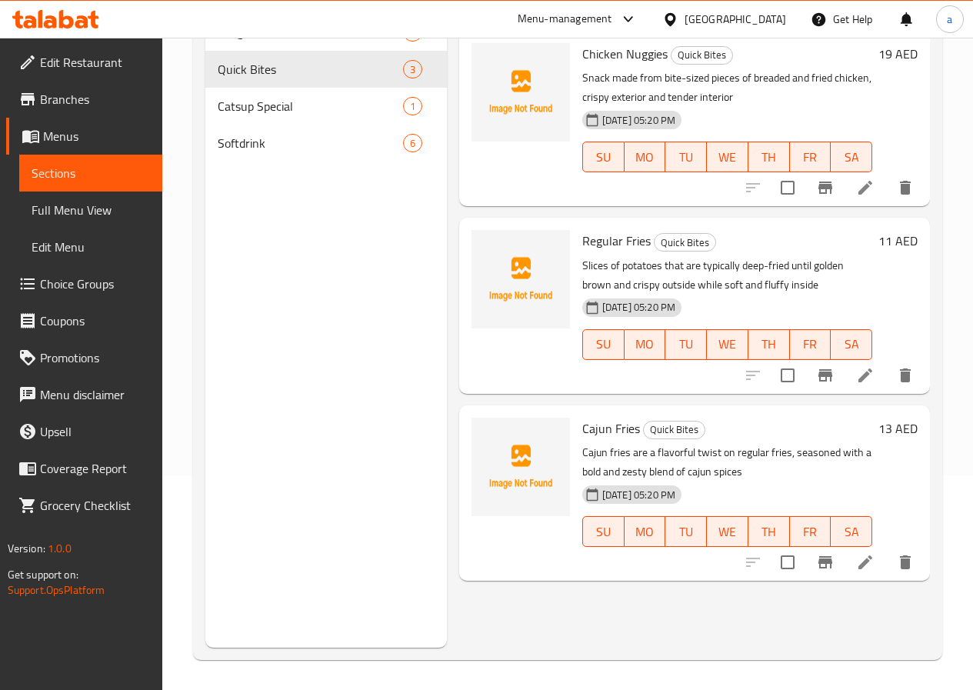
scroll to position [215, 0]
click at [863, 556] on icon at bounding box center [865, 562] width 18 height 18
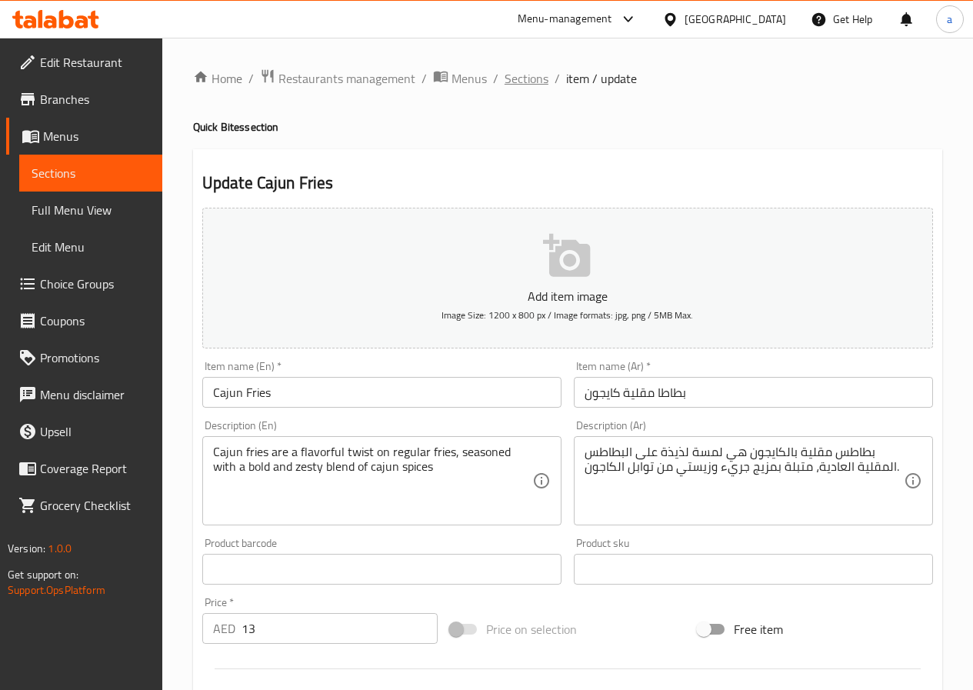
click at [529, 80] on span "Sections" at bounding box center [527, 78] width 44 height 18
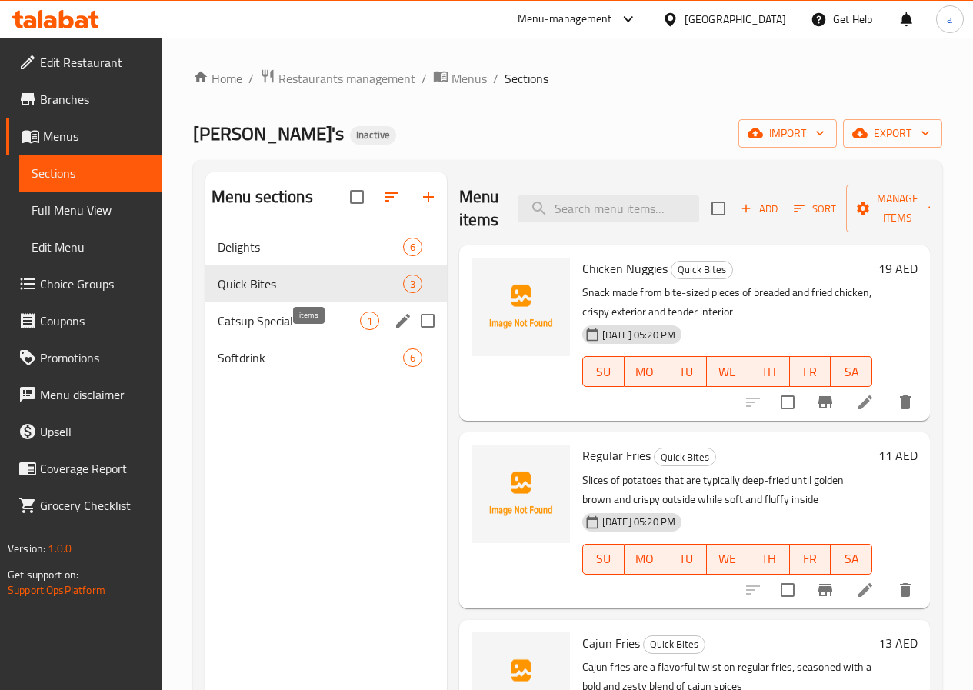
click at [361, 329] on span "1" at bounding box center [370, 321] width 18 height 15
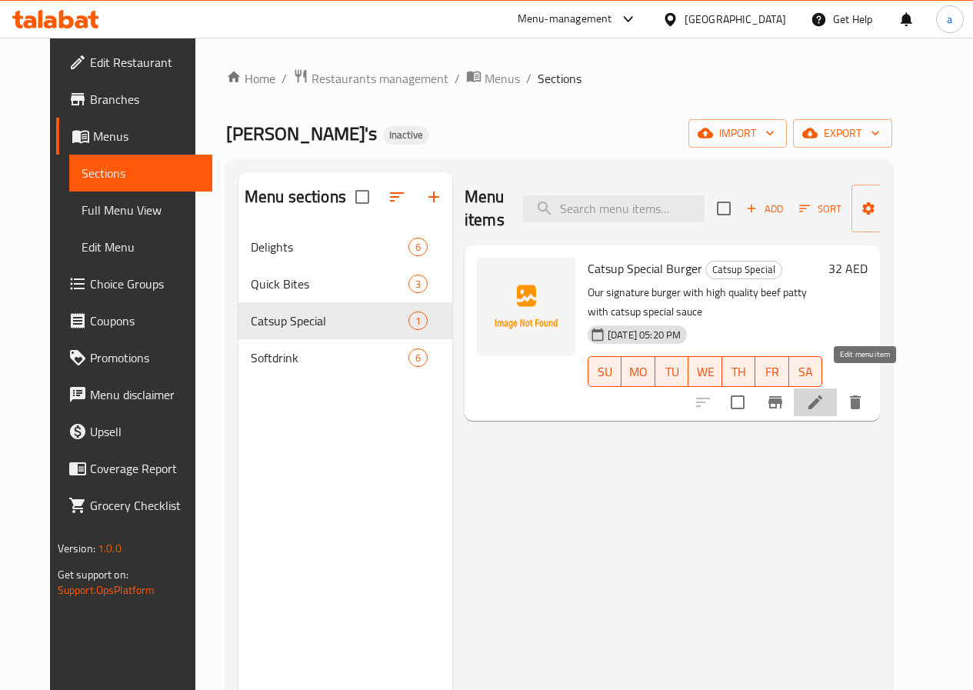
click at [825, 393] on icon at bounding box center [815, 402] width 18 height 18
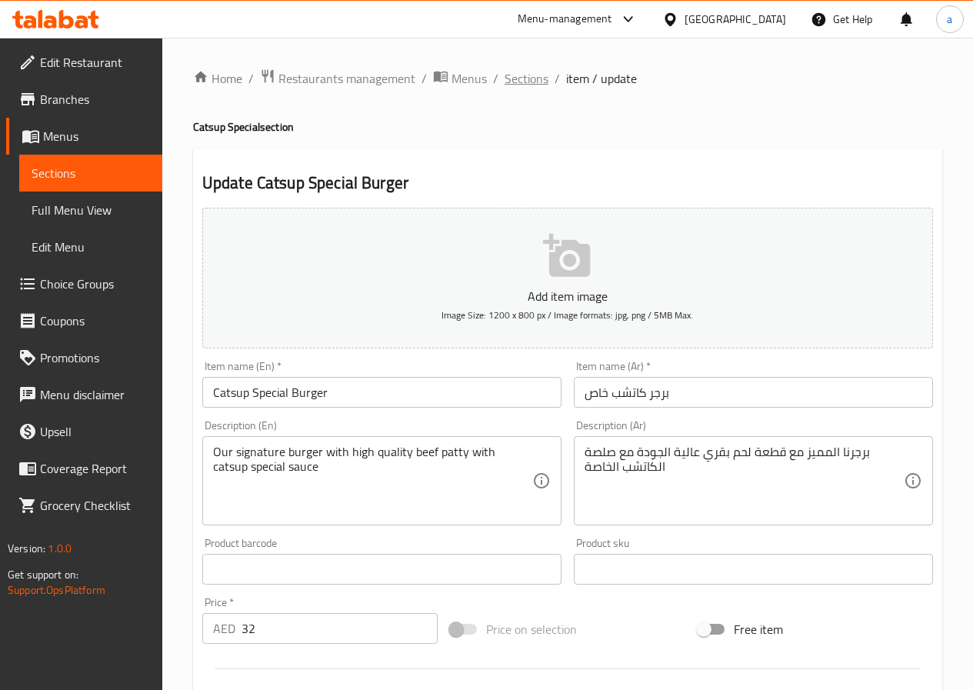
click at [512, 73] on span "Sections" at bounding box center [527, 78] width 44 height 18
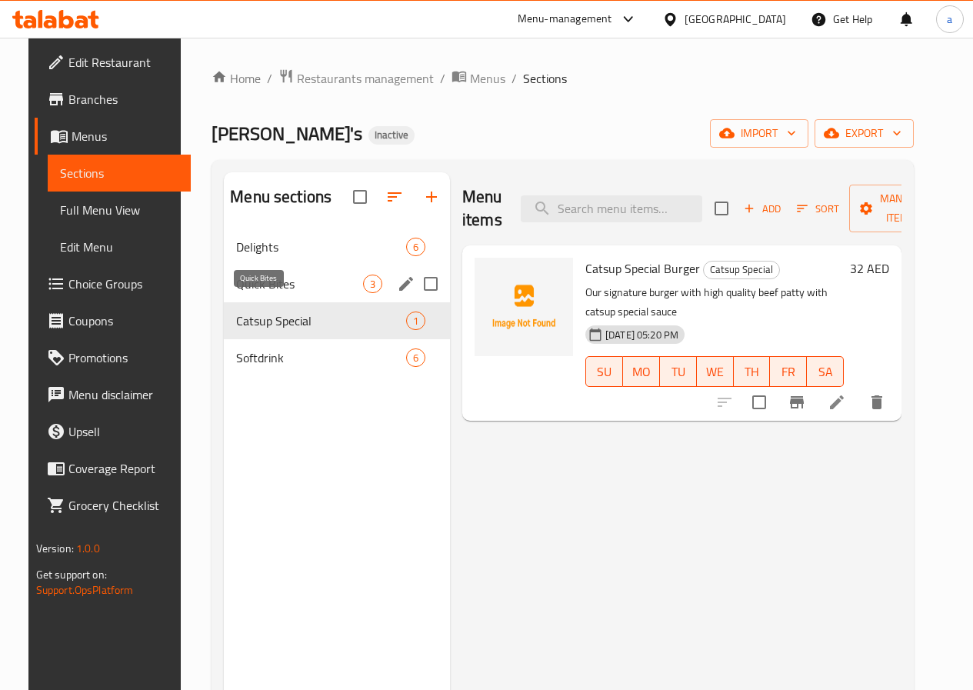
click at [279, 293] on span "Quick Bites" at bounding box center [299, 284] width 127 height 18
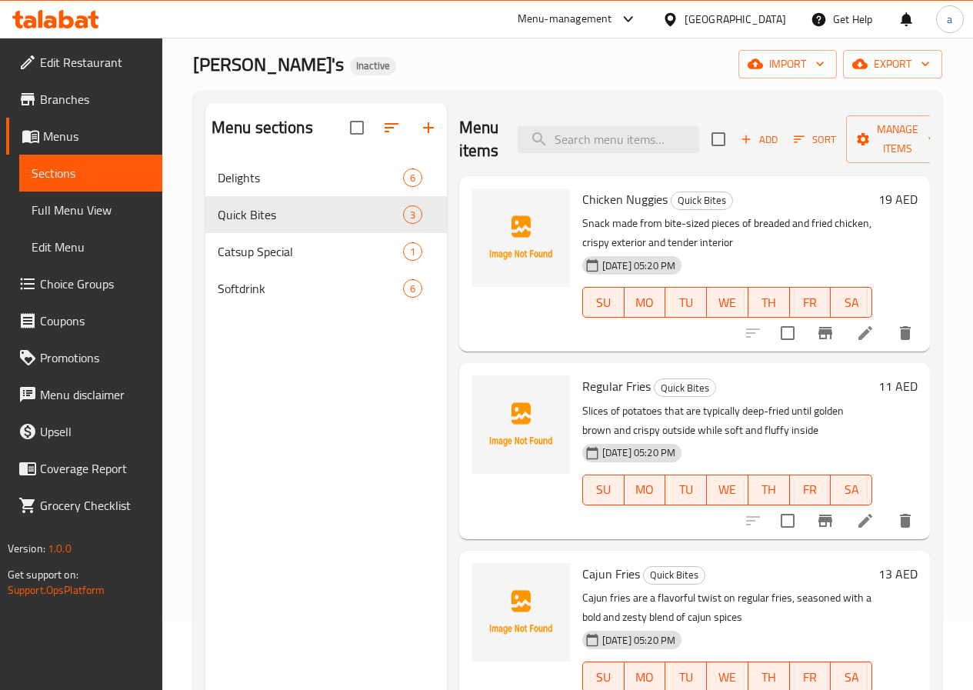
scroll to position [215, 0]
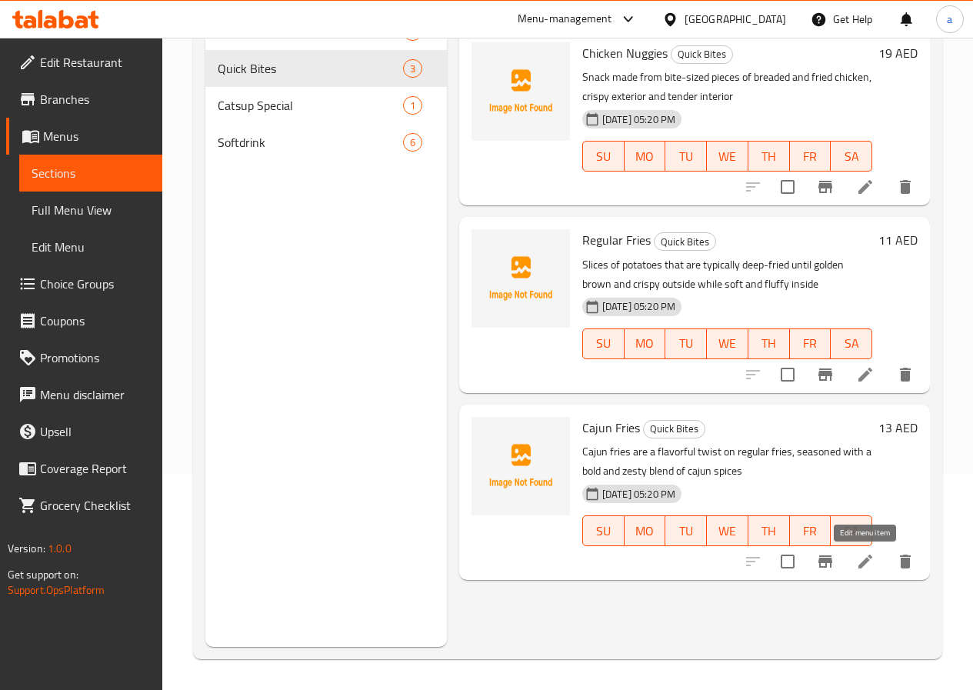
click at [861, 558] on icon at bounding box center [865, 562] width 18 height 18
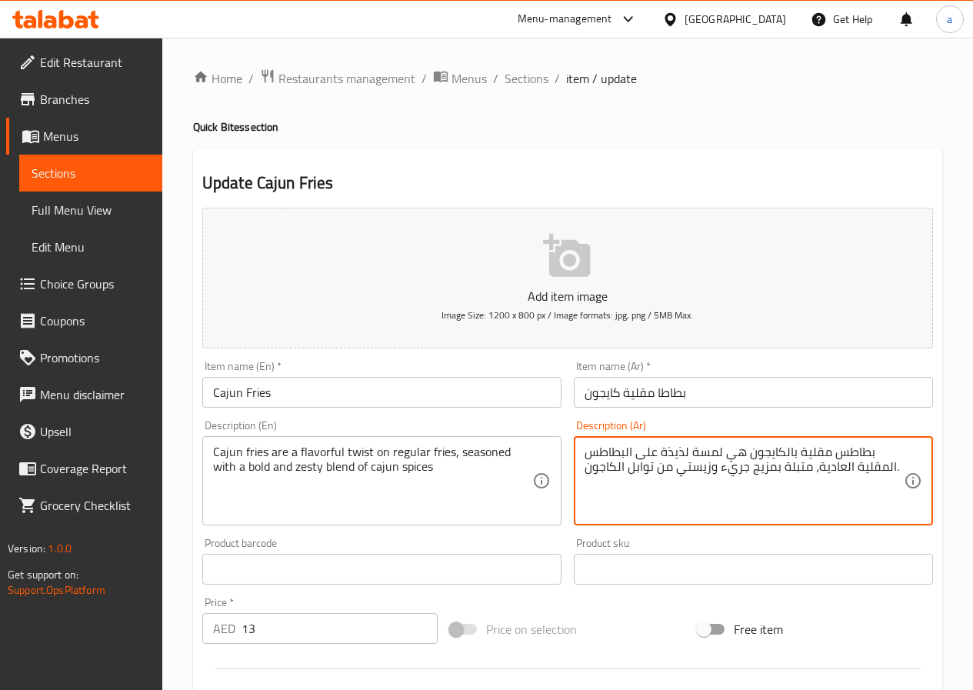
drag, startPoint x: 719, startPoint y: 452, endPoint x: 693, endPoint y: 452, distance: 26.2
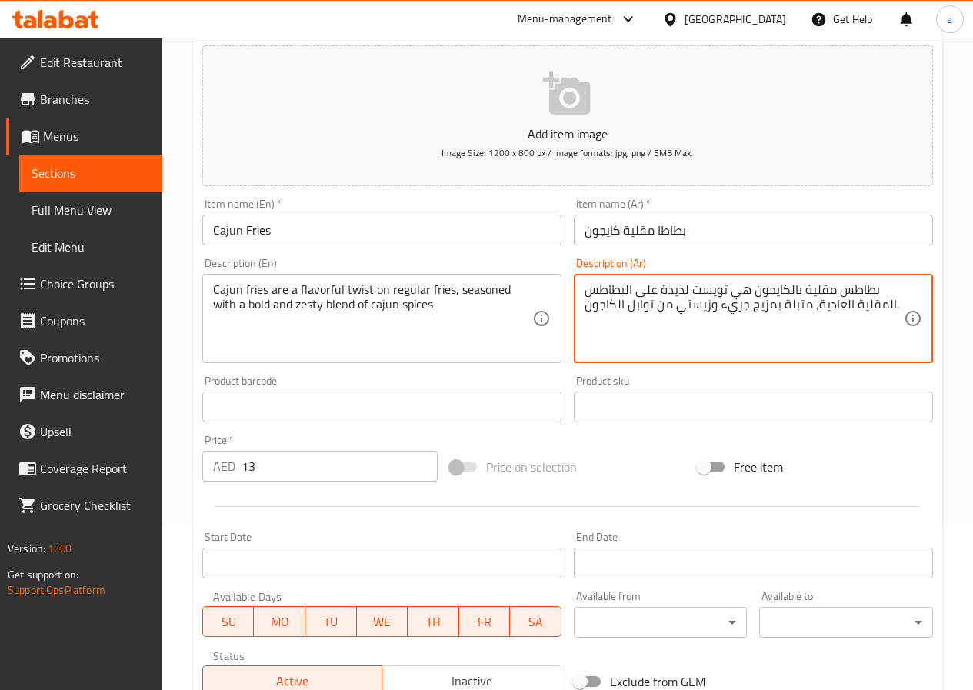
scroll to position [397, 0]
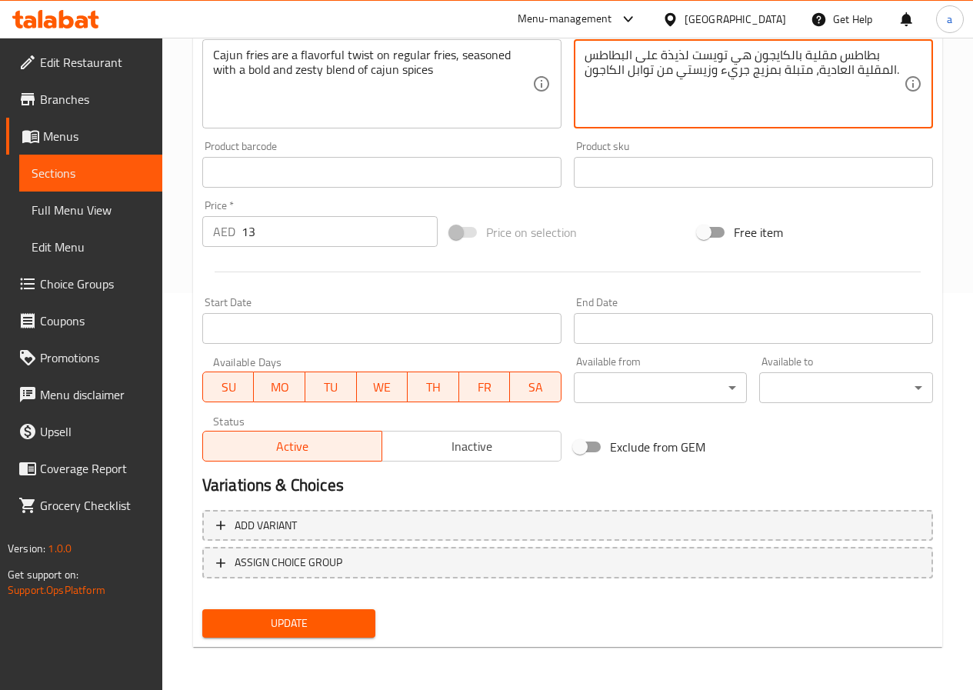
type textarea "بطاطس مقلية بالكايجون هي تويست لذيذة على البطاطس المقلية العادية، متبلة بمزيج ج…"
click at [242, 638] on button "Update" at bounding box center [289, 623] width 174 height 28
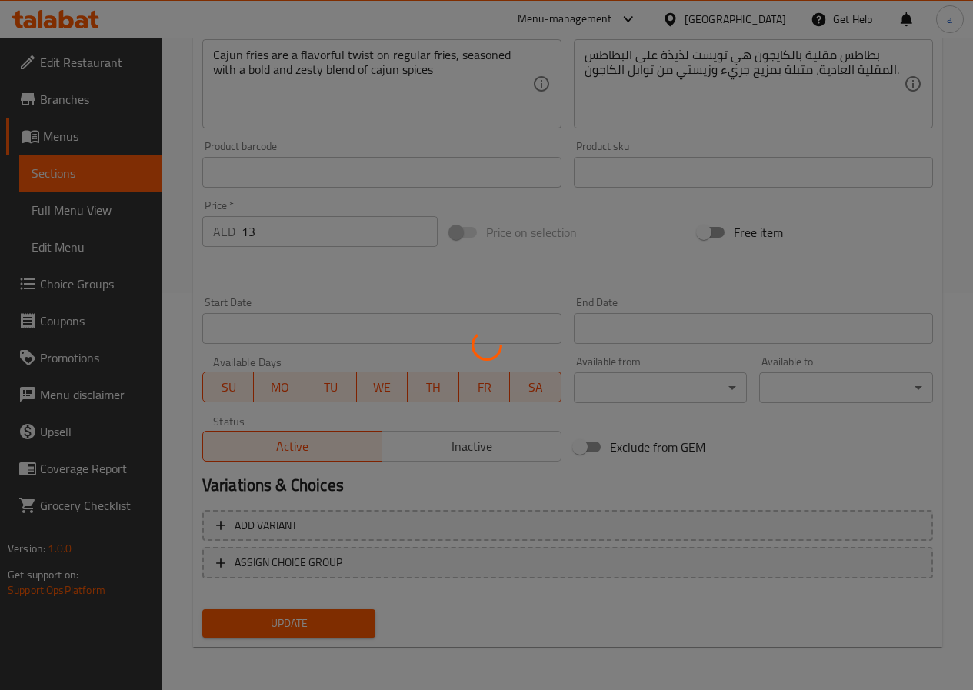
scroll to position [0, 0]
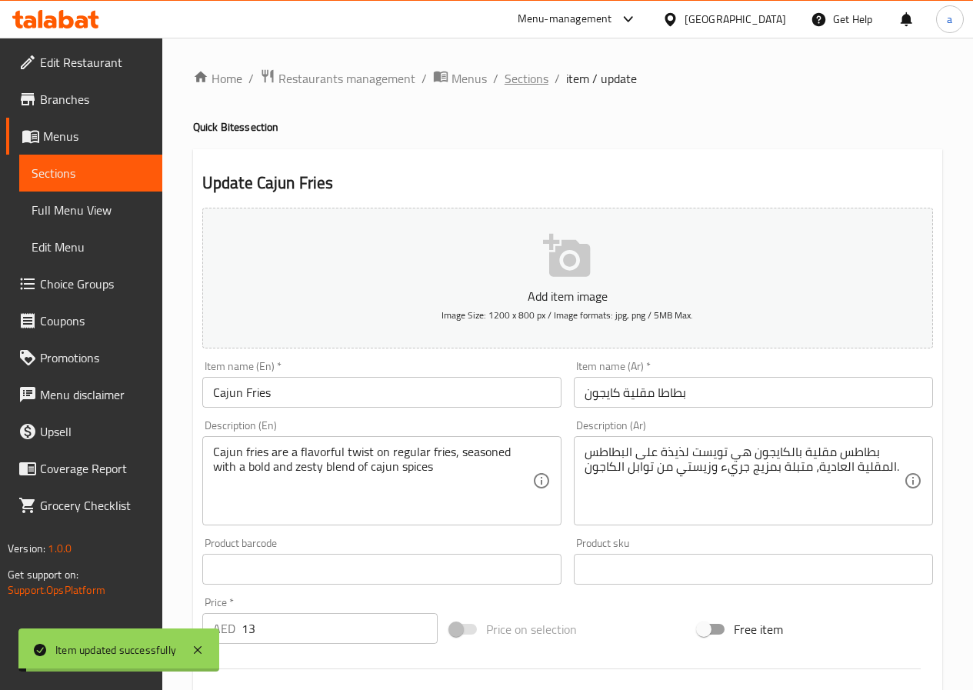
click at [531, 83] on span "Sections" at bounding box center [527, 78] width 44 height 18
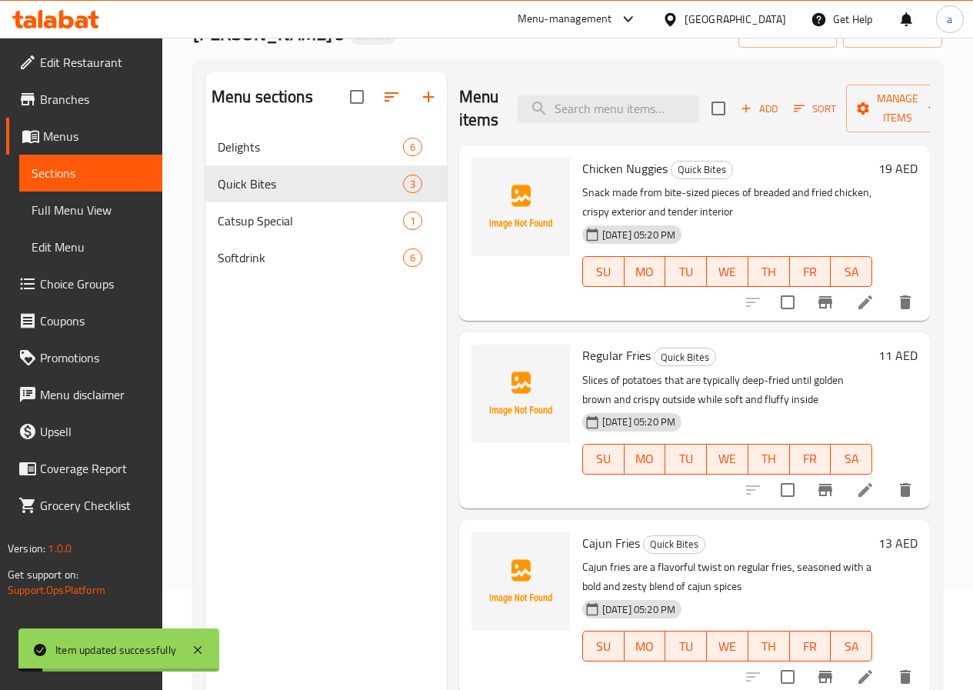
scroll to position [215, 0]
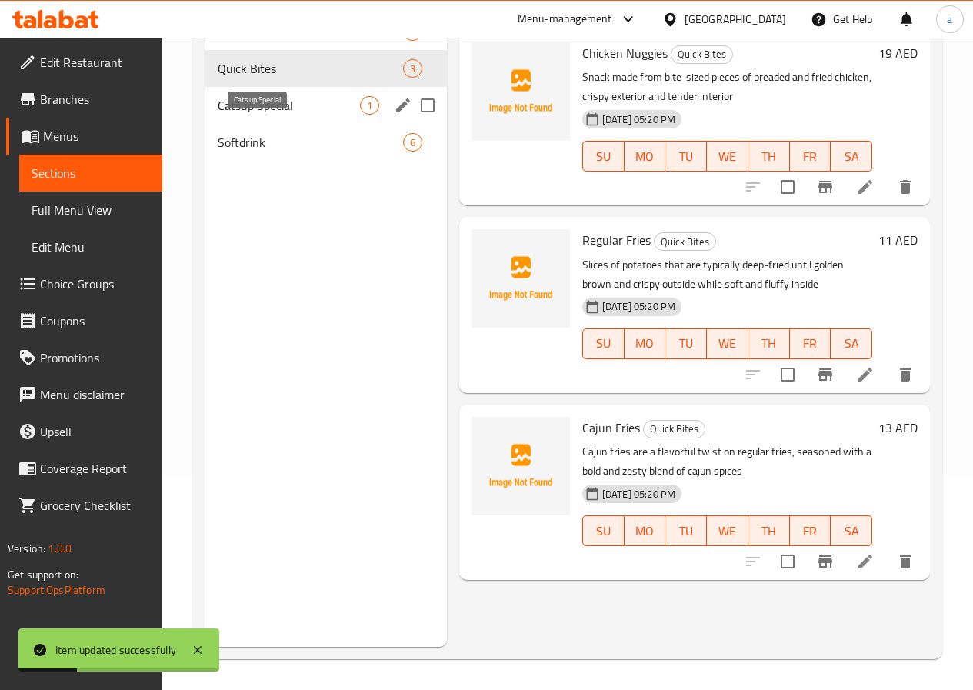
click at [254, 115] on span "Catsup Special" at bounding box center [289, 105] width 142 height 18
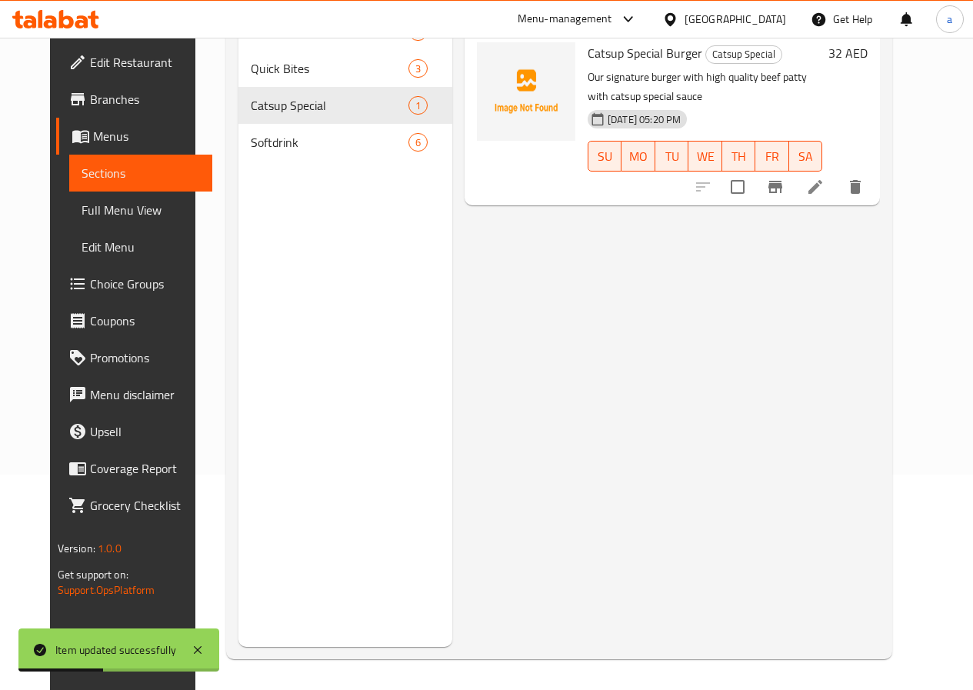
click at [825, 178] on icon at bounding box center [815, 187] width 18 height 18
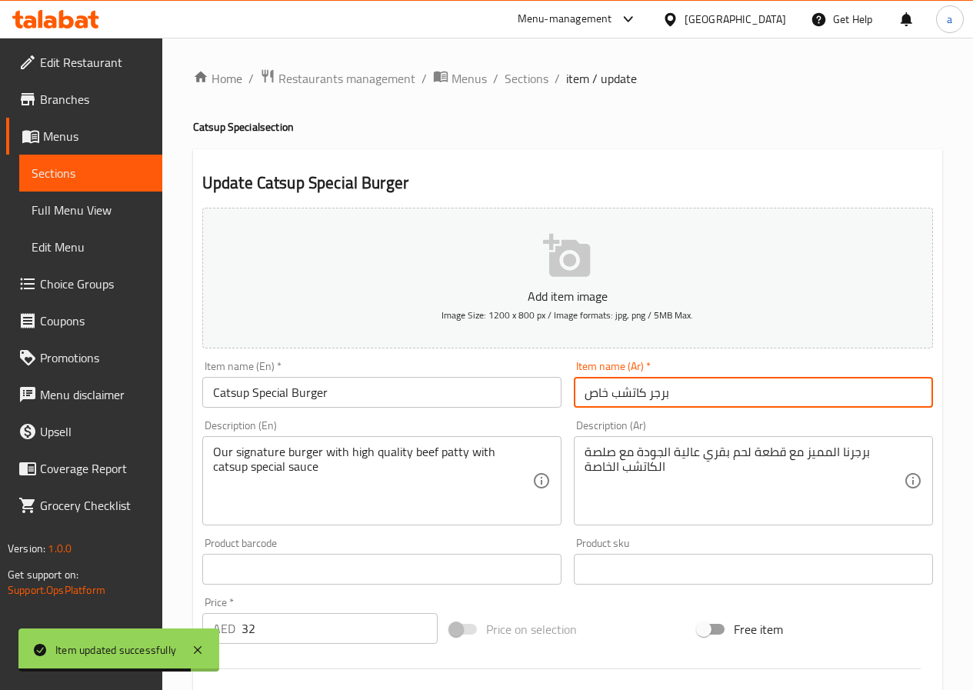
click at [640, 393] on input "برجر كاتشب خاص" at bounding box center [753, 392] width 359 height 31
click at [629, 391] on input "برجر كاتشب خاص" at bounding box center [753, 392] width 359 height 31
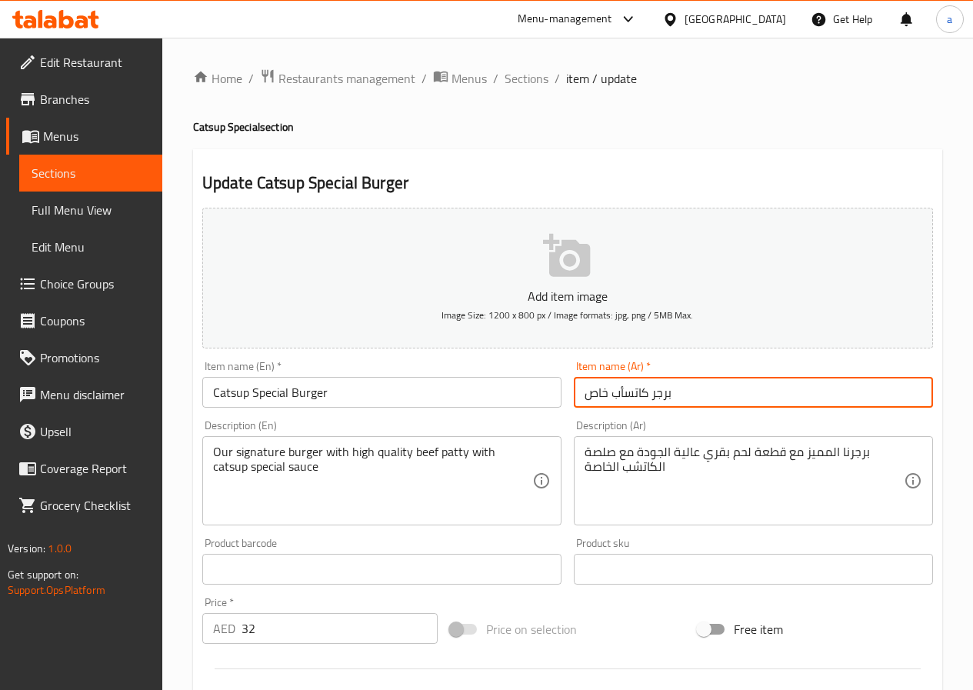
type input "برجر كاتسأب خاص"
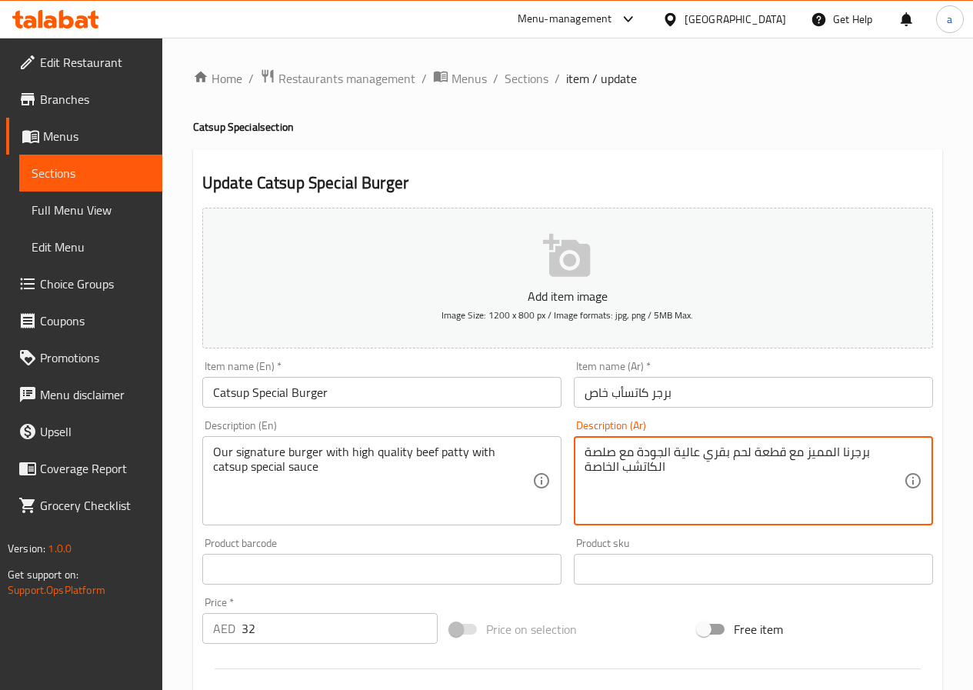
drag, startPoint x: 663, startPoint y: 469, endPoint x: 625, endPoint y: 467, distance: 38.5
click at [599, 445] on textarea "برجرنا المميز مع قطعة لحم بقري عالية الجودة مع صلصة كاتسأب الخاصة" at bounding box center [744, 481] width 319 height 73
click at [591, 469] on textarea "برجرنا المميز مع قطعة لحم بقري عالية الجودة مع صوص كاتسأب الخاصة" at bounding box center [744, 481] width 319 height 73
drag, startPoint x: 830, startPoint y: 456, endPoint x: 818, endPoint y: 455, distance: 12.4
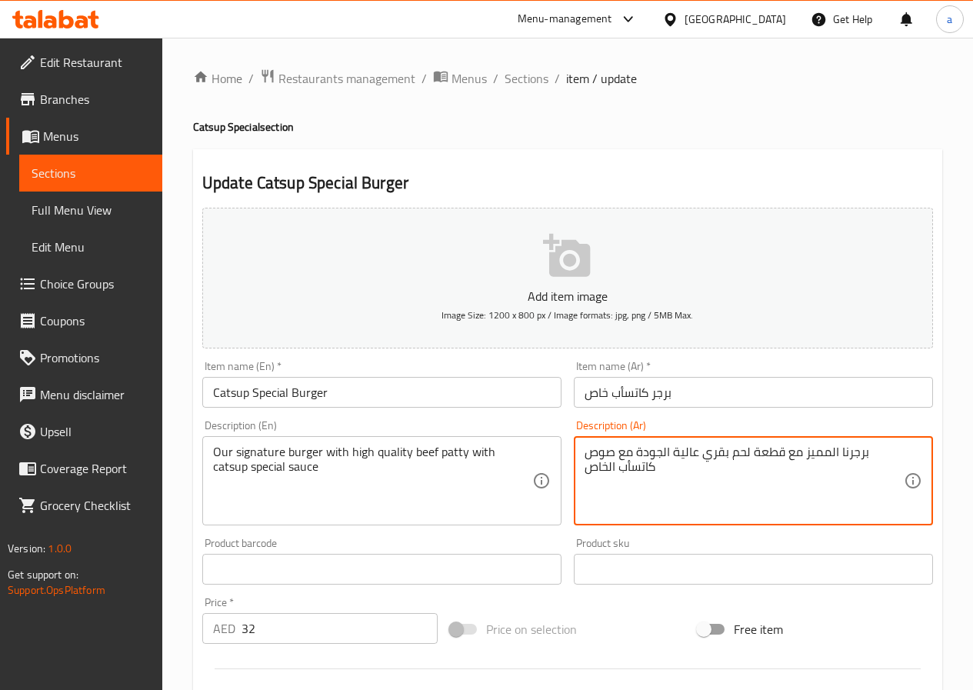
click at [823, 452] on textarea "برجرنا المميز مع قطعة لحم بقري عالية الجودة مع صوص كاتسأب الخاص" at bounding box center [744, 481] width 319 height 73
drag, startPoint x: 831, startPoint y: 456, endPoint x: 803, endPoint y: 452, distance: 28.0
click at [803, 452] on textarea "برجرنا المميز مع قطعة لحم بقري عالية الجودة مع صوص كاتسأب الخاص" at bounding box center [744, 481] width 319 height 73
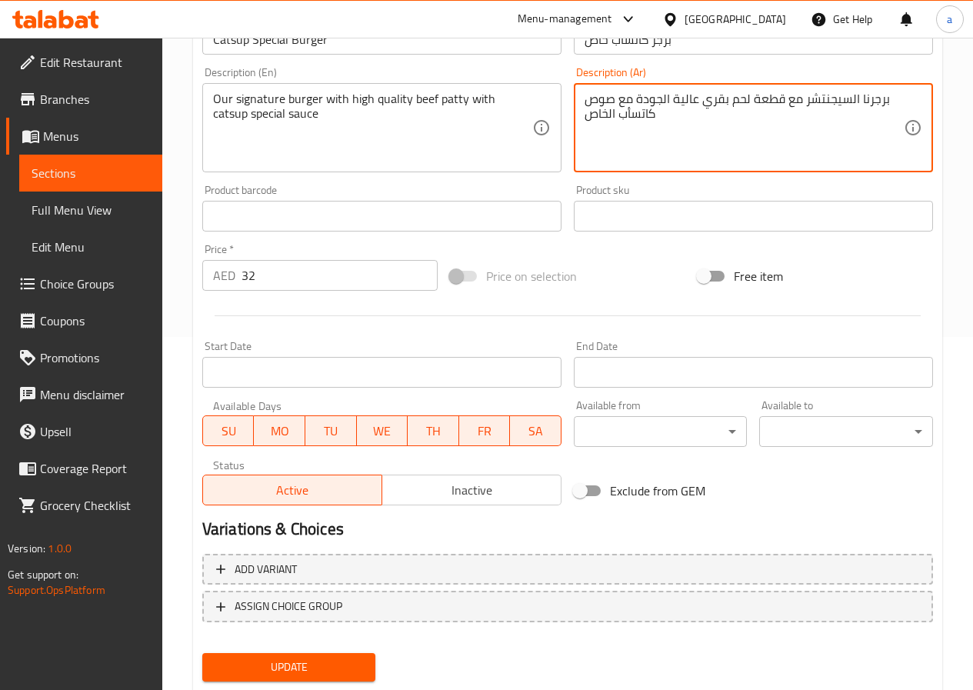
scroll to position [397, 0]
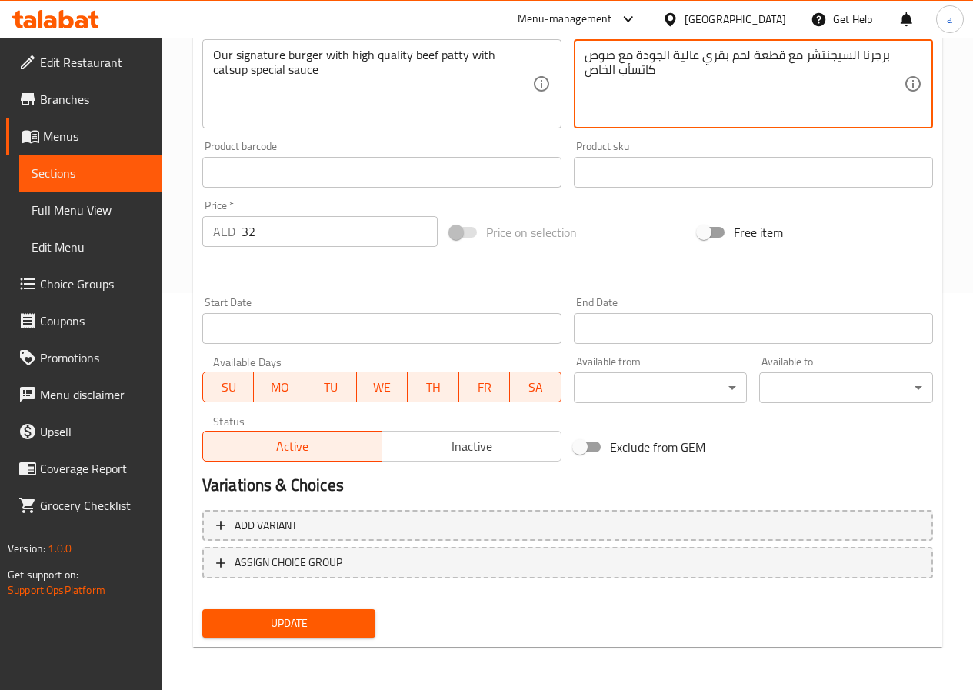
type textarea "برجرنا السيجنتشر مع قطعة لحم بقري عالية الجودة مع صوص كاتسأب الخاص"
click at [358, 616] on span "Update" at bounding box center [289, 623] width 149 height 19
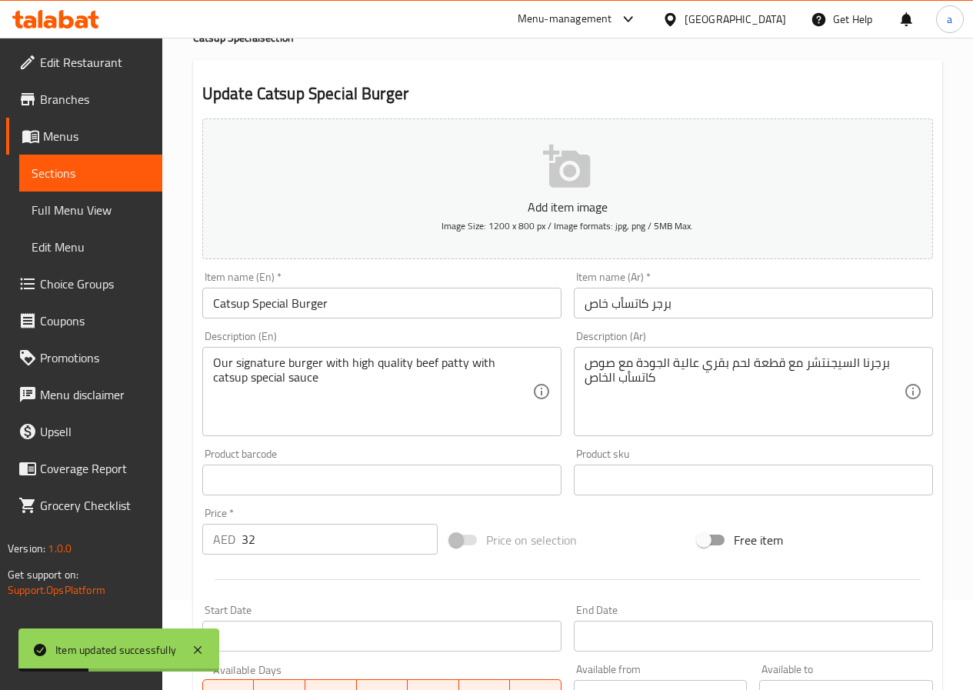
scroll to position [0, 0]
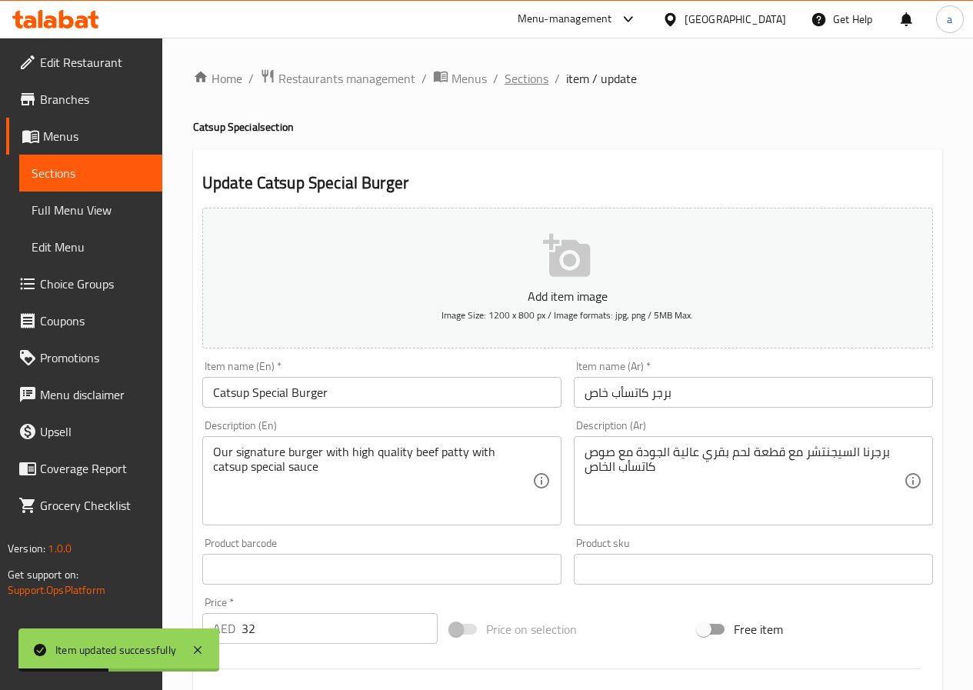
click at [516, 81] on span "Sections" at bounding box center [527, 78] width 44 height 18
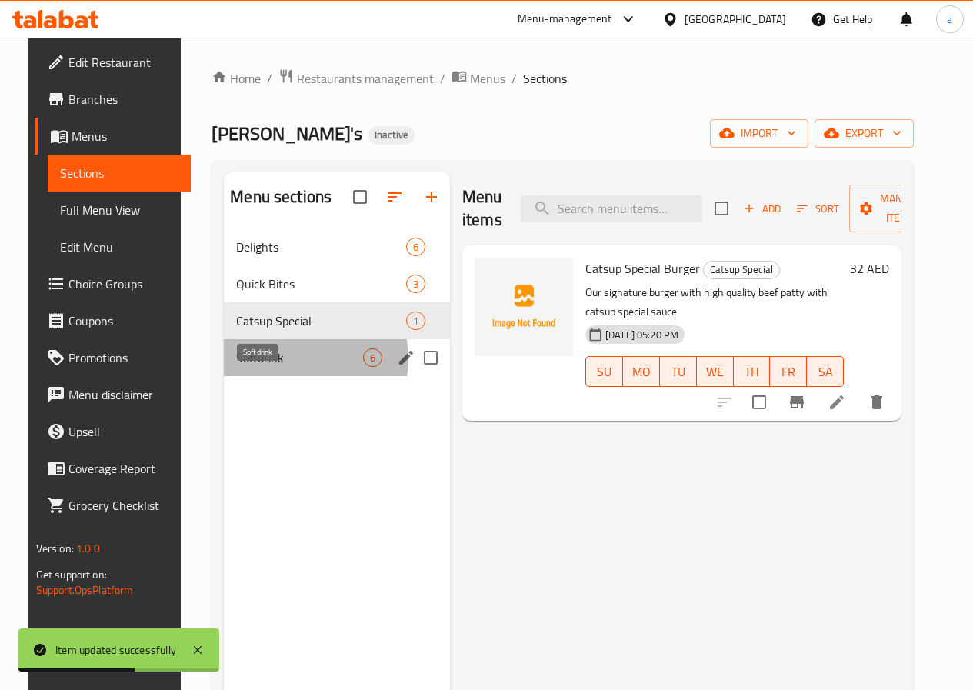
click at [274, 367] on span "Softdrink" at bounding box center [299, 358] width 127 height 18
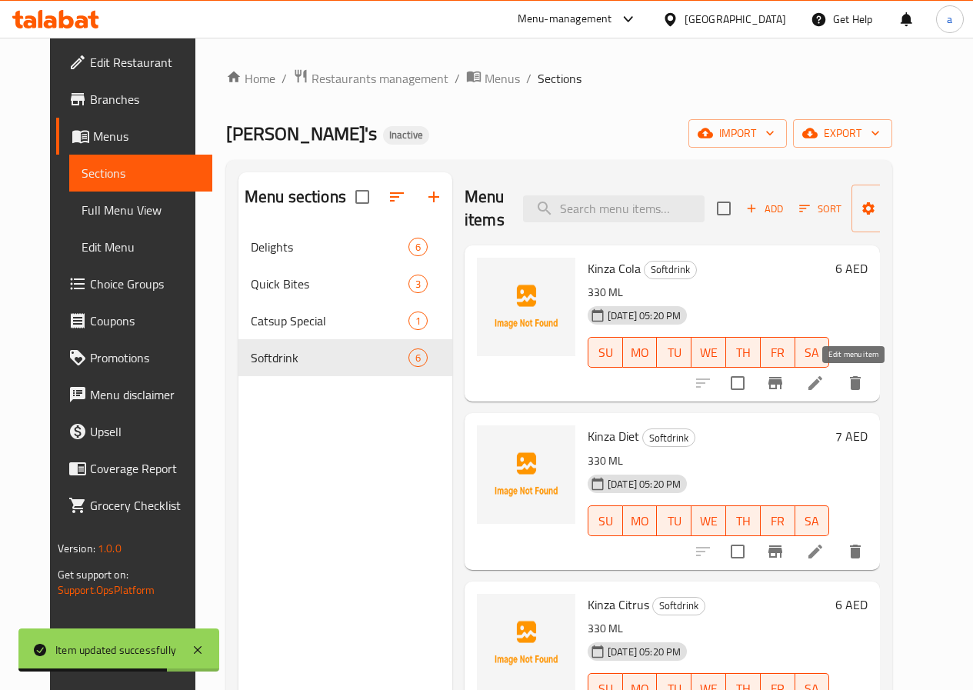
click at [825, 379] on icon at bounding box center [815, 383] width 18 height 18
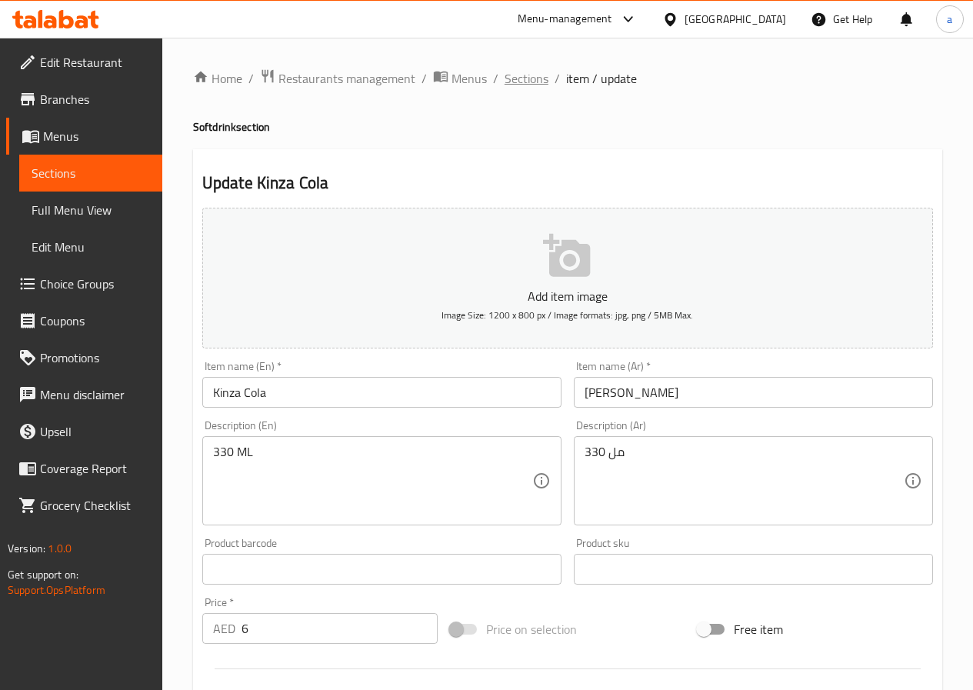
click at [524, 87] on span "Sections" at bounding box center [527, 78] width 44 height 18
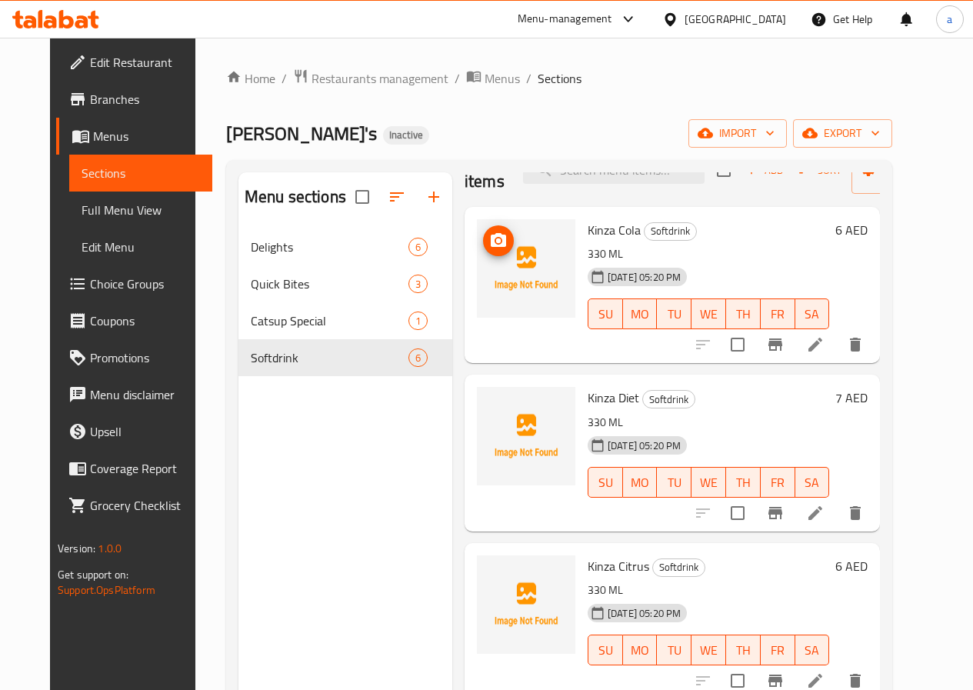
scroll to position [77, 0]
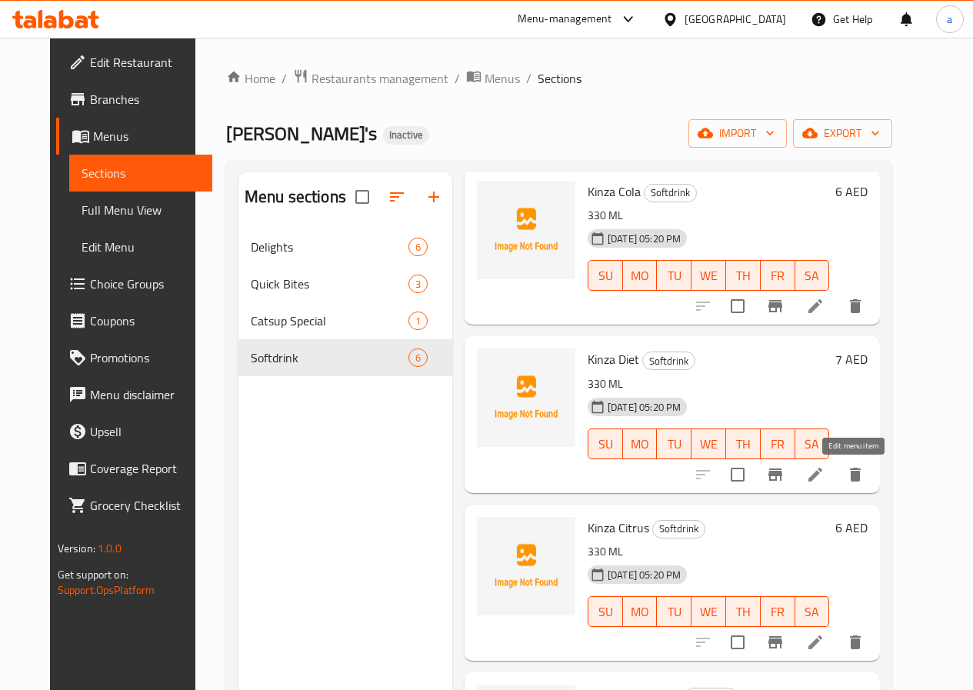
click at [823, 469] on icon at bounding box center [816, 475] width 14 height 14
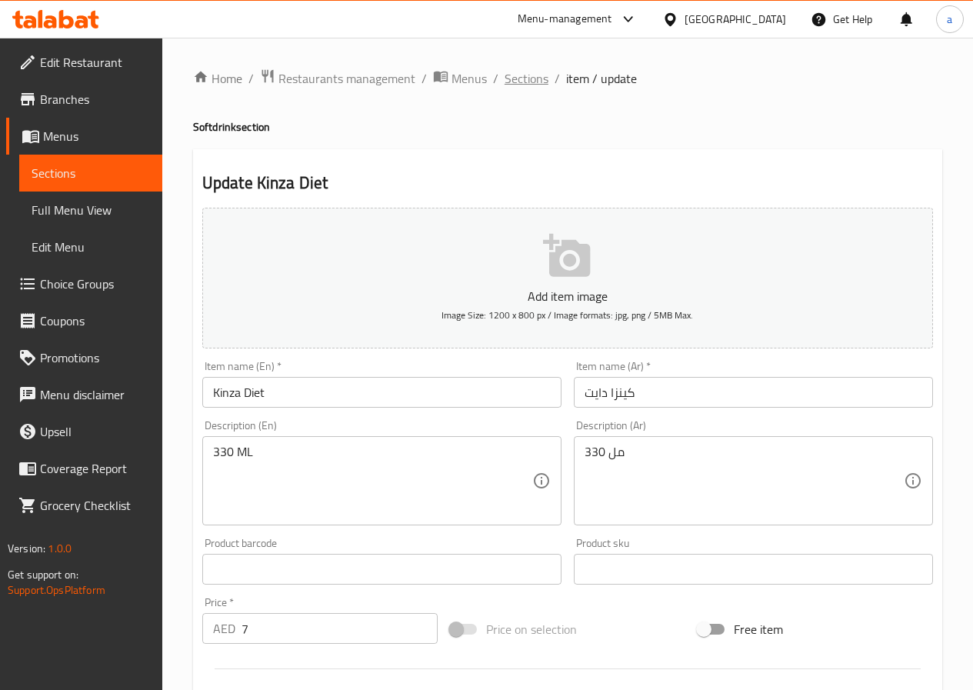
click at [528, 84] on span "Sections" at bounding box center [527, 78] width 44 height 18
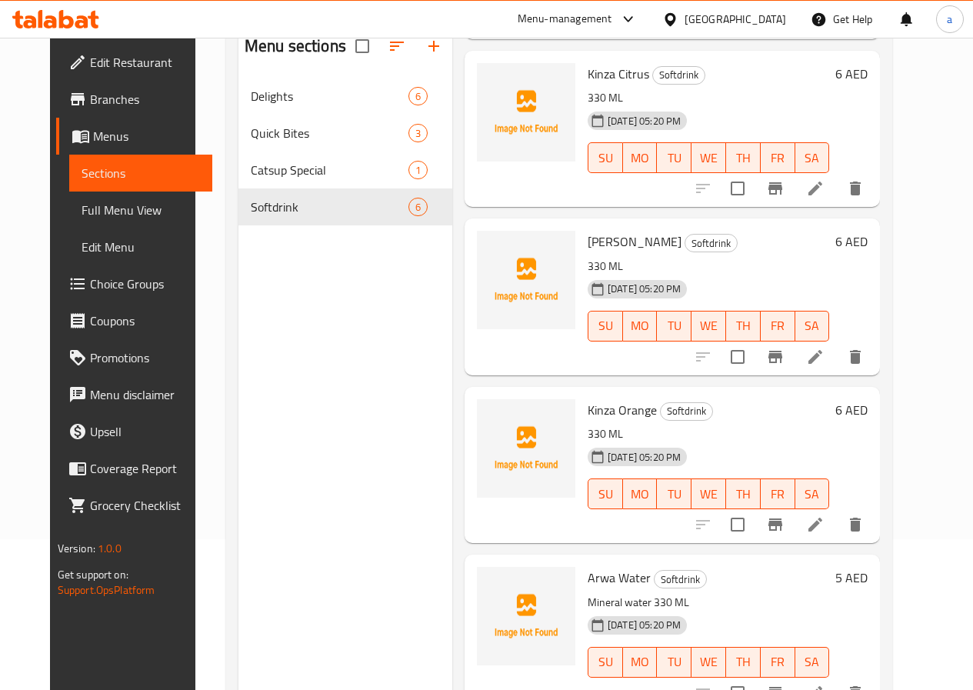
scroll to position [215, 0]
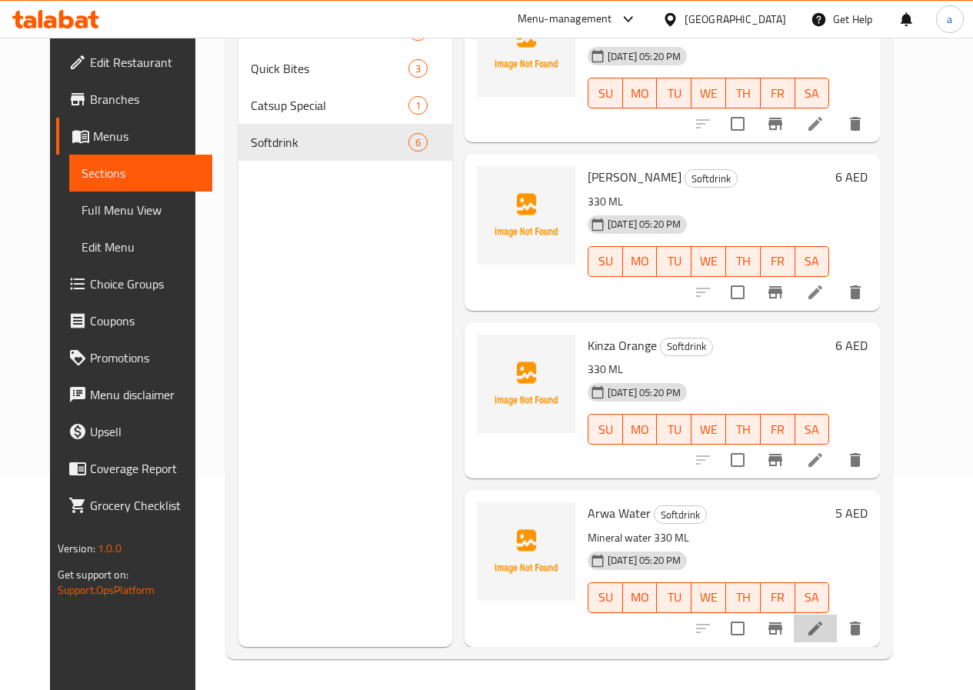
click at [837, 633] on li at bounding box center [815, 629] width 43 height 28
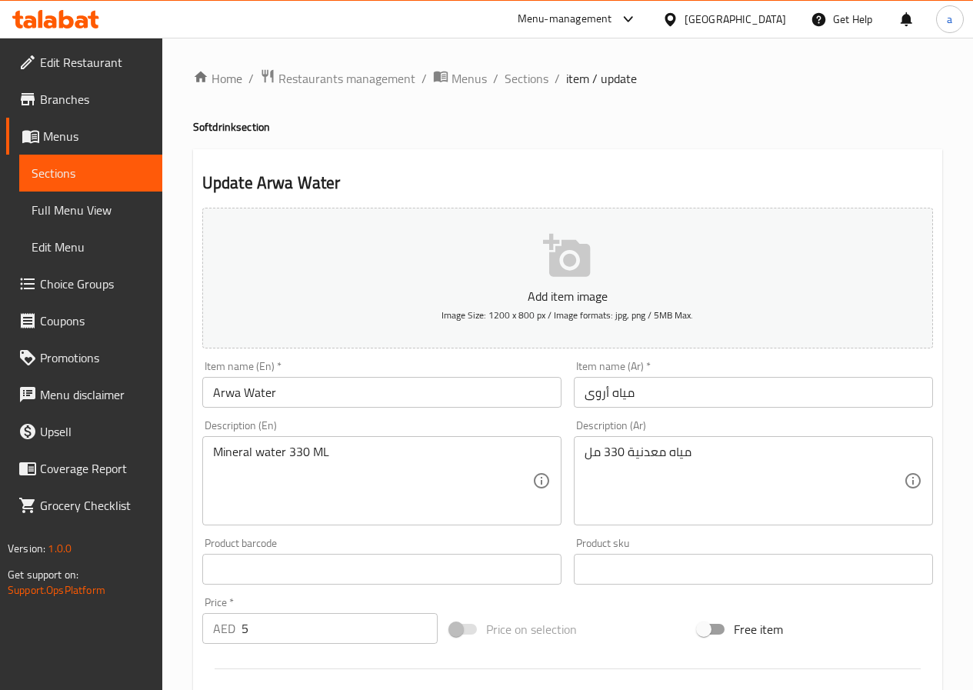
scroll to position [385, 0]
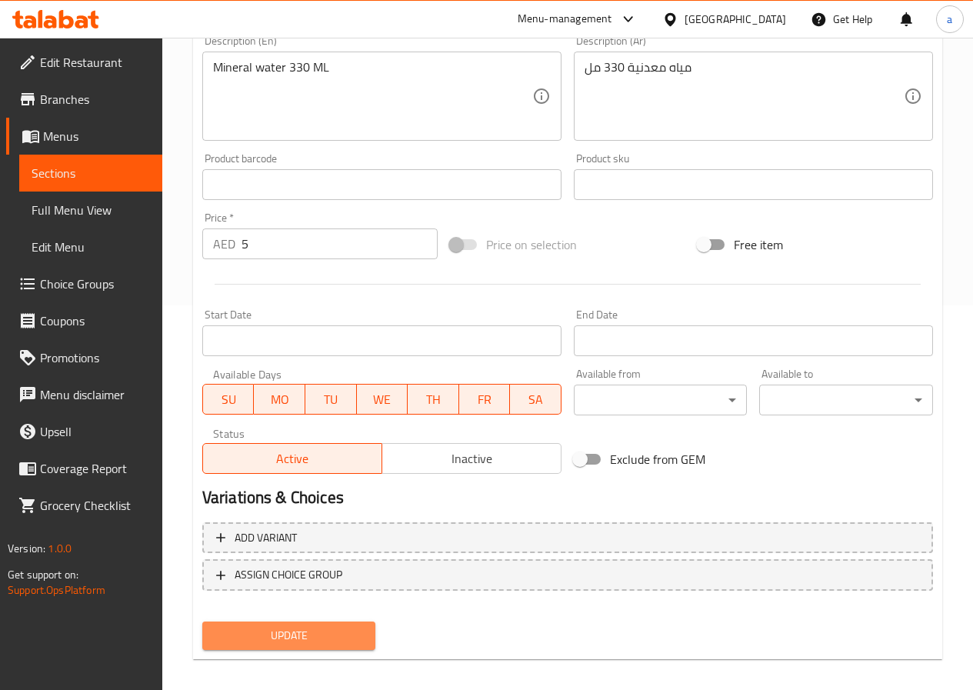
click at [338, 636] on span "Update" at bounding box center [289, 635] width 149 height 19
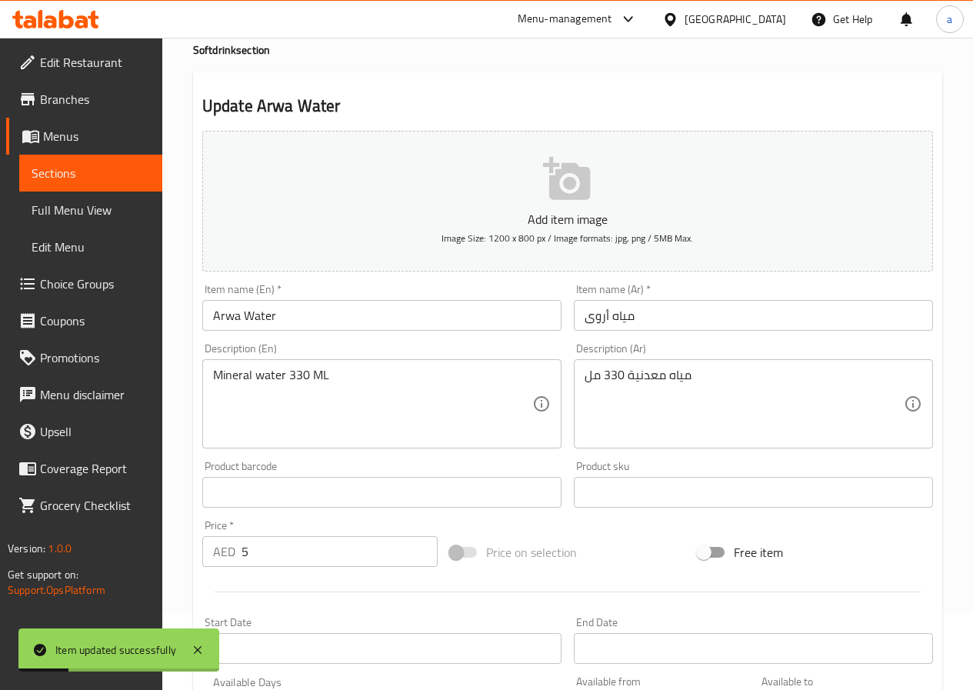
scroll to position [0, 0]
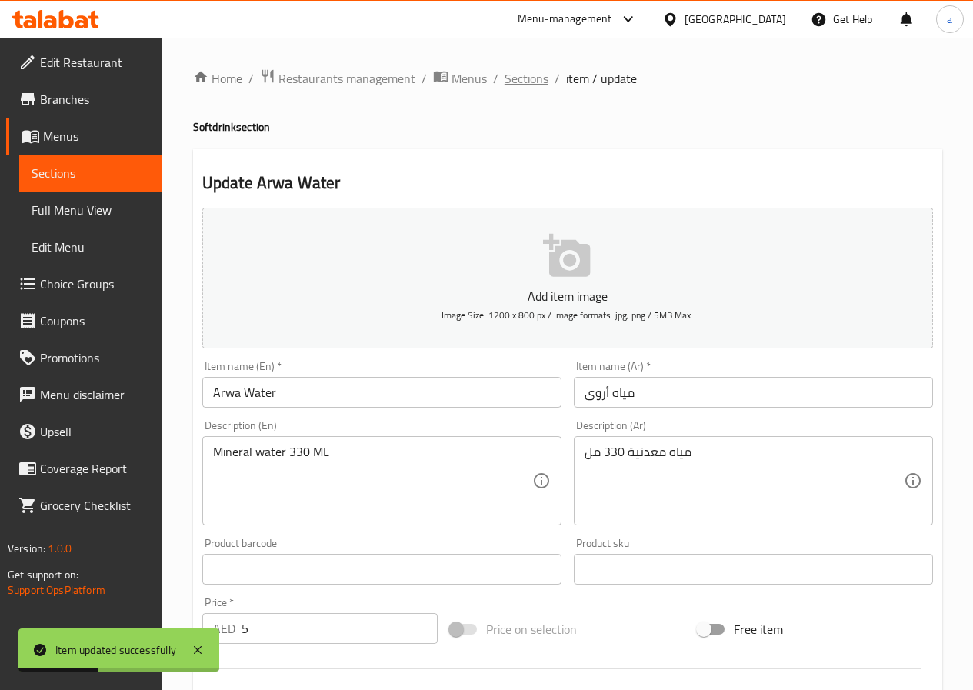
click at [532, 84] on span "Sections" at bounding box center [527, 78] width 44 height 18
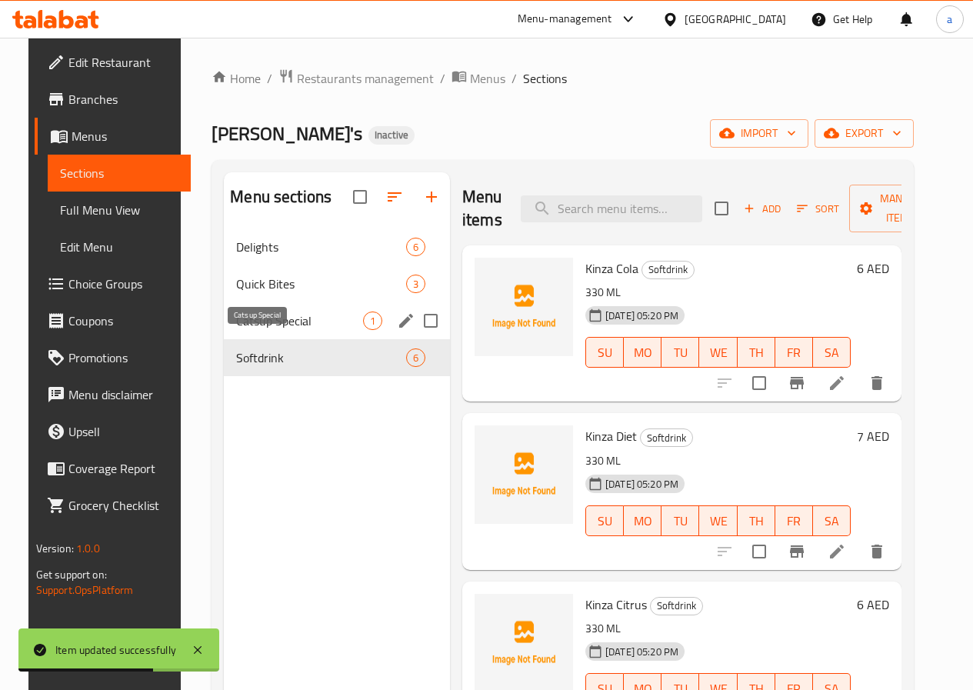
click at [257, 330] on span "Catsup Special" at bounding box center [299, 321] width 127 height 18
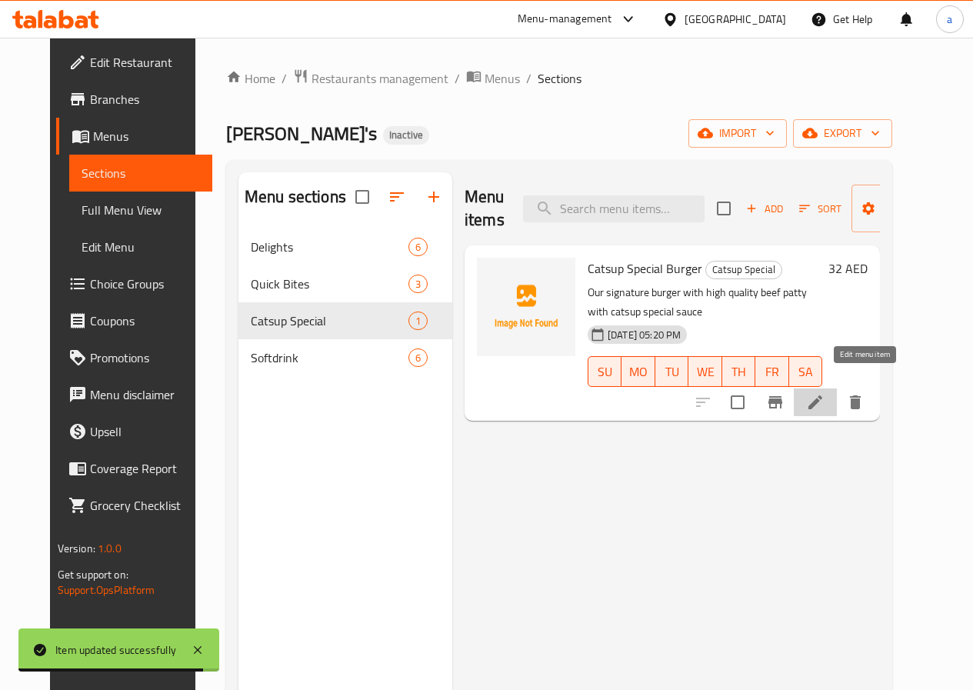
click at [825, 393] on icon at bounding box center [815, 402] width 18 height 18
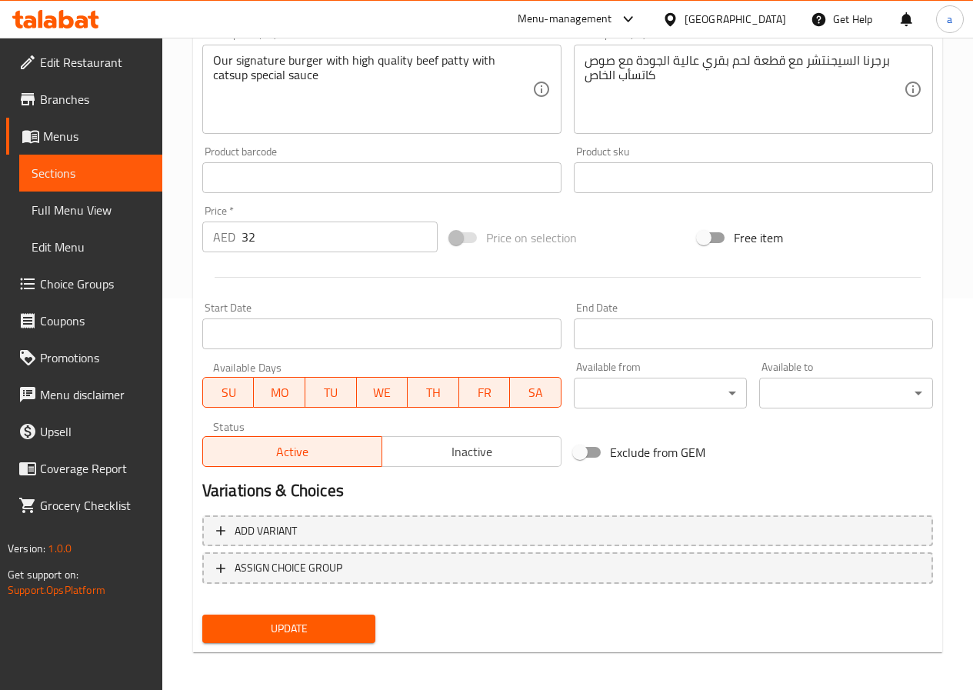
scroll to position [397, 0]
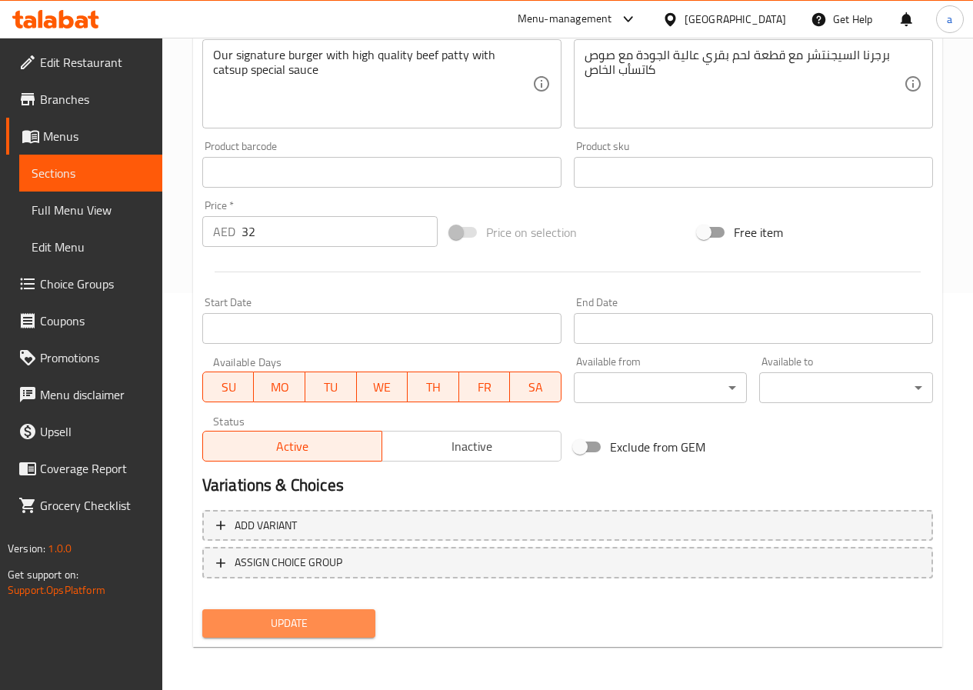
click at [285, 614] on span "Update" at bounding box center [289, 623] width 149 height 19
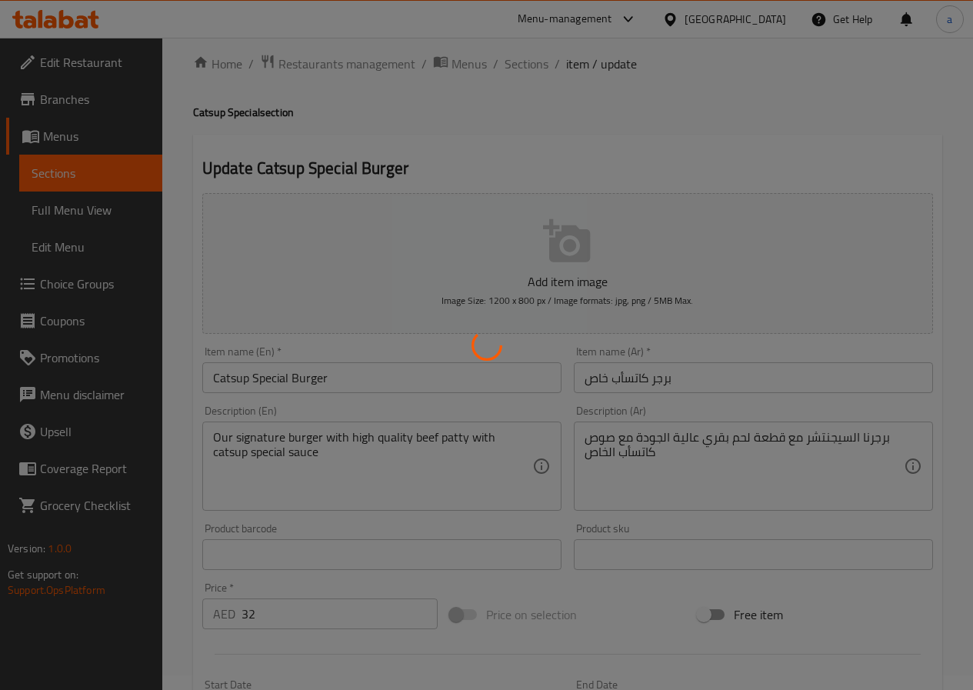
scroll to position [0, 0]
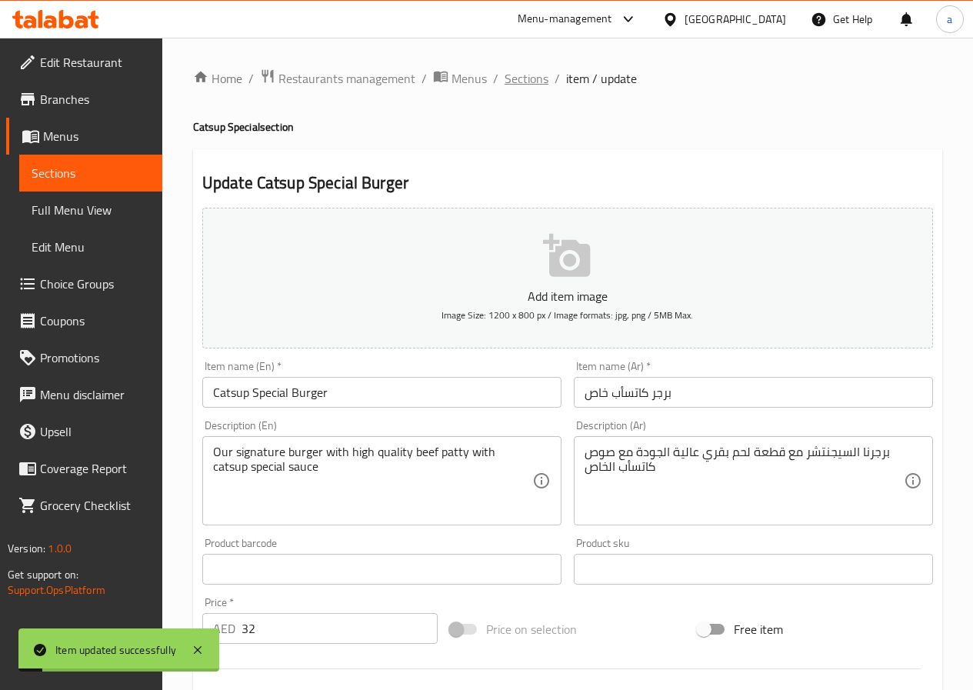
click at [532, 69] on span "Sections" at bounding box center [527, 78] width 44 height 18
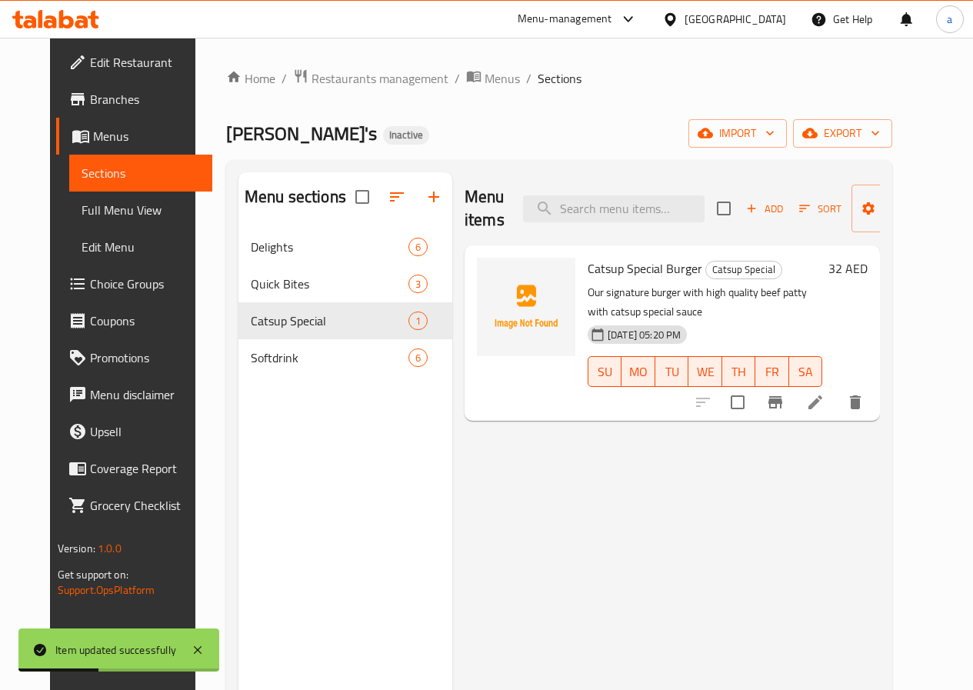
click at [82, 203] on span "Full Menu View" at bounding box center [141, 210] width 119 height 18
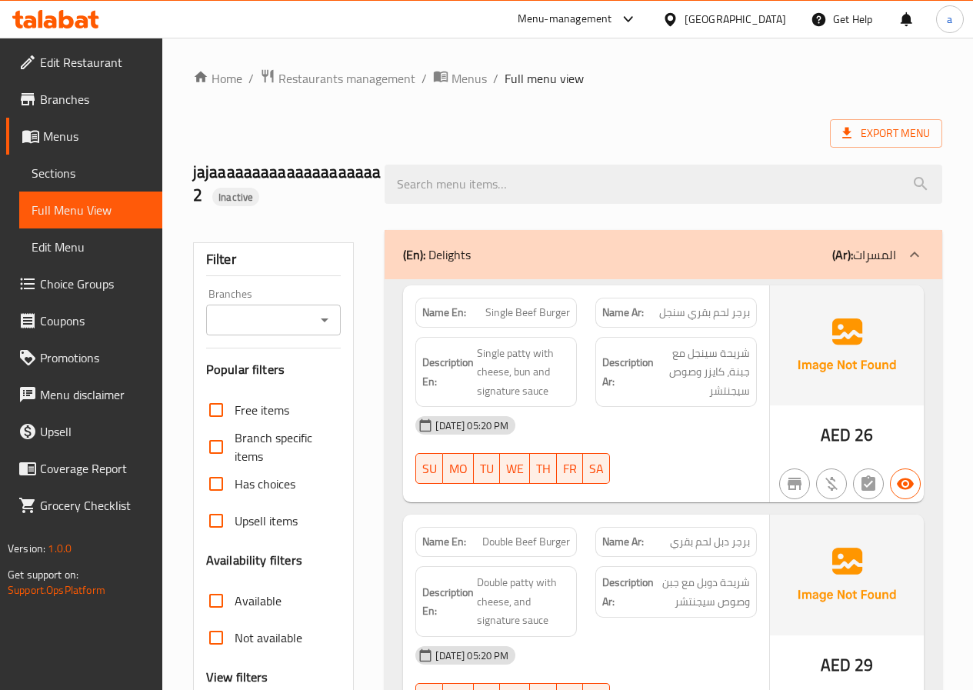
click at [39, 166] on span "Sections" at bounding box center [91, 173] width 119 height 18
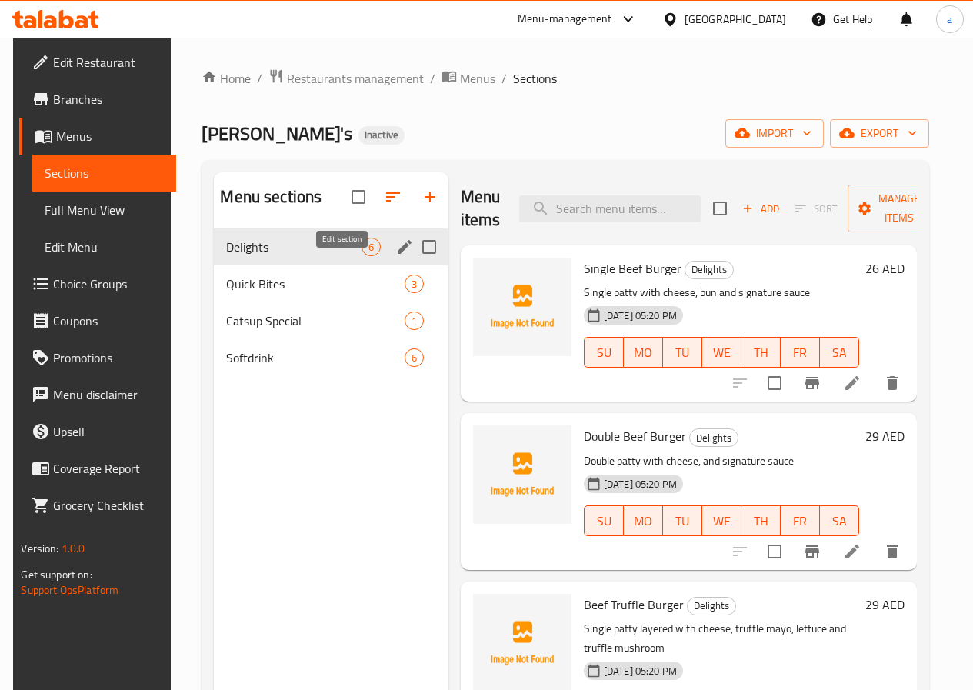
click at [396, 256] on icon "edit" at bounding box center [405, 247] width 18 height 18
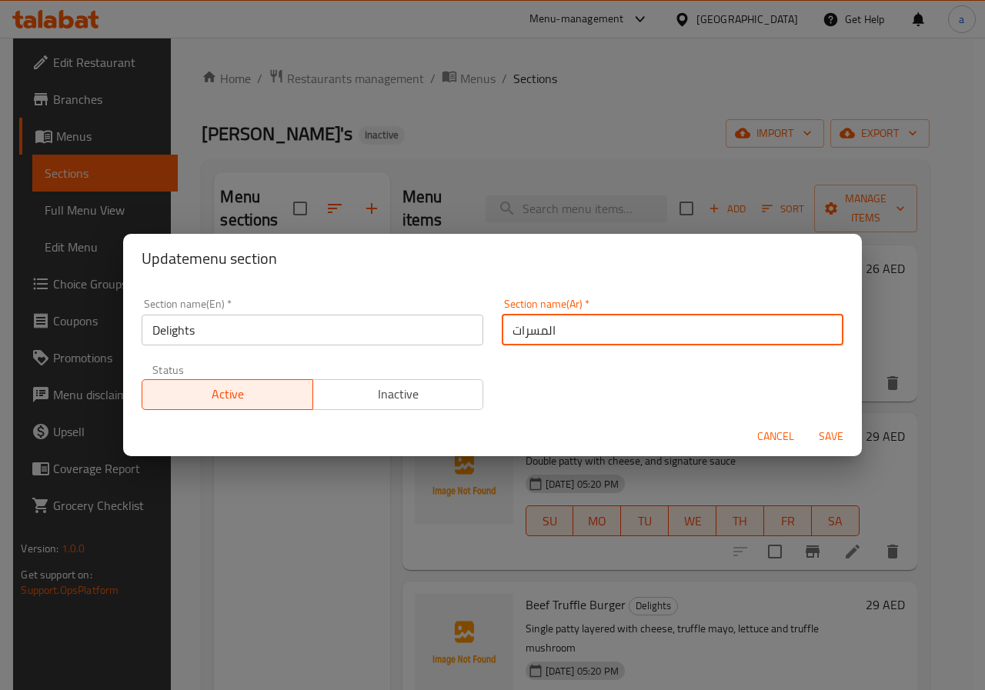
drag, startPoint x: 565, startPoint y: 333, endPoint x: 442, endPoint y: 335, distance: 122.4
click at [442, 335] on div "Section name(En)   * Delights Section name(En) * Section name(Ar)   * المسرات S…" at bounding box center [492, 354] width 720 height 130
type input "ديلاتس"
click at [830, 436] on span "Save" at bounding box center [831, 436] width 37 height 19
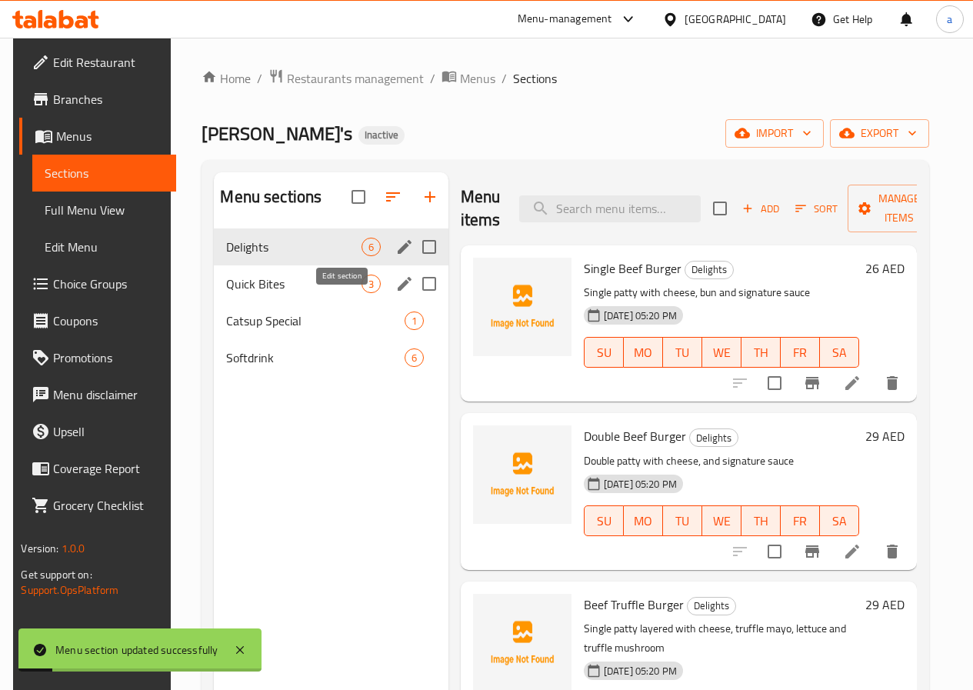
click at [396, 293] on icon "edit" at bounding box center [405, 284] width 18 height 18
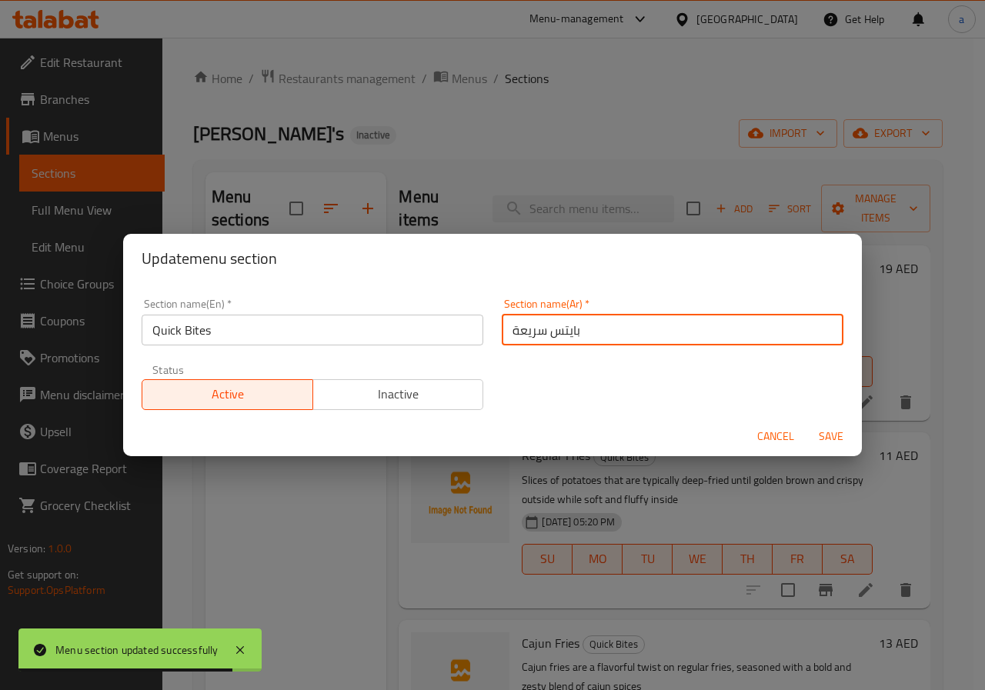
drag, startPoint x: 538, startPoint y: 332, endPoint x: 509, endPoint y: 332, distance: 28.5
click at [509, 332] on input "بايتس سريعة" at bounding box center [673, 330] width 342 height 31
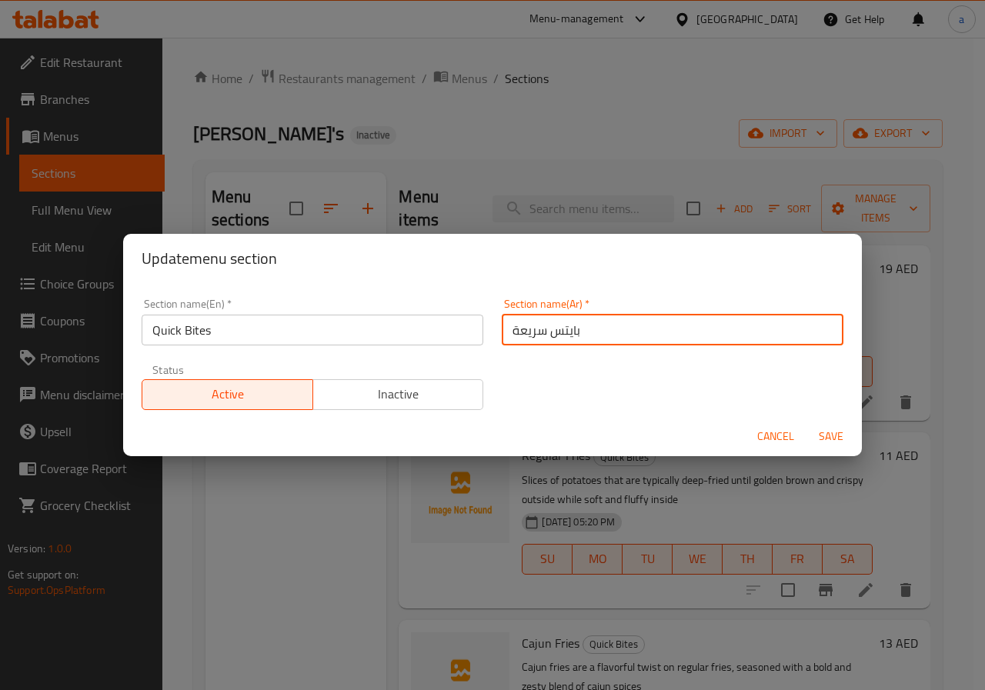
click at [823, 429] on span "Save" at bounding box center [831, 436] width 37 height 19
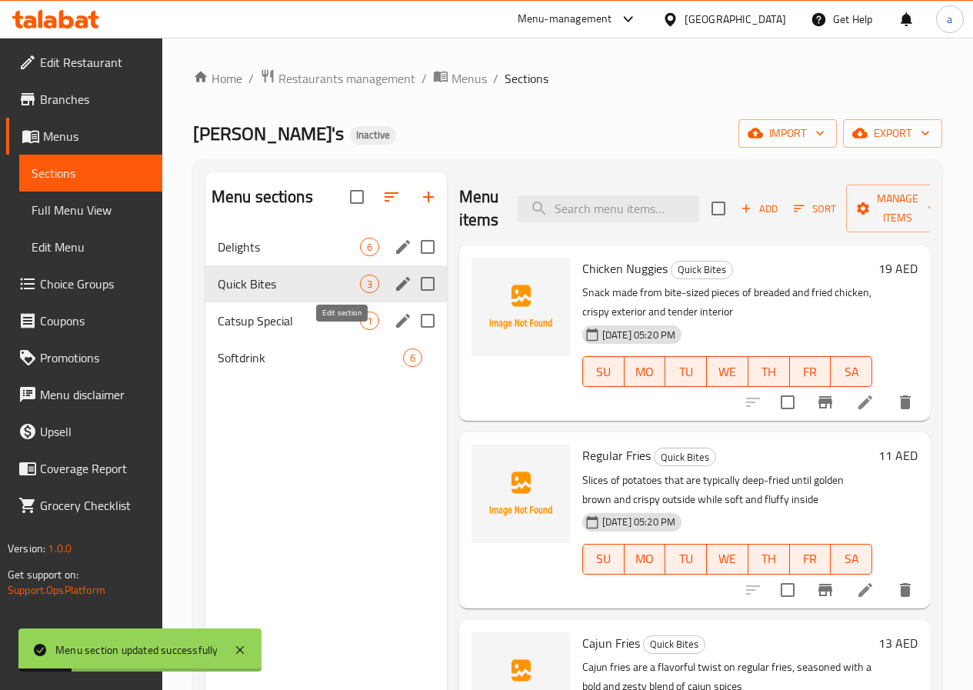
click at [394, 330] on icon "edit" at bounding box center [403, 321] width 18 height 18
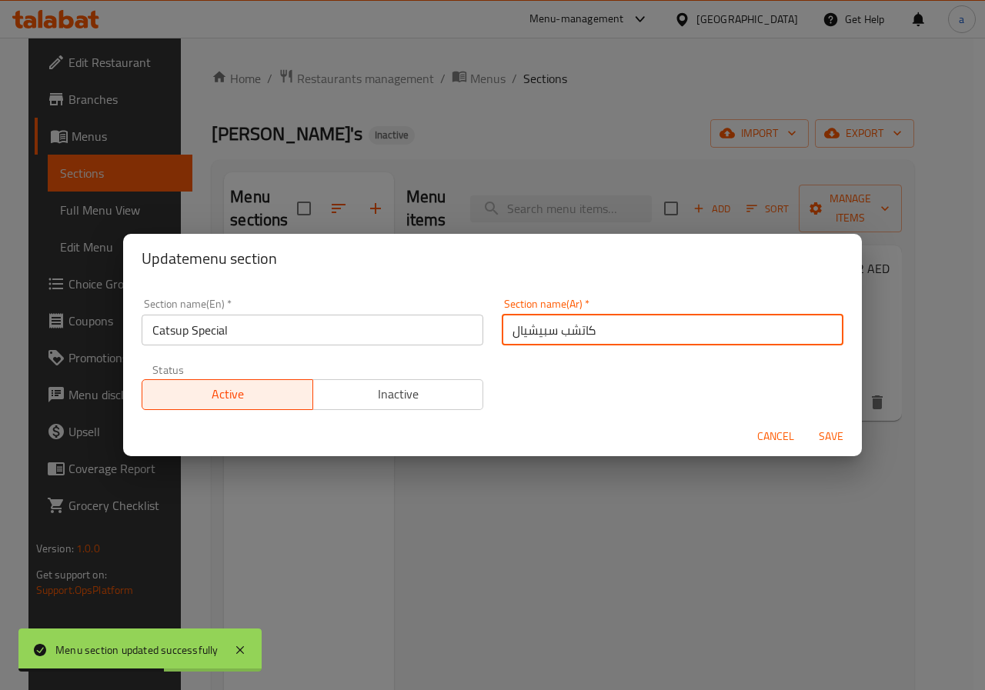
drag, startPoint x: 600, startPoint y: 332, endPoint x: 557, endPoint y: 334, distance: 43.2
click at [557, 334] on input "كاتشب سبيشيال" at bounding box center [673, 330] width 342 height 31
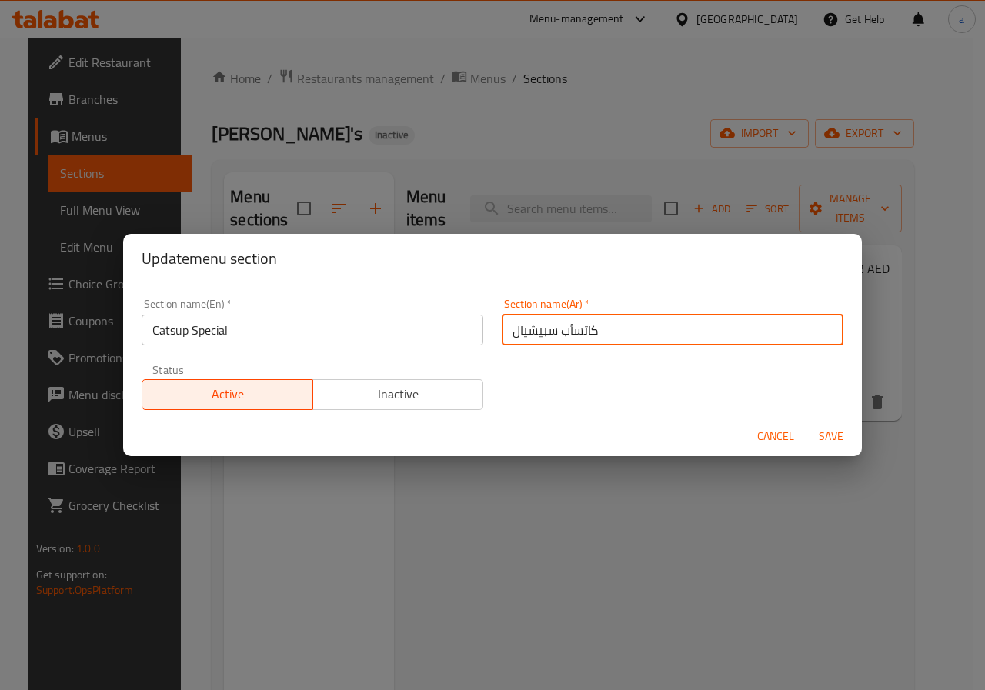
type input "كاتسأب سبيشيال"
click at [823, 436] on span "Save" at bounding box center [831, 436] width 37 height 19
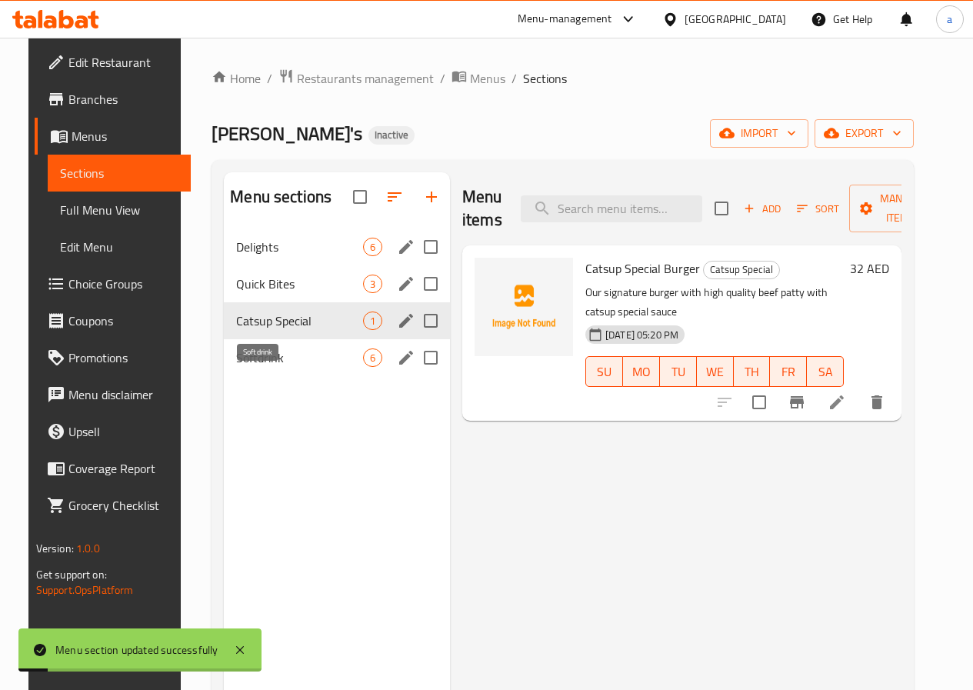
click at [236, 367] on span "Softdrink" at bounding box center [299, 358] width 127 height 18
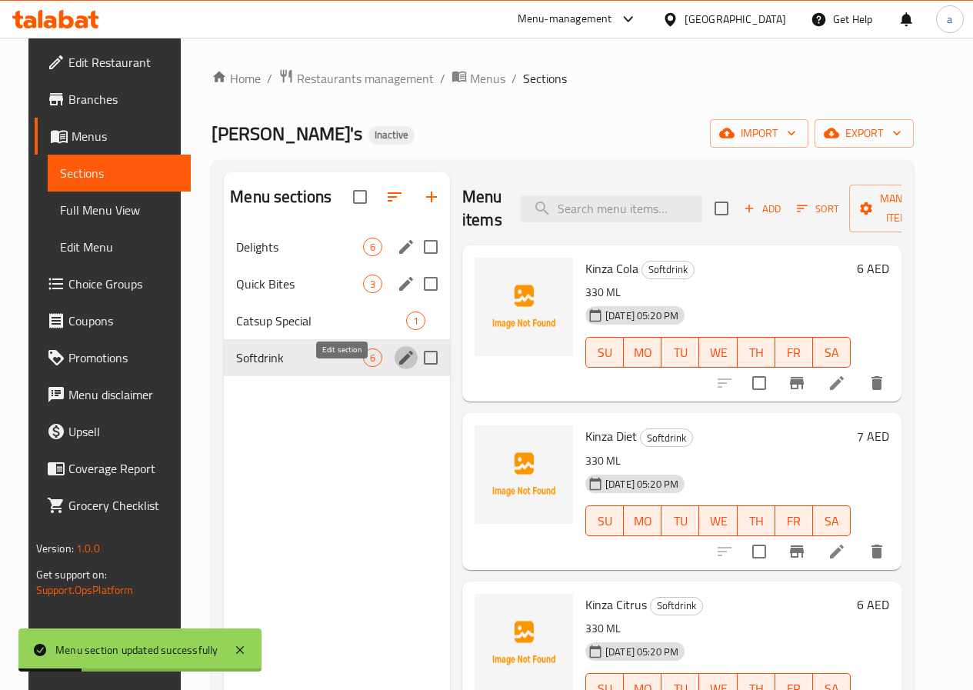
click at [397, 367] on icon "edit" at bounding box center [406, 358] width 18 height 18
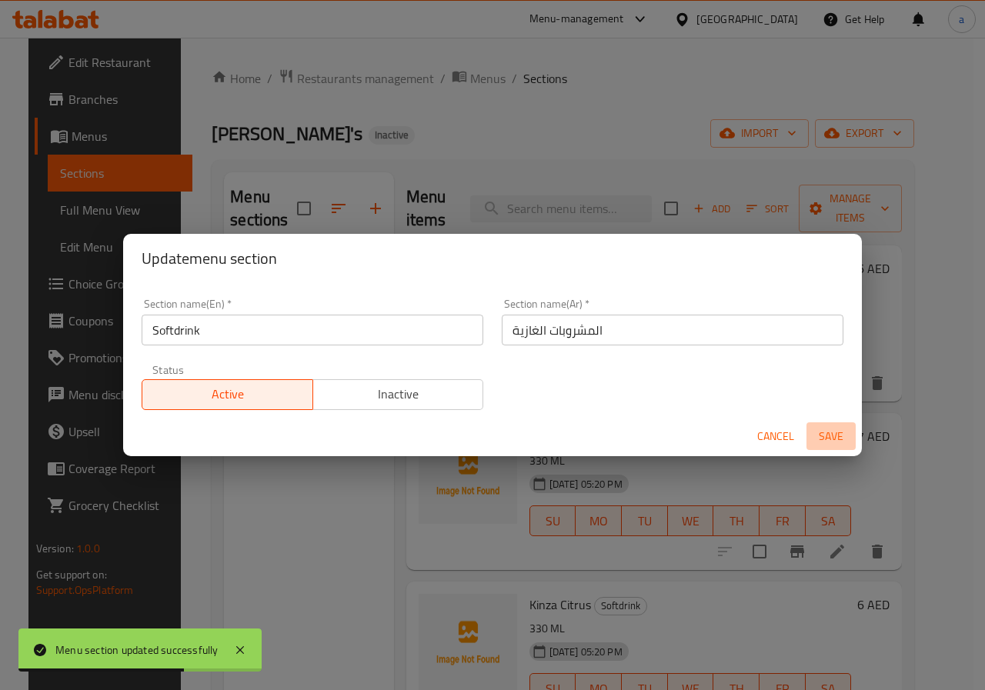
click at [840, 439] on span "Save" at bounding box center [831, 436] width 37 height 19
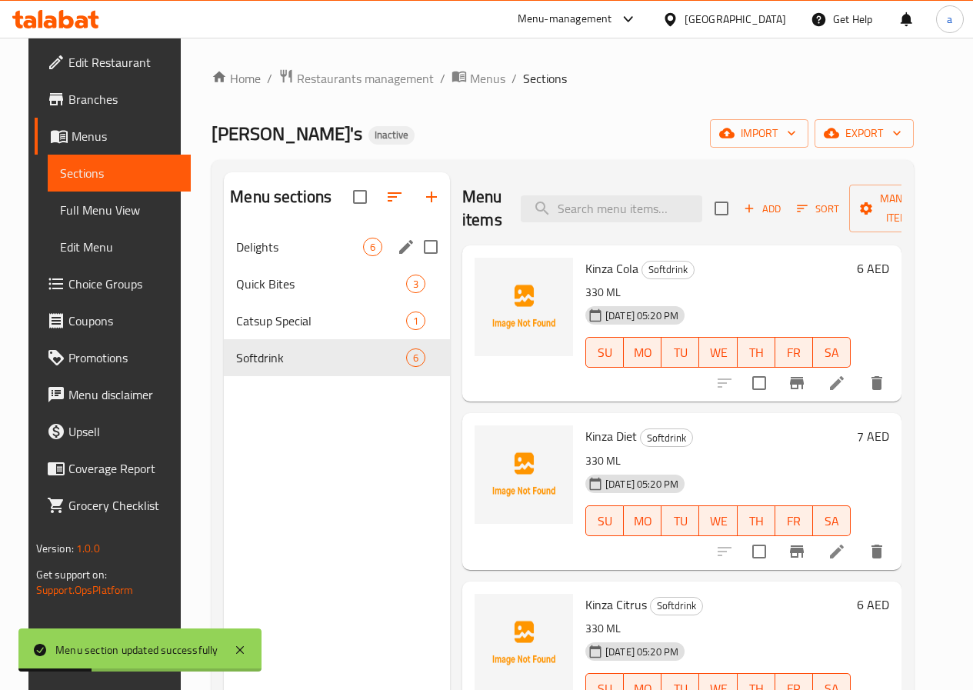
click at [256, 256] on span "Delights" at bounding box center [299, 247] width 127 height 18
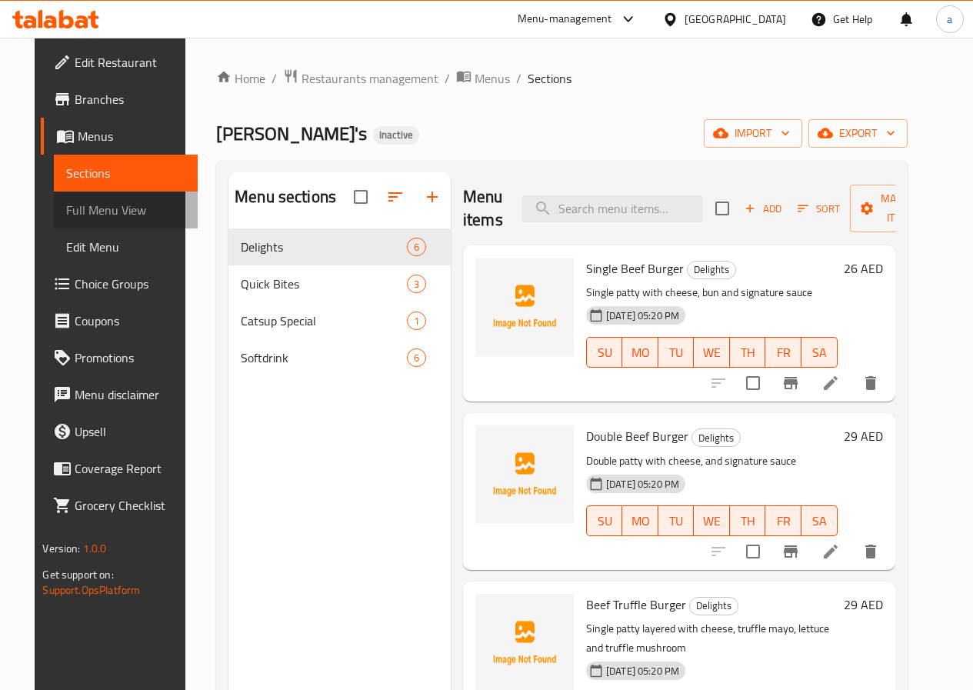
click at [77, 201] on span "Full Menu View" at bounding box center [125, 210] width 119 height 18
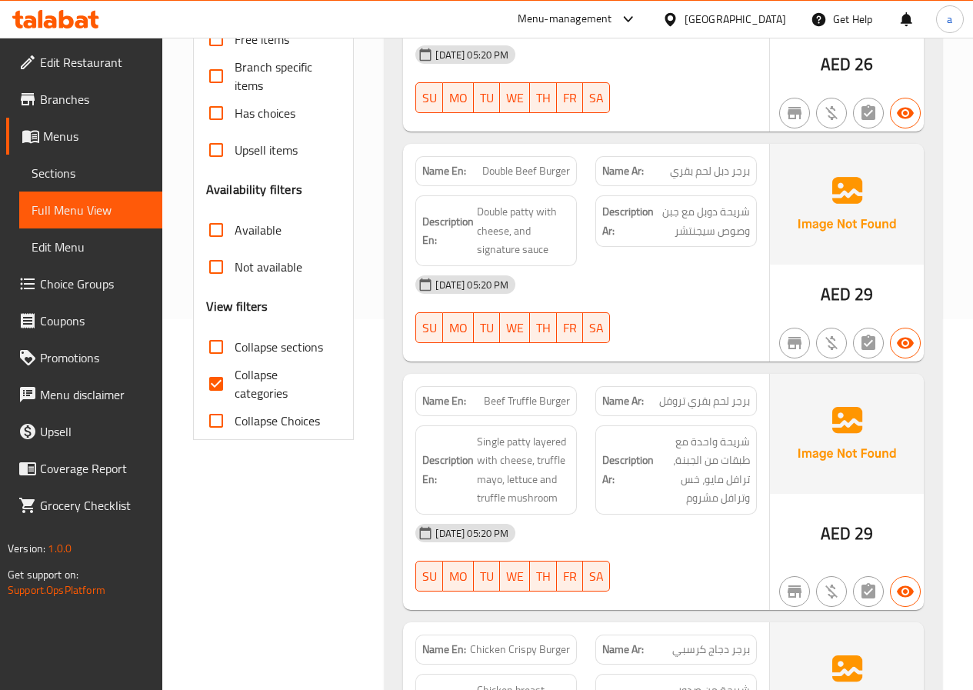
scroll to position [385, 0]
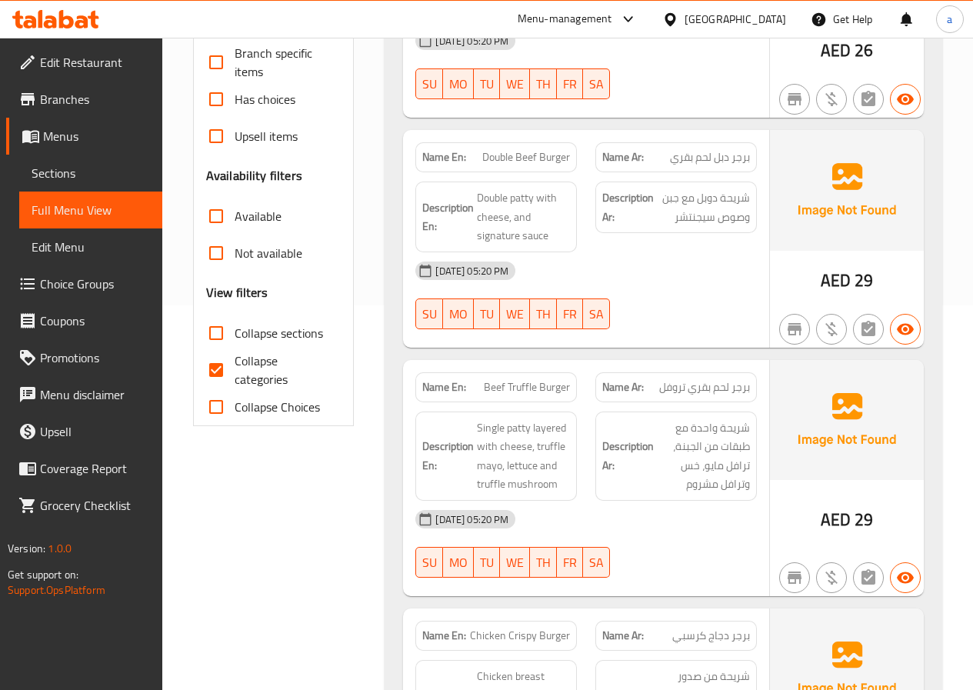
click at [229, 373] on input "Collapse categories" at bounding box center [216, 370] width 37 height 37
checkbox input "false"
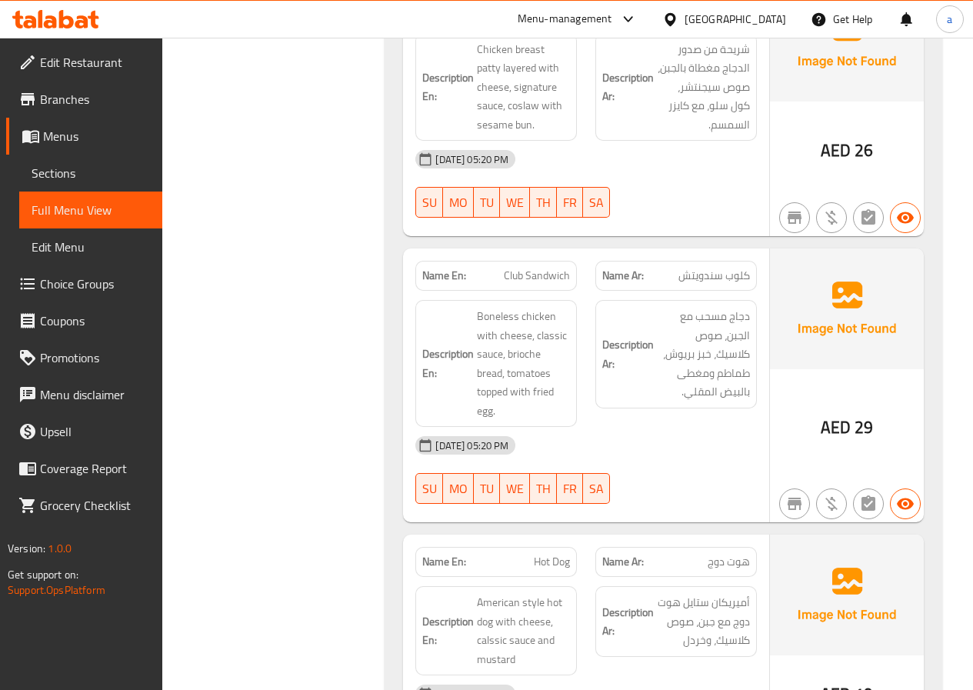
scroll to position [1000, 0]
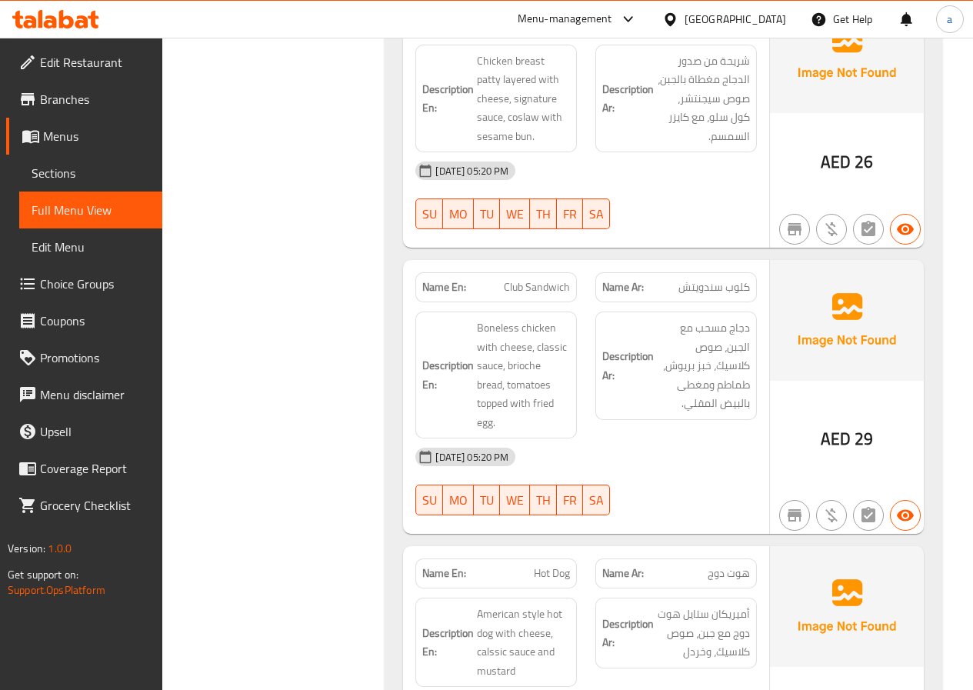
drag, startPoint x: 727, startPoint y: 458, endPoint x: 697, endPoint y: 459, distance: 30.0
click at [697, 459] on div "15-09-2025 05:20 PM" at bounding box center [586, 457] width 360 height 37
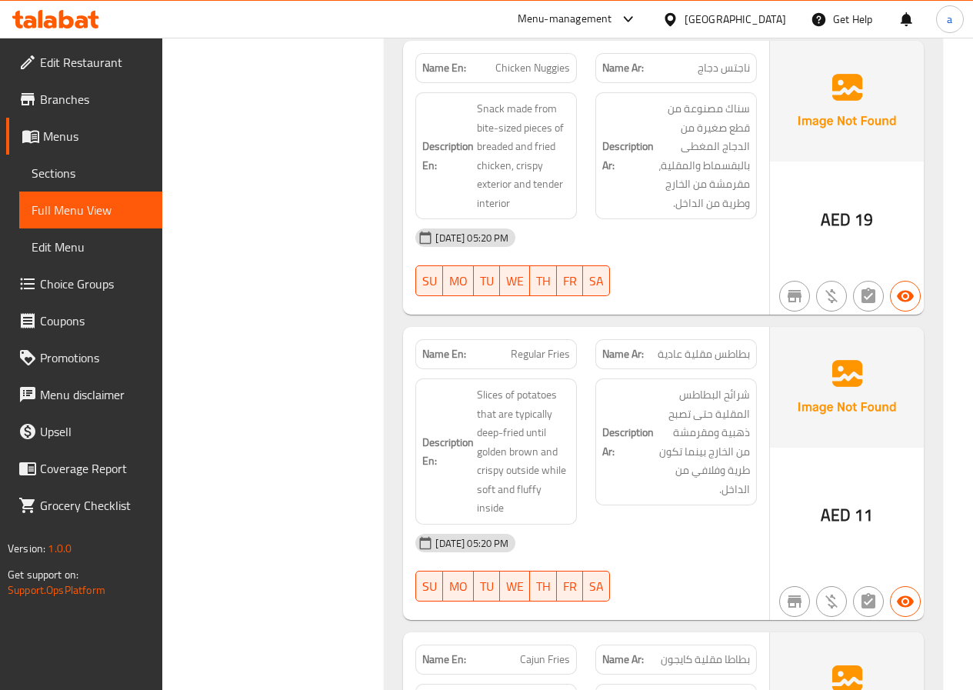
scroll to position [1847, 0]
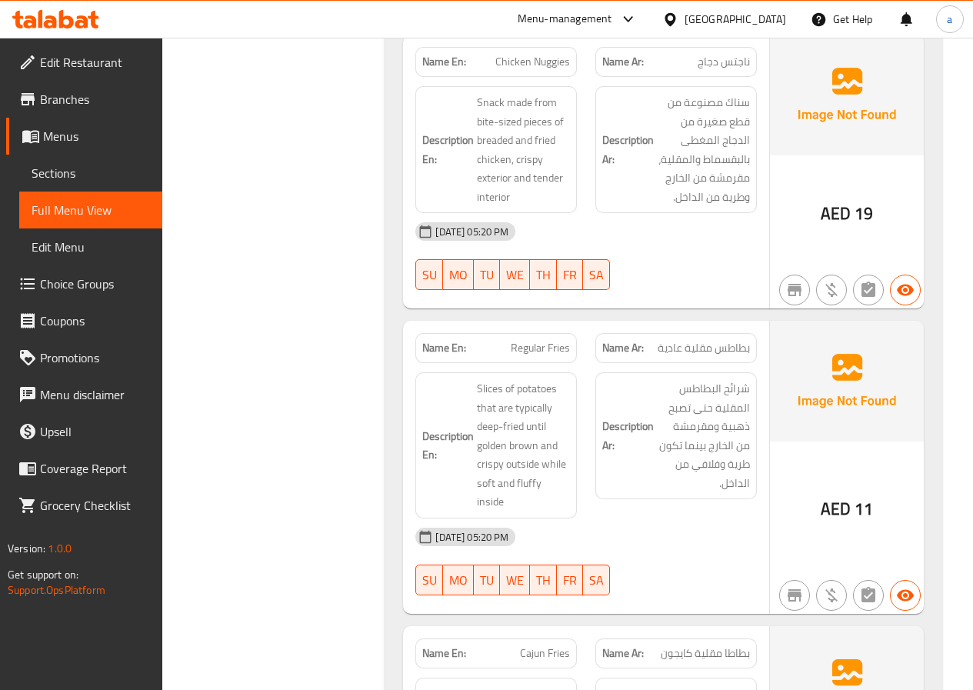
click at [60, 175] on span "Sections" at bounding box center [91, 173] width 119 height 18
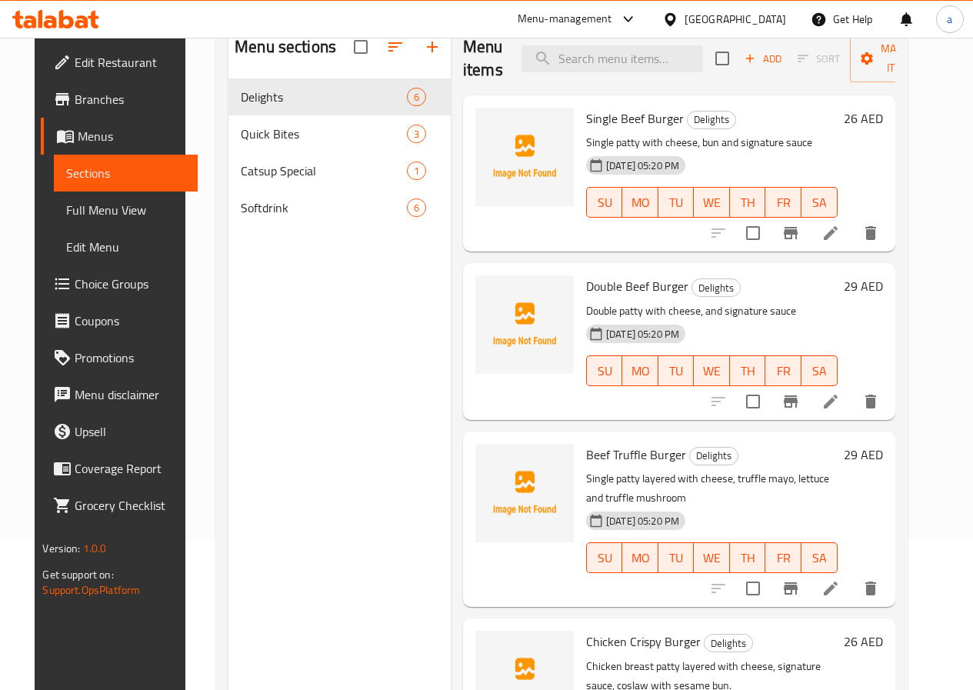
scroll to position [62, 0]
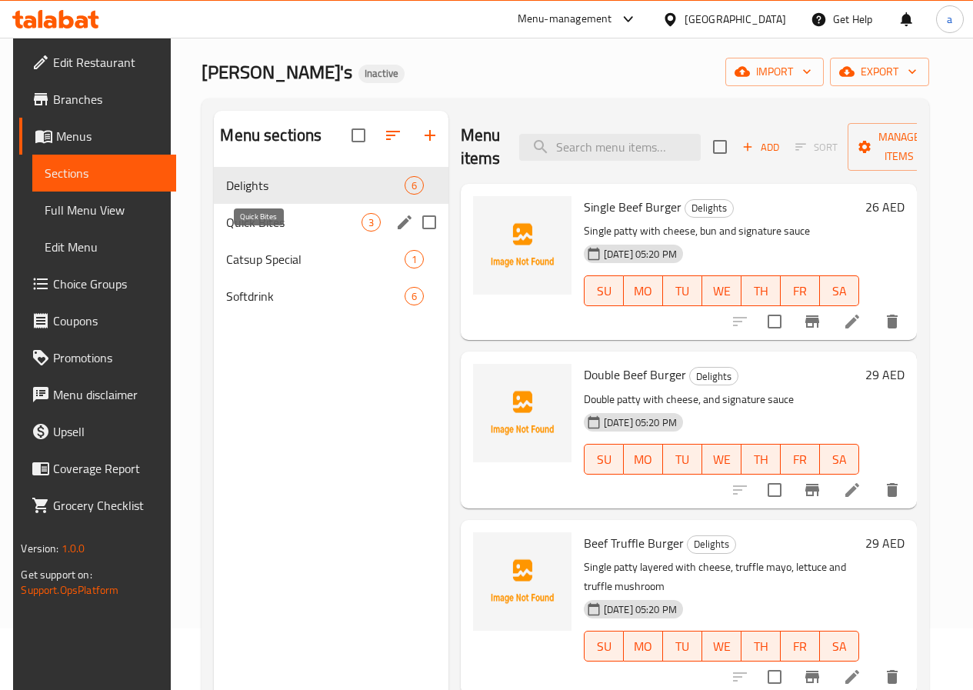
click at [245, 232] on span "Quick Bites" at bounding box center [293, 222] width 135 height 18
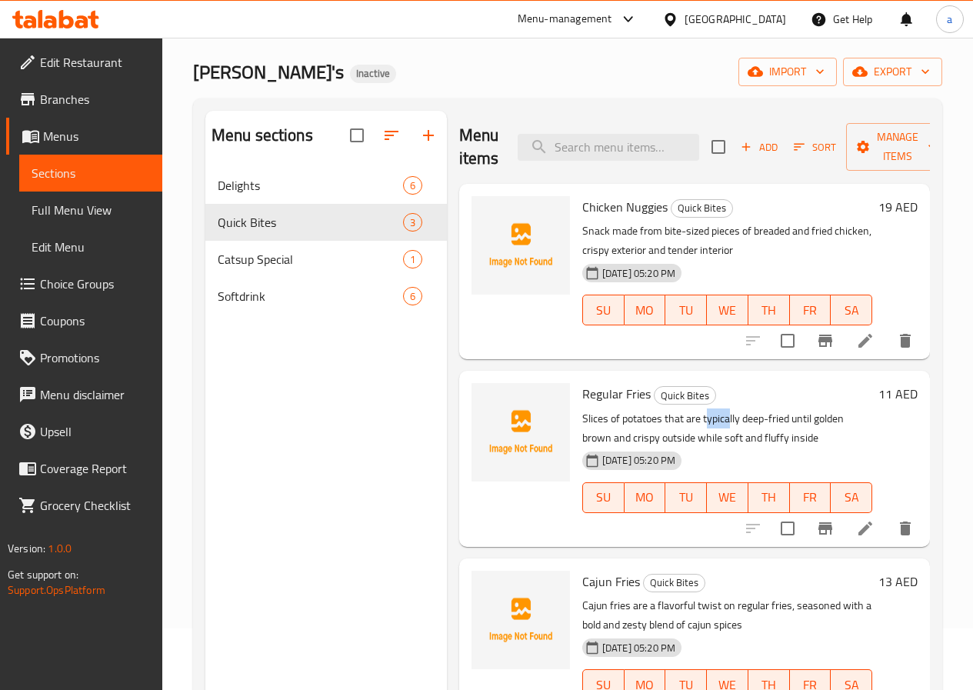
drag, startPoint x: 646, startPoint y: 424, endPoint x: 669, endPoint y: 423, distance: 23.9
click at [669, 423] on p "Slices of potatoes that are typically deep-fried until golden brown and crispy …" at bounding box center [728, 428] width 290 height 38
click at [903, 520] on icon "delete" at bounding box center [905, 528] width 18 height 18
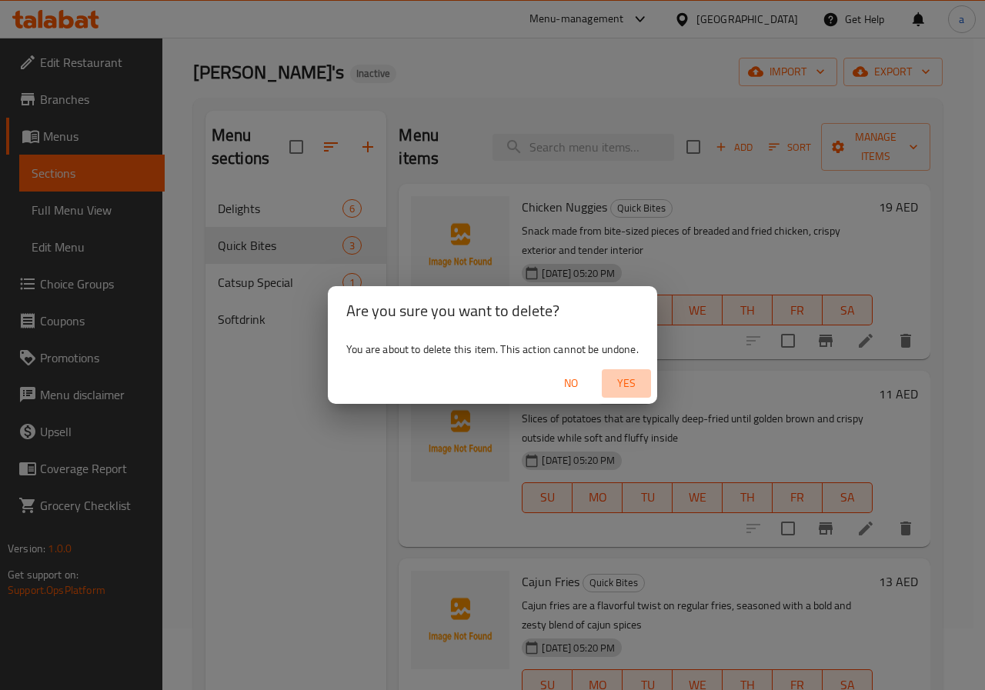
click at [626, 388] on span "Yes" at bounding box center [626, 383] width 37 height 19
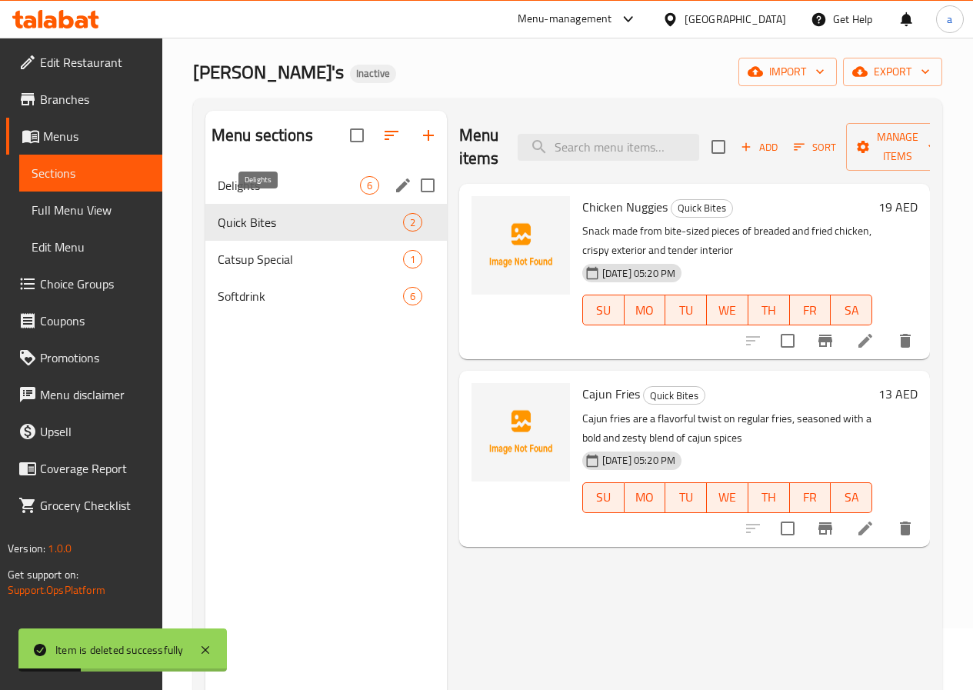
click at [223, 195] on span "Delights" at bounding box center [289, 185] width 142 height 18
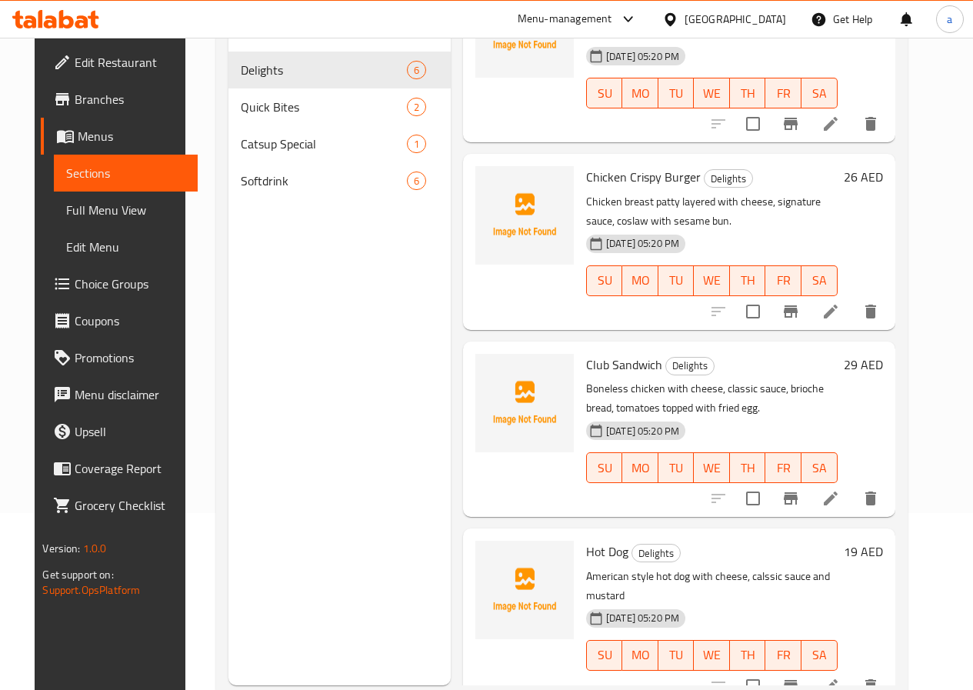
scroll to position [215, 0]
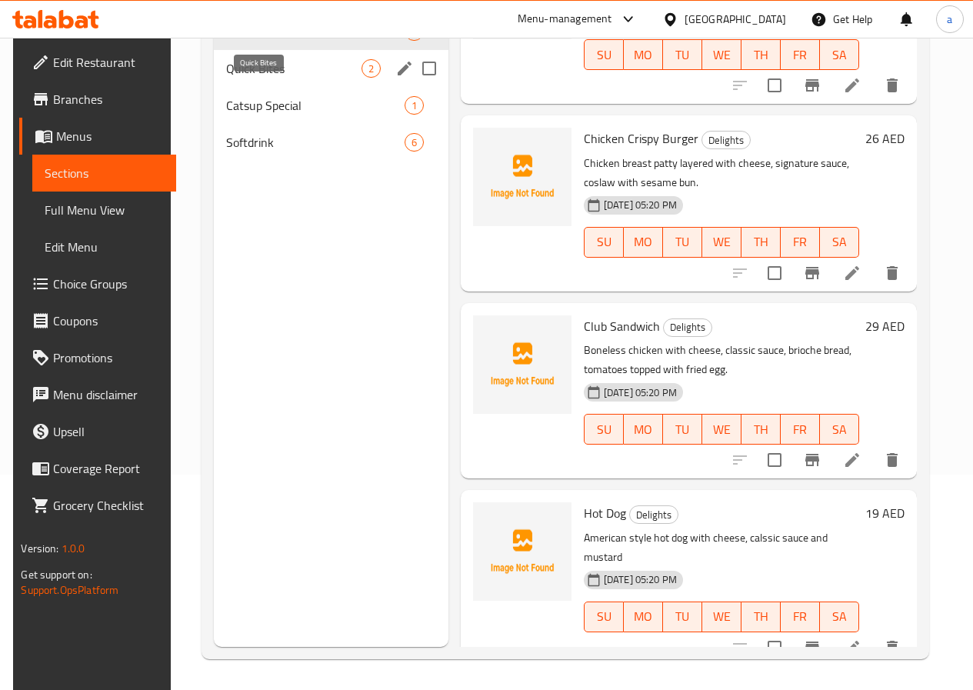
click at [241, 78] on span "Quick Bites" at bounding box center [293, 68] width 135 height 18
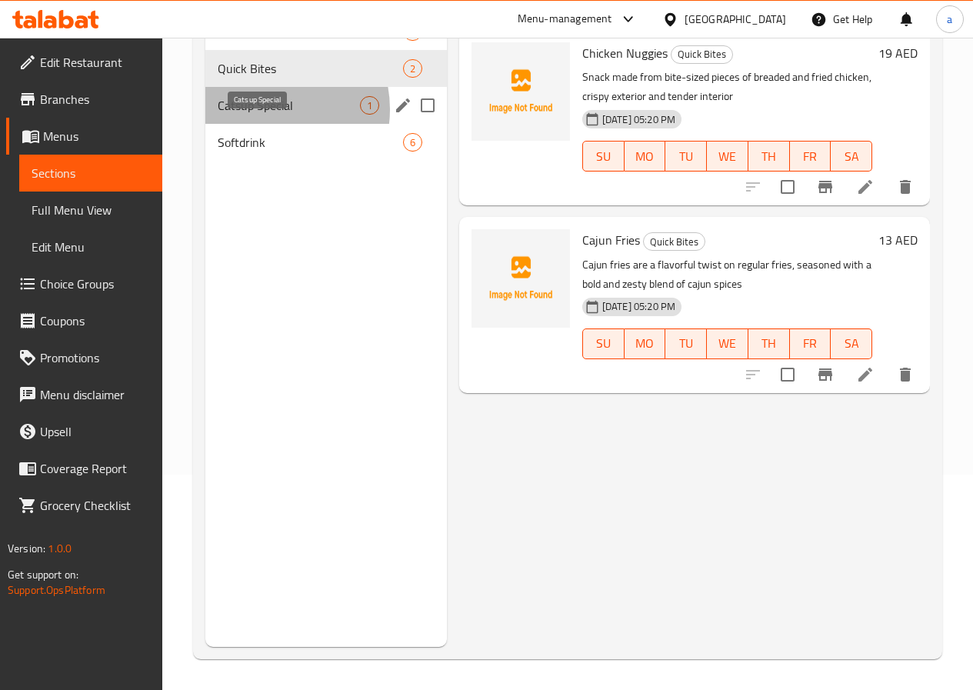
click at [265, 115] on span "Catsup Special" at bounding box center [289, 105] width 142 height 18
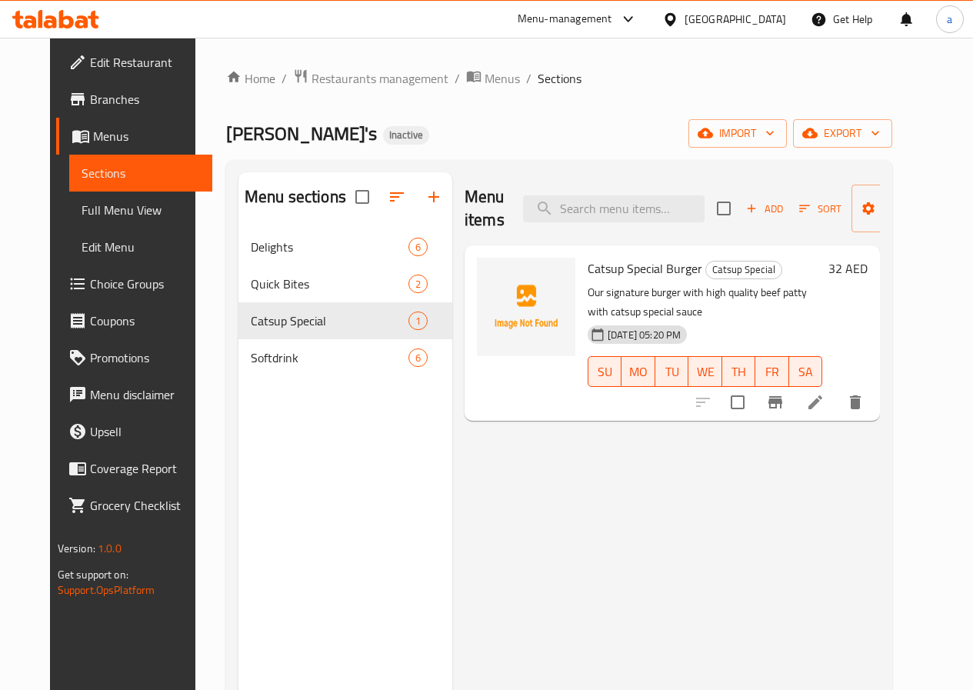
click at [82, 219] on span "Full Menu View" at bounding box center [141, 210] width 119 height 18
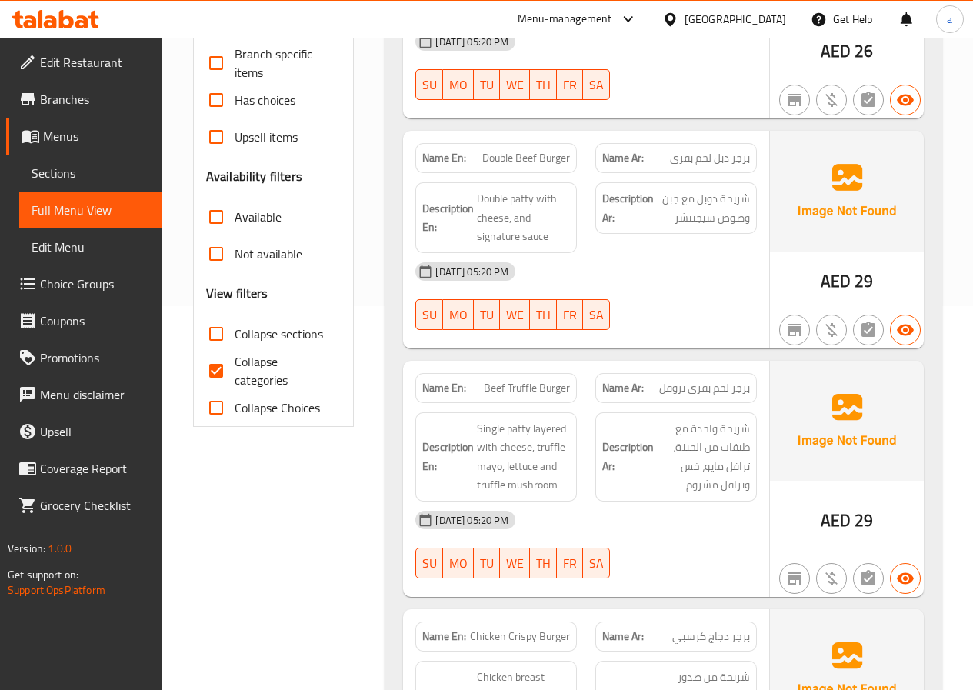
scroll to position [385, 0]
click at [210, 371] on input "Collapse categories" at bounding box center [216, 370] width 37 height 37
checkbox input "false"
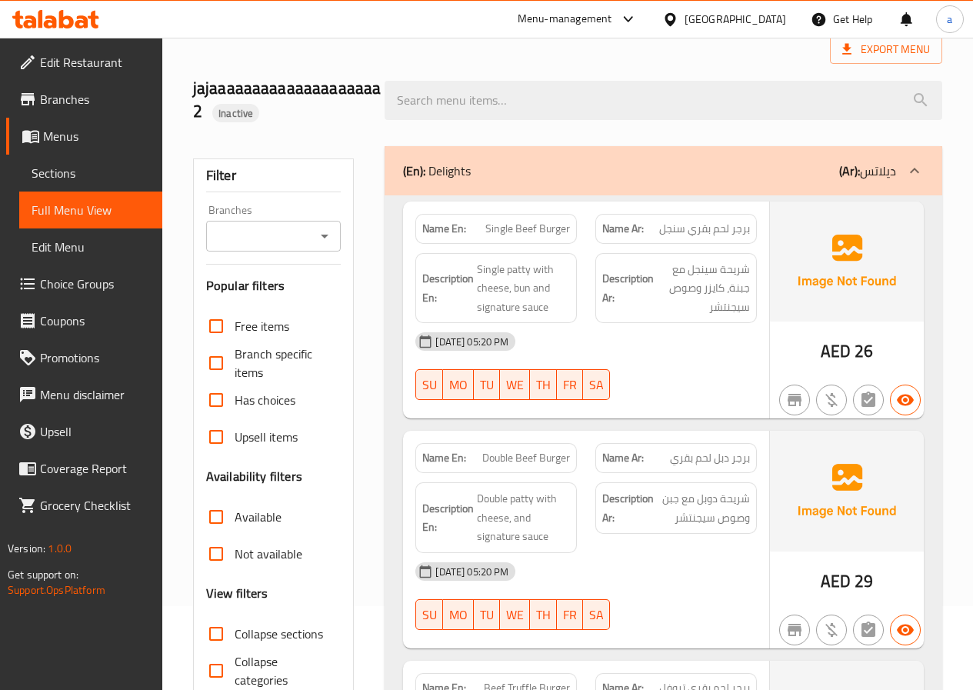
scroll to position [77, 0]
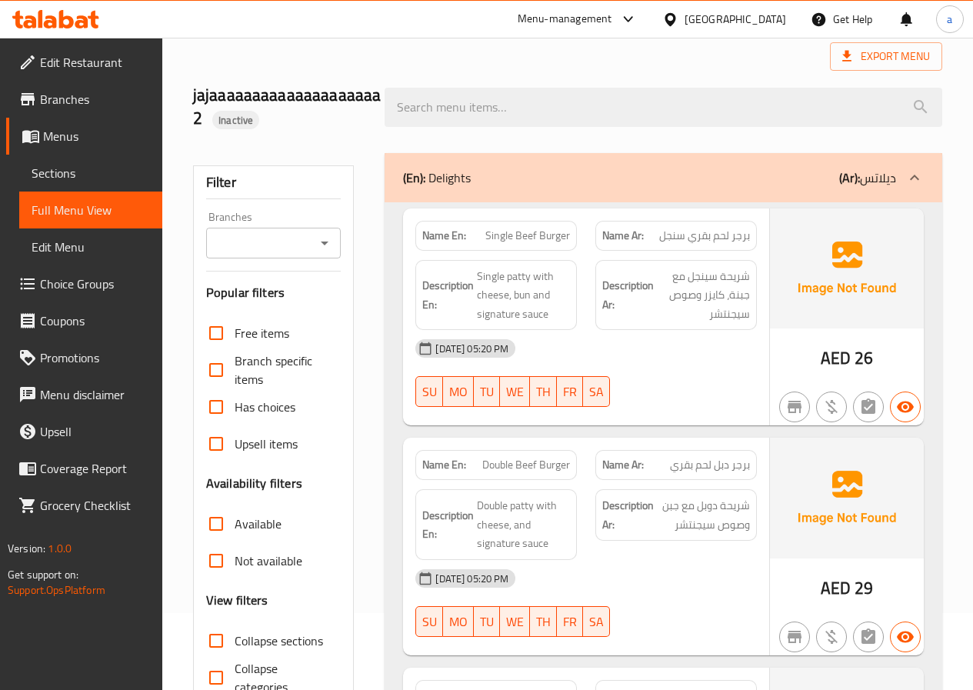
click at [905, 168] on div at bounding box center [914, 177] width 37 height 37
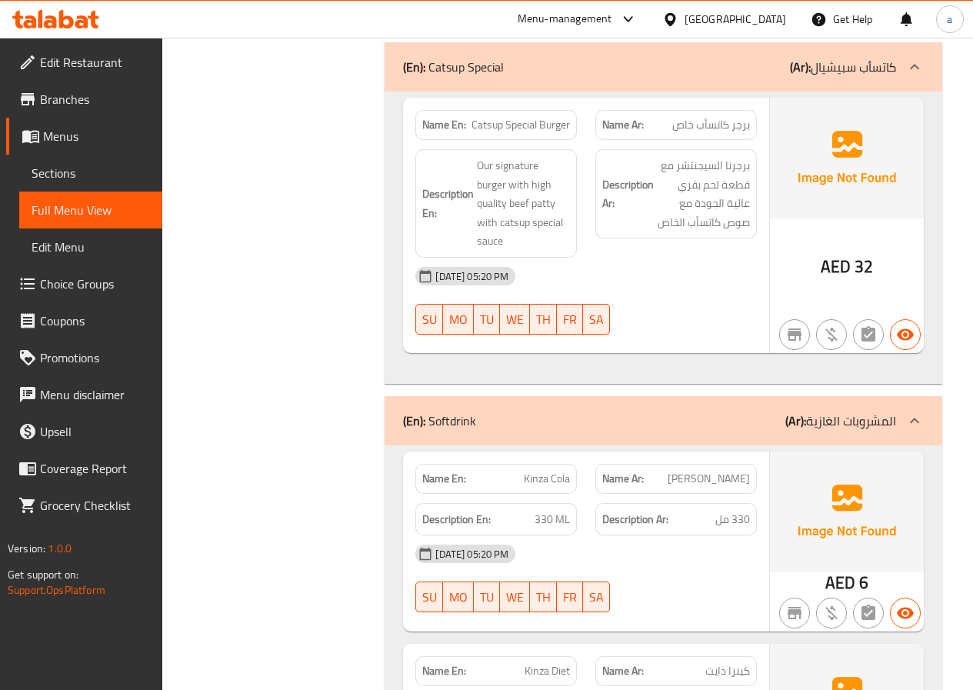
scroll to position [745, 0]
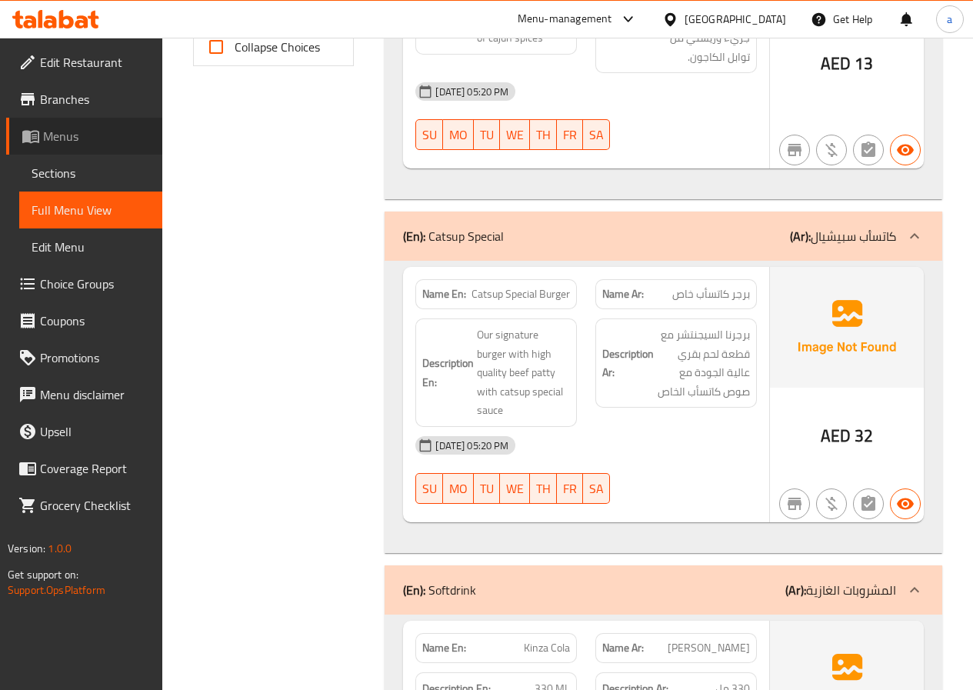
click at [55, 129] on span "Menus" at bounding box center [96, 136] width 107 height 18
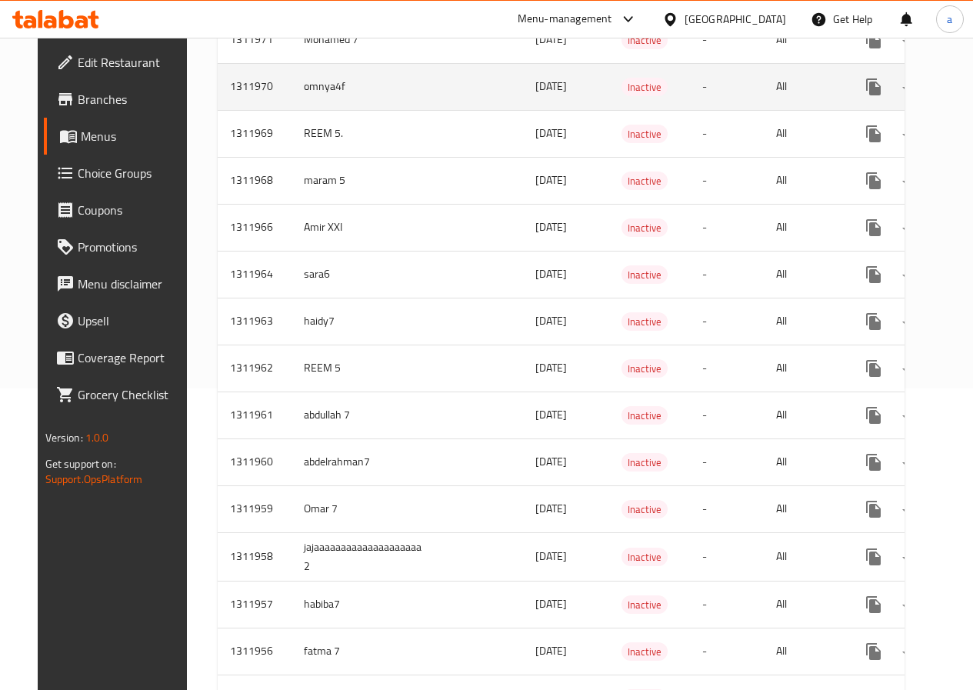
scroll to position [308, 0]
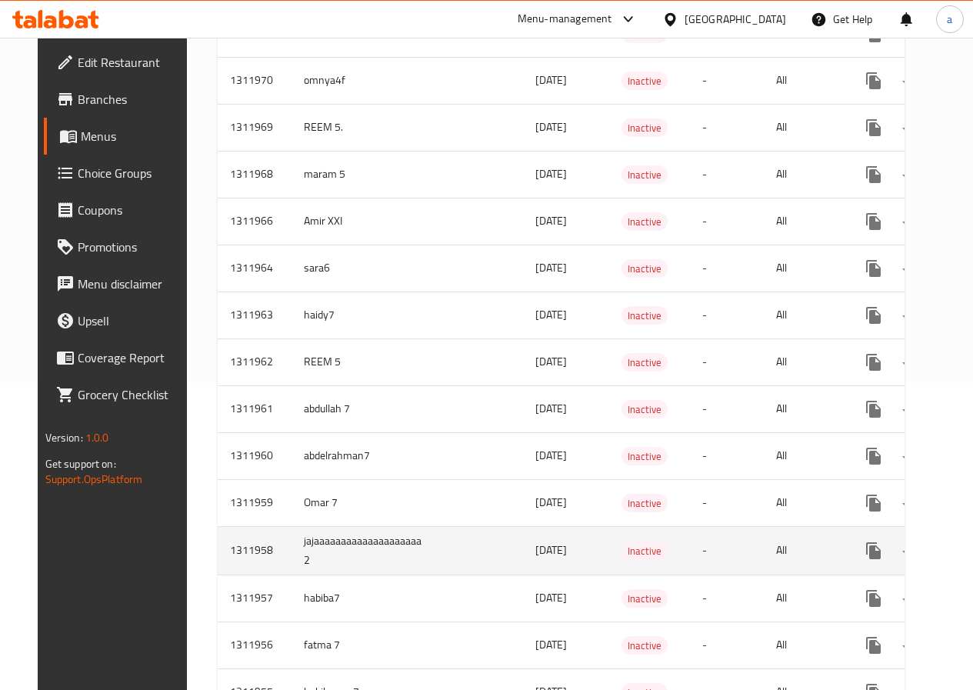
click at [796, 574] on td "All" at bounding box center [803, 550] width 79 height 48
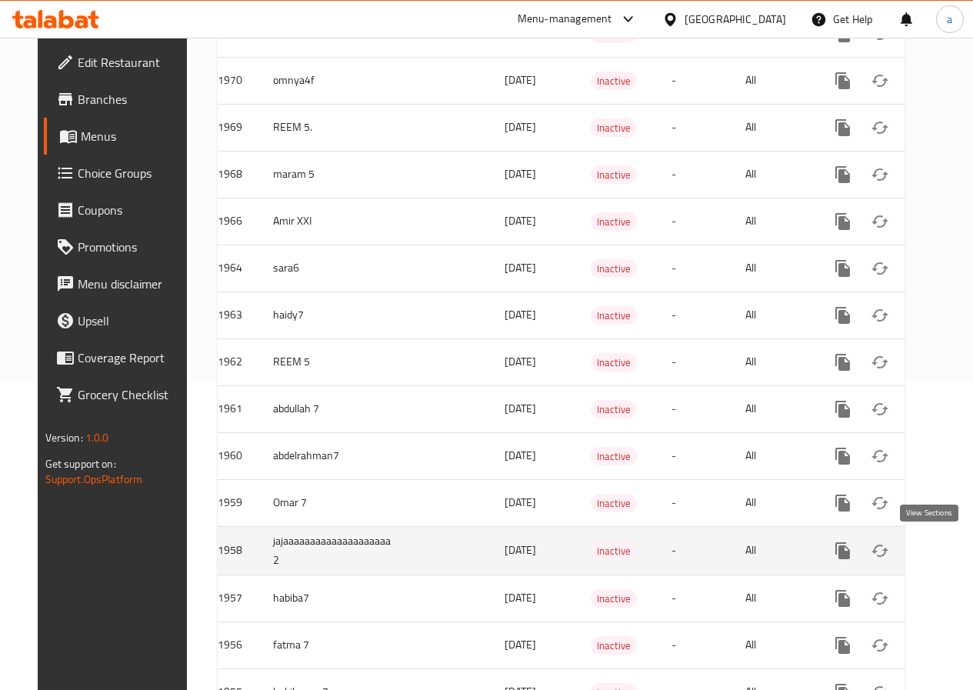
click at [945, 558] on icon "enhanced table" at bounding box center [954, 551] width 18 height 18
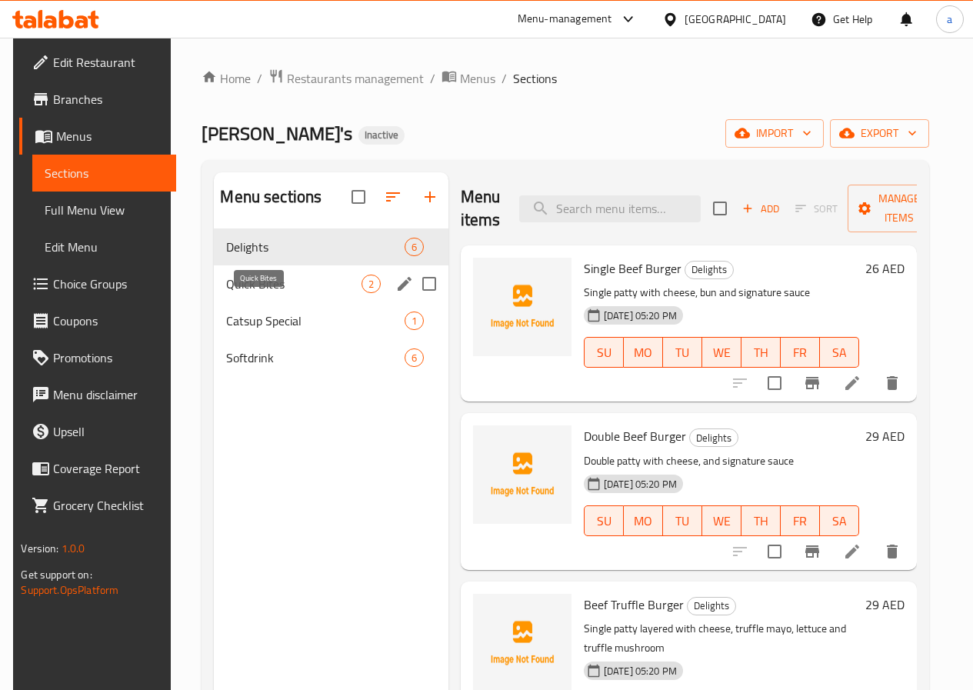
click at [235, 293] on span "Quick Bites" at bounding box center [293, 284] width 135 height 18
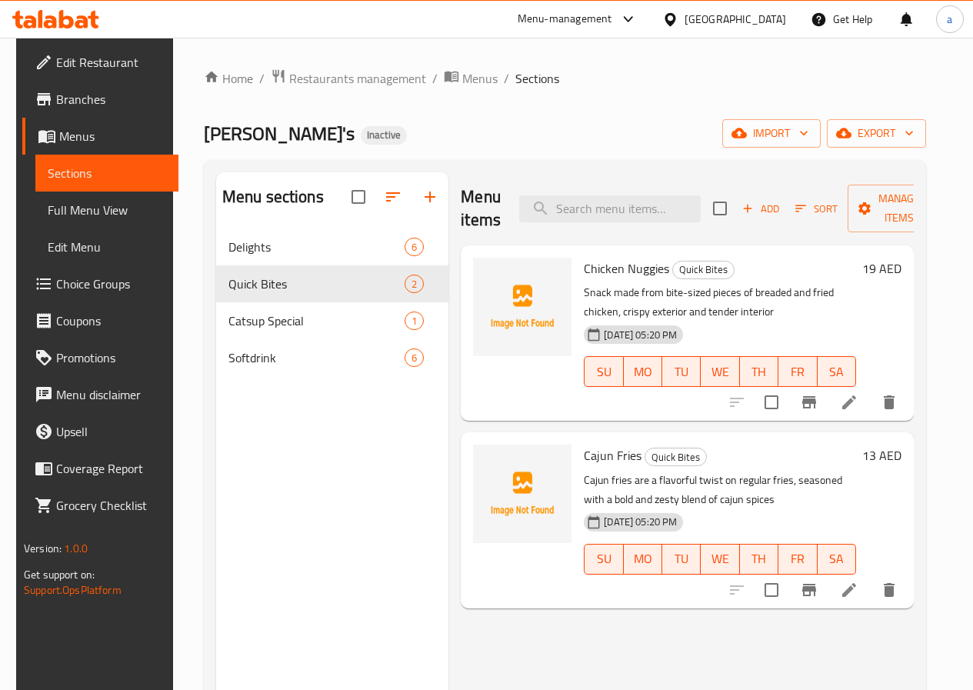
click at [64, 140] on span "Menus" at bounding box center [112, 136] width 107 height 18
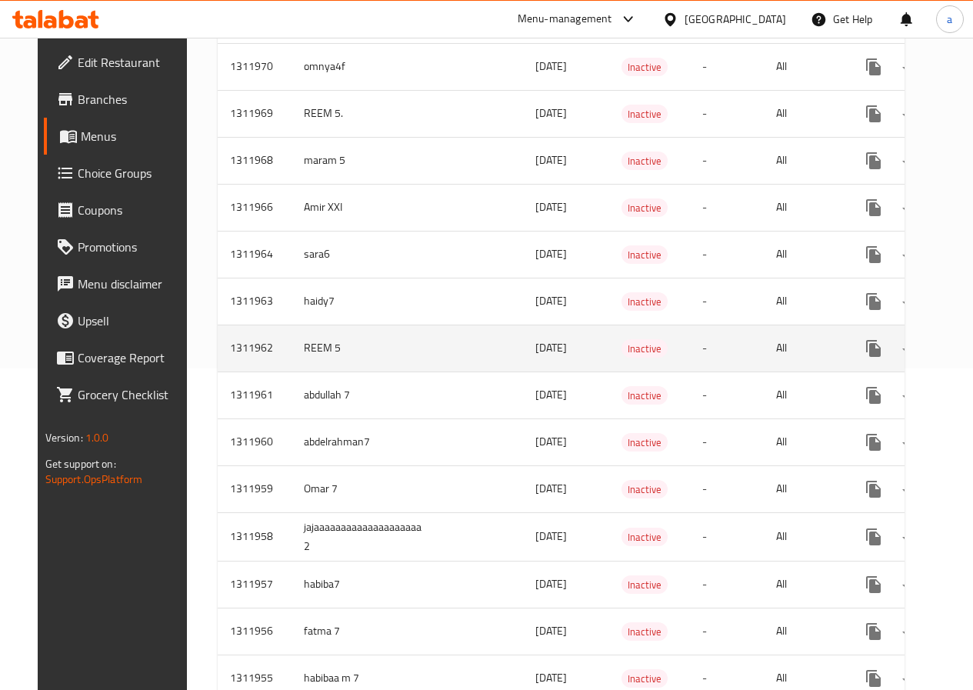
scroll to position [462, 0]
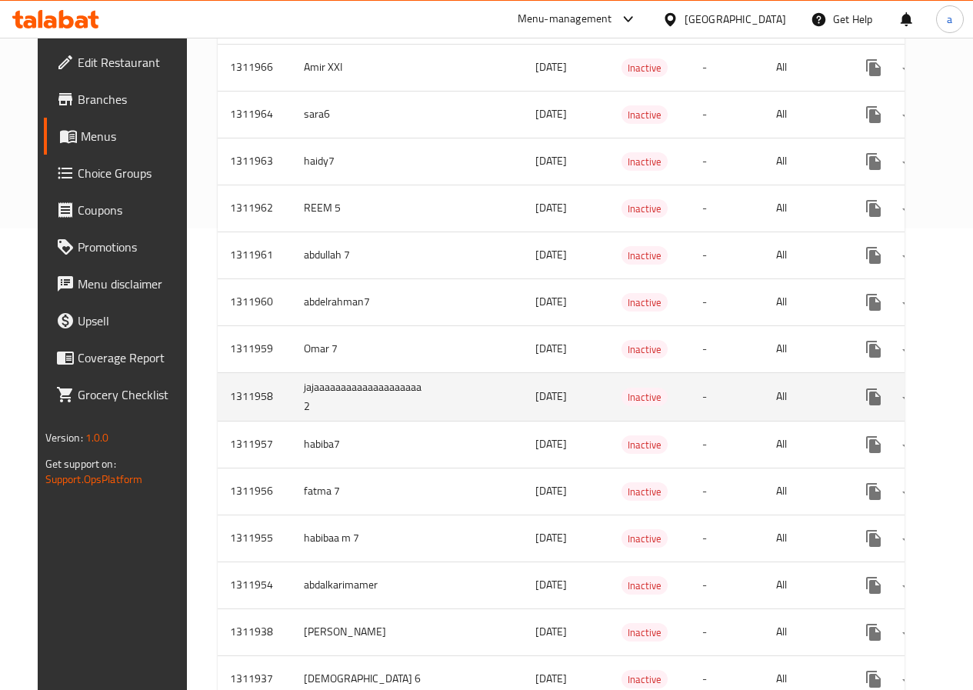
click at [711, 398] on td "-" at bounding box center [727, 396] width 74 height 48
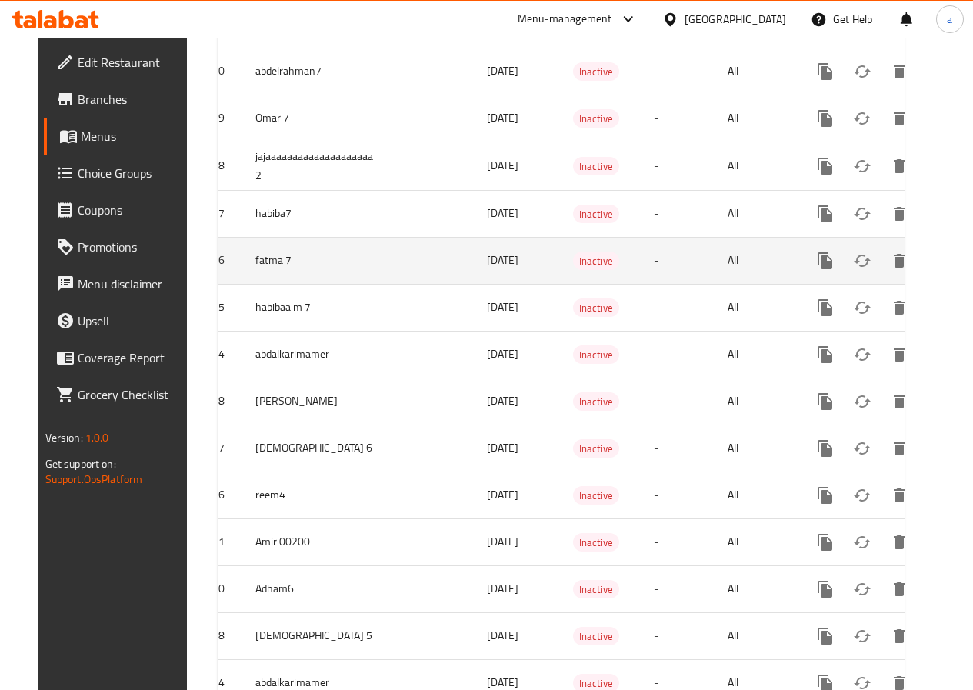
scroll to position [1000, 0]
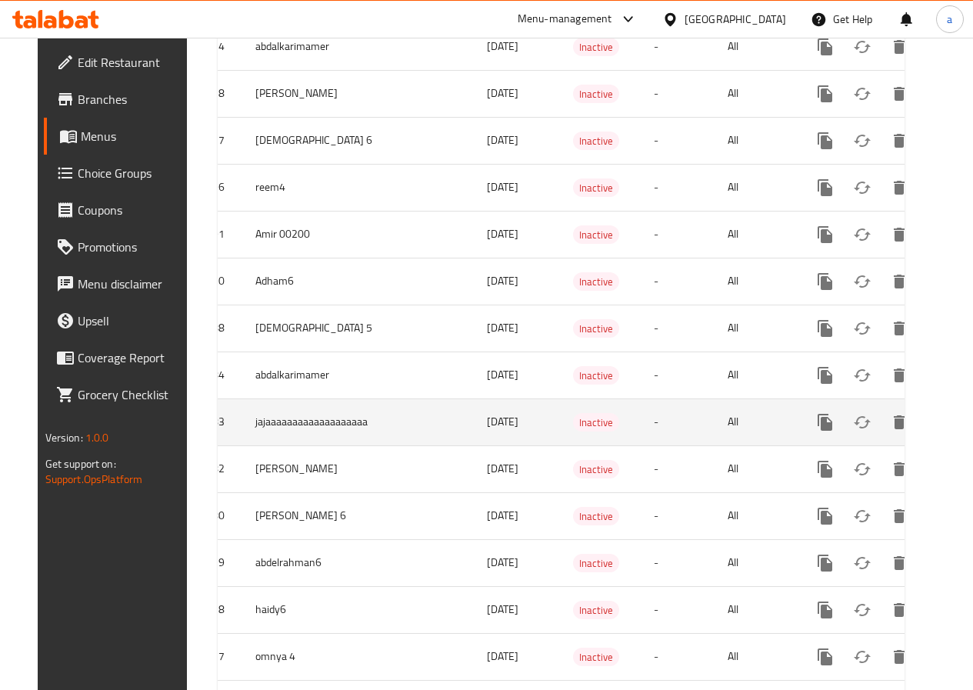
click at [927, 416] on icon "enhanced table" at bounding box center [936, 422] width 18 height 18
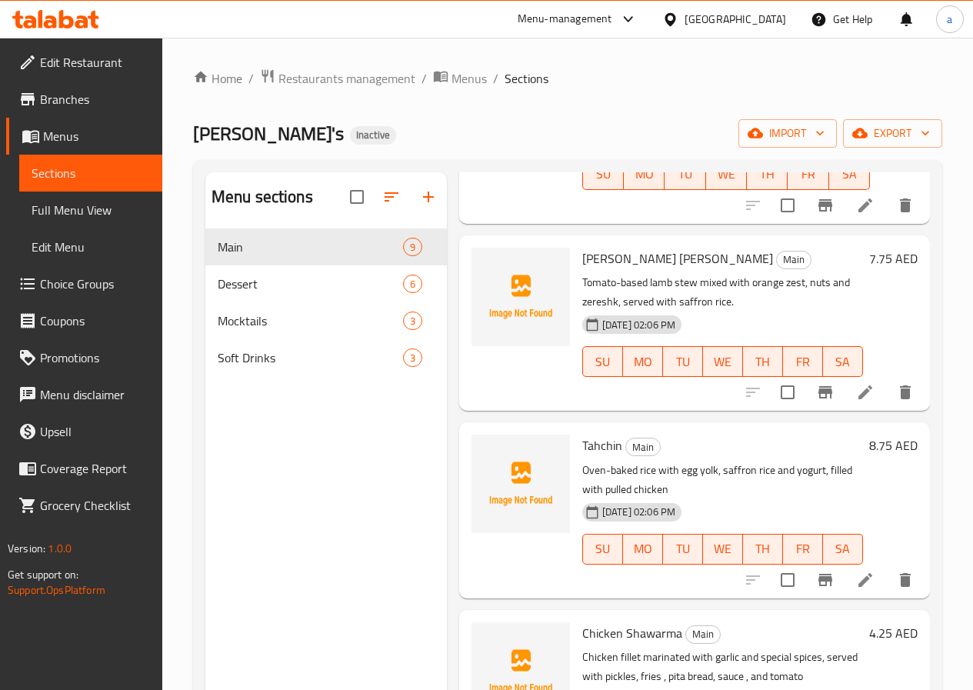
scroll to position [539, 0]
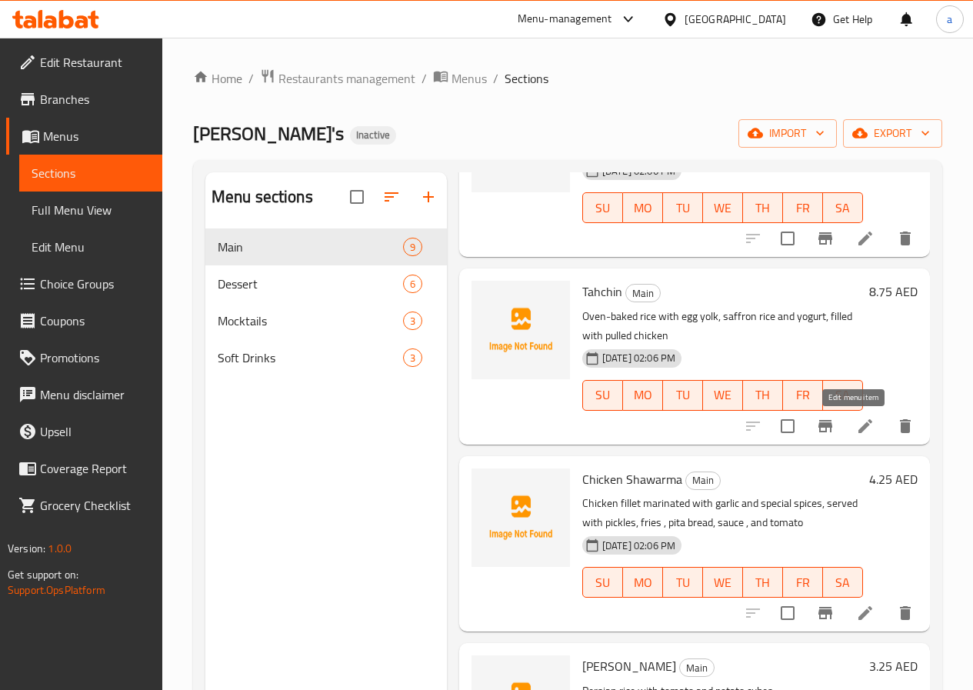
click at [859, 425] on icon at bounding box center [866, 426] width 14 height 14
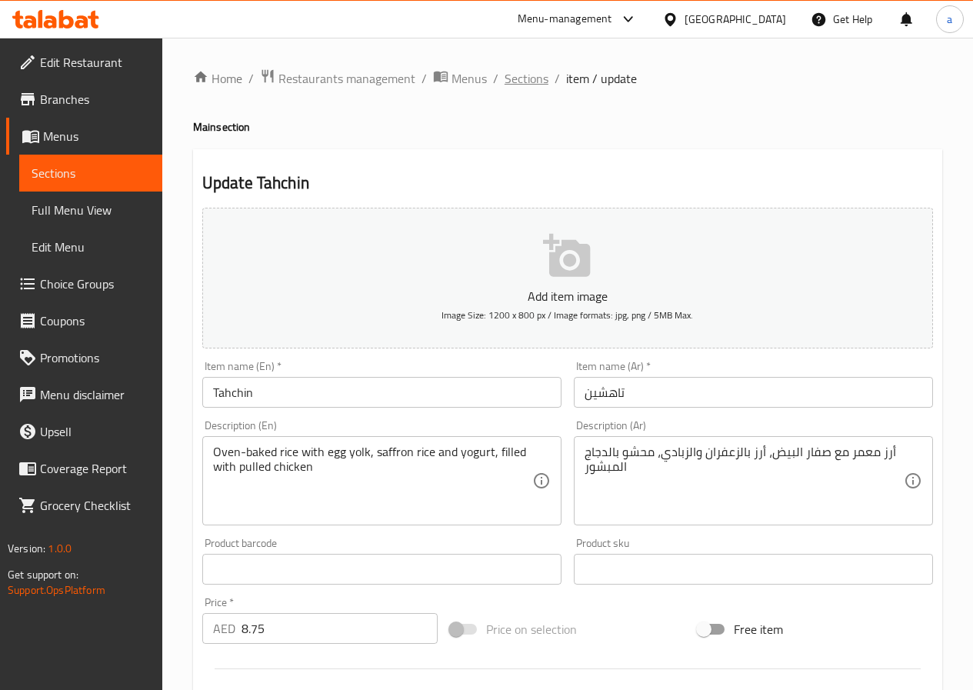
click at [533, 72] on span "Sections" at bounding box center [527, 78] width 44 height 18
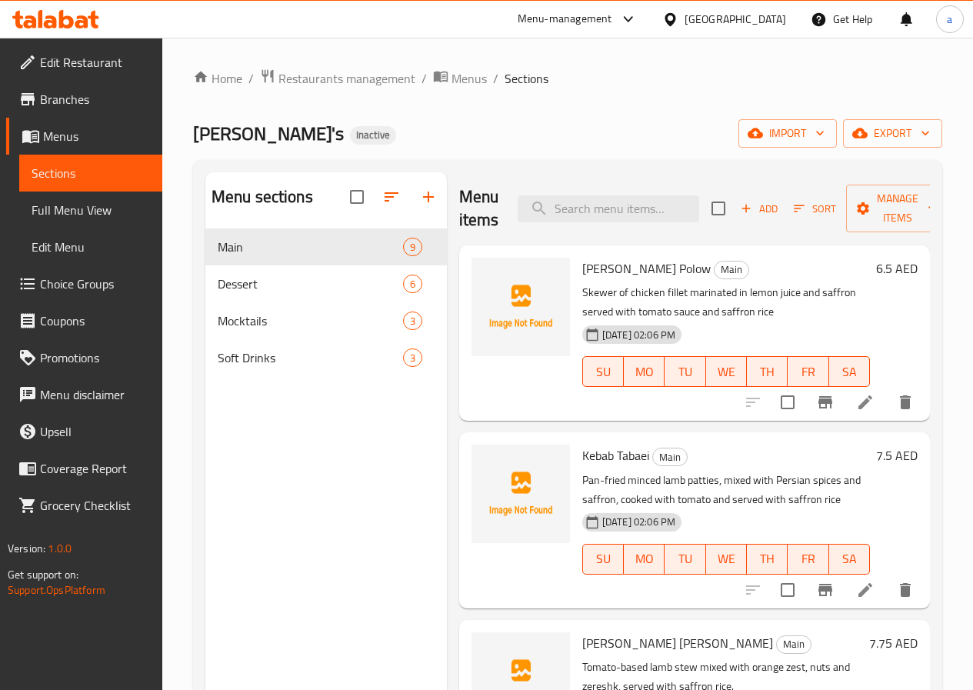
click at [66, 136] on span "Menus" at bounding box center [96, 136] width 107 height 18
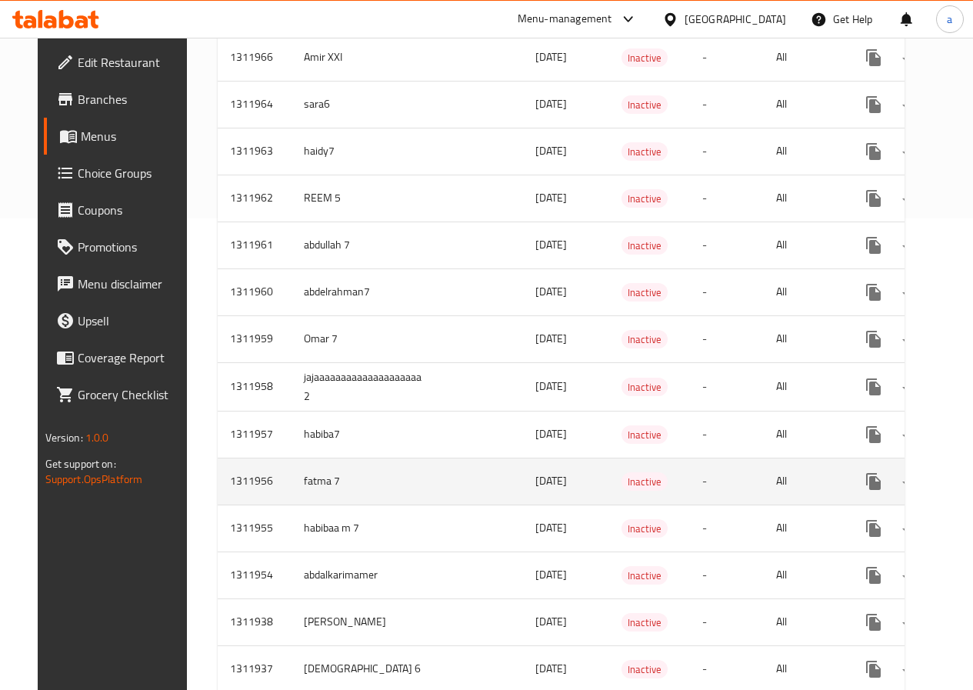
scroll to position [462, 0]
